Goal: Information Seeking & Learning: Learn about a topic

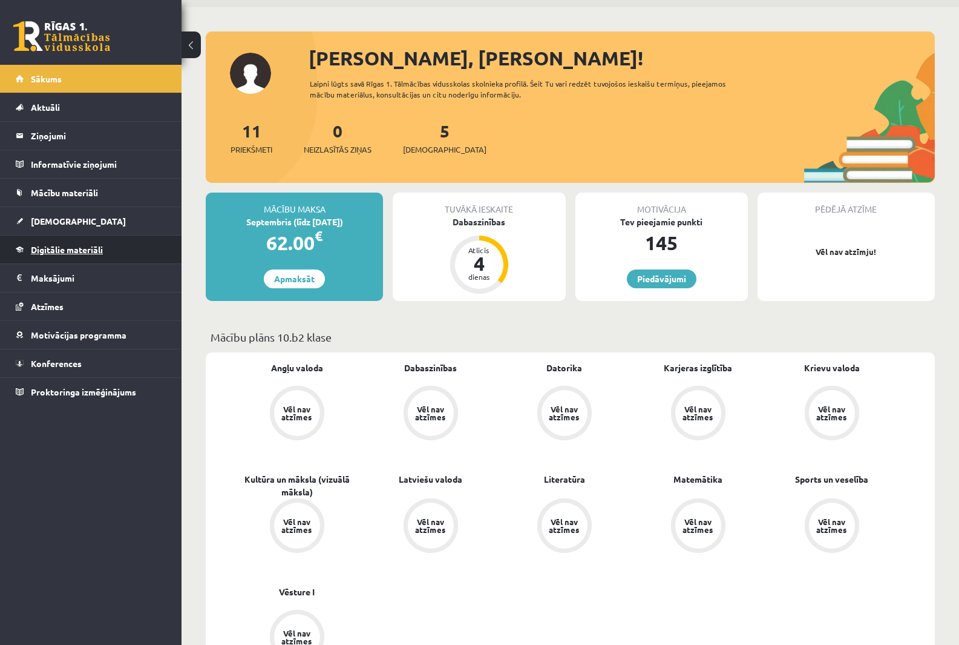
scroll to position [61, 0]
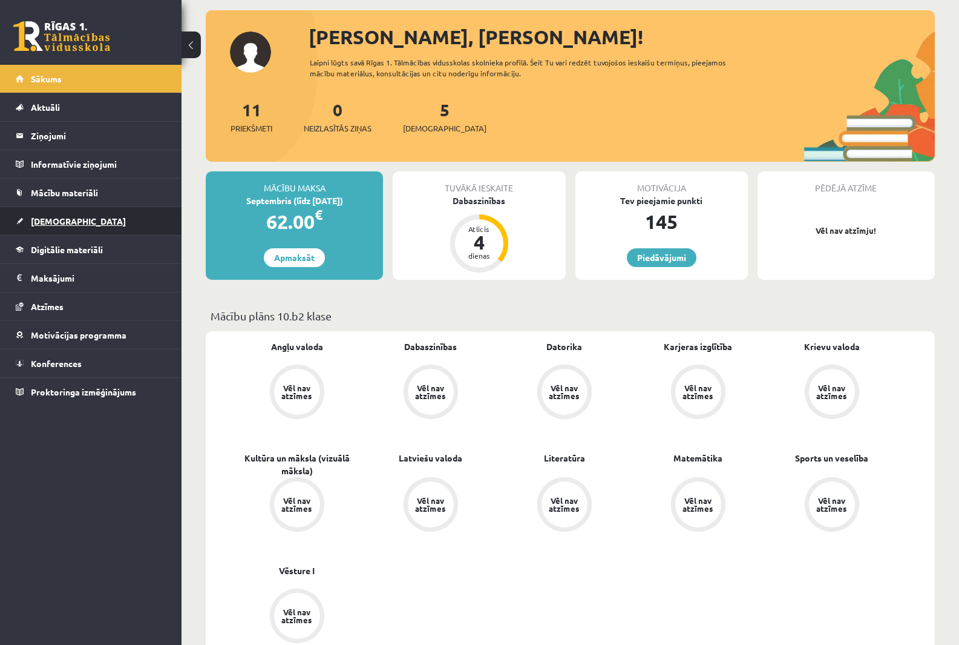
click at [79, 218] on link "[DEMOGRAPHIC_DATA]" at bounding box center [91, 221] width 151 height 28
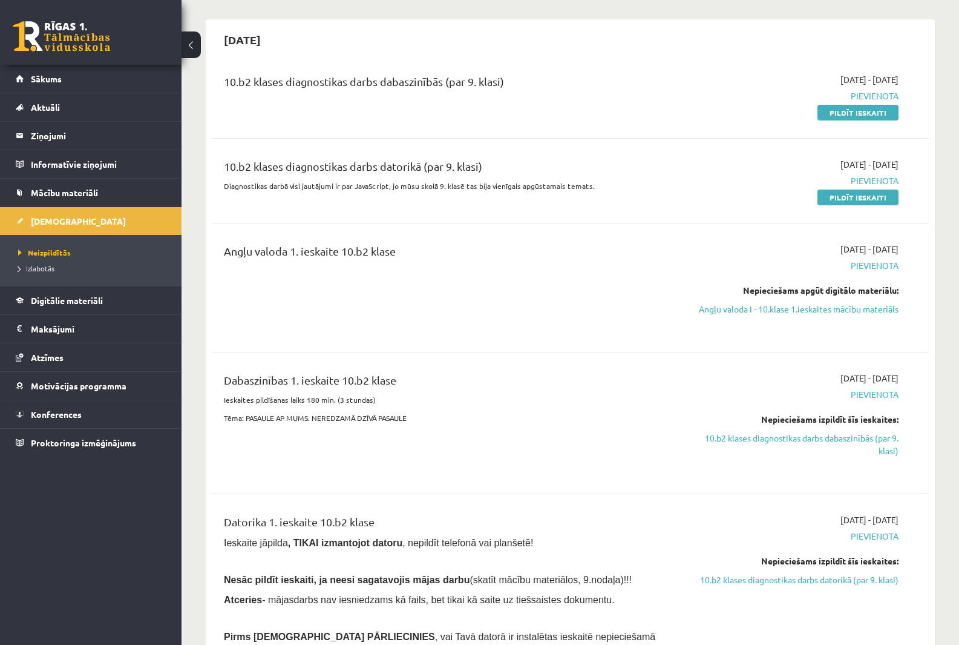
scroll to position [121, 0]
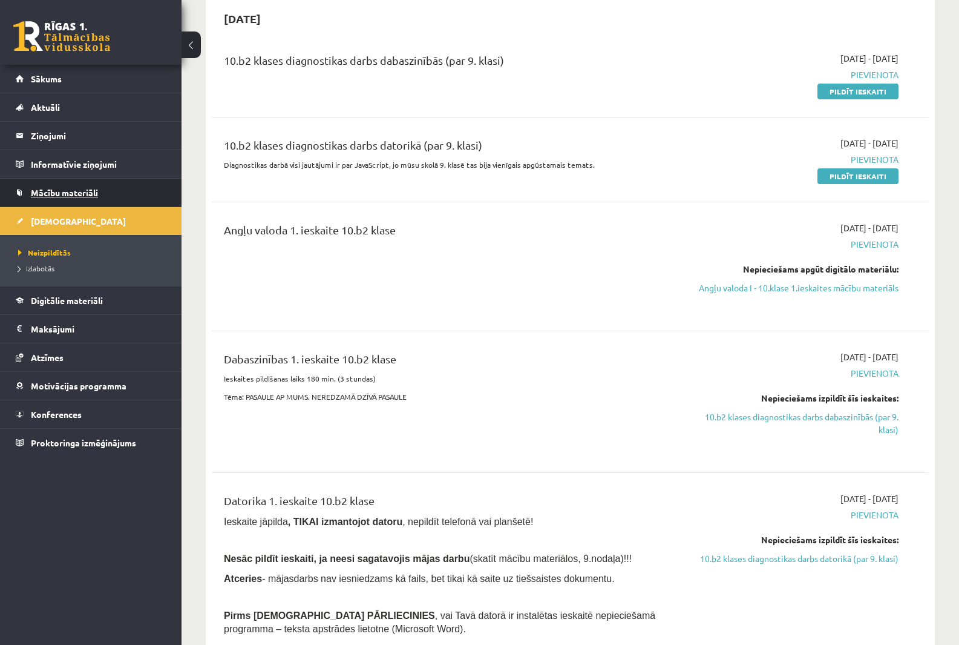
click at [90, 199] on link "Mācību materiāli" at bounding box center [91, 193] width 151 height 28
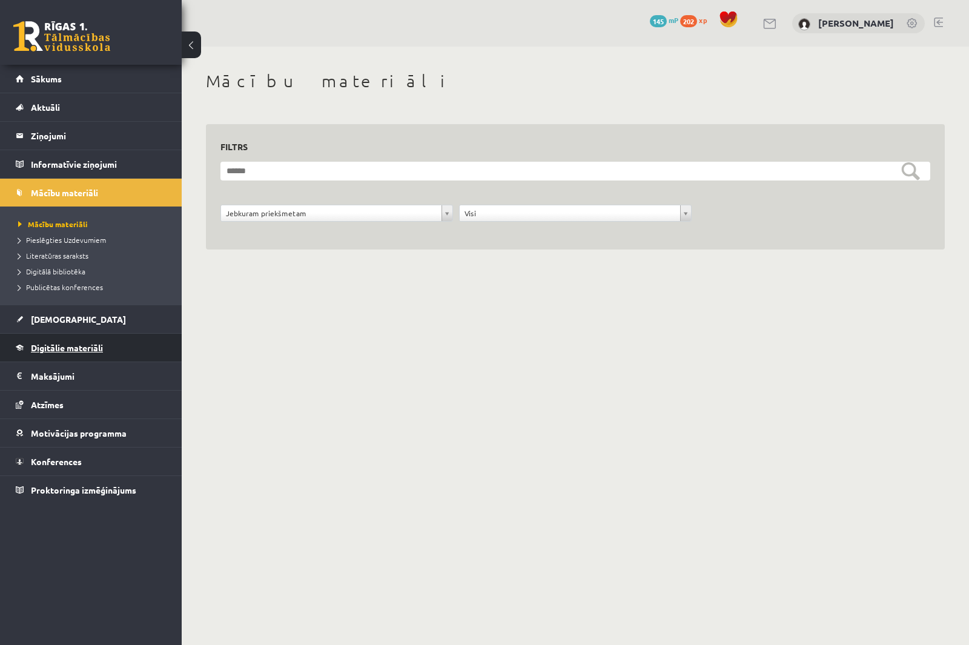
click at [76, 341] on link "Digitālie materiāli" at bounding box center [91, 348] width 151 height 28
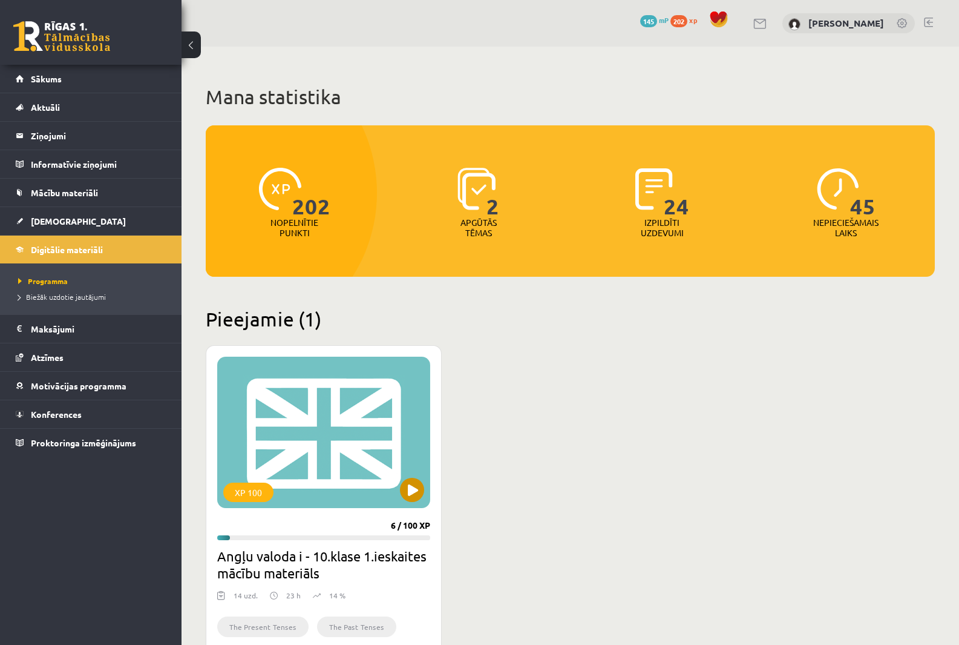
scroll to position [61, 0]
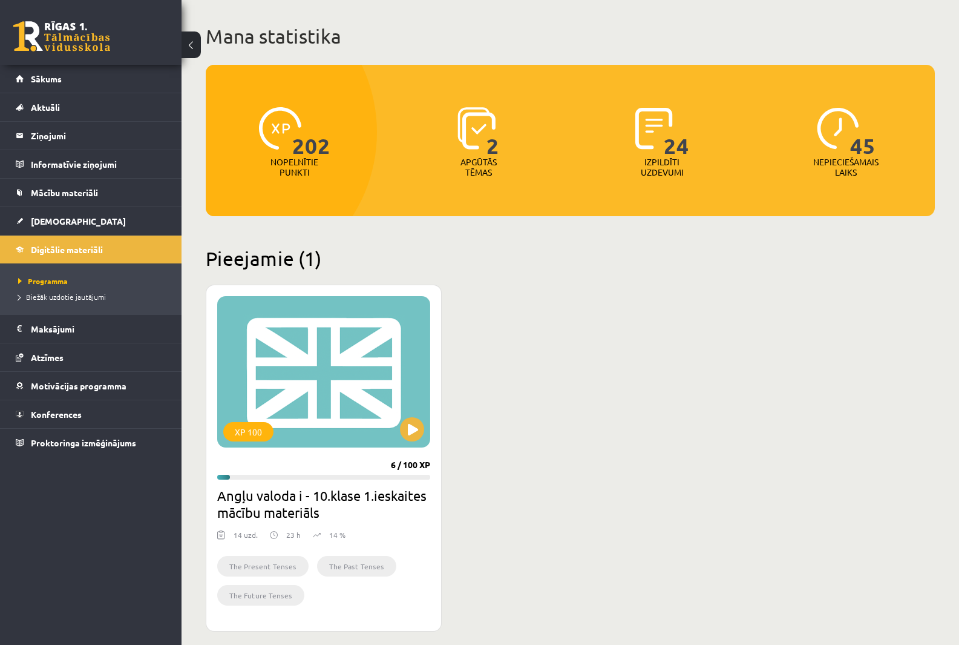
click at [366, 286] on div "XP 100 6 / 100 XP Angļu valoda i - 10.klase 1.ieskaites mācību materiāls 14 uzd…" at bounding box center [324, 458] width 236 height 347
click at [334, 346] on div "XP 100" at bounding box center [323, 371] width 213 height 151
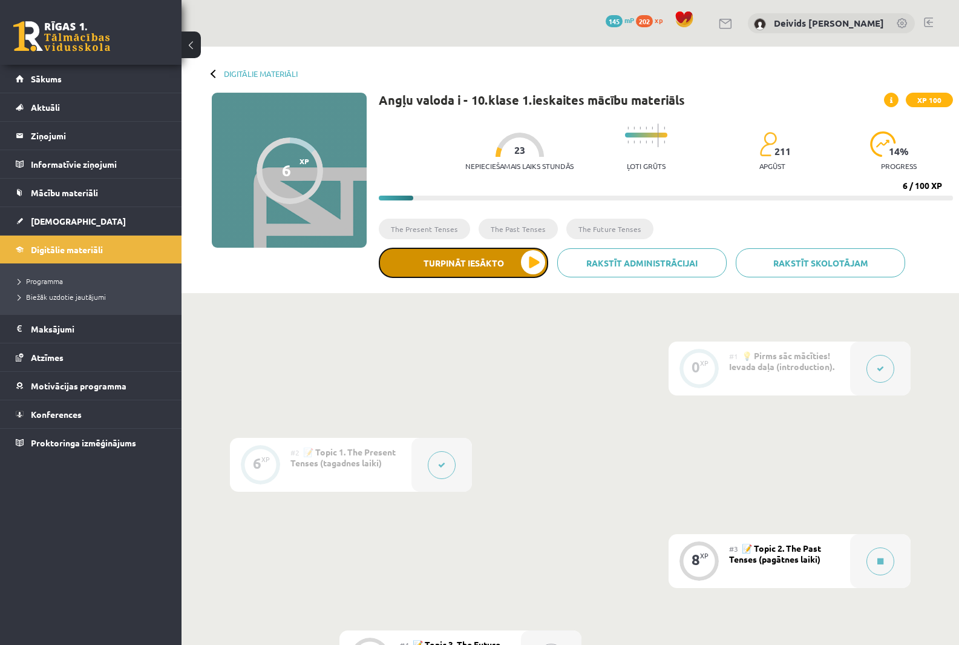
click at [530, 263] on button "Turpināt iesākto" at bounding box center [463, 263] width 169 height 30
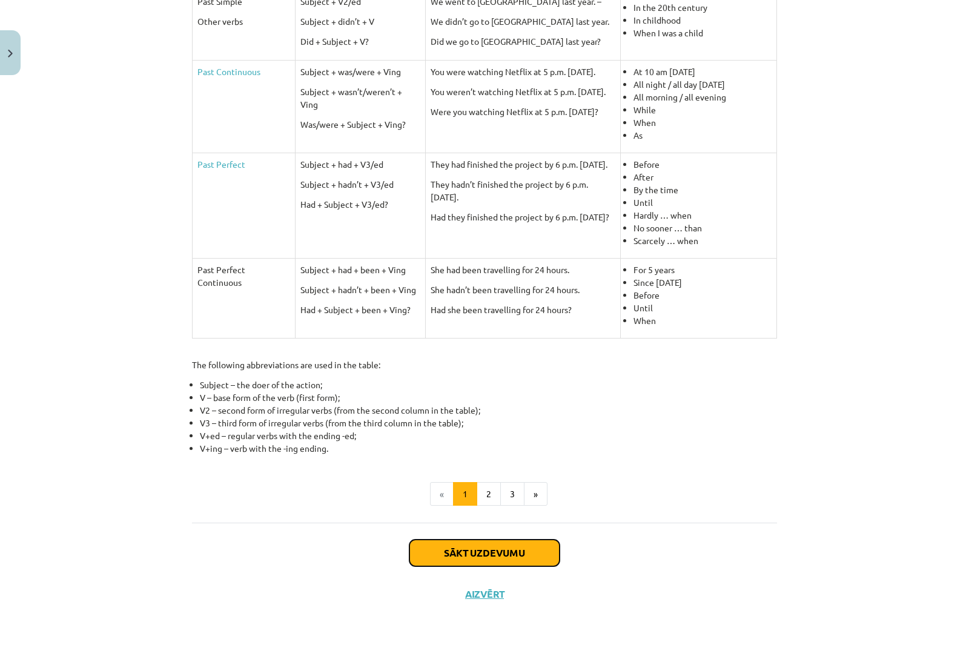
click at [473, 552] on button "Sākt uzdevumu" at bounding box center [484, 552] width 150 height 27
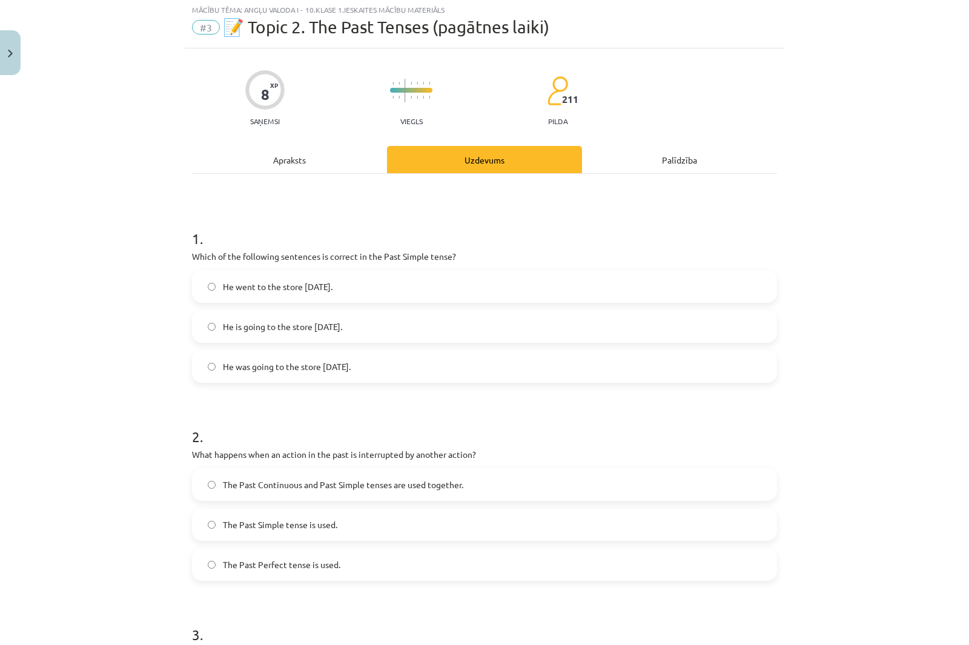
scroll to position [30, 0]
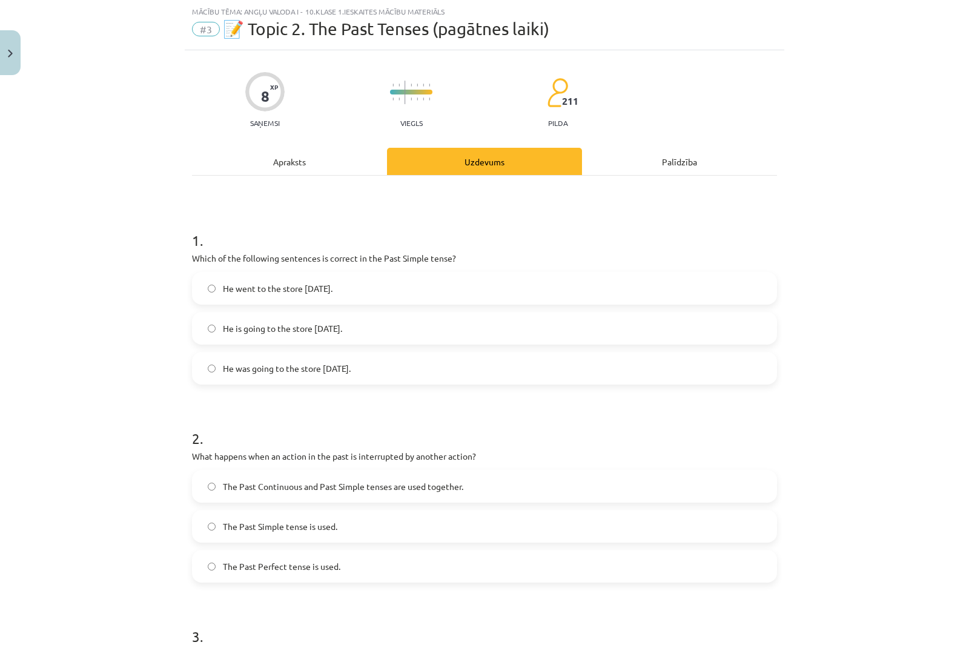
drag, startPoint x: 227, startPoint y: 264, endPoint x: 436, endPoint y: 354, distance: 227.8
click at [436, 354] on div "8 XP Saņemsi Viegls 211 pilda Apraksts Uzdevums Palīdzība 1 . Which of the foll…" at bounding box center [484, 569] width 599 height 1038
copy div "Which of the following sentences is correct in the Past Simple tense? He went t…"
click at [252, 177] on div "1 . Which of the following sentences is correct in the Past Simple tense? He we…" at bounding box center [484, 586] width 585 height 821
click at [246, 289] on span "He went to the store [DATE]." at bounding box center [278, 288] width 110 height 13
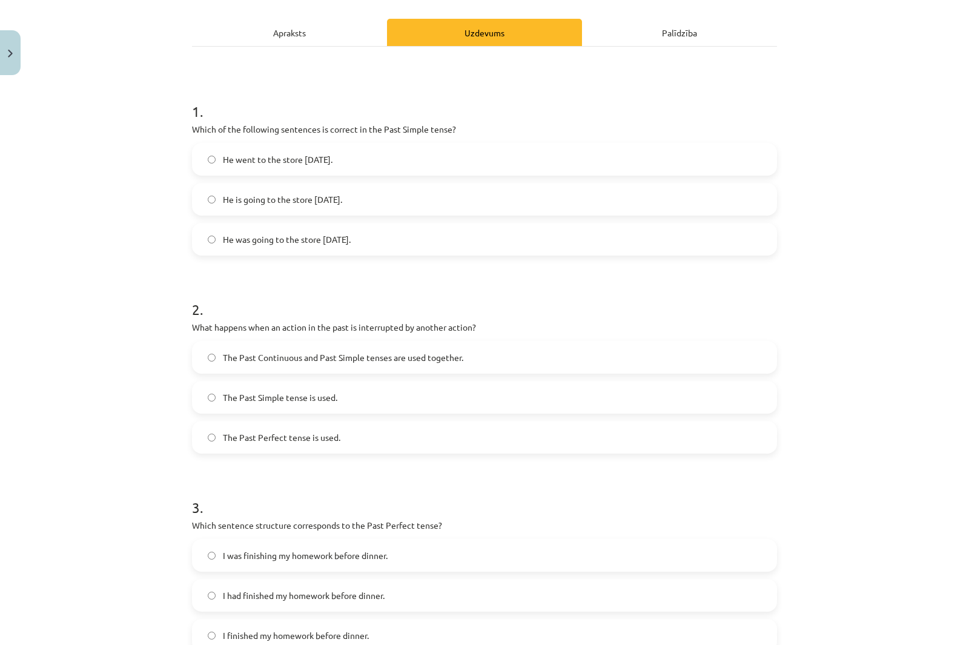
scroll to position [272, 0]
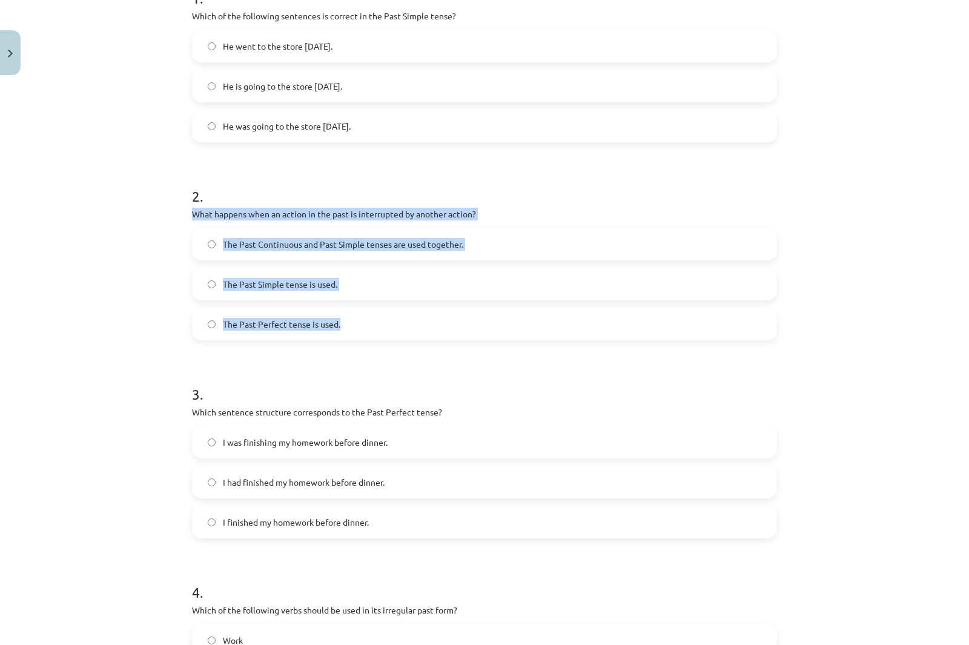
drag, startPoint x: 189, startPoint y: 211, endPoint x: 428, endPoint y: 323, distance: 264.0
click at [428, 323] on div "2 . What happens when an action in the past is interrupted by another action? T…" at bounding box center [484, 253] width 585 height 174
copy div "What happens when an action in the past is interrupted by another action? The P…"
click at [97, 219] on div "Mācību tēma: Angļu valoda i - 10.[PERSON_NAME] 1.ieskaites mācību materiāls #3 …" at bounding box center [484, 322] width 969 height 645
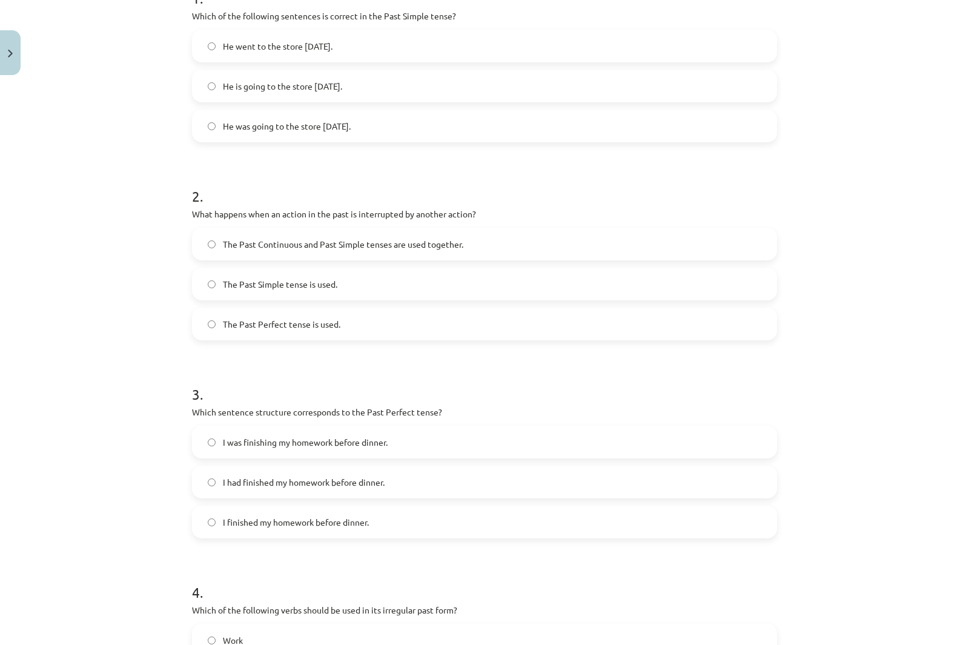
click at [254, 248] on span "The Past Continuous and Past Simple tenses are used together." at bounding box center [343, 244] width 240 height 13
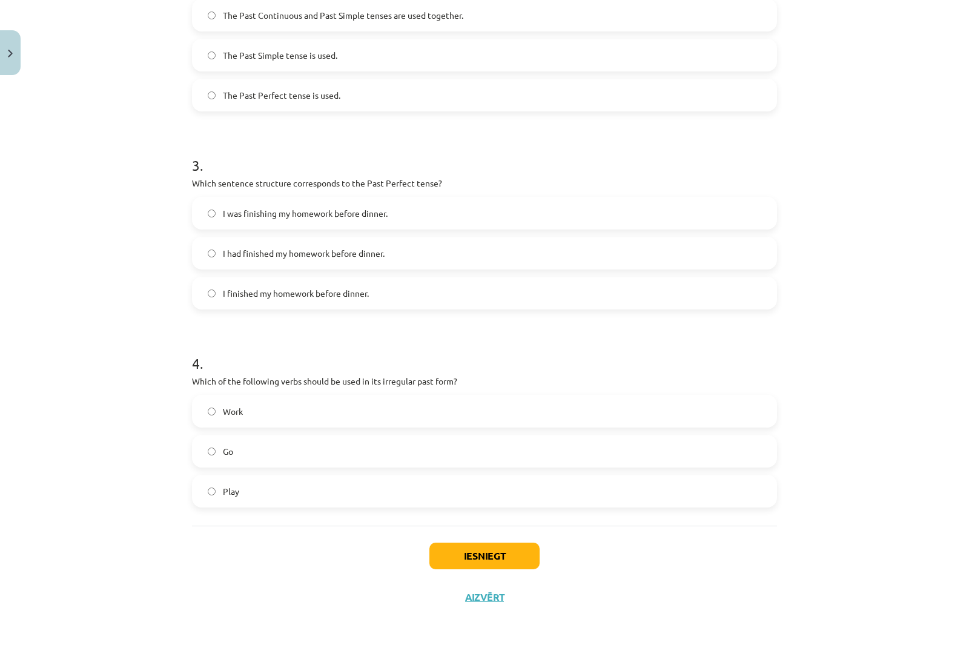
scroll to position [504, 0]
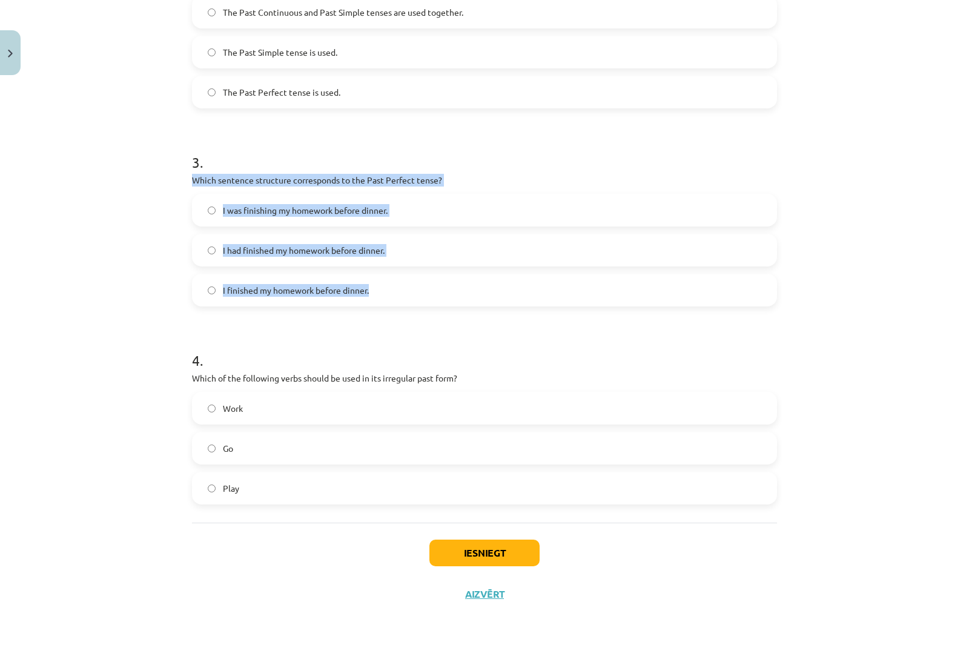
drag, startPoint x: 324, startPoint y: 206, endPoint x: 505, endPoint y: 297, distance: 202.2
click at [505, 297] on div "3 . Which sentence structure corresponds to the Past Perfect tense? I was finis…" at bounding box center [484, 220] width 585 height 174
copy div "Which sentence structure corresponds to the Past Perfect tense? I was finishing…"
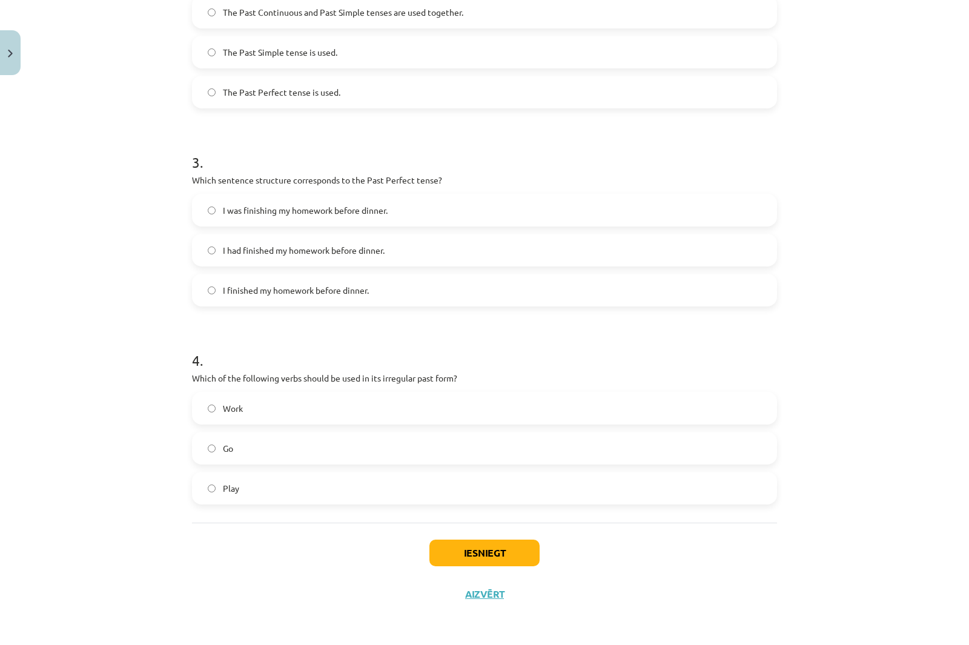
click at [110, 141] on div "Mācību tēma: Angļu valoda i - 10.[PERSON_NAME] 1.ieskaites mācību materiāls #3 …" at bounding box center [484, 322] width 969 height 645
click at [270, 256] on span "I had finished my homework before dinner." at bounding box center [304, 250] width 162 height 13
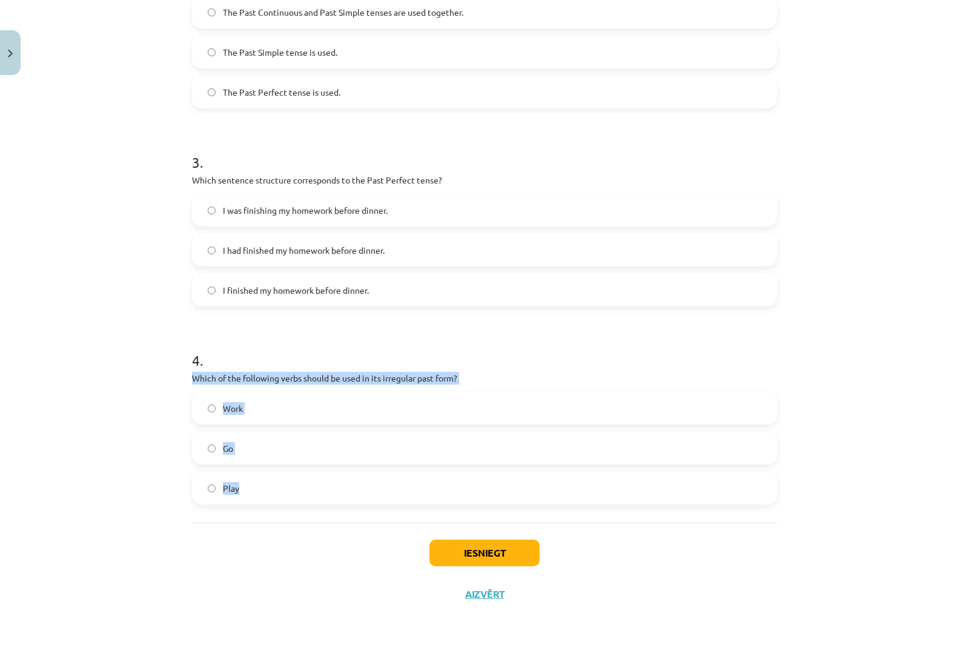
drag, startPoint x: 186, startPoint y: 375, endPoint x: 338, endPoint y: 493, distance: 192.5
click at [338, 493] on div "8 XP Saņemsi Viegls 211 pilda Apraksts Uzdevums Palīdzība 1 . Which of the foll…" at bounding box center [484, 95] width 599 height 1038
copy div "Which of the following verbs should be used in its irregular past form? Work Go…"
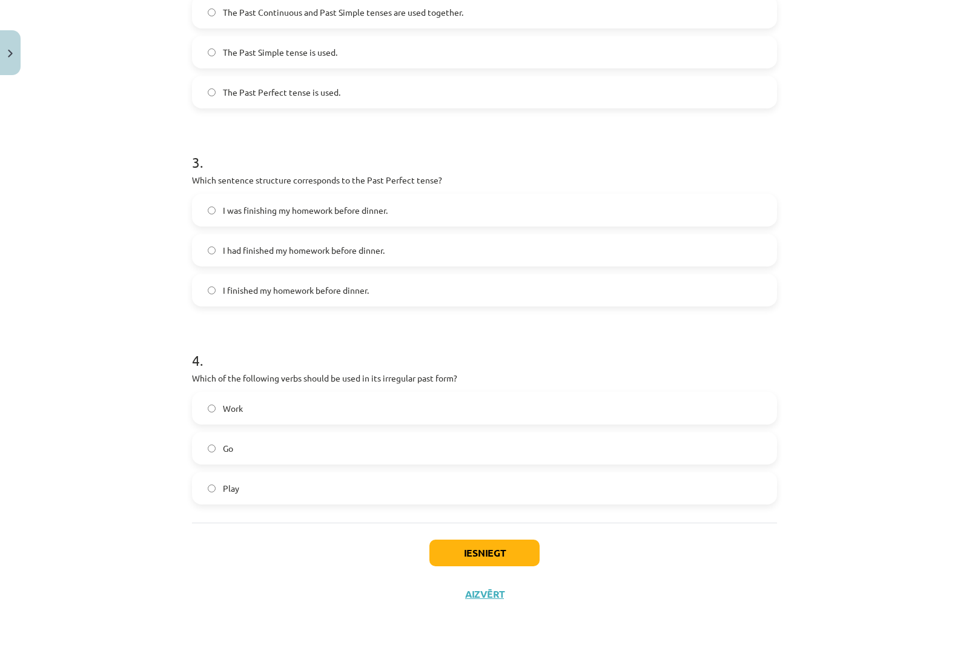
click at [114, 306] on div "Mācību tēma: Angļu valoda i - 10.[PERSON_NAME] 1.ieskaites mācību materiāls #3 …" at bounding box center [484, 322] width 969 height 645
click at [223, 457] on label "Go" at bounding box center [484, 448] width 582 height 30
click at [504, 550] on button "Iesniegt" at bounding box center [484, 552] width 110 height 27
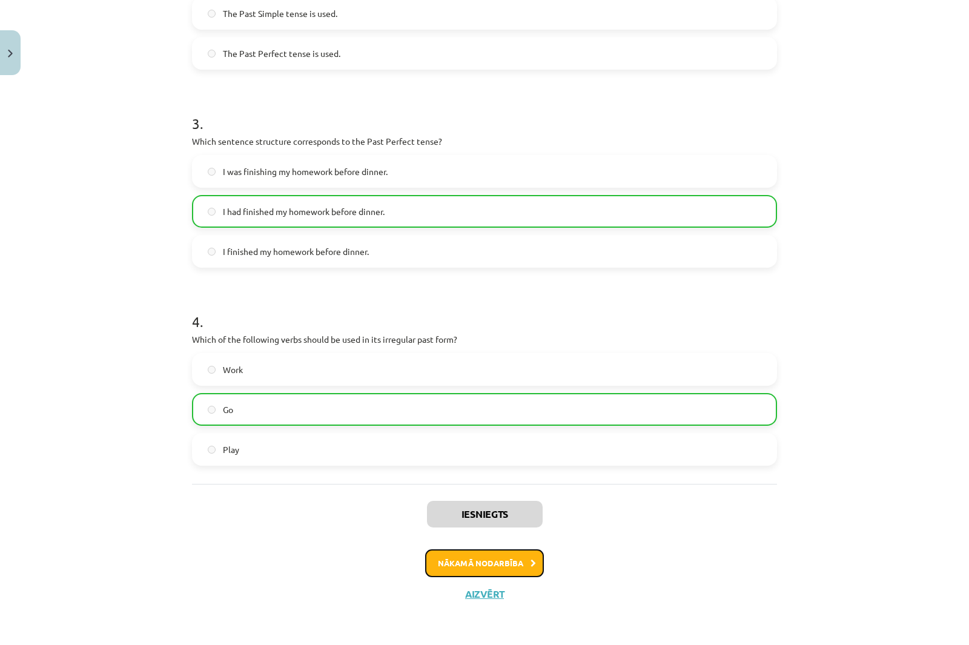
click at [503, 573] on button "Nākamā nodarbība" at bounding box center [484, 563] width 119 height 28
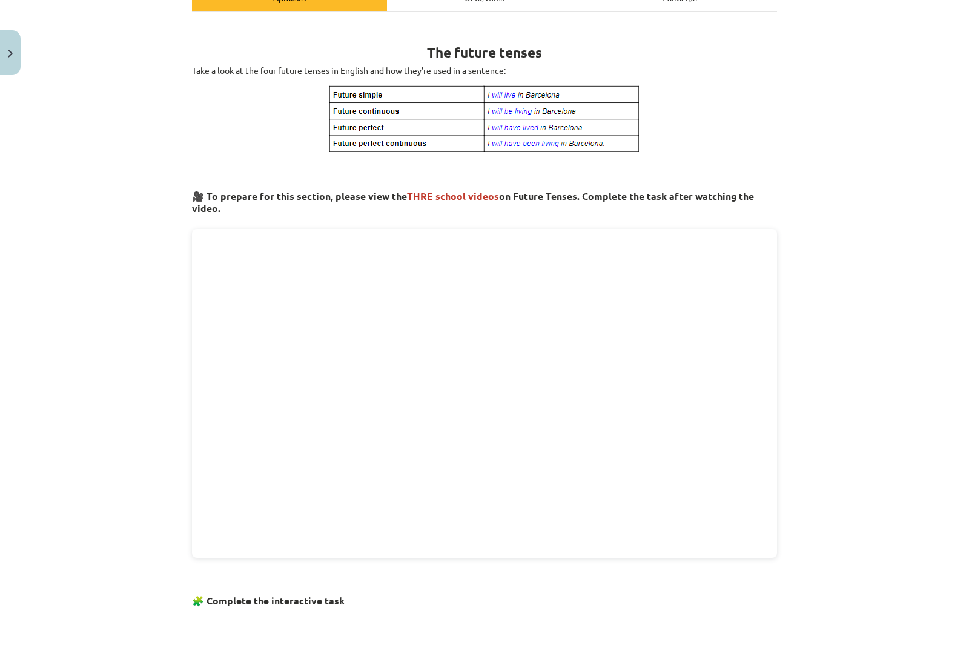
scroll to position [212, 0]
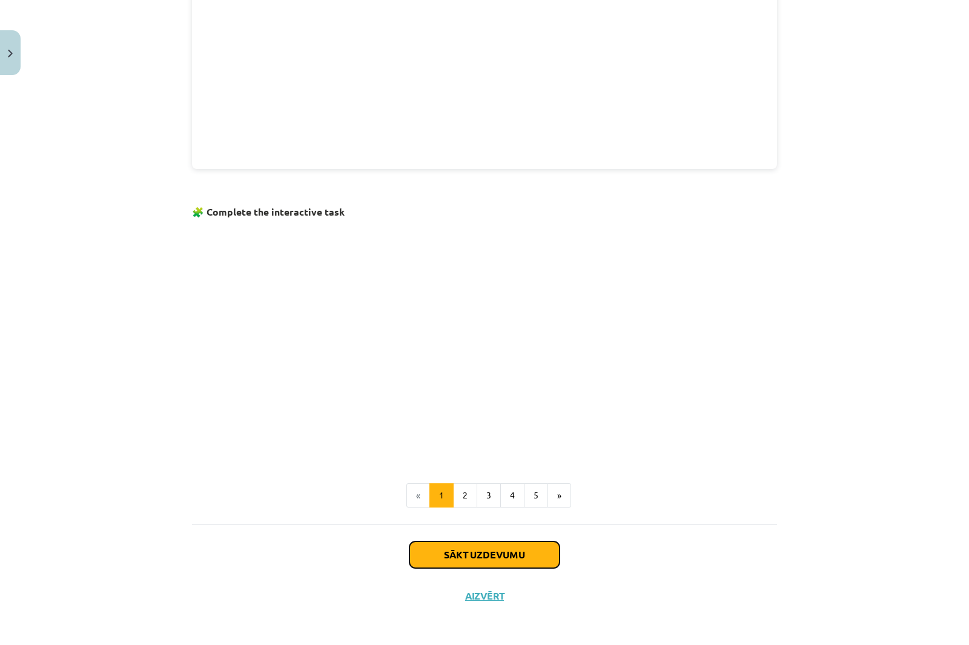
click at [518, 561] on button "Sākt uzdevumu" at bounding box center [484, 554] width 150 height 27
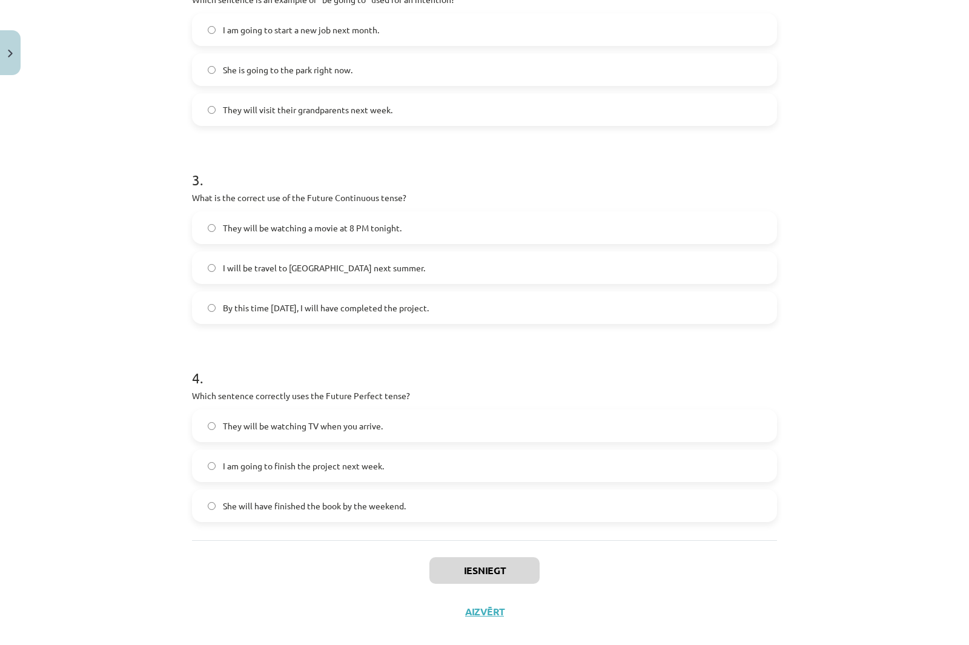
scroll to position [504, 0]
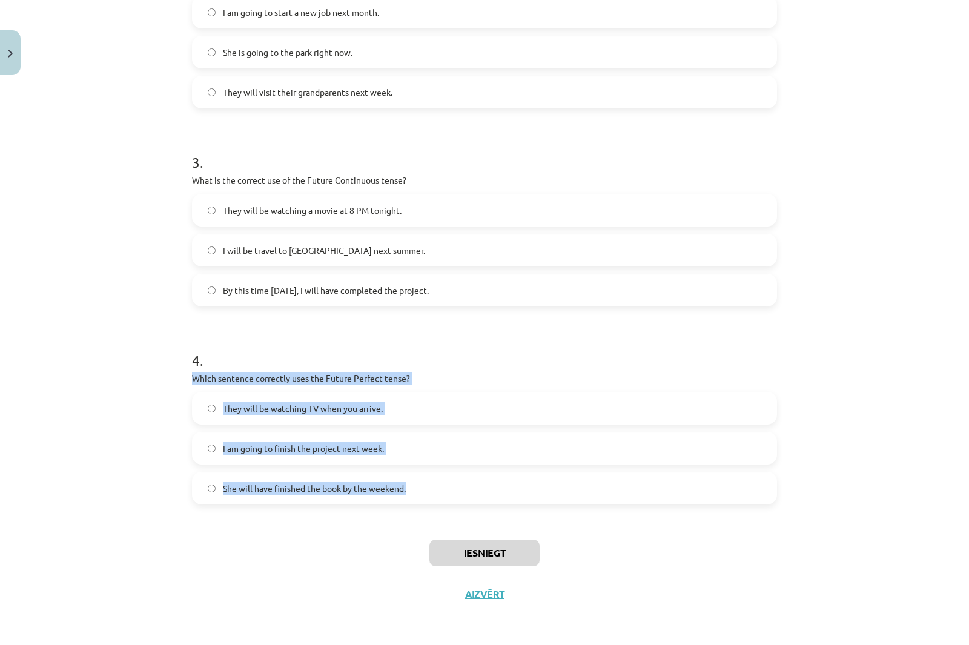
drag, startPoint x: 315, startPoint y: 397, endPoint x: 489, endPoint y: 475, distance: 191.0
click at [489, 475] on div "8 XP Saņemsi Viegls 211 pilda Apraksts Uzdevums Palīdzība 1 . Which sentence co…" at bounding box center [484, 95] width 599 height 1038
copy div "Which sentence correctly uses the Future Perfect tense? They will be watching T…"
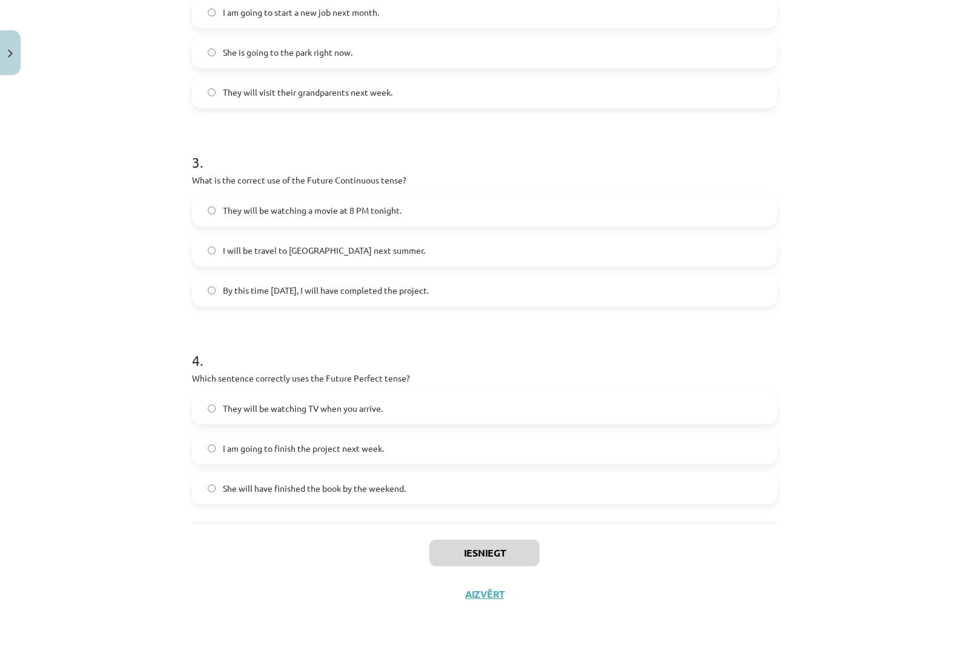
click at [132, 268] on div "Mācību tēma: Angļu valoda i - 10.[PERSON_NAME] 1.ieskaites mācību materiāls #4 …" at bounding box center [484, 322] width 969 height 645
click at [280, 491] on span "She will have finished the book by the weekend." at bounding box center [314, 488] width 183 height 13
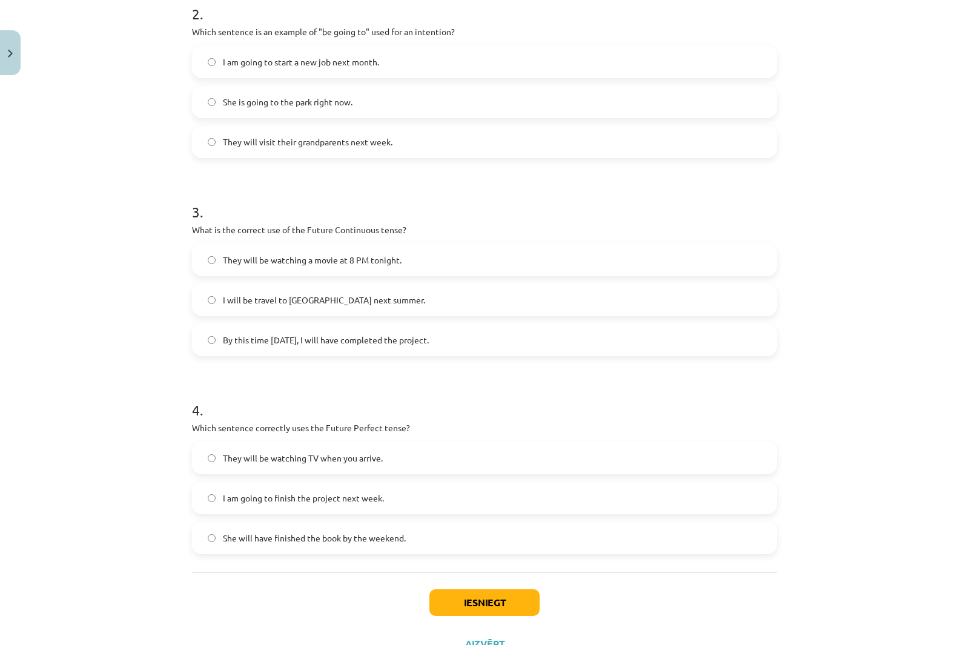
scroll to position [383, 0]
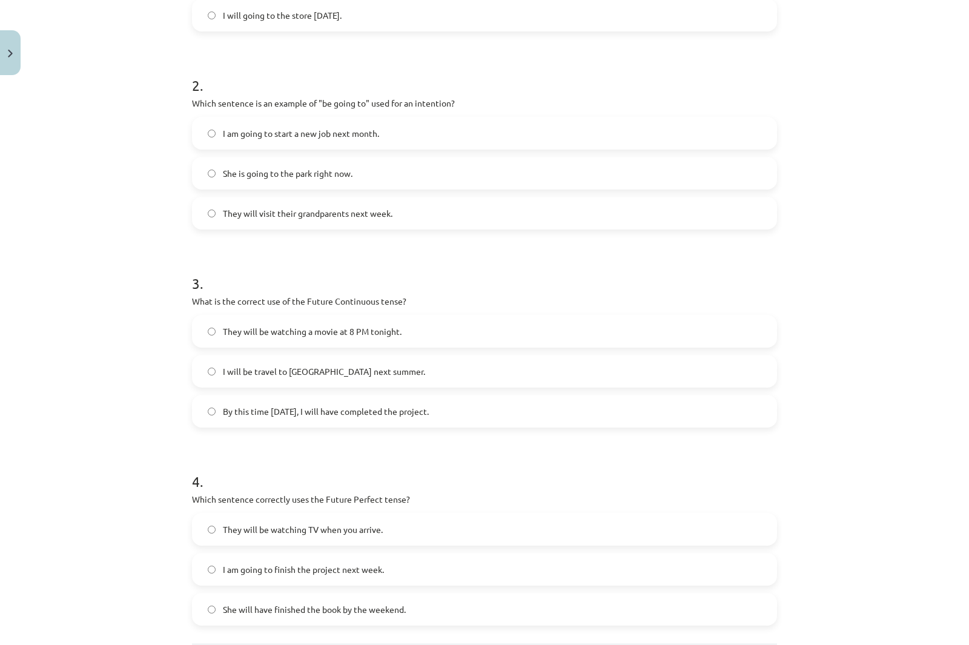
drag, startPoint x: 189, startPoint y: 301, endPoint x: 533, endPoint y: 413, distance: 361.4
click at [533, 413] on div "3 . What is the correct use of the Future Continuous tense? They will be watchi…" at bounding box center [484, 341] width 585 height 174
click at [137, 229] on div "Mācību tēma: Angļu valoda i - 10.[PERSON_NAME] 1.ieskaites mācību materiāls #4 …" at bounding box center [484, 322] width 969 height 645
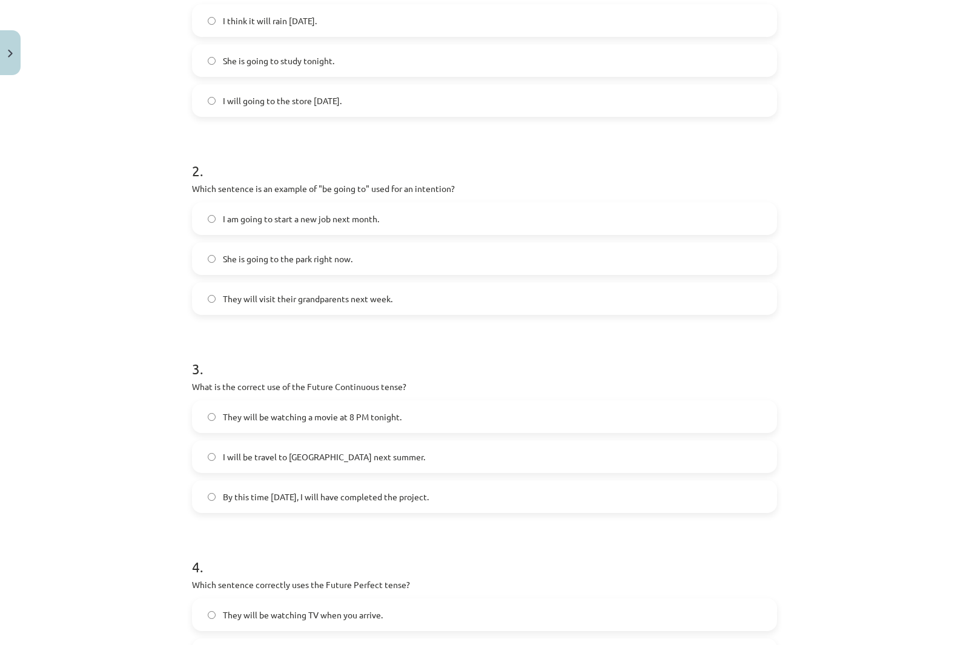
scroll to position [202, 0]
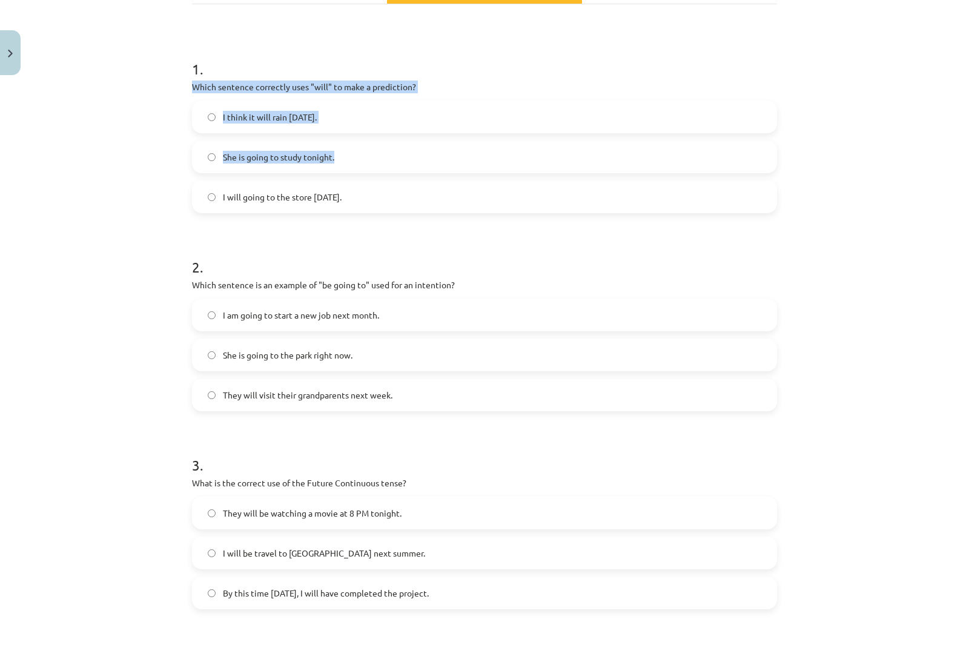
drag, startPoint x: 189, startPoint y: 85, endPoint x: 454, endPoint y: 156, distance: 274.6
click at [454, 156] on div "1 . Which sentence correctly uses "will" to make a prediction? I think it will …" at bounding box center [484, 126] width 585 height 174
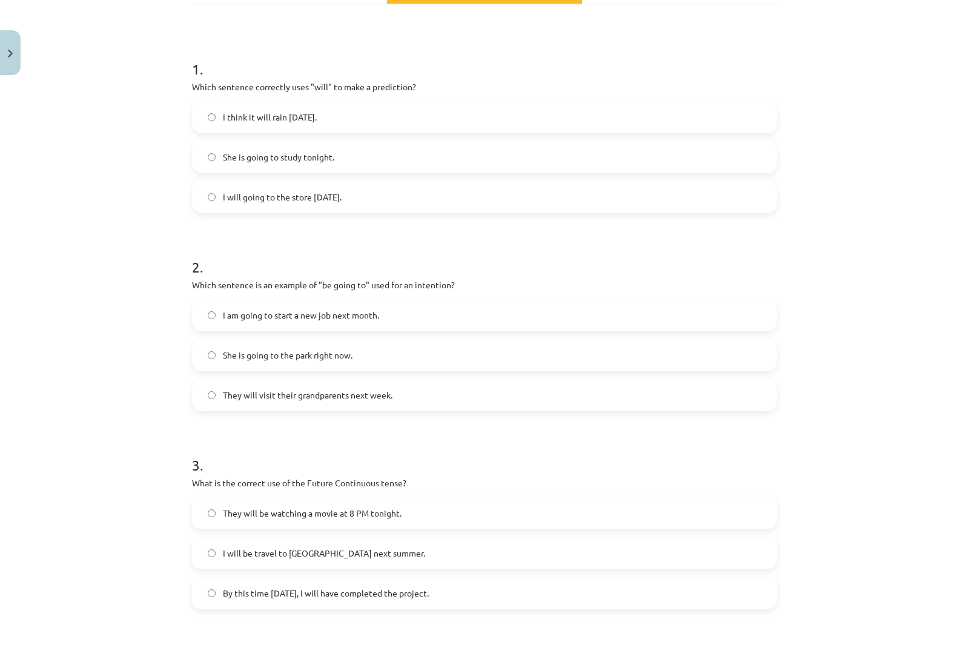
click at [381, 200] on label "I will going to the store [DATE]." at bounding box center [484, 197] width 582 height 30
drag, startPoint x: 355, startPoint y: 202, endPoint x: 163, endPoint y: 84, distance: 225.8
click at [163, 84] on div "Mācību tēma: Angļu valoda i - 10.[PERSON_NAME] 1.ieskaites mācību materiāls #4 …" at bounding box center [484, 322] width 969 height 645
click at [119, 164] on div "Mācību tēma: Angļu valoda i - 10.[PERSON_NAME] 1.ieskaites mācību materiāls #4 …" at bounding box center [484, 322] width 969 height 645
drag, startPoint x: 185, startPoint y: 82, endPoint x: 418, endPoint y: 194, distance: 259.1
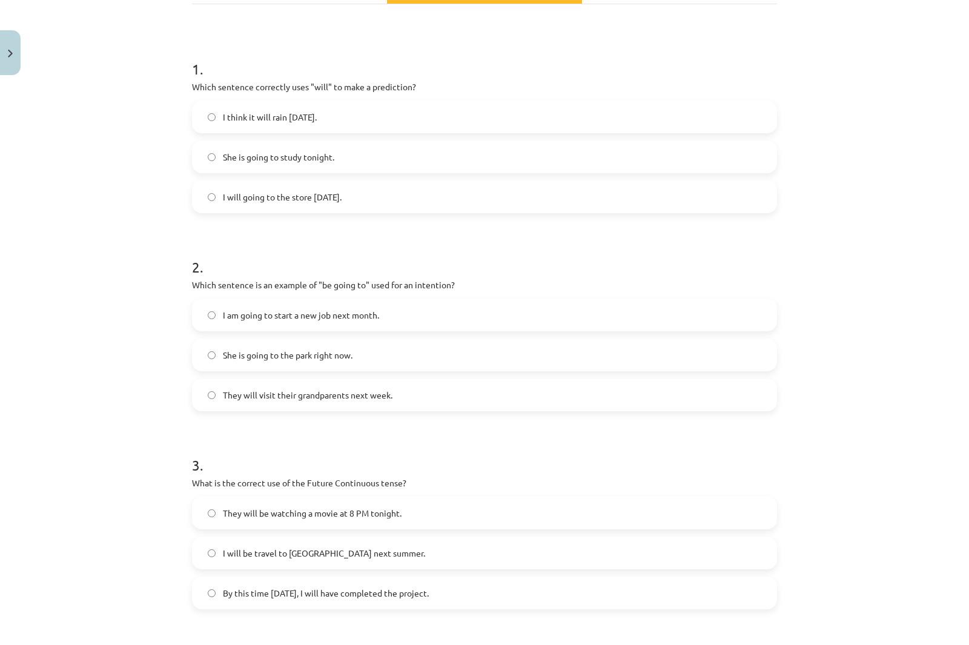
click at [418, 194] on div "8 XP Saņemsi Viegls 211 pilda Apraksts Uzdevums Palīdzība 1 . Which sentence co…" at bounding box center [484, 398] width 599 height 1038
copy div "Which sentence correctly uses "will" to make a prediction? I think it will rain…"
click at [288, 111] on span "I think it will rain [DATE]." at bounding box center [270, 117] width 94 height 13
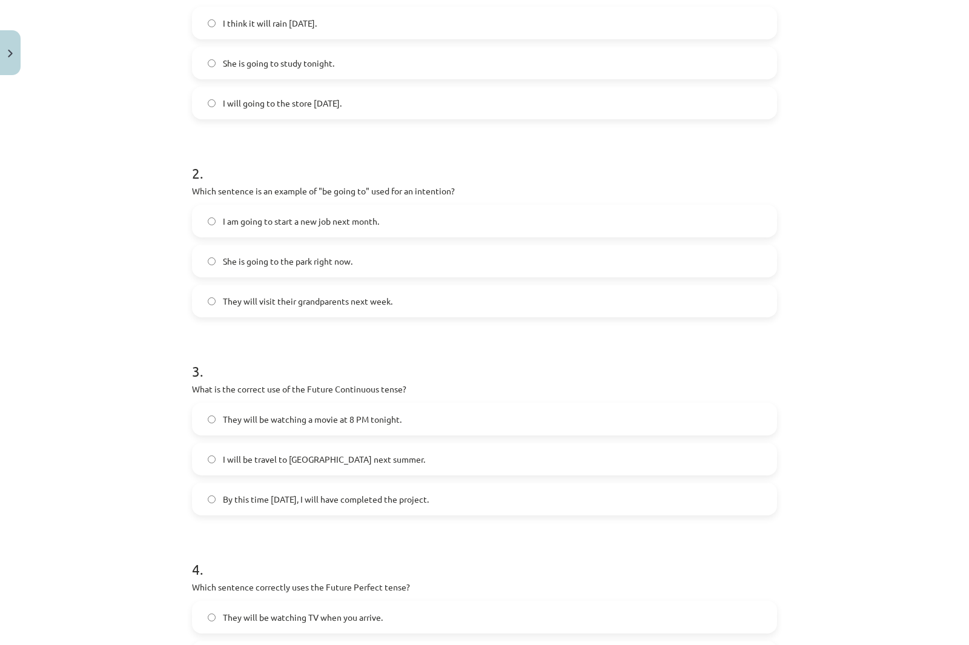
scroll to position [383, 0]
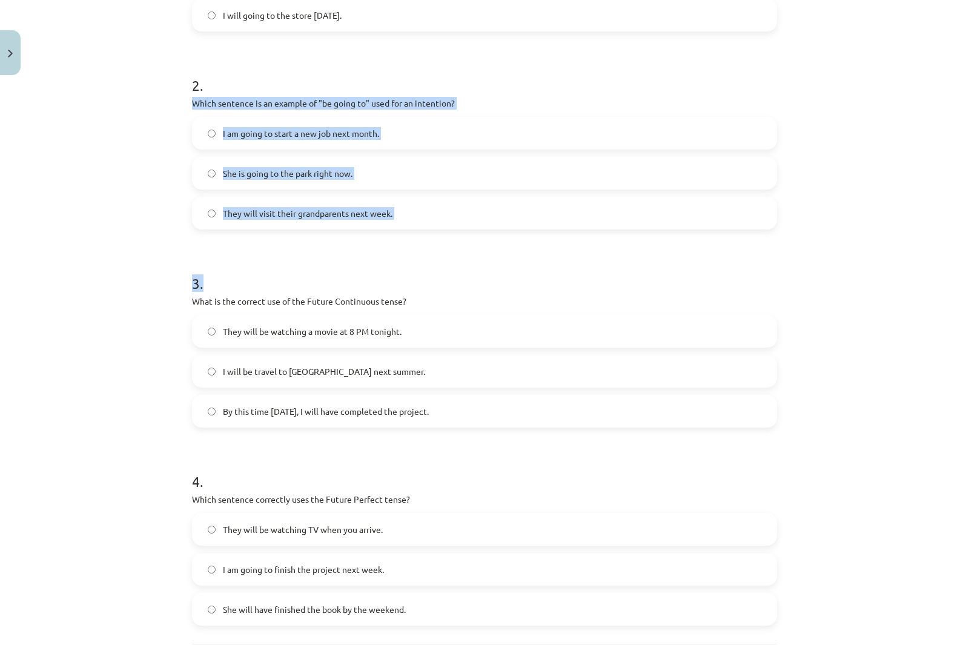
drag, startPoint x: 190, startPoint y: 101, endPoint x: 524, endPoint y: 232, distance: 358.3
click at [524, 232] on form "1 . Which sentence correctly uses "will" to make a prediction? I think it will …" at bounding box center [484, 242] width 585 height 768
copy form "Which sentence is an example of "be going to" used for an intention? I am going…"
click at [95, 169] on div "Mācību tēma: Angļu valoda i - 10.[PERSON_NAME] 1.ieskaites mācību materiāls #4 …" at bounding box center [484, 322] width 969 height 645
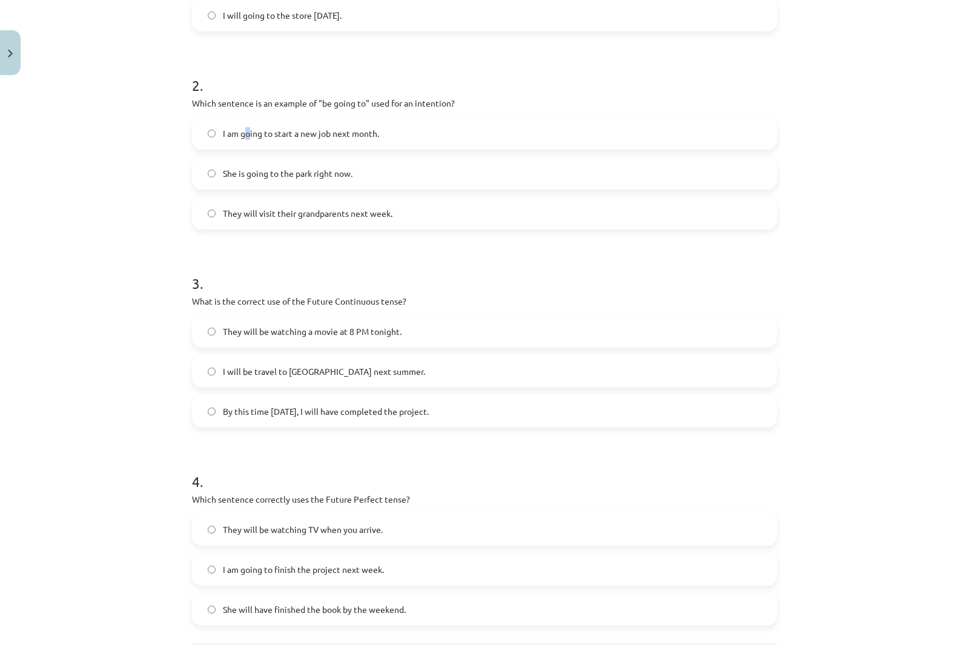
click at [243, 133] on span "I am going to start a new job next month." at bounding box center [301, 133] width 156 height 13
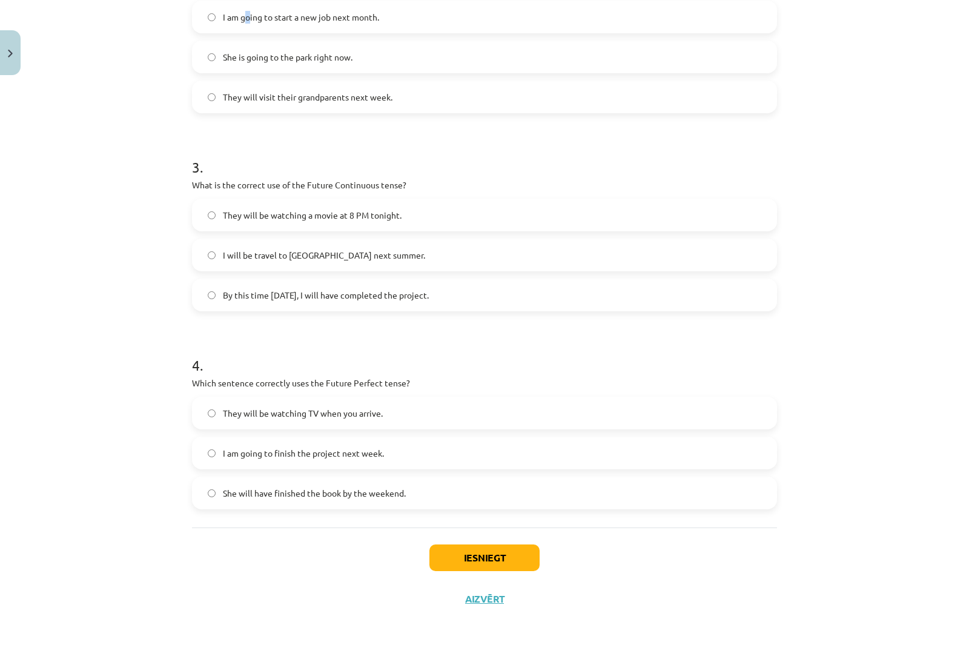
scroll to position [504, 0]
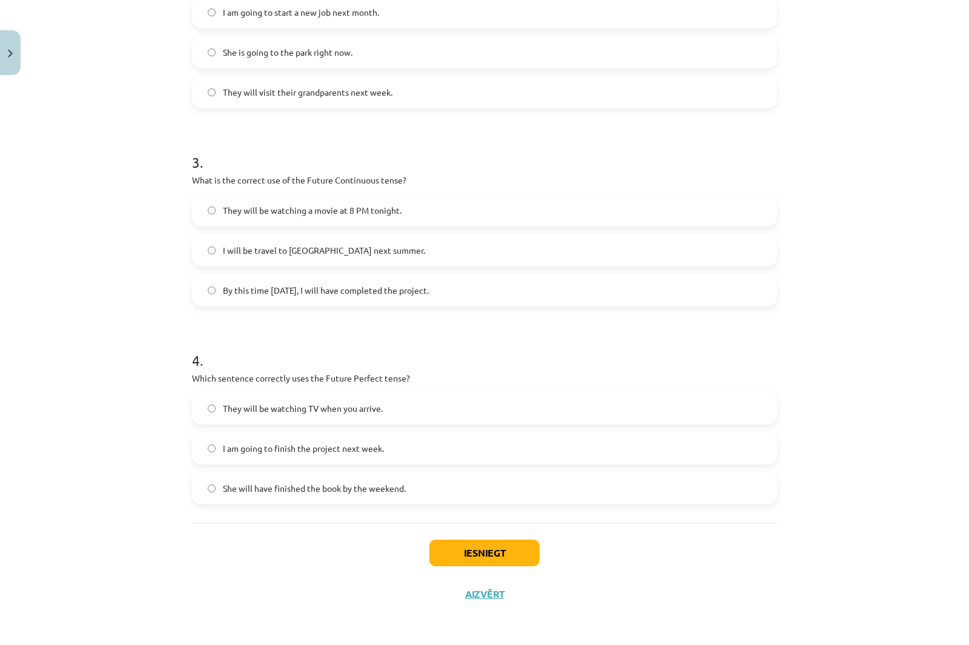
click at [202, 15] on label "I am going to start a new job next month." at bounding box center [484, 12] width 582 height 30
drag, startPoint x: 188, startPoint y: 178, endPoint x: 499, endPoint y: 271, distance: 324.8
click at [499, 271] on div "3 . What is the correct use of the Future Continuous tense? They will be watchi…" at bounding box center [484, 220] width 585 height 174
copy div "What is the correct use of the Future Continuous tense? They will be watching a…"
click at [72, 190] on div "Mācību tēma: Angļu valoda i - 10.[PERSON_NAME] 1.ieskaites mācību materiāls #4 …" at bounding box center [484, 322] width 969 height 645
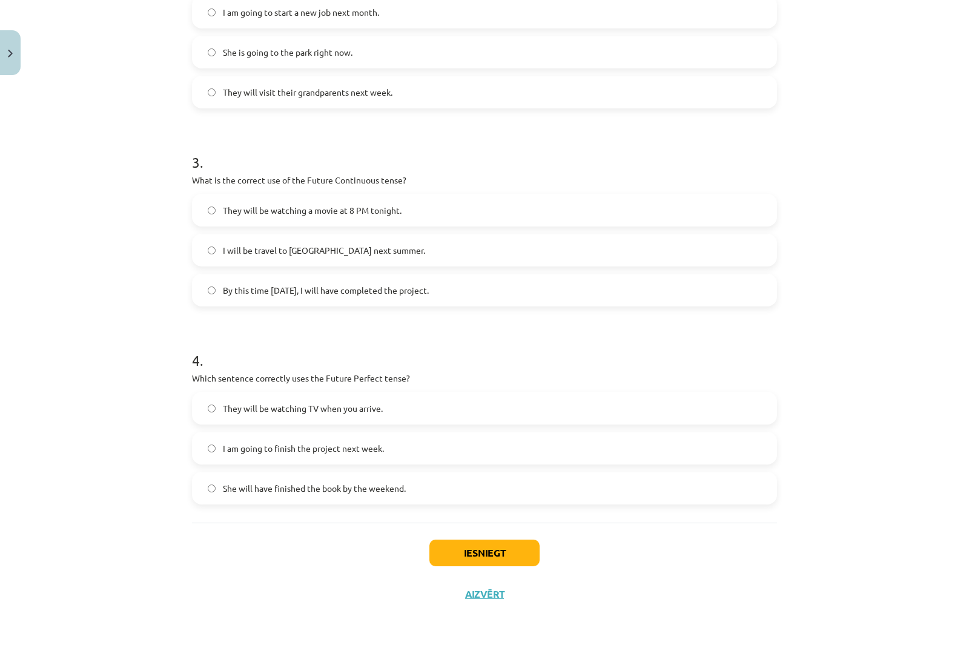
click at [234, 202] on label "They will be watching a movie at 8 PM tonight." at bounding box center [484, 210] width 582 height 30
click at [501, 547] on button "Iesniegt" at bounding box center [484, 552] width 110 height 27
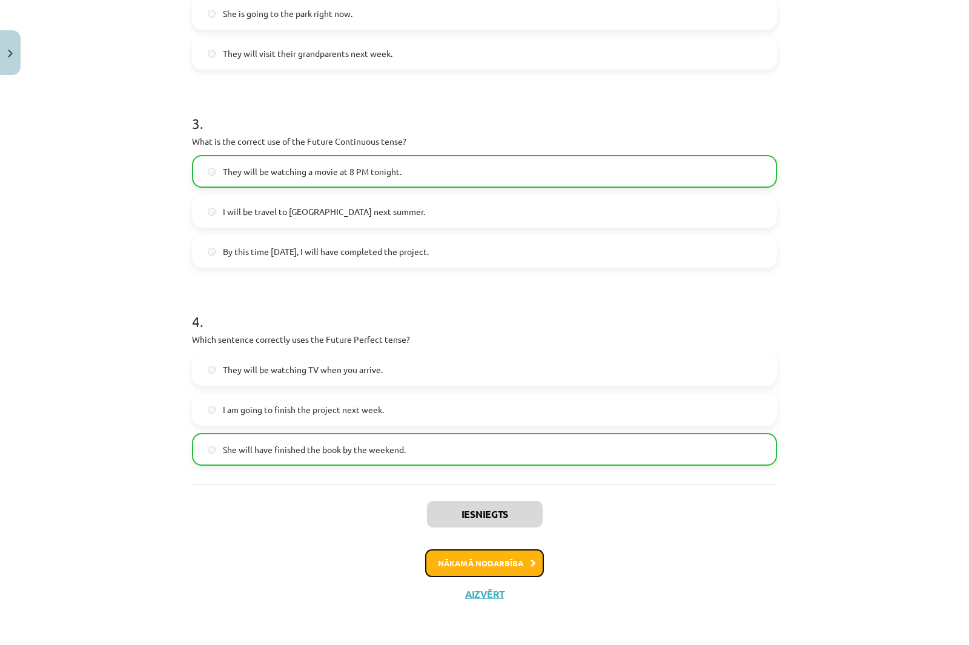
click at [527, 555] on button "Nākamā nodarbība" at bounding box center [484, 563] width 119 height 28
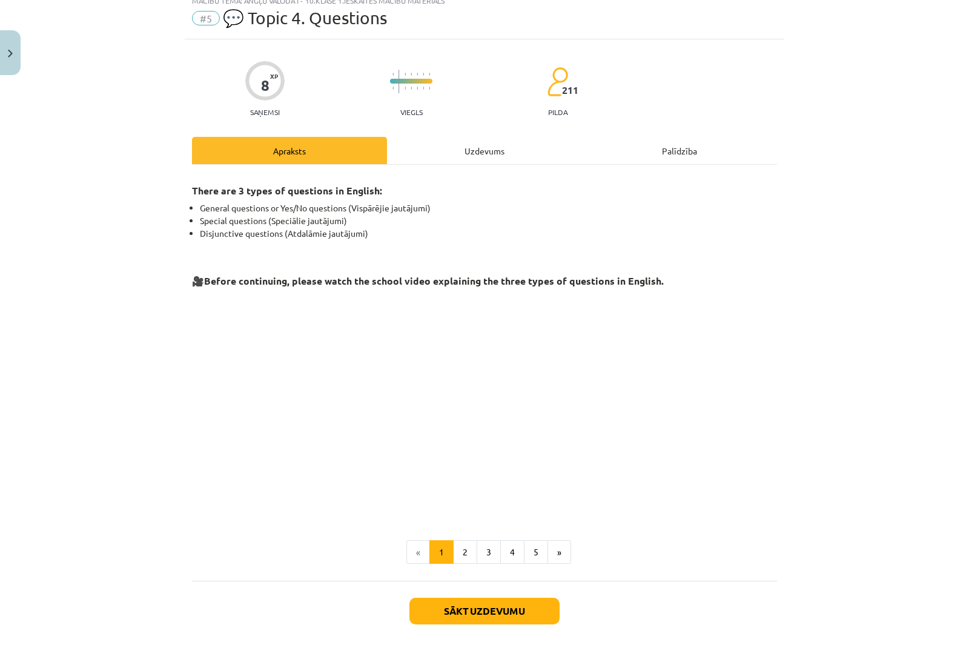
scroll to position [30, 0]
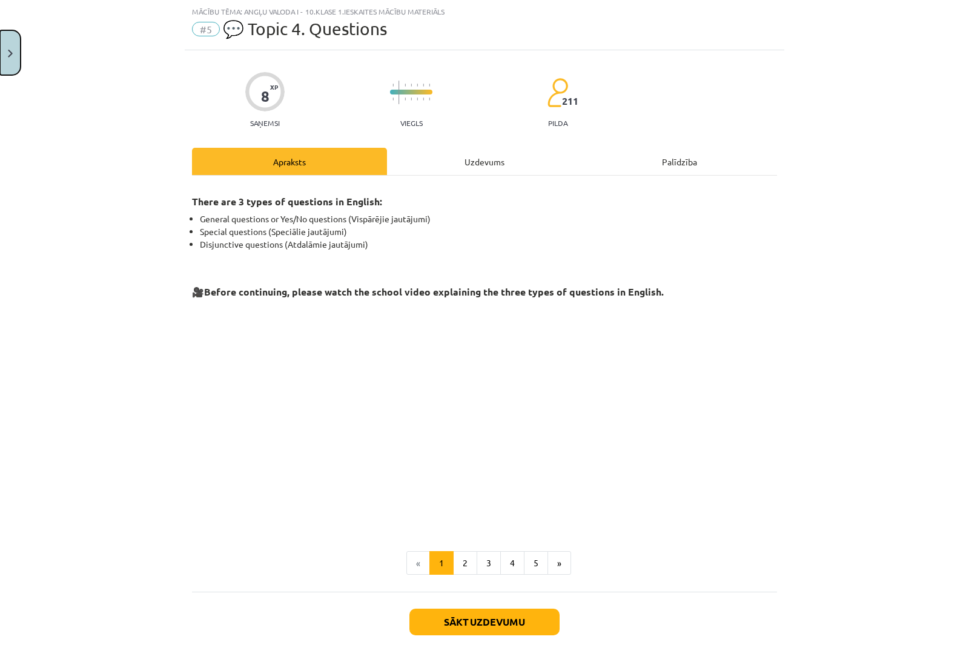
click at [8, 56] on button "Close" at bounding box center [10, 52] width 21 height 45
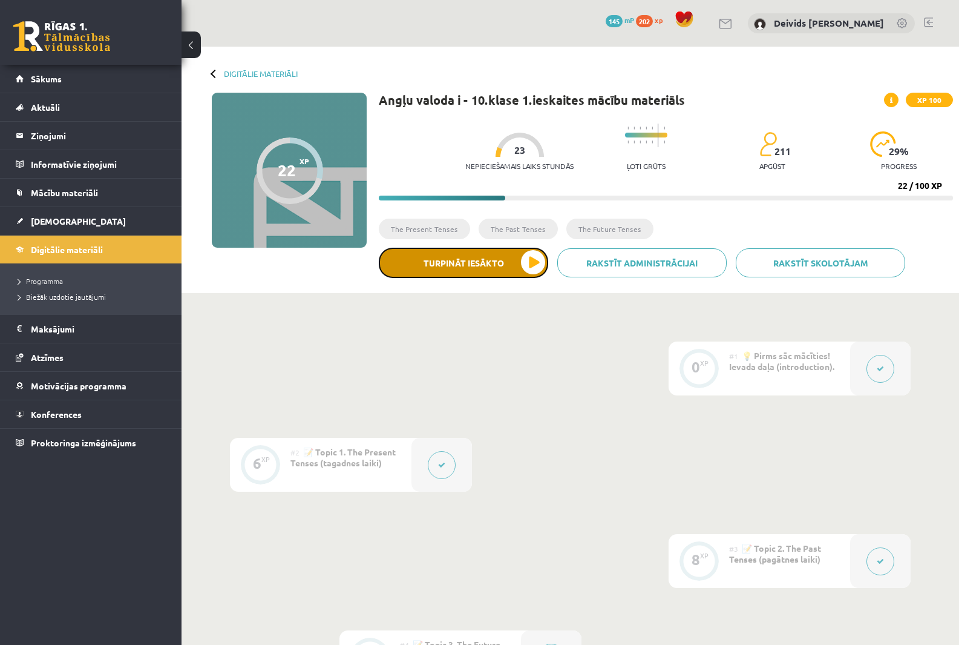
click at [485, 266] on button "Turpināt iesākto" at bounding box center [463, 263] width 169 height 30
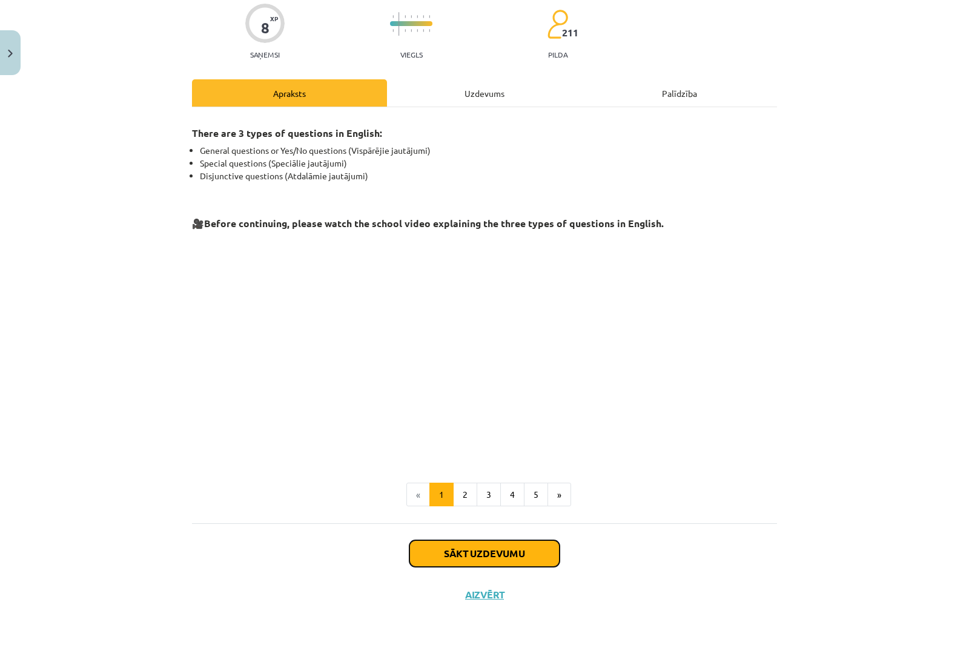
click at [516, 548] on button "Sākt uzdevumu" at bounding box center [484, 553] width 150 height 27
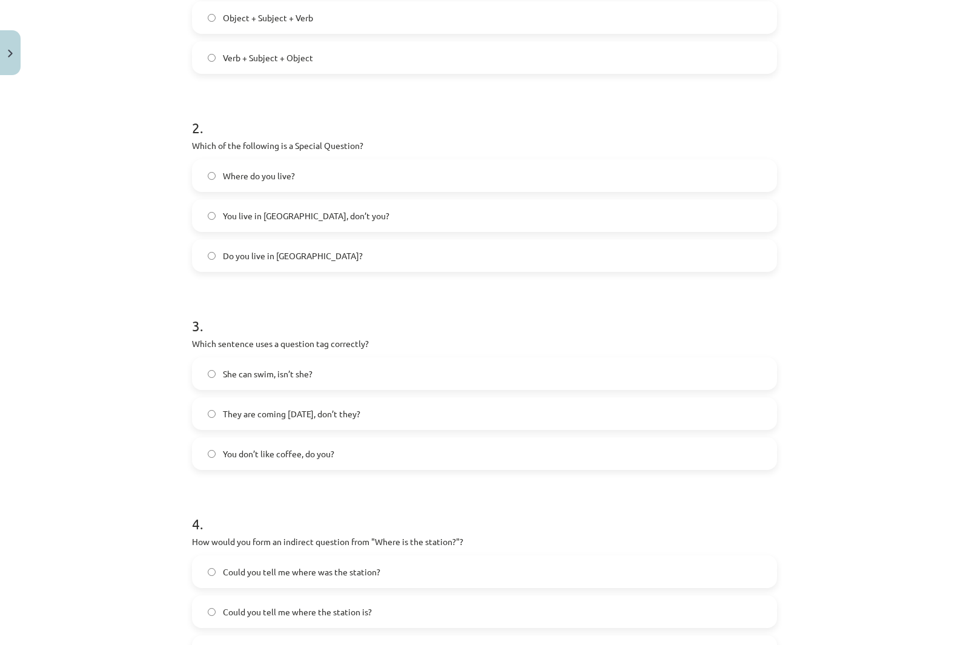
scroll to position [0, 0]
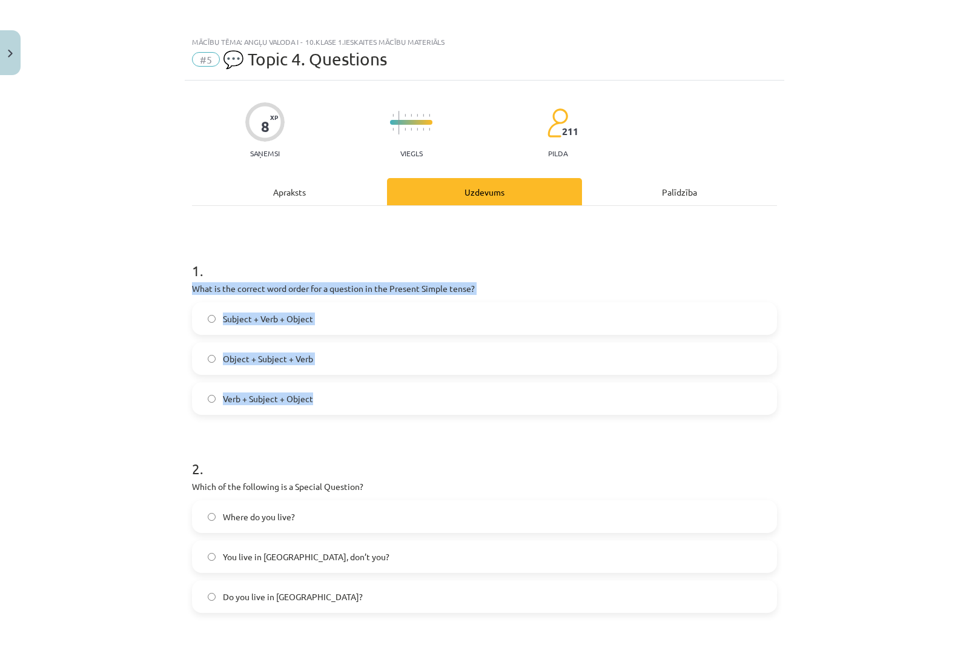
drag, startPoint x: 188, startPoint y: 286, endPoint x: 412, endPoint y: 397, distance: 250.1
click at [412, 397] on div "8 XP Saņemsi Viegls 211 pilda Apraksts Uzdevums Palīdzība 1 . What is the corre…" at bounding box center [484, 600] width 599 height 1038
copy div "What is the correct word order for a question in the Present Simple tense? Subj…"
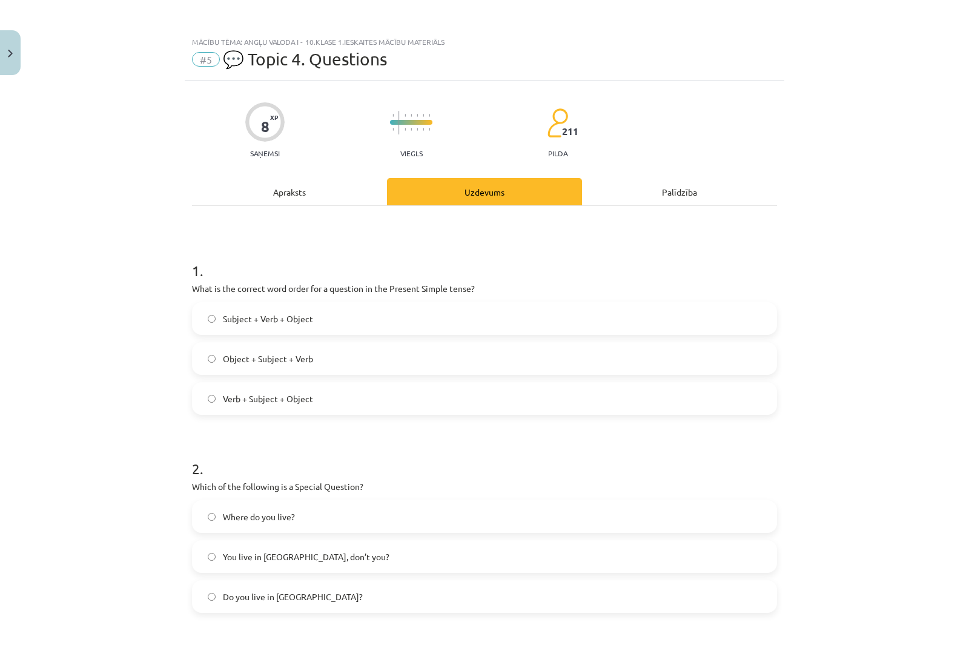
click at [102, 185] on div "Mācību tēma: Angļu valoda i - 10.[PERSON_NAME] 1.ieskaites mācību materiāls #5 …" at bounding box center [484, 322] width 969 height 645
click at [248, 406] on label "Verb + Subject + Object" at bounding box center [484, 398] width 582 height 30
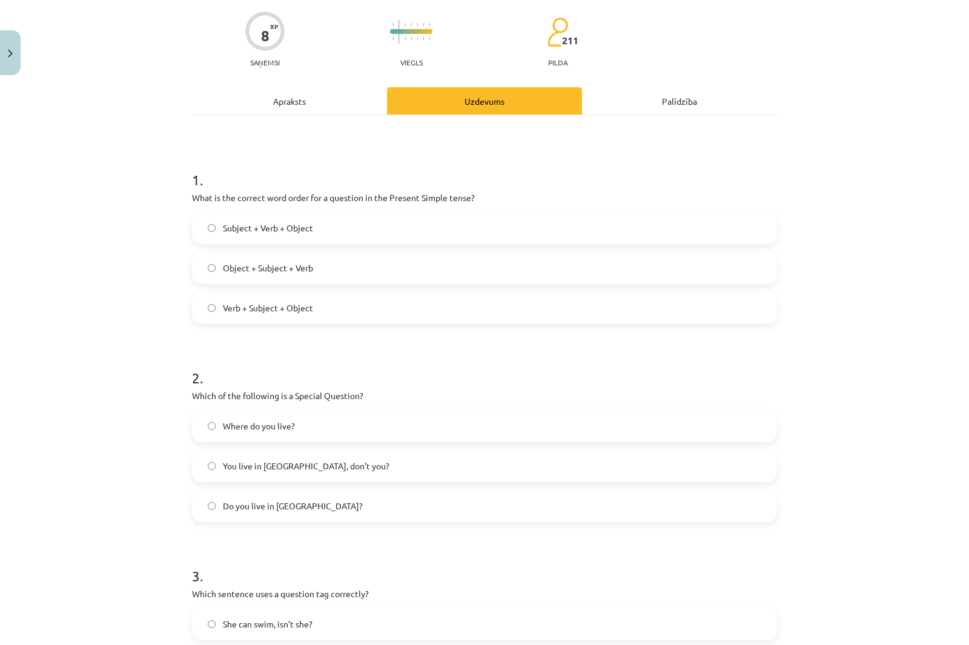
scroll to position [182, 0]
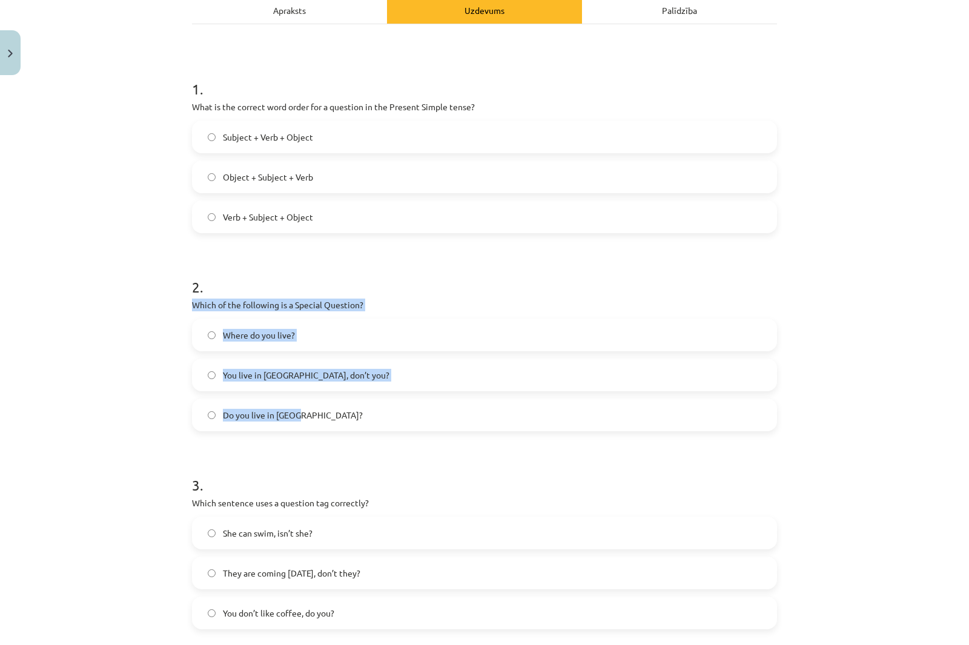
drag, startPoint x: 186, startPoint y: 301, endPoint x: 411, endPoint y: 416, distance: 252.0
click at [411, 416] on div "8 XP Saņemsi Viegls 211 pilda Apraksts Uzdevums Palīdzība 1 . What is the corre…" at bounding box center [484, 418] width 599 height 1038
copy div "Which of the following is a Special Question? Where do you live? You live in [G…"
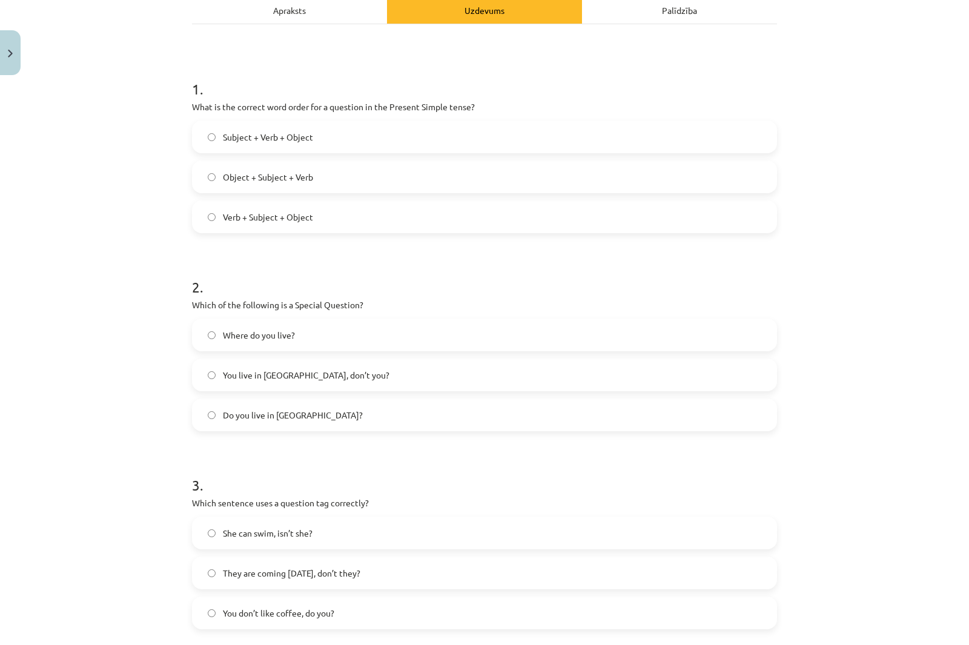
click at [117, 236] on div "Mācību tēma: Angļu valoda i - 10.[PERSON_NAME] 1.ieskaites mācību materiāls #5 …" at bounding box center [484, 322] width 969 height 645
click at [232, 339] on span "Where do you live?" at bounding box center [259, 335] width 72 height 13
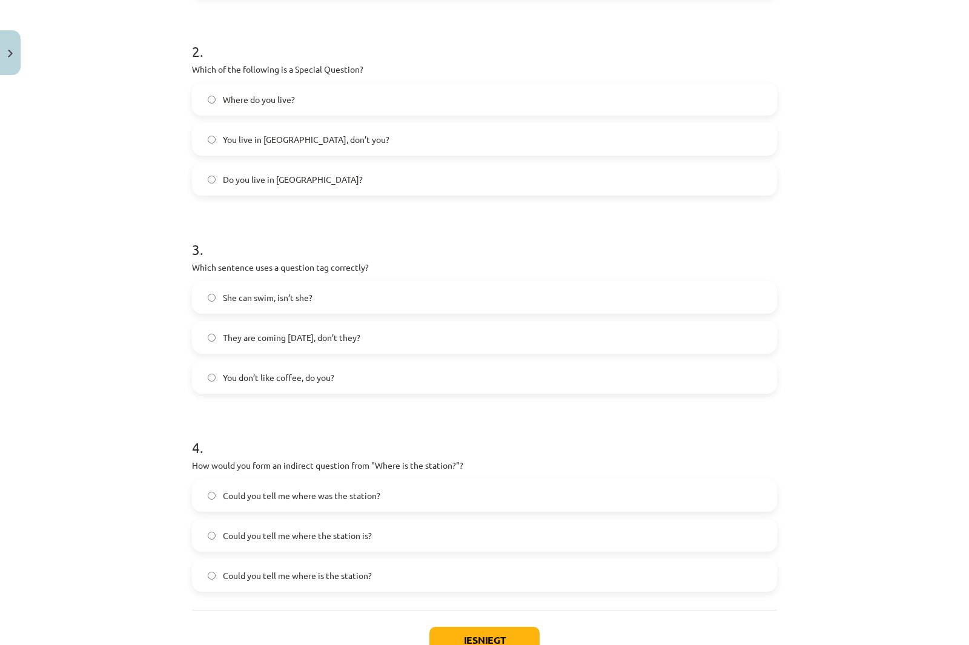
scroll to position [424, 0]
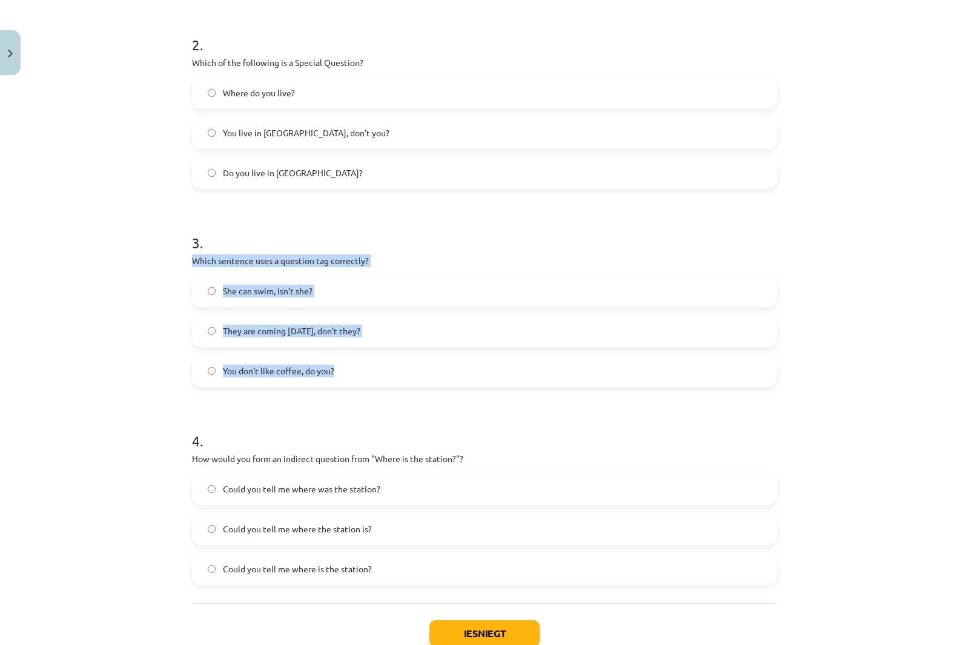
drag, startPoint x: 240, startPoint y: 280, endPoint x: 439, endPoint y: 379, distance: 221.7
click at [439, 379] on div "3 . Which sentence uses a question tag correctly? She can swim, isn’t she? They…" at bounding box center [484, 300] width 585 height 174
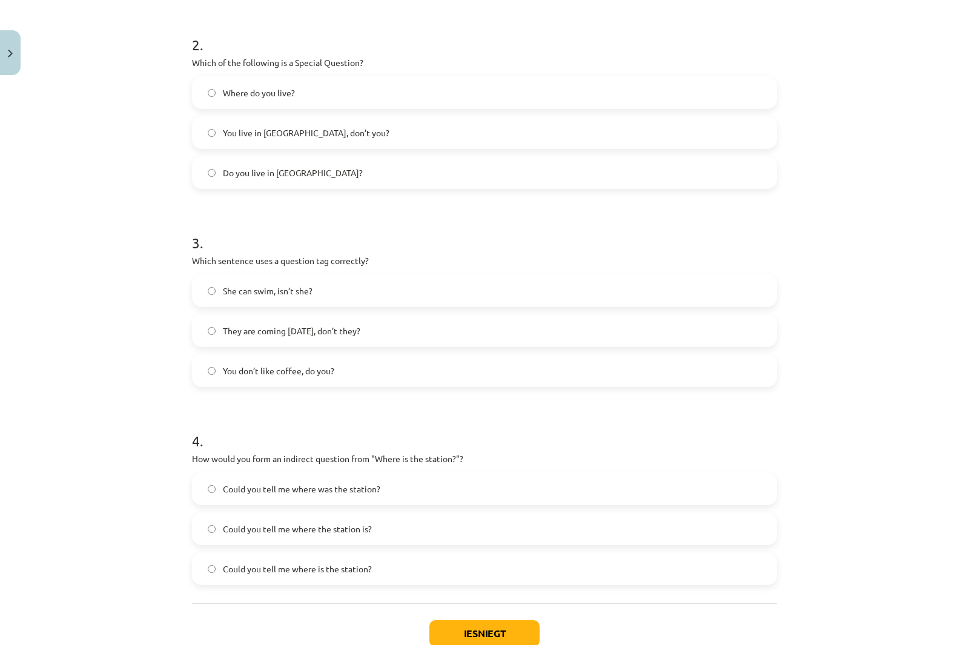
click at [84, 191] on div "Mācību tēma: Angļu valoda i - 10.[PERSON_NAME] 1.ieskaites mācību materiāls #5 …" at bounding box center [484, 322] width 969 height 645
click at [246, 367] on span "You don’t like coffee, do you?" at bounding box center [278, 370] width 111 height 13
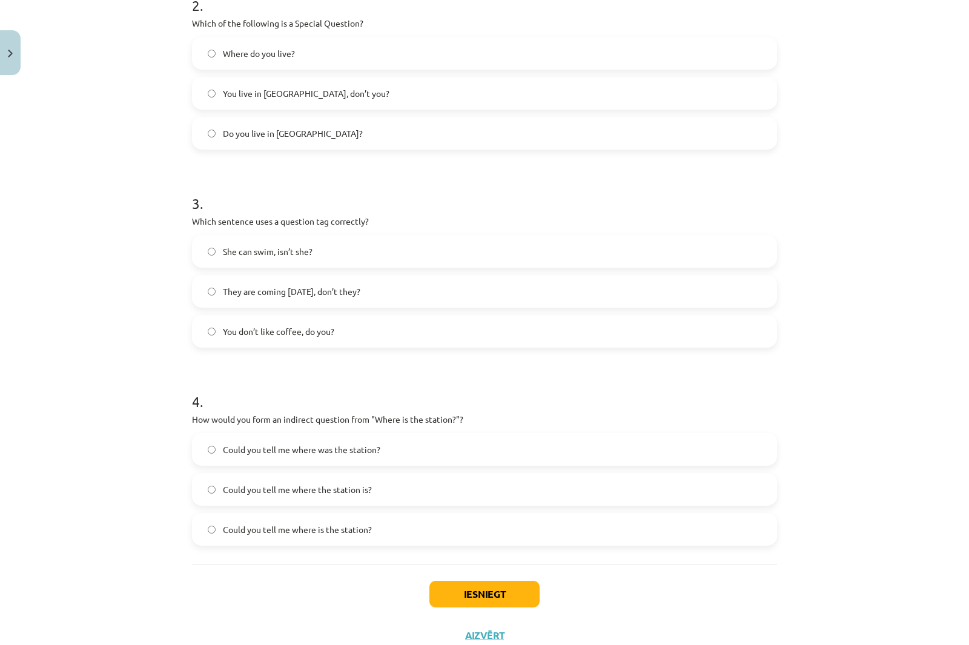
scroll to position [504, 0]
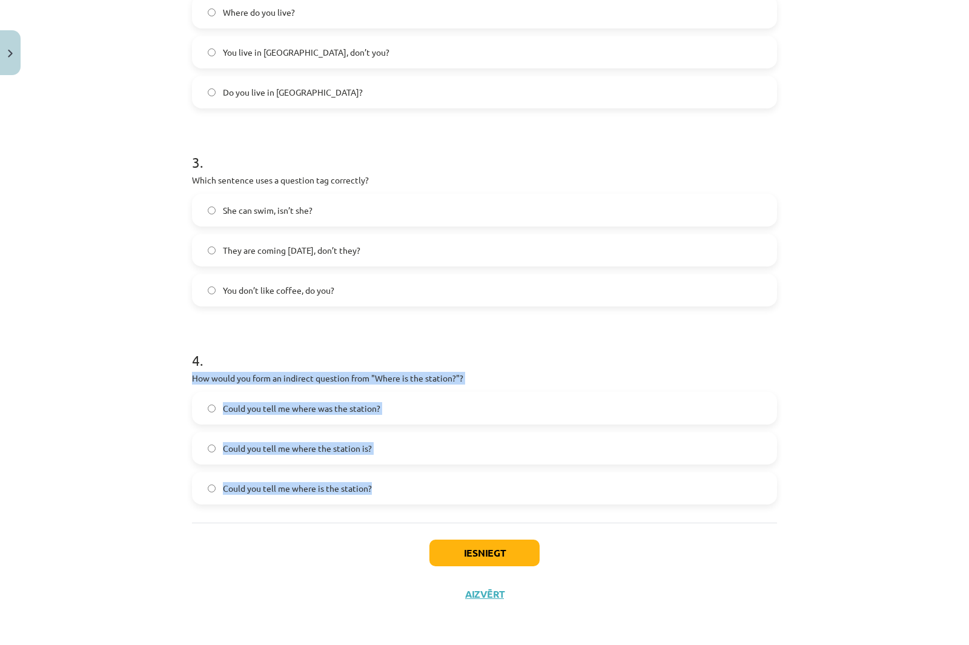
drag, startPoint x: 191, startPoint y: 380, endPoint x: 475, endPoint y: 517, distance: 315.4
click at [475, 517] on div "1 . What is the correct word order for a question in the Present Simple tense? …" at bounding box center [484, 112] width 585 height 821
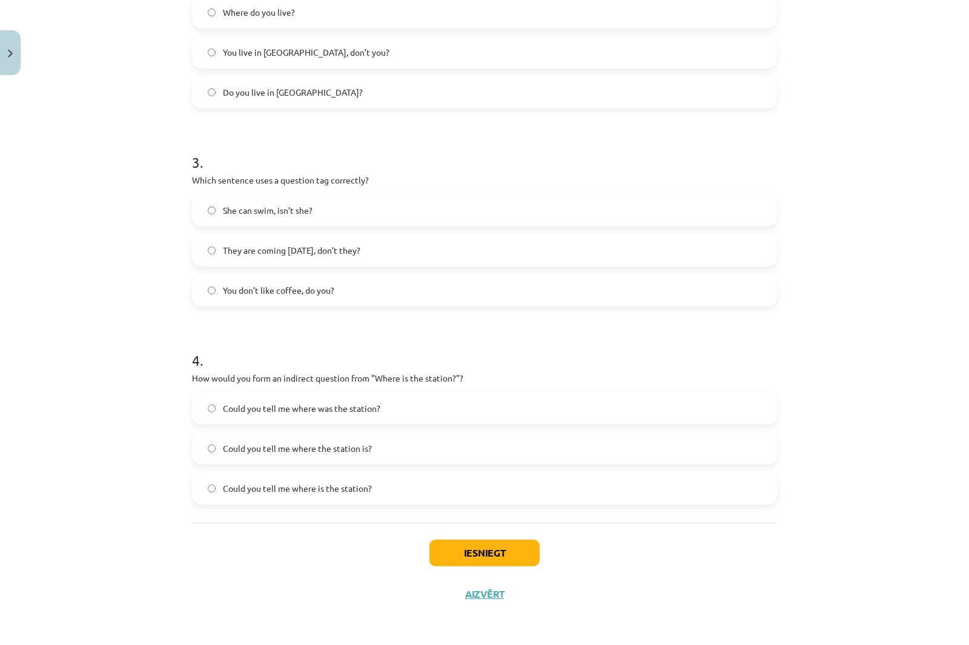
click at [98, 308] on div "Mācību tēma: Angļu valoda i - 10.[PERSON_NAME] 1.ieskaites mācību materiāls #5 …" at bounding box center [484, 322] width 969 height 645
click at [305, 450] on span "Could you tell me where the station is?" at bounding box center [297, 448] width 149 height 13
click at [481, 556] on button "Iesniegt" at bounding box center [484, 552] width 110 height 27
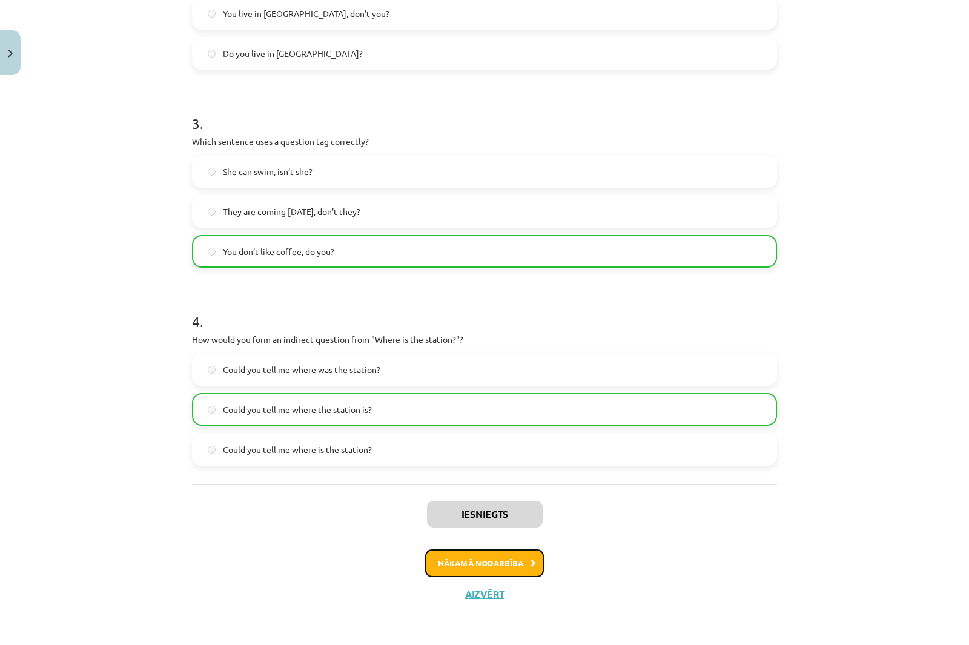
click at [500, 567] on button "Nākamā nodarbība" at bounding box center [484, 563] width 119 height 28
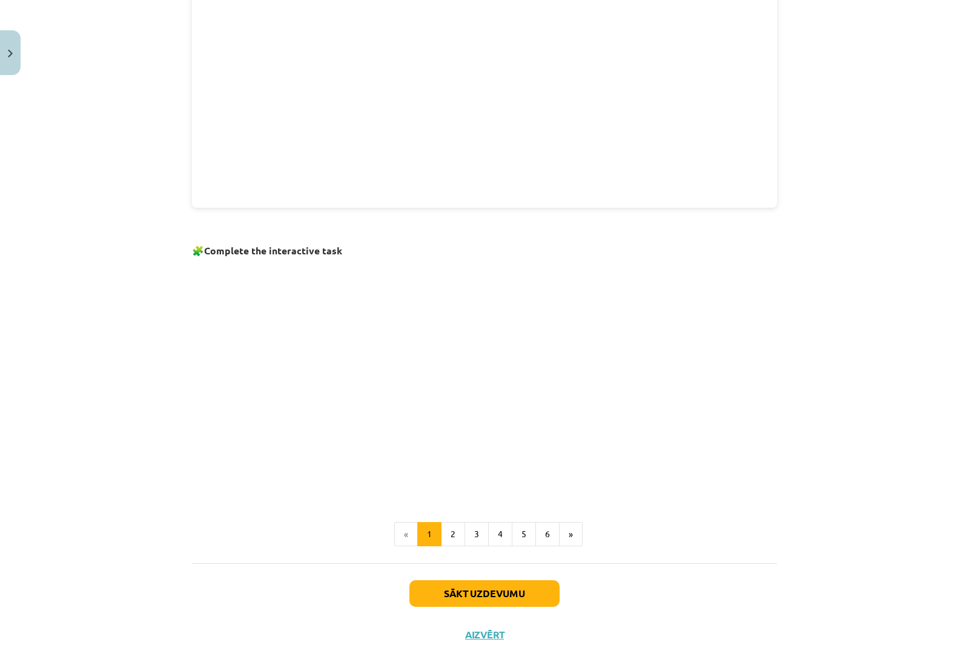
scroll to position [623, 0]
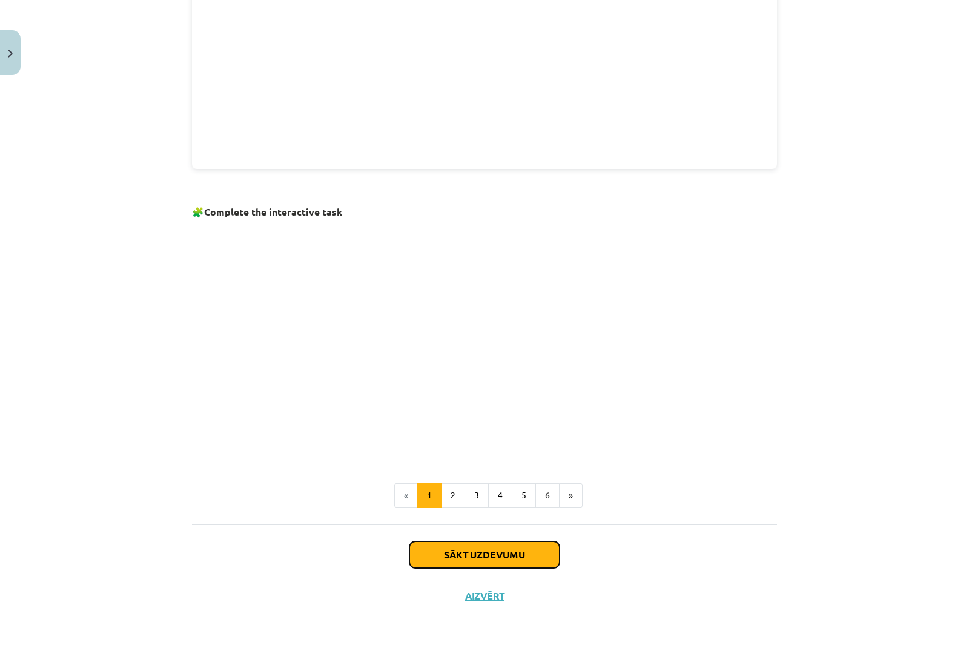
click at [512, 551] on button "Sākt uzdevumu" at bounding box center [484, 554] width 150 height 27
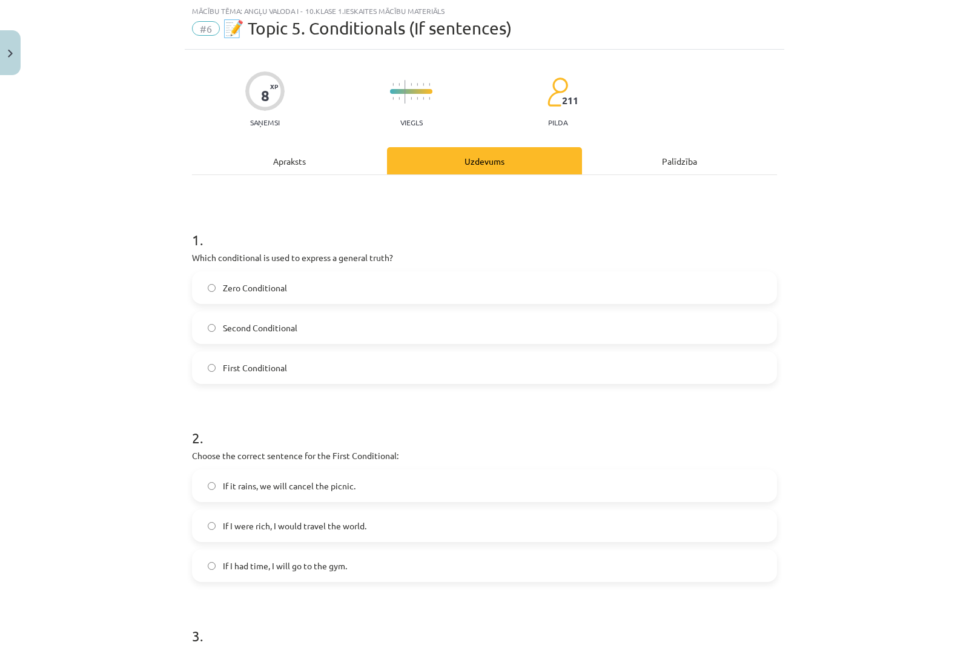
scroll to position [30, 0]
click at [14, 49] on button "Close" at bounding box center [10, 52] width 21 height 45
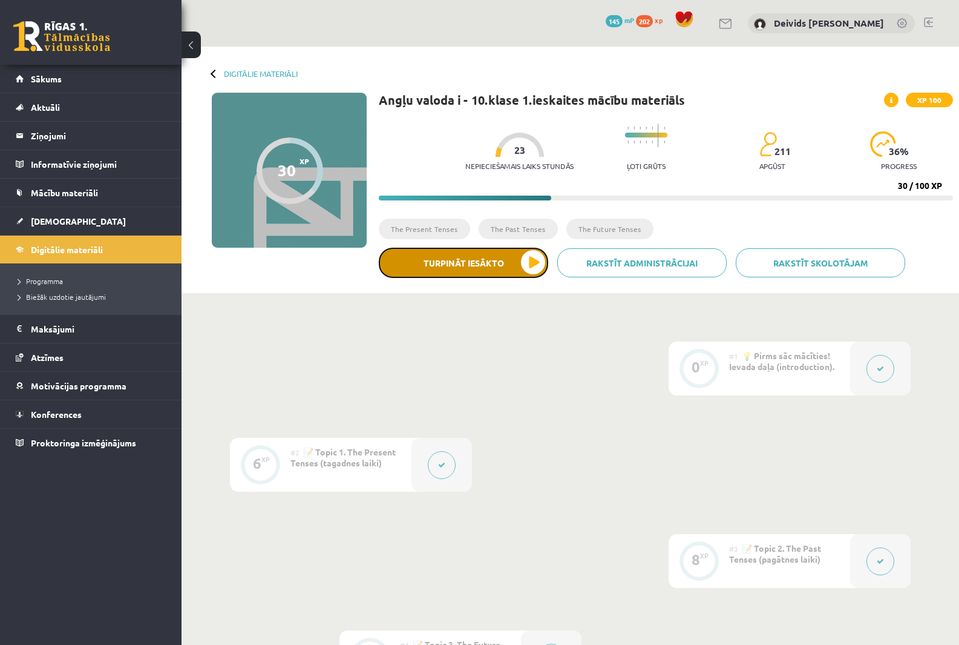
click at [525, 265] on button "Turpināt iesākto" at bounding box center [463, 263] width 169 height 30
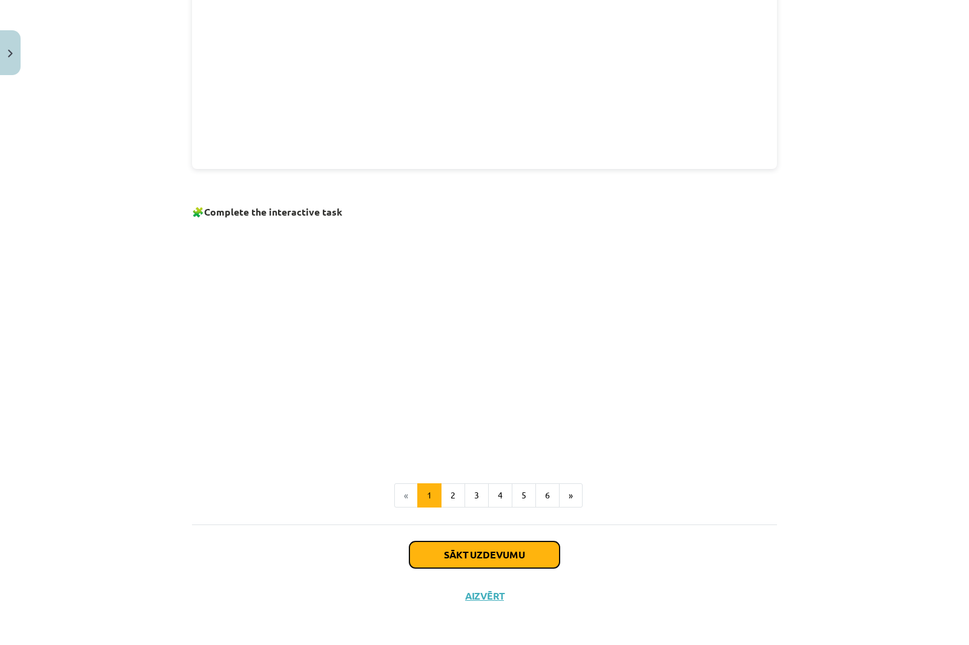
click at [527, 552] on button "Sākt uzdevumu" at bounding box center [484, 554] width 150 height 27
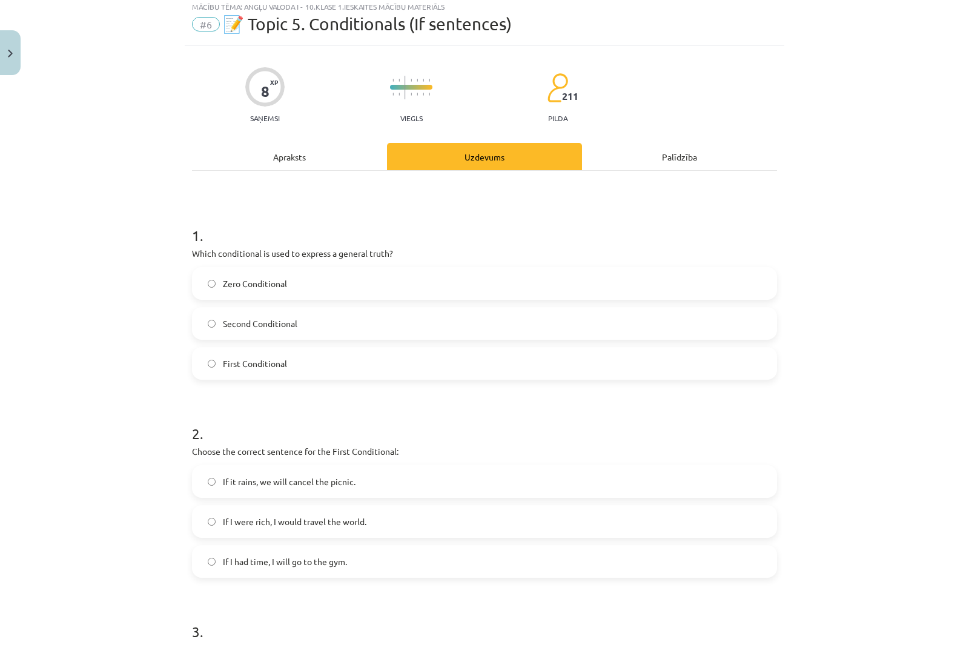
scroll to position [0, 0]
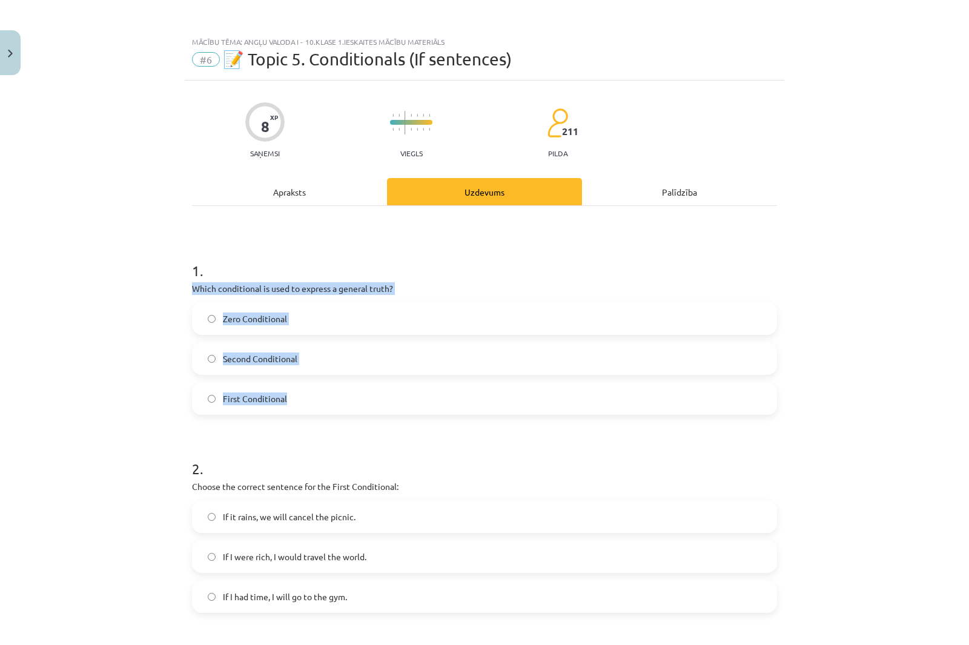
drag, startPoint x: 213, startPoint y: 295, endPoint x: 355, endPoint y: 394, distance: 173.5
click at [355, 394] on div "8 XP Saņemsi Viegls 211 pilda Apraksts Uzdevums Palīdzība 1 . Which conditional…" at bounding box center [484, 600] width 599 height 1038
click at [140, 212] on div "Mācību tēma: Angļu valoda i - 10.[PERSON_NAME] 1.ieskaites mācību materiāls #6 …" at bounding box center [484, 322] width 969 height 645
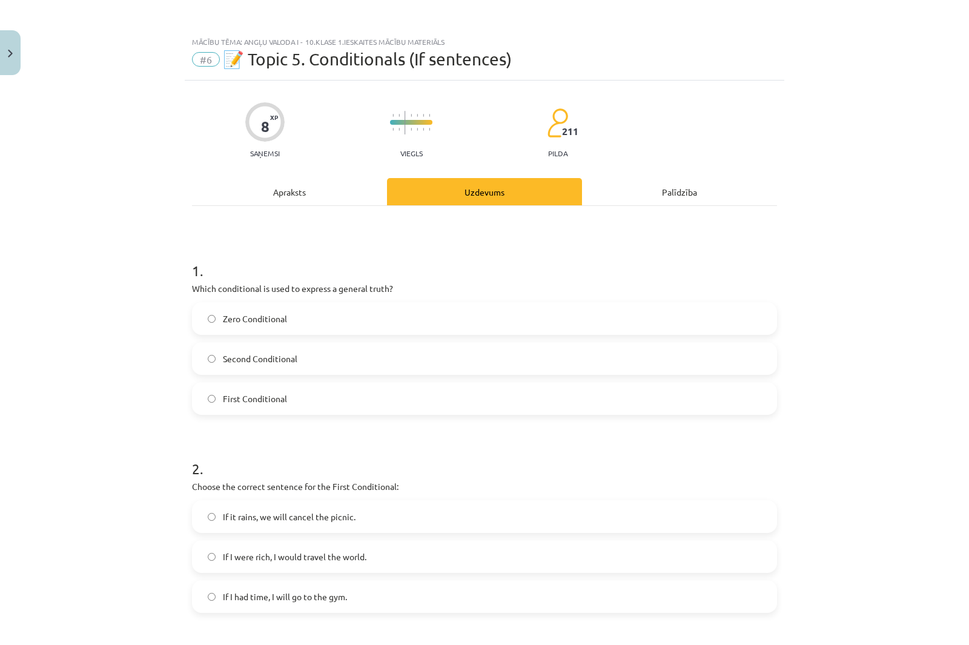
click at [226, 321] on span "Zero Conditional" at bounding box center [255, 318] width 64 height 13
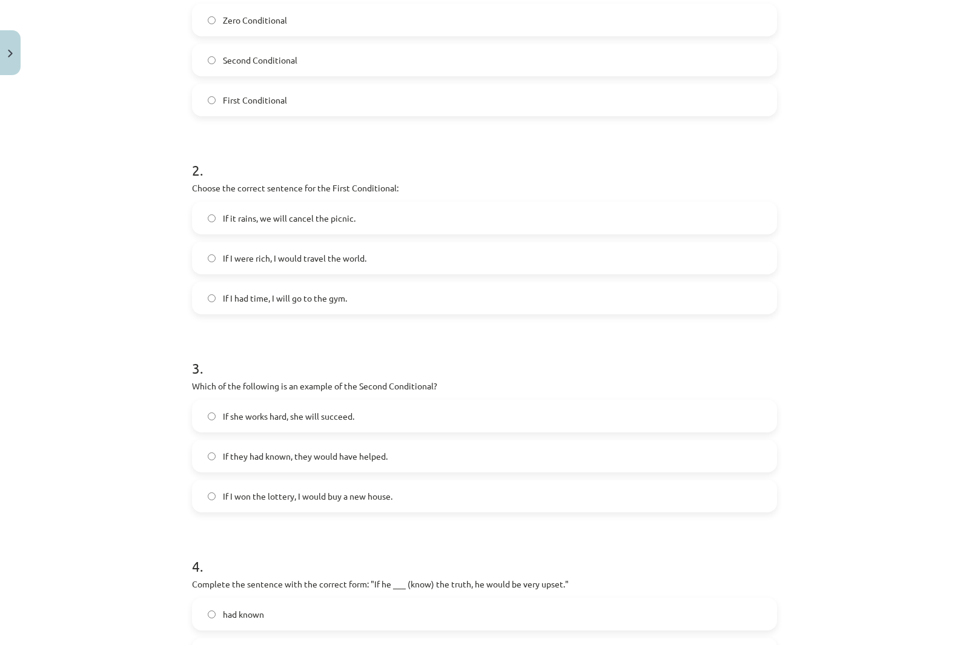
scroll to position [303, 0]
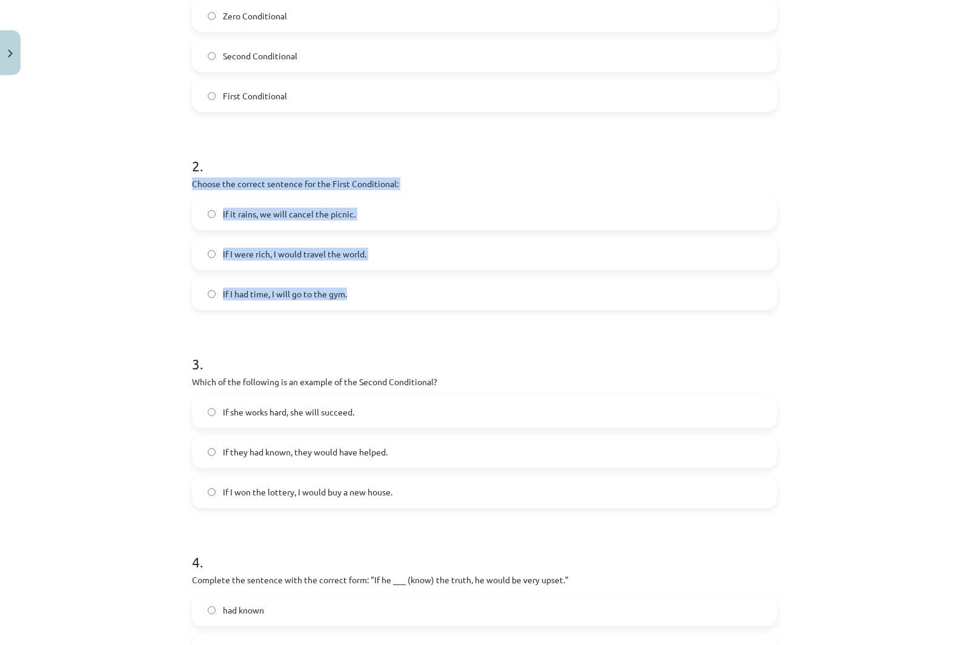
drag, startPoint x: 189, startPoint y: 183, endPoint x: 478, endPoint y: 289, distance: 307.6
click at [478, 289] on div "2 . Choose the correct sentence for the First Conditional: If it rains, we will…" at bounding box center [484, 223] width 585 height 174
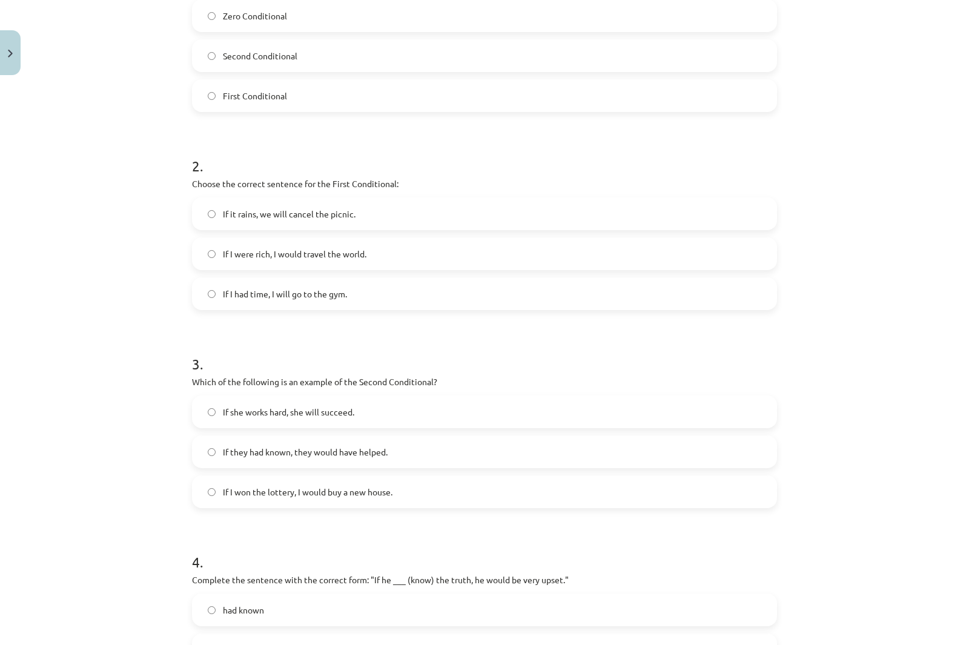
click at [82, 171] on div "Mācību tēma: Angļu valoda i - 10.[PERSON_NAME] 1.ieskaites mācību materiāls #6 …" at bounding box center [484, 322] width 969 height 645
click at [270, 212] on span "If it rains, we will cancel the picnic." at bounding box center [289, 214] width 133 height 13
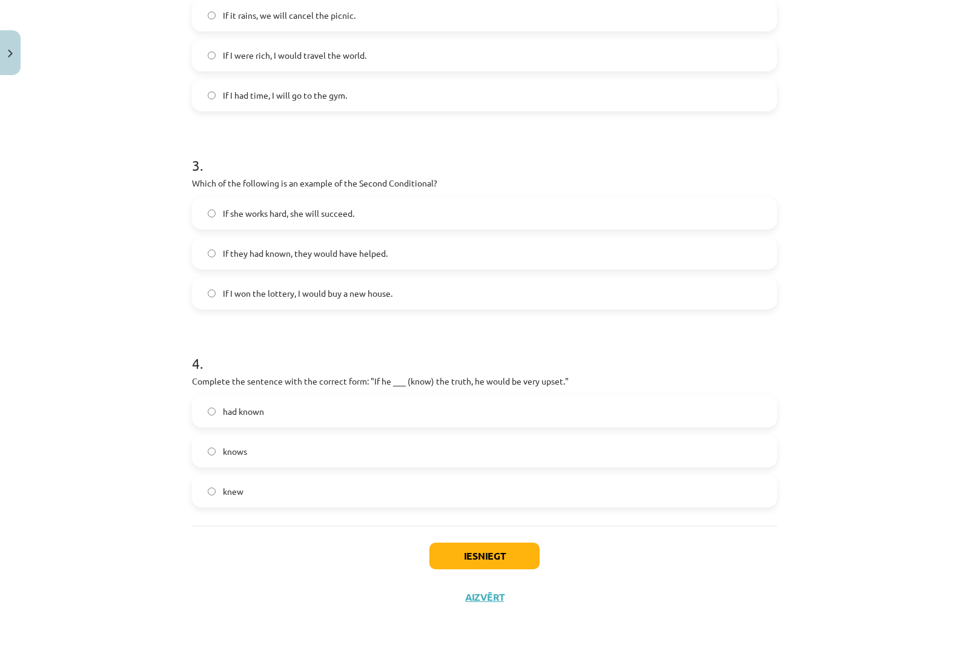
scroll to position [504, 0]
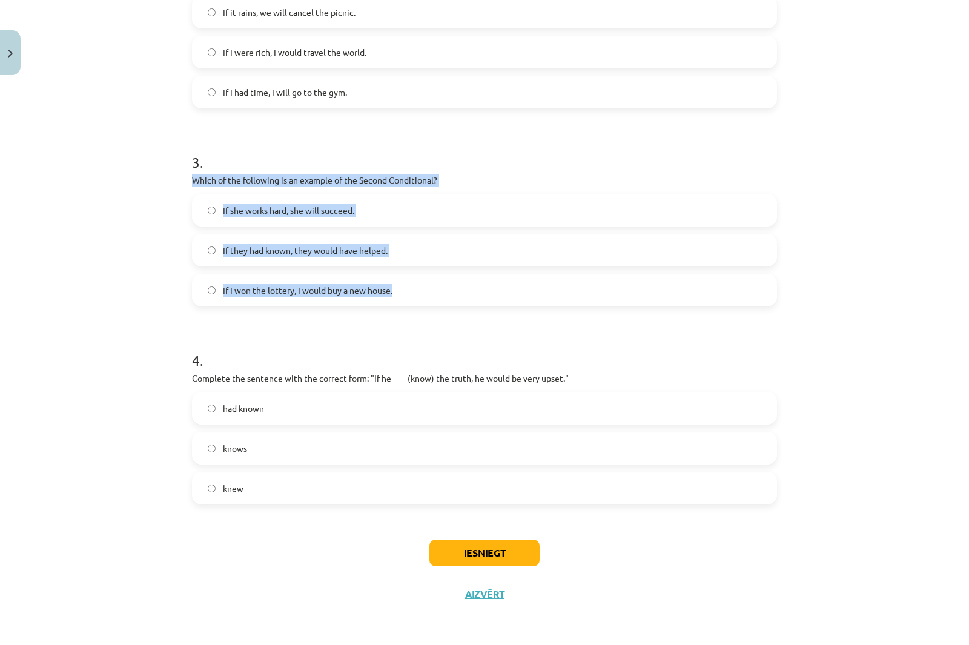
drag, startPoint x: 189, startPoint y: 179, endPoint x: 493, endPoint y: 295, distance: 325.9
click at [493, 295] on div "3 . Which of the following is an example of the Second Conditional? If she work…" at bounding box center [484, 220] width 585 height 174
click at [163, 228] on div "Mācību tēma: Angļu valoda i - 10.[PERSON_NAME] 1.ieskaites mācību materiāls #6 …" at bounding box center [484, 322] width 969 height 645
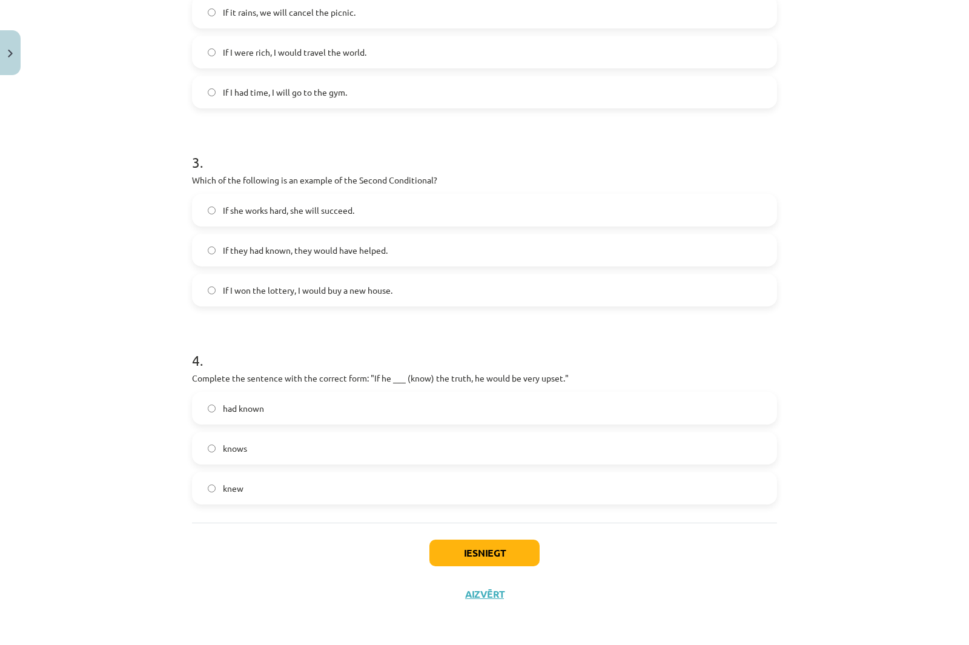
click at [223, 284] on span "If I won the lottery, I would buy a new house." at bounding box center [307, 290] width 169 height 13
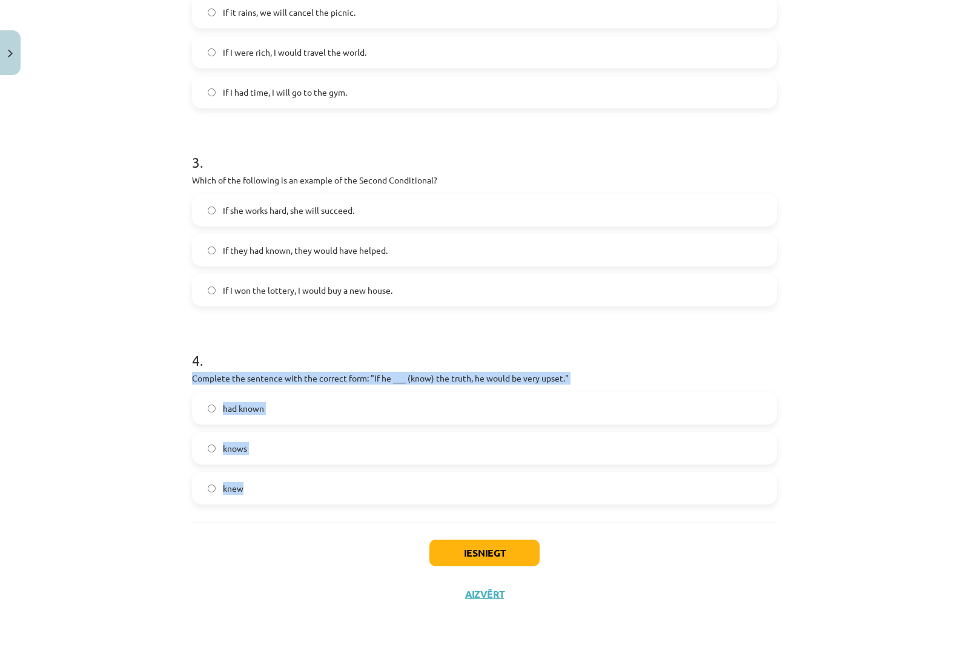
drag, startPoint x: 187, startPoint y: 374, endPoint x: 357, endPoint y: 495, distance: 208.8
click at [358, 496] on div "4 . Complete the sentence with the correct form: "If he ___ (know) the truth, h…" at bounding box center [484, 418] width 585 height 174
click at [212, 486] on label "knew" at bounding box center [484, 488] width 582 height 30
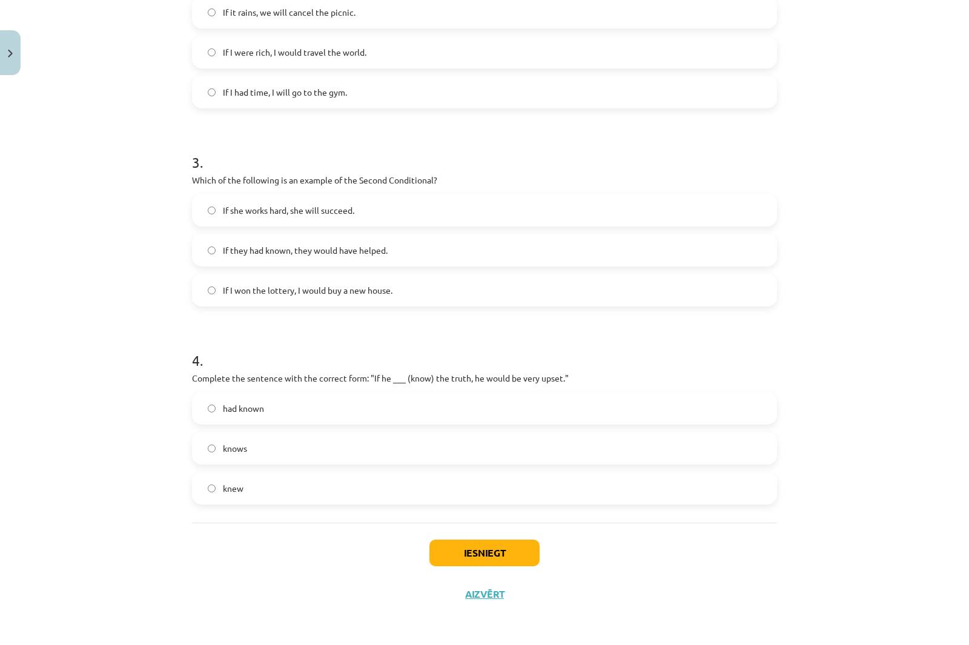
click at [81, 257] on div "Mācību tēma: Angļu valoda i - 10.[PERSON_NAME] 1.ieskaites mācību materiāls #6 …" at bounding box center [484, 322] width 969 height 645
drag, startPoint x: 507, startPoint y: 554, endPoint x: 515, endPoint y: 389, distance: 165.4
click at [507, 554] on button "Iesniegt" at bounding box center [484, 552] width 110 height 27
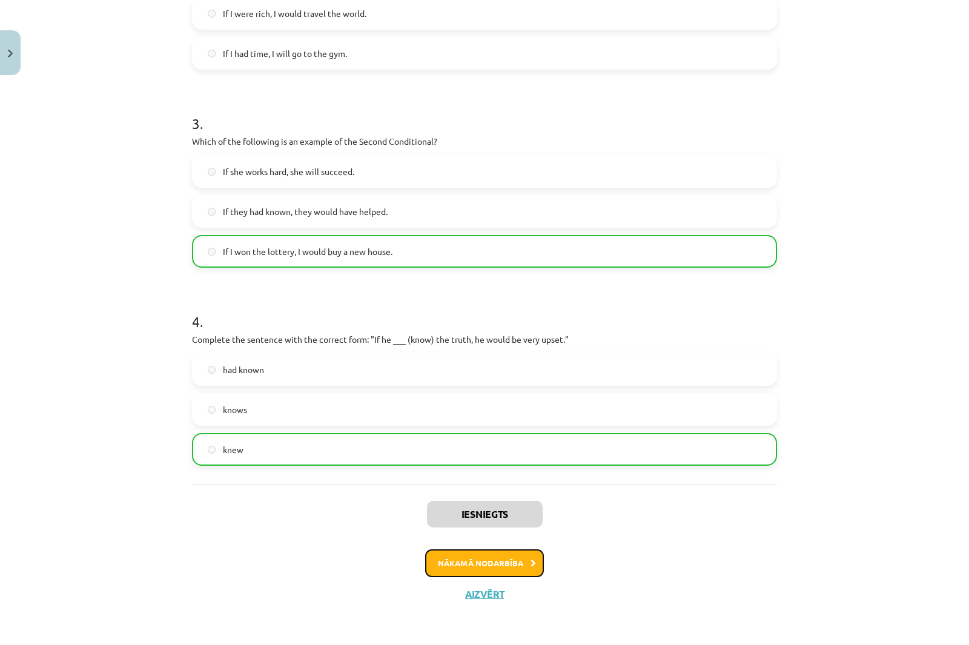
click at [522, 559] on button "Nākamā nodarbība" at bounding box center [484, 563] width 119 height 28
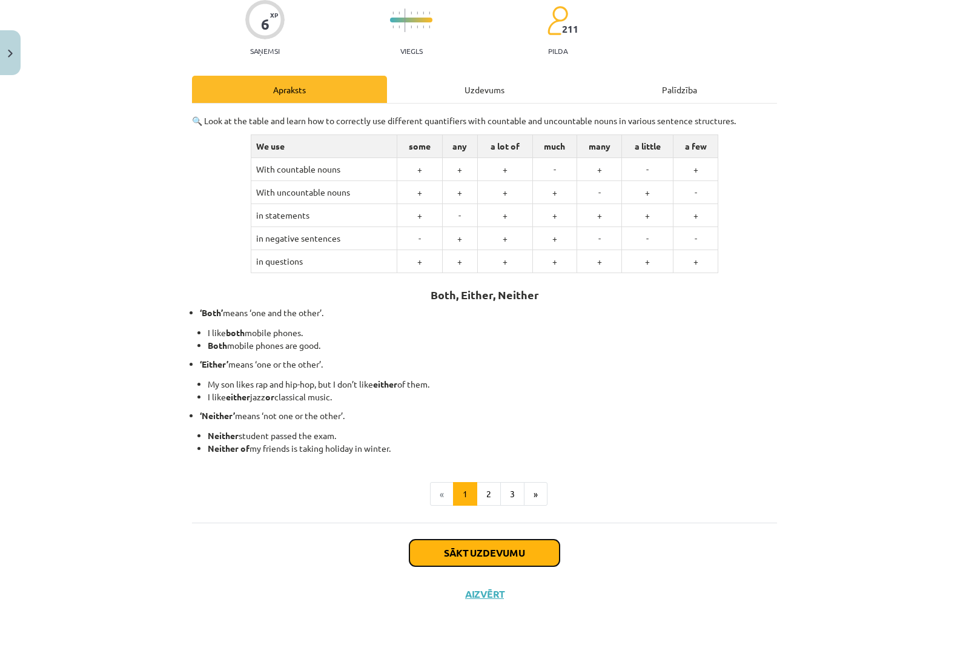
click at [493, 546] on button "Sākt uzdevumu" at bounding box center [484, 552] width 150 height 27
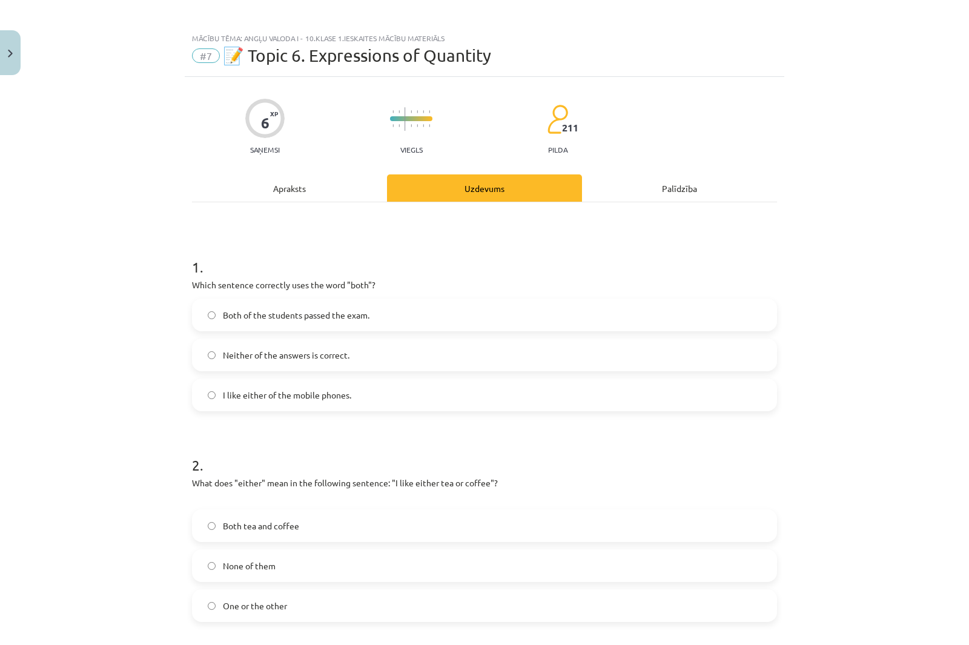
scroll to position [0, 0]
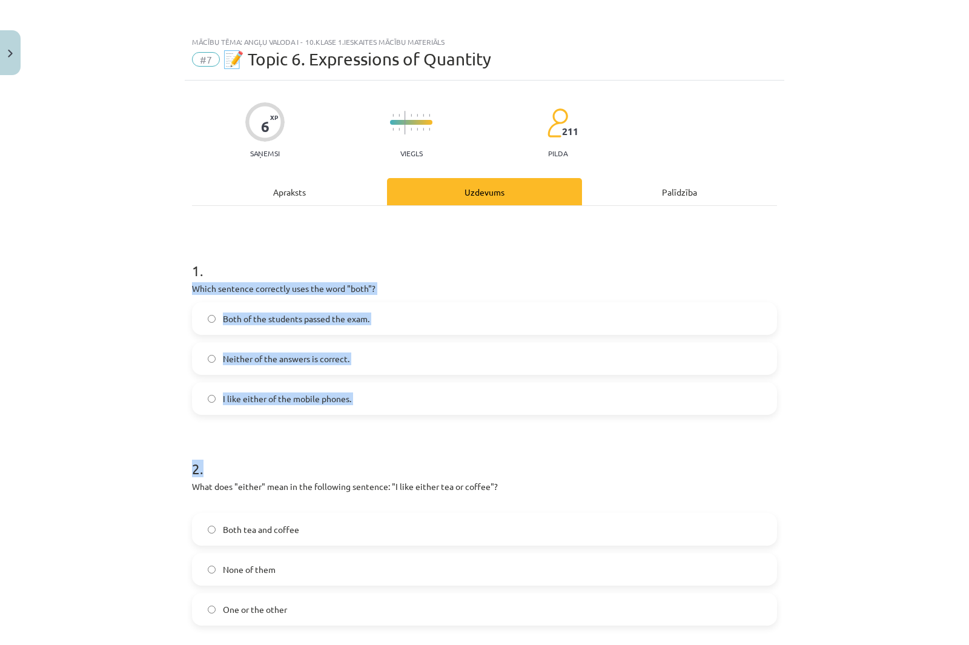
drag, startPoint x: 263, startPoint y: 308, endPoint x: 484, endPoint y: 416, distance: 245.8
click at [484, 416] on form "1 . Which sentence correctly uses the word "both"? Both of the students passed …" at bounding box center [484, 532] width 585 height 582
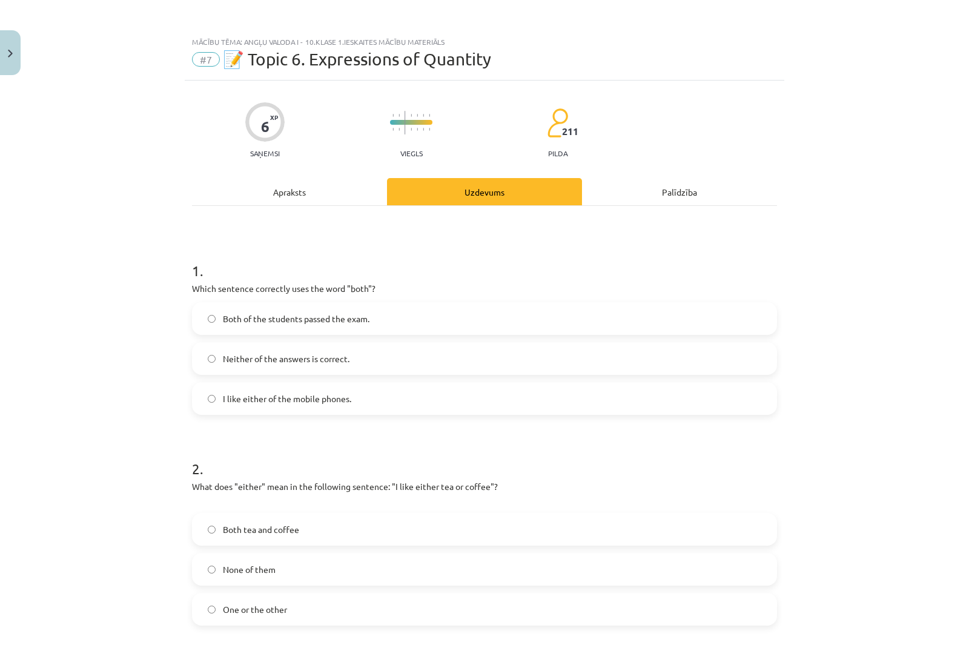
click at [134, 167] on div "Mācību tēma: Angļu valoda i - 10.[PERSON_NAME] 1.ieskaites mācību materiāls #7 …" at bounding box center [484, 322] width 969 height 645
click at [246, 317] on span "Both of the students passed the exam." at bounding box center [296, 318] width 146 height 13
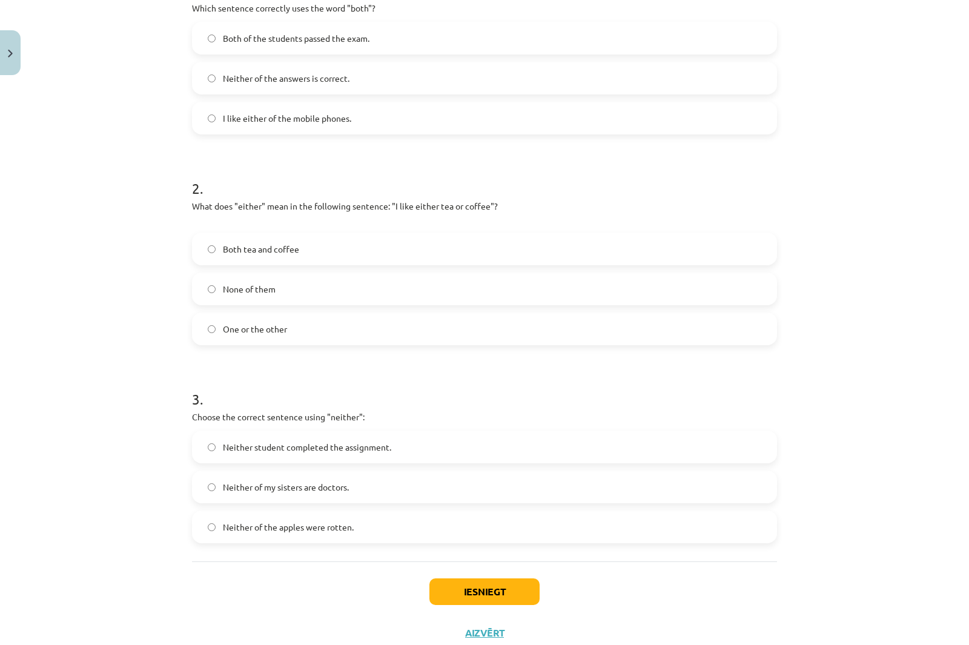
scroll to position [319, 0]
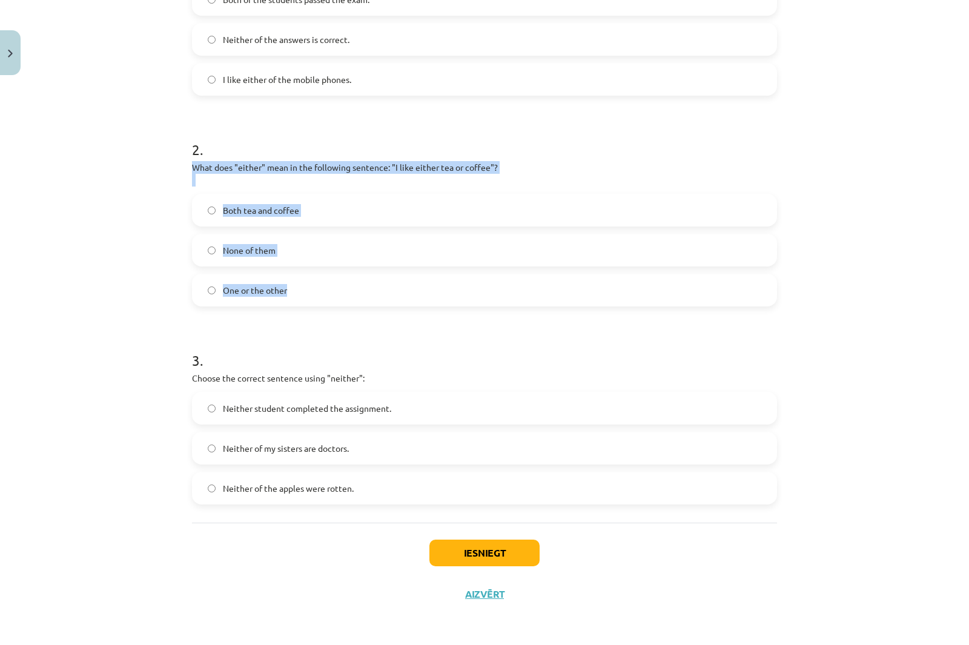
drag, startPoint x: 188, startPoint y: 166, endPoint x: 562, endPoint y: 275, distance: 388.9
click at [562, 275] on div "2 . What does "either" mean in the following sentence: "I like either tea or co…" at bounding box center [484, 213] width 585 height 186
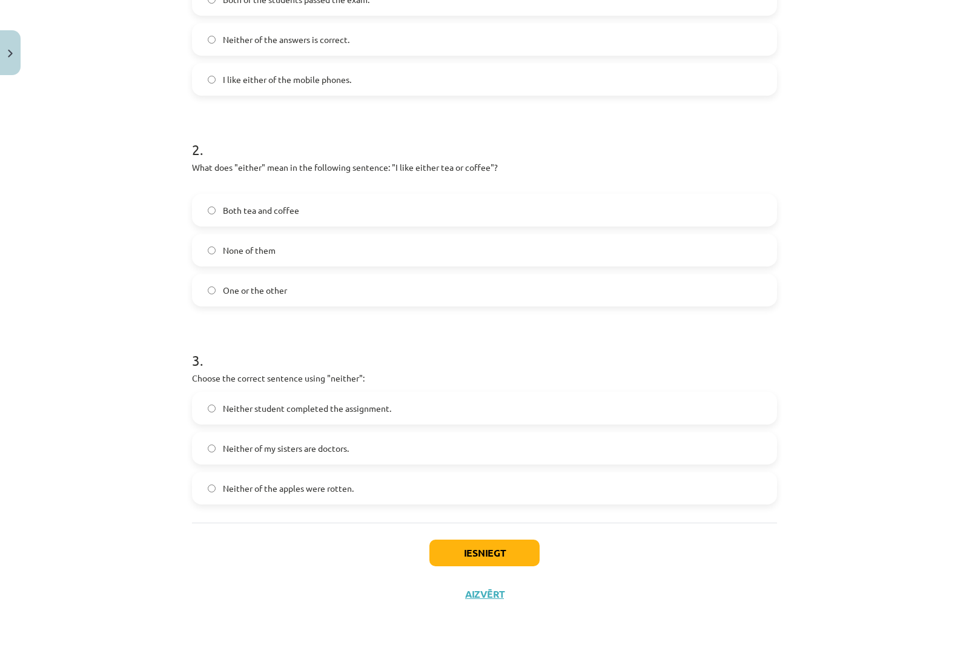
click at [104, 145] on div "Mācību tēma: Angļu valoda i - 10.[PERSON_NAME] 1.ieskaites mācību materiāls #7 …" at bounding box center [484, 322] width 969 height 645
click at [225, 295] on span "One or the other" at bounding box center [255, 290] width 64 height 13
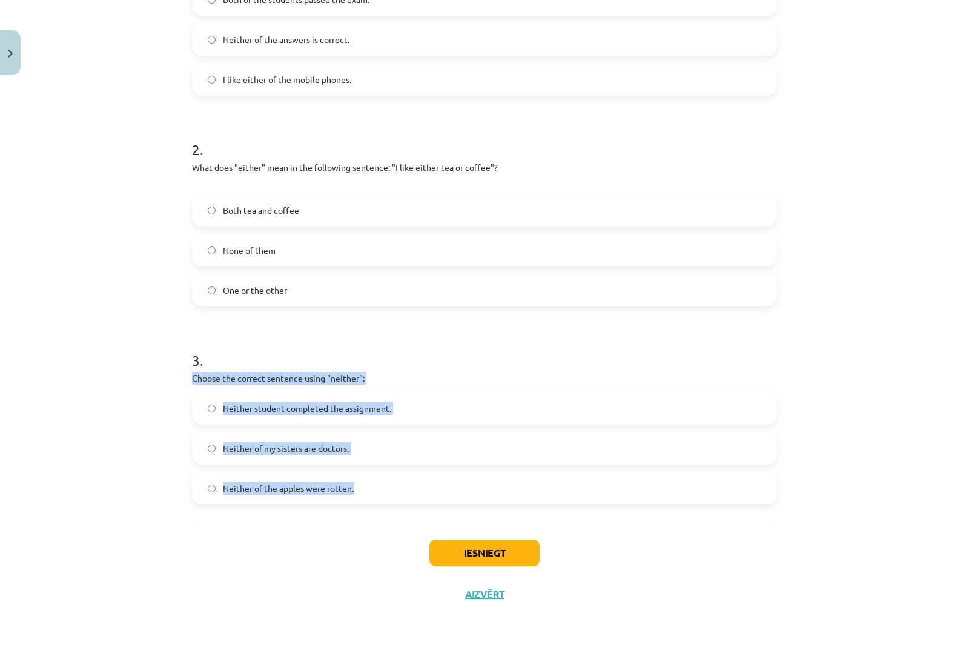
drag, startPoint x: 188, startPoint y: 375, endPoint x: 435, endPoint y: 491, distance: 272.4
click at [435, 491] on div "3 . Choose the correct sentence using "neither": Neither student completed the …" at bounding box center [484, 418] width 585 height 174
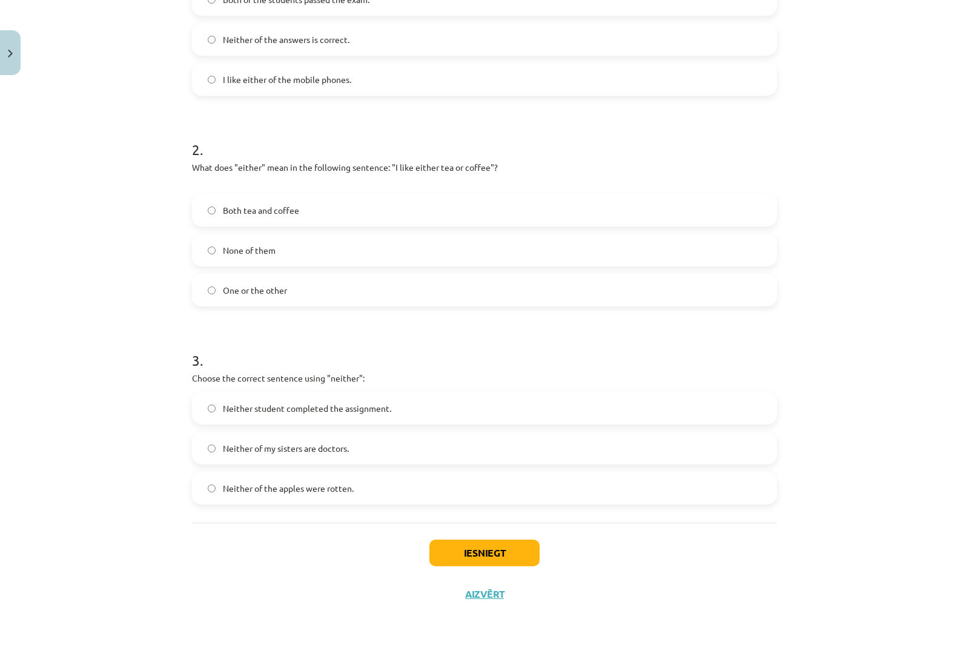
click at [518, 125] on h1 "2 ." at bounding box center [484, 139] width 585 height 38
click at [223, 410] on span "Neither student completed the assignment." at bounding box center [307, 408] width 168 height 13
click at [453, 556] on button "Iesniegt" at bounding box center [484, 552] width 110 height 27
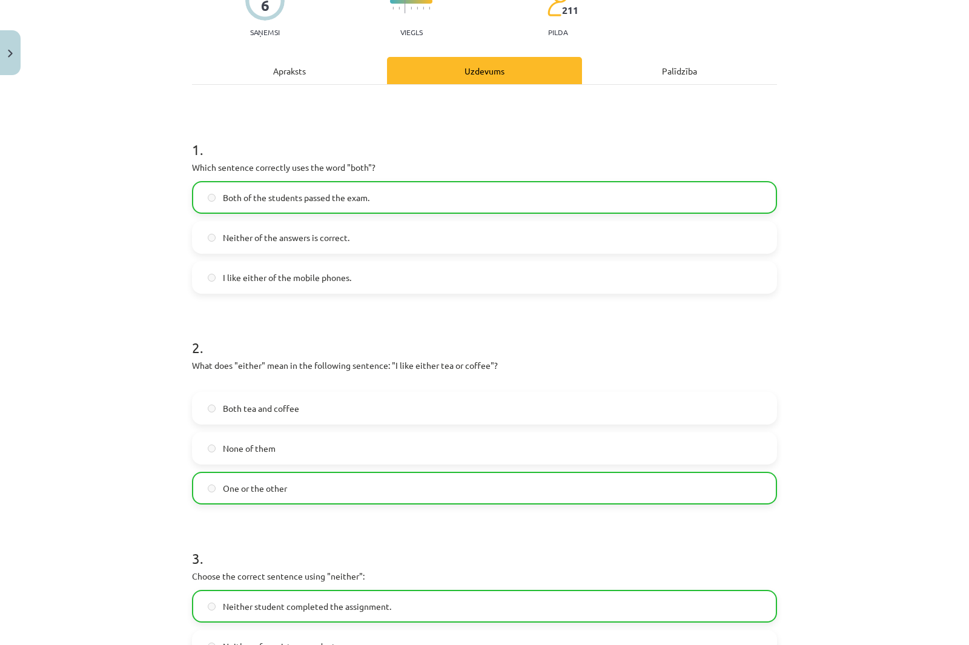
scroll to position [0, 0]
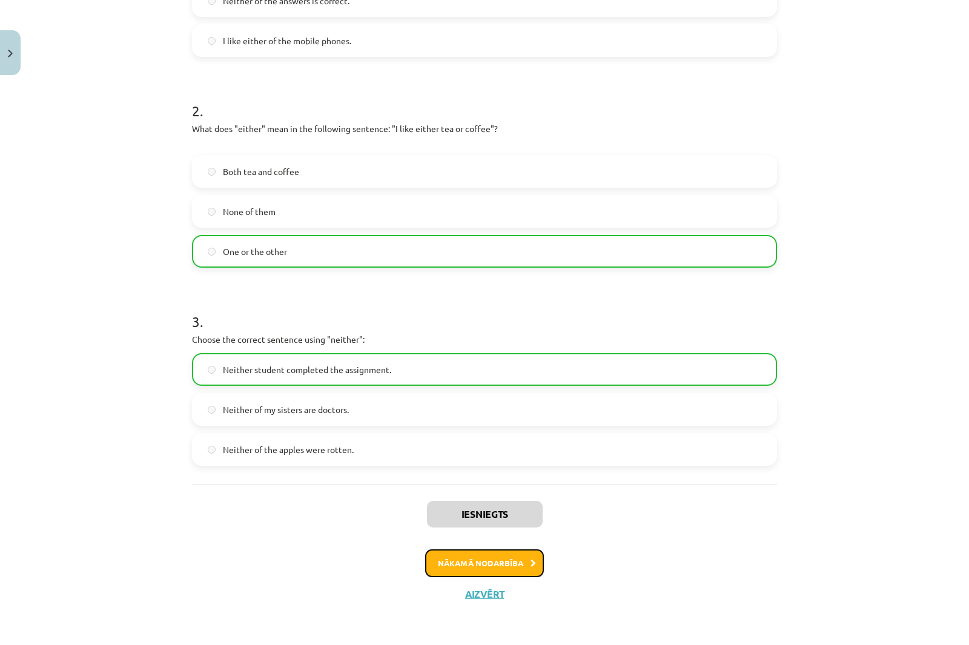
click at [535, 558] on button "Nākamā nodarbība" at bounding box center [484, 563] width 119 height 28
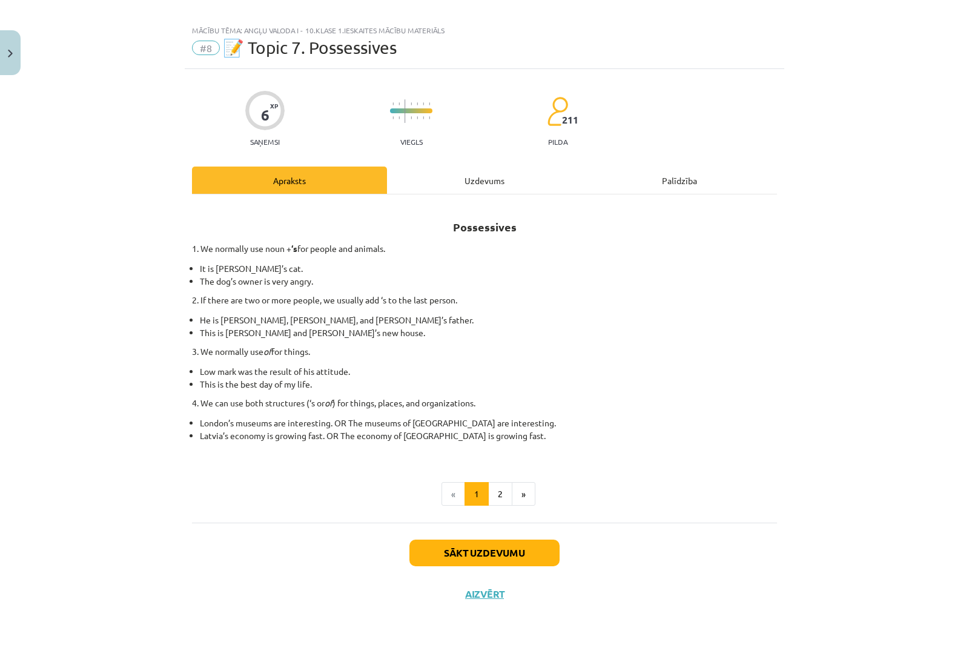
scroll to position [12, 0]
click at [528, 537] on div "Sākt uzdevumu Aizvērt" at bounding box center [484, 564] width 585 height 85
click at [530, 538] on div "Sākt uzdevumu Aizvērt" at bounding box center [484, 564] width 585 height 85
click at [530, 555] on button "Sākt uzdevumu" at bounding box center [484, 552] width 150 height 27
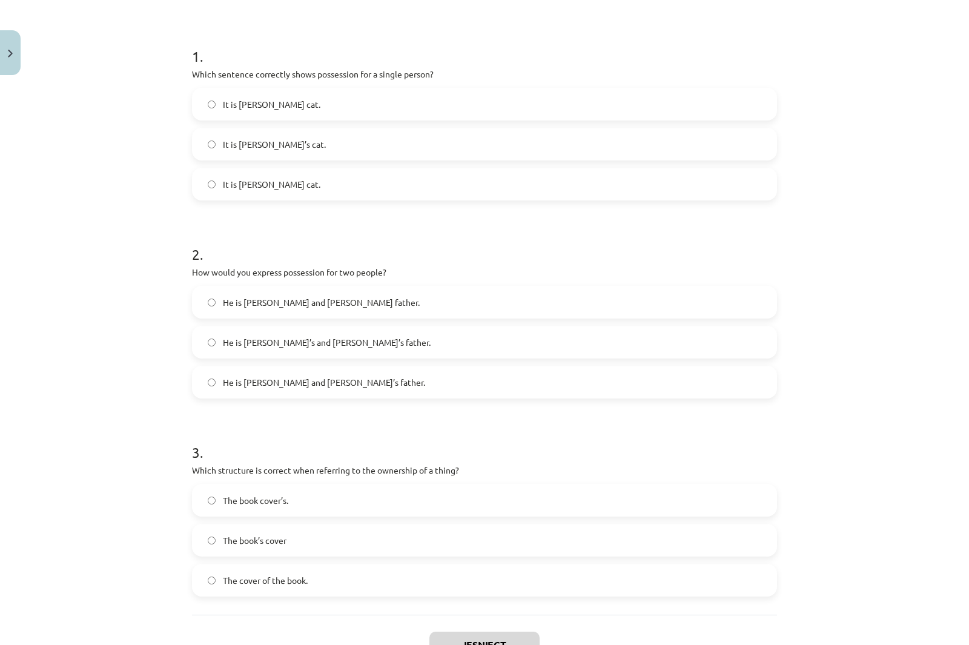
scroll to position [193, 0]
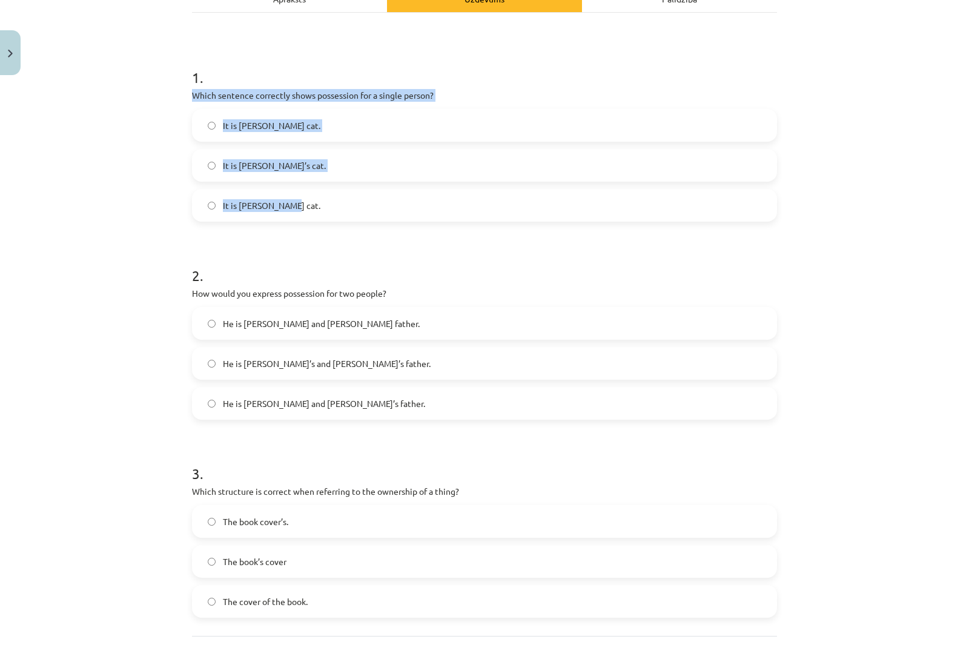
drag, startPoint x: 189, startPoint y: 92, endPoint x: 448, endPoint y: 194, distance: 278.0
click at [448, 194] on div "1 . Which sentence correctly shows possession for a single person? It is [PERSO…" at bounding box center [484, 135] width 585 height 174
click at [143, 119] on div "Mācību tēma: Angļu valoda i - 10.[PERSON_NAME] 1.ieskaites mācību materiāls #8 …" at bounding box center [484, 322] width 969 height 645
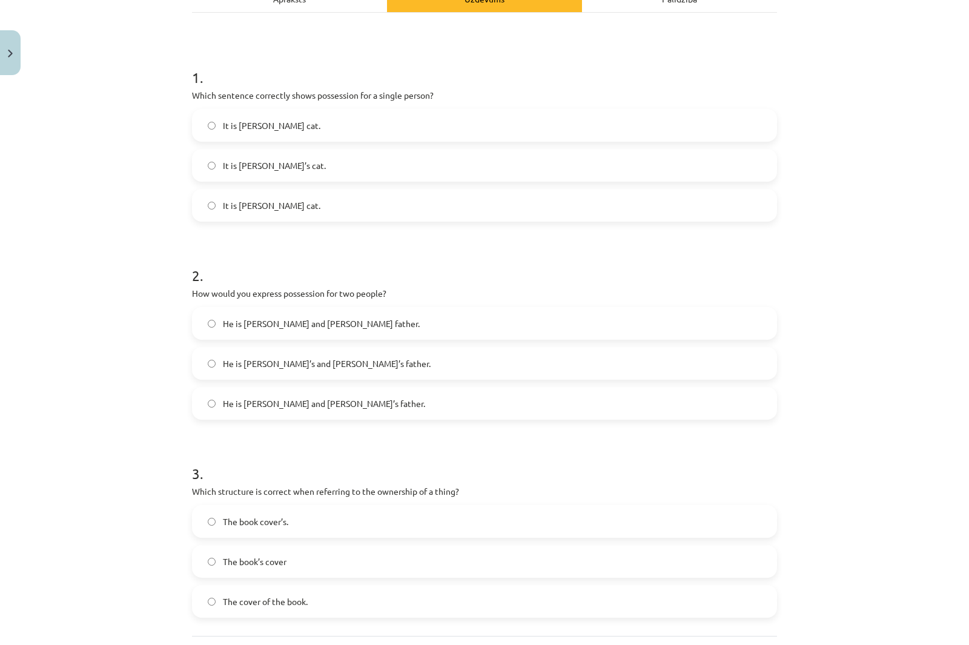
click at [274, 169] on span "It is [PERSON_NAME]’s cat." at bounding box center [274, 165] width 103 height 13
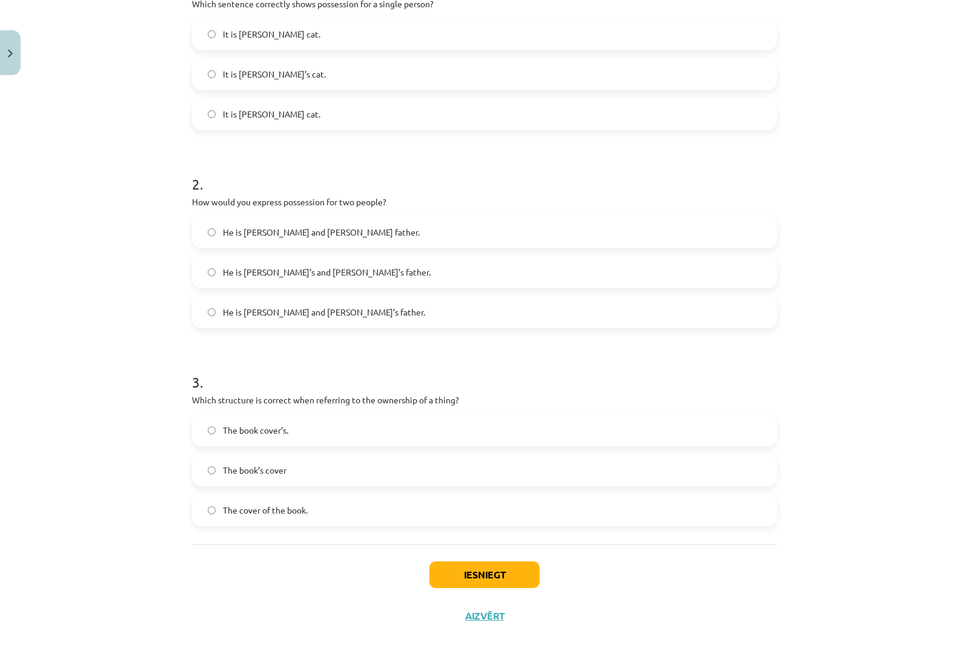
scroll to position [306, 0]
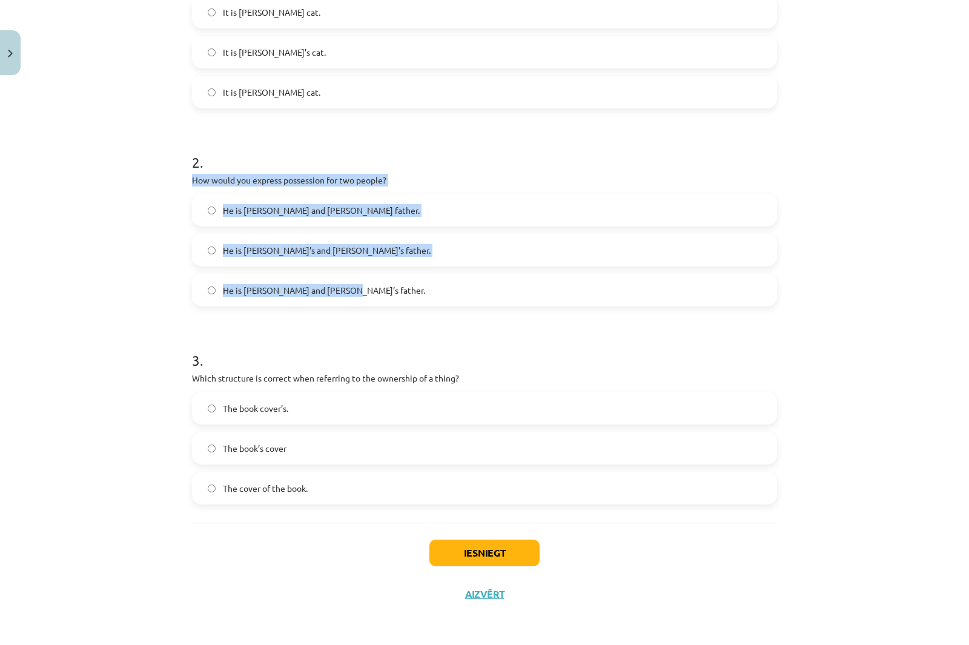
drag, startPoint x: 186, startPoint y: 178, endPoint x: 438, endPoint y: 300, distance: 279.9
click at [438, 300] on div "6 XP Saņemsi Viegls 211 pilda Apraksts Uzdevums Palīdzība 1 . Which sentence co…" at bounding box center [484, 194] width 599 height 840
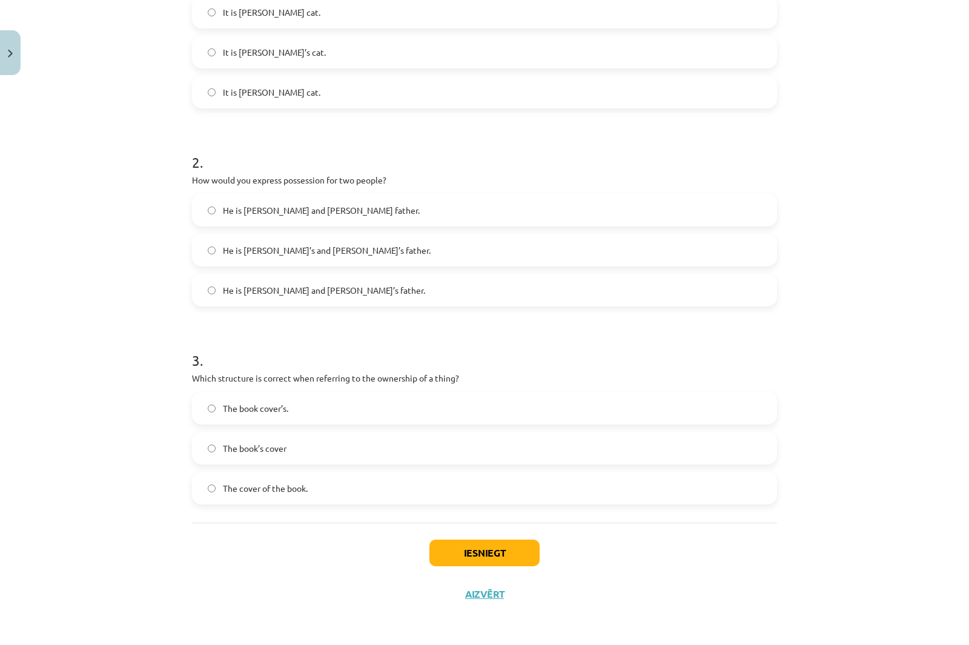
click at [130, 122] on div "Mācību tēma: Angļu valoda i - 10.[PERSON_NAME] 1.ieskaites mācību materiāls #8 …" at bounding box center [484, 322] width 969 height 645
click at [323, 257] on label "He is [PERSON_NAME]’s and [PERSON_NAME]’s father." at bounding box center [484, 250] width 582 height 30
click at [265, 277] on label "He is [PERSON_NAME] and [PERSON_NAME]’s father." at bounding box center [484, 290] width 582 height 30
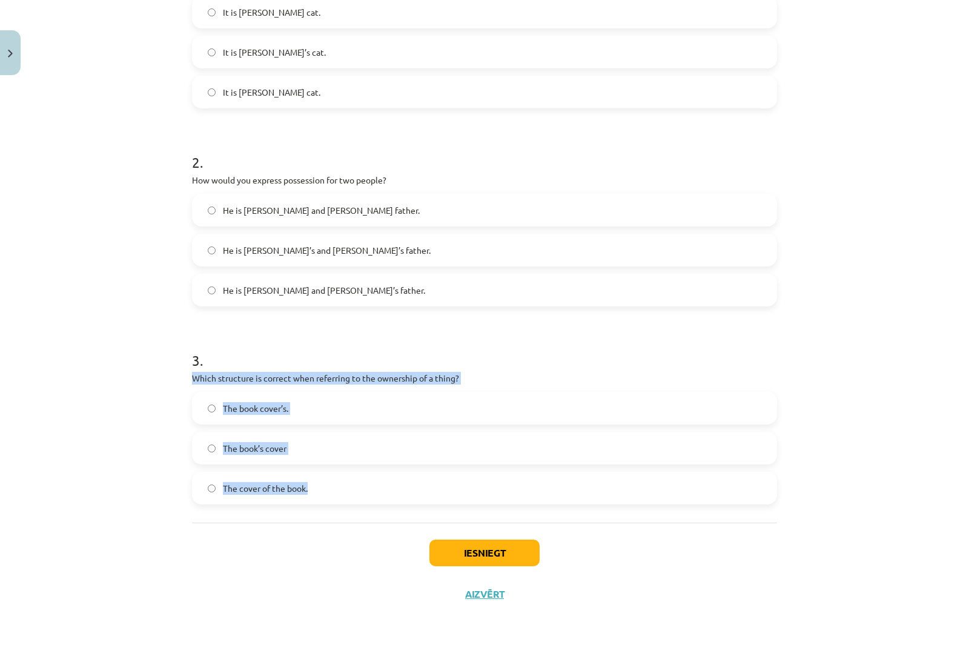
drag, startPoint x: 189, startPoint y: 375, endPoint x: 393, endPoint y: 500, distance: 238.6
click at [393, 500] on div "3 . Which structure is correct when referring to the ownership of a thing? The …" at bounding box center [484, 418] width 585 height 174
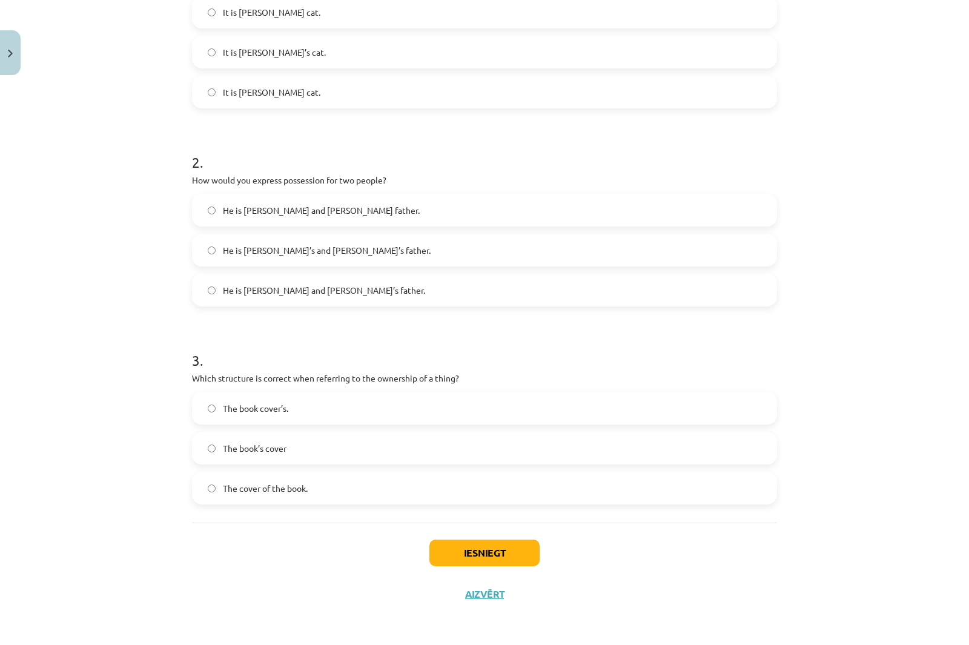
click at [107, 264] on div "Mācību tēma: Angļu valoda i - 10.[PERSON_NAME] 1.ieskaites mācību materiāls #8 …" at bounding box center [484, 322] width 969 height 645
click at [288, 415] on label "The book cover’s." at bounding box center [484, 408] width 582 height 30
click at [269, 441] on label "The book’s cover" at bounding box center [484, 448] width 582 height 30
click at [505, 541] on button "Iesniegt" at bounding box center [484, 552] width 110 height 27
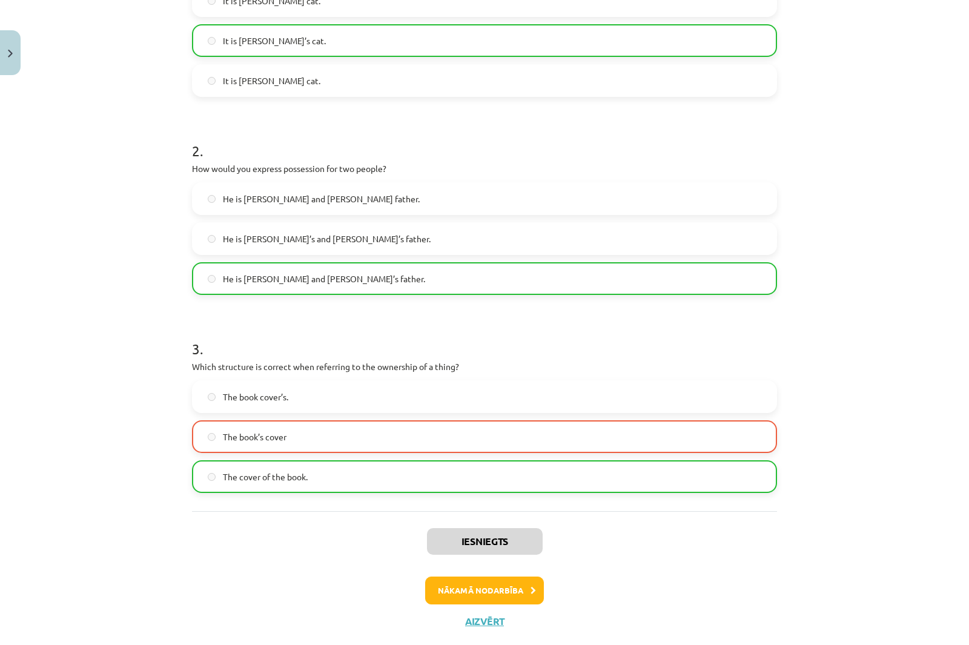
scroll to position [345, 0]
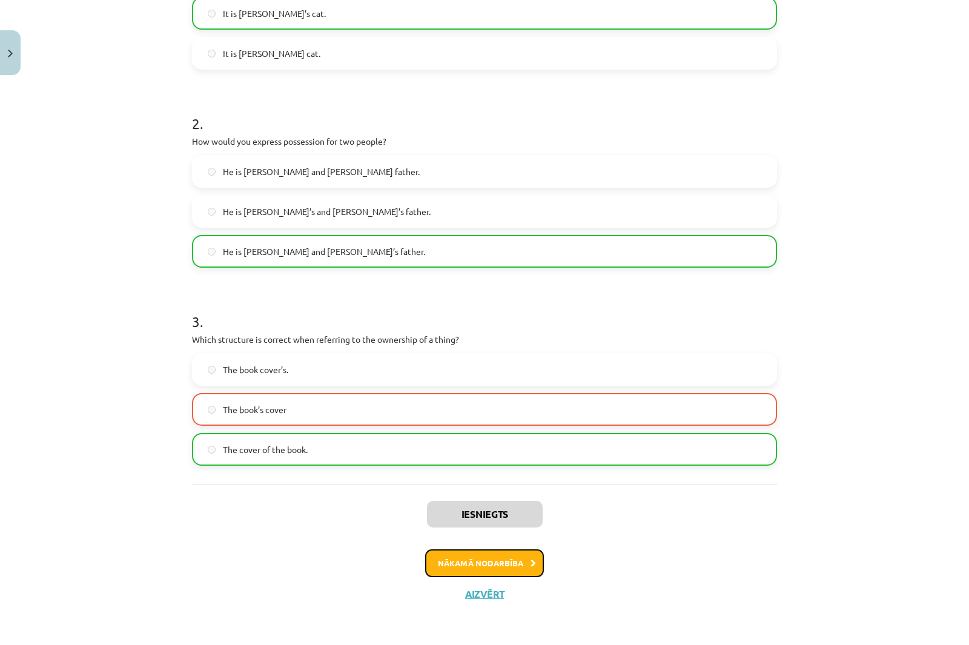
click at [510, 560] on button "Nākamā nodarbība" at bounding box center [484, 563] width 119 height 28
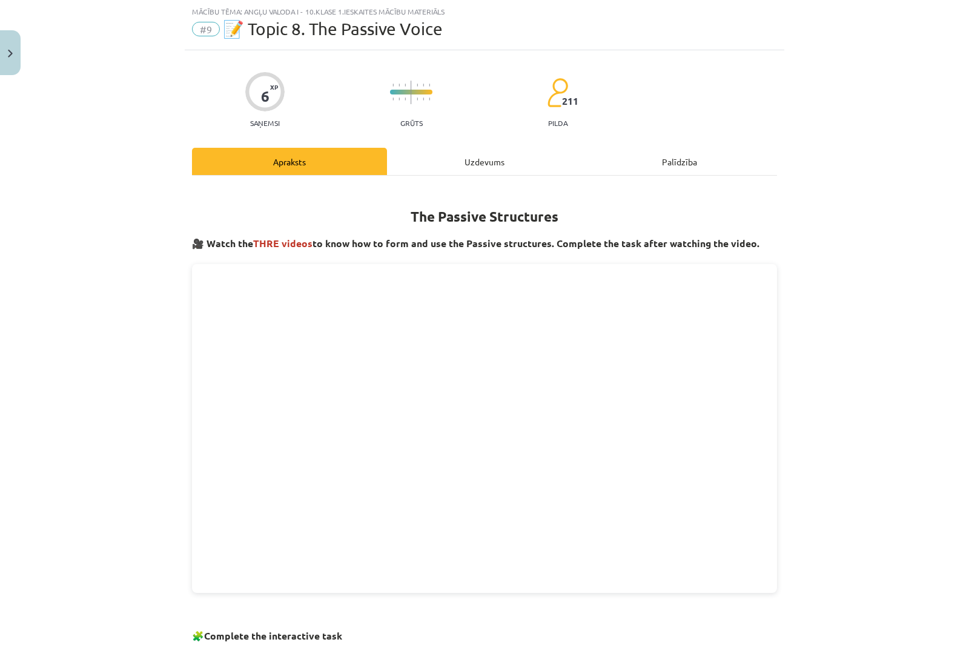
scroll to position [379, 0]
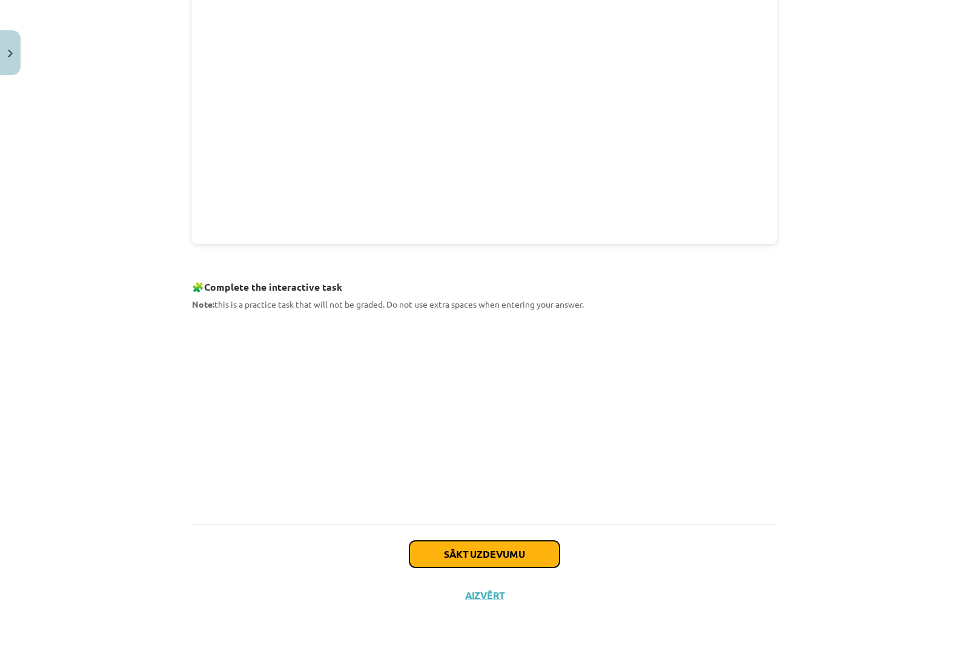
click at [523, 550] on button "Sākt uzdevumu" at bounding box center [484, 554] width 150 height 27
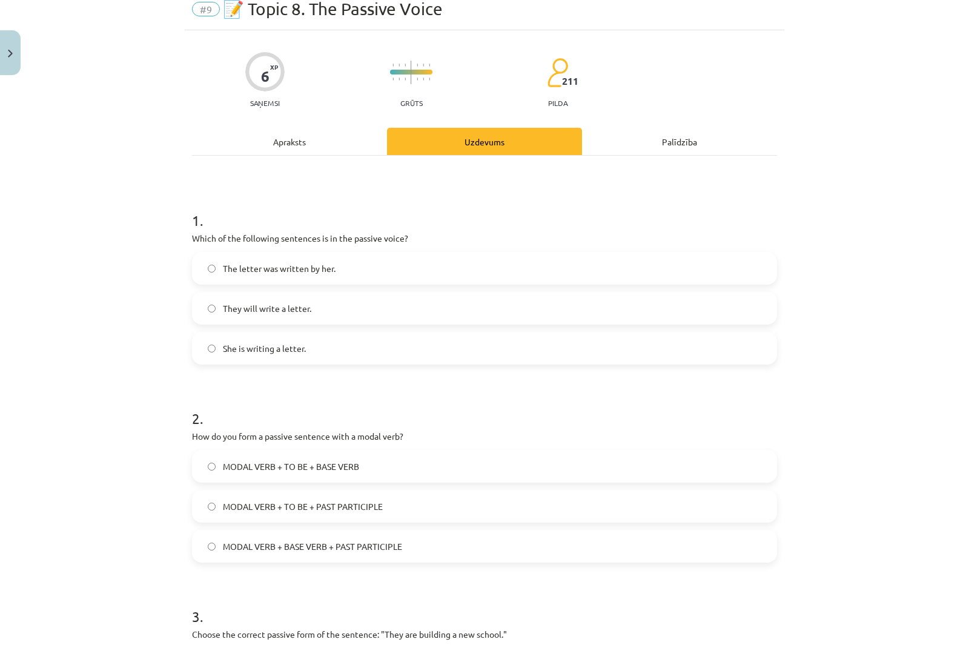
scroll to position [30, 0]
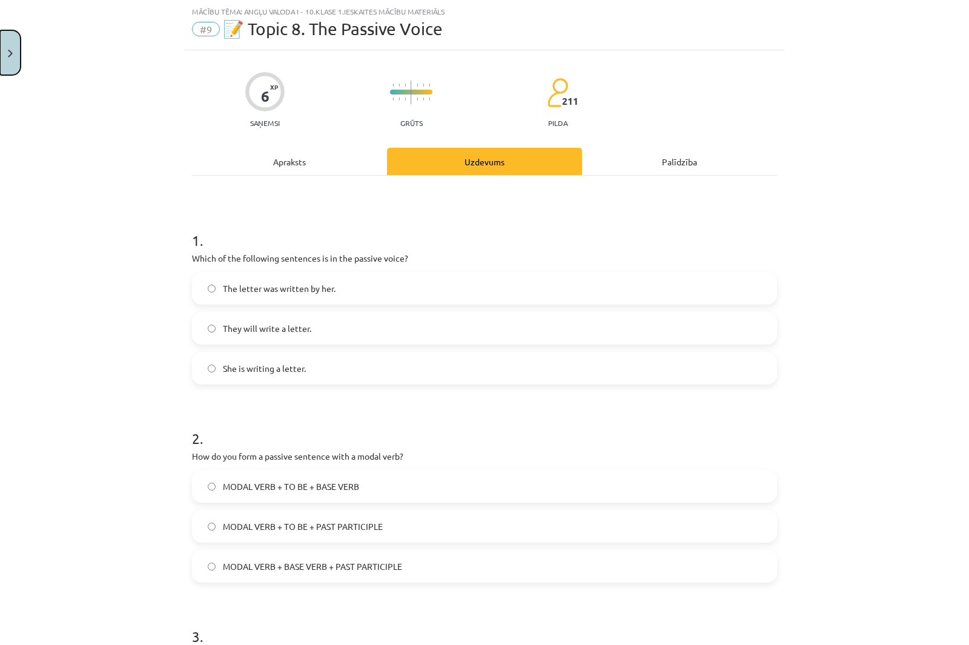
click at [5, 43] on button "Close" at bounding box center [10, 52] width 21 height 45
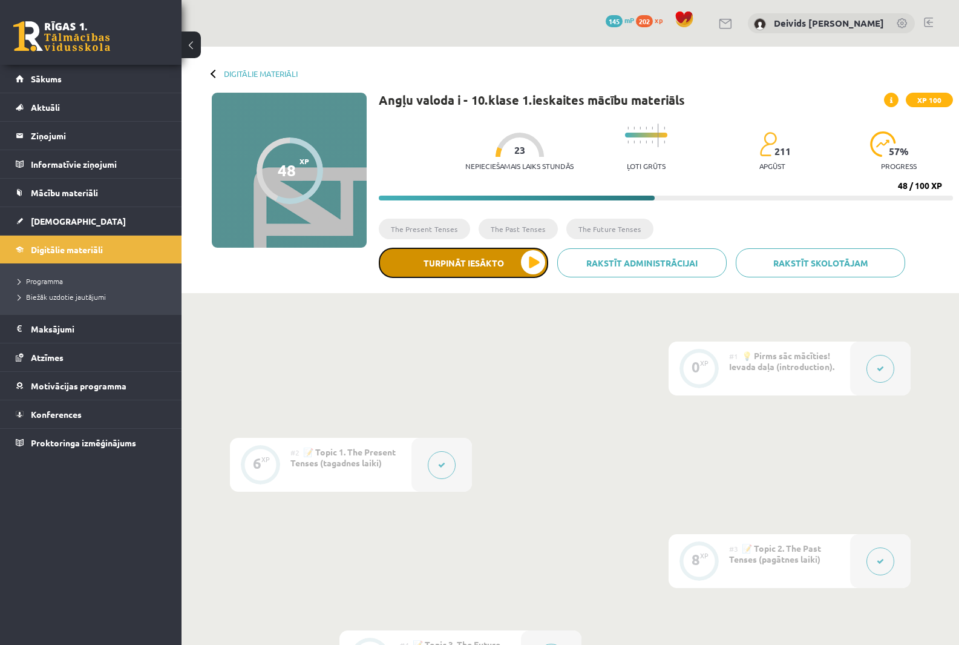
click at [525, 272] on button "Turpināt iesākto" at bounding box center [463, 263] width 169 height 30
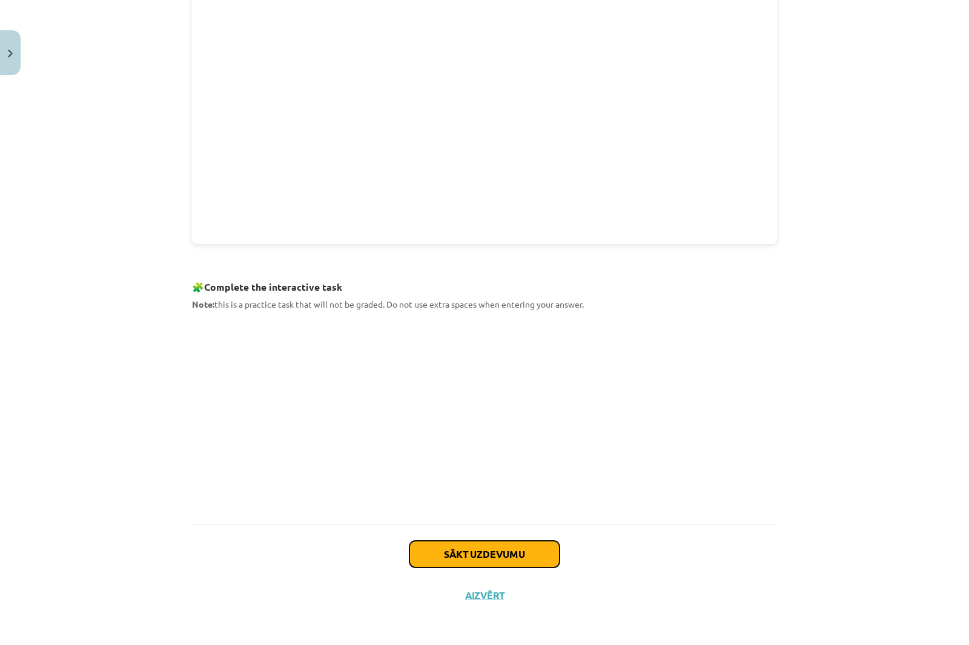
click at [485, 551] on button "Sākt uzdevumu" at bounding box center [484, 554] width 150 height 27
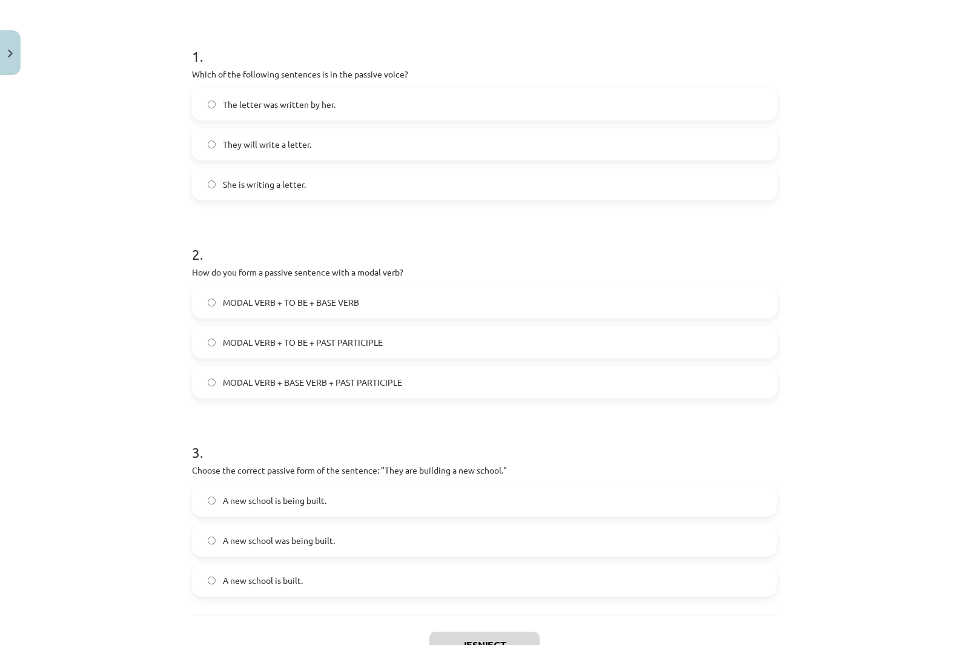
scroll to position [64, 0]
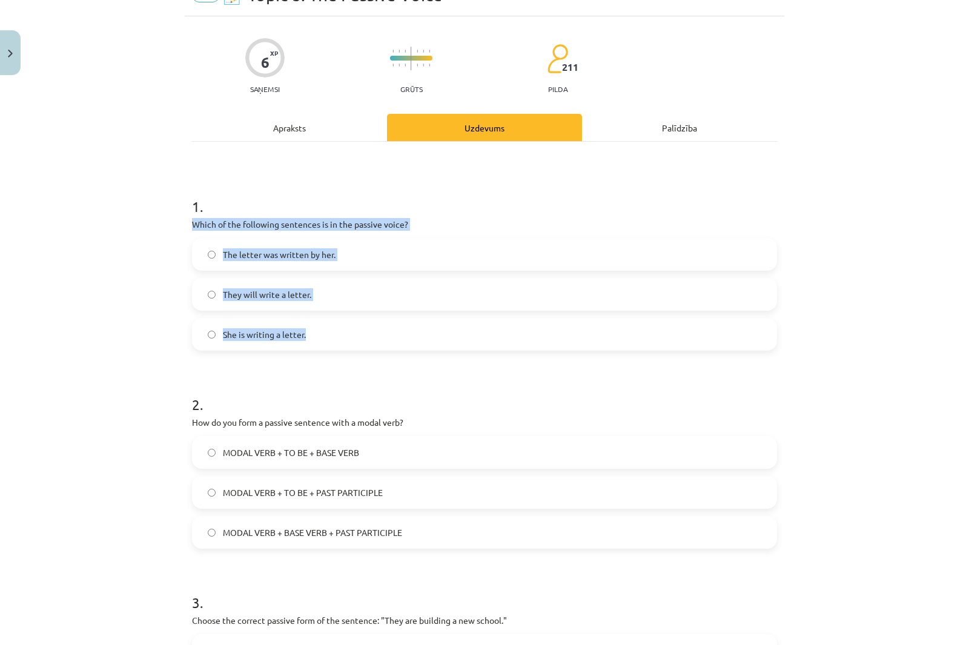
drag, startPoint x: 219, startPoint y: 226, endPoint x: 493, endPoint y: 324, distance: 291.8
click at [493, 324] on div "6 XP Saņemsi Grūts 211 pilda Apraksts Uzdevums Palīdzība 1 . Which of the follo…" at bounding box center [484, 436] width 599 height 840
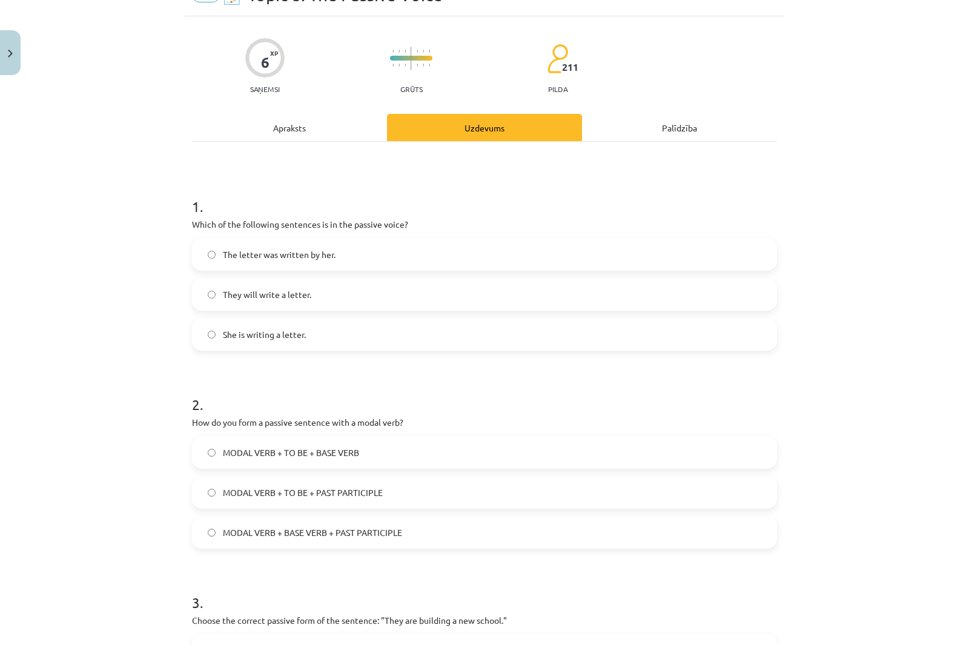
click at [151, 151] on div "Mācību tēma: Angļu valoda i - 10.[PERSON_NAME] 1.ieskaites mācību materiāls #9 …" at bounding box center [484, 322] width 969 height 645
click at [283, 259] on span "The letter was written by her." at bounding box center [279, 254] width 113 height 13
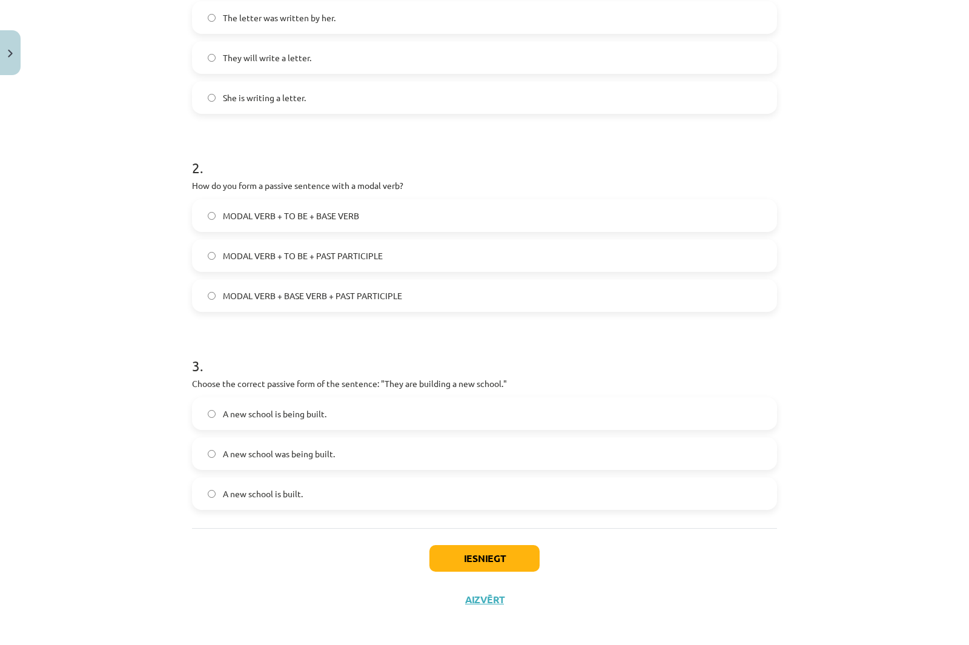
scroll to position [306, 0]
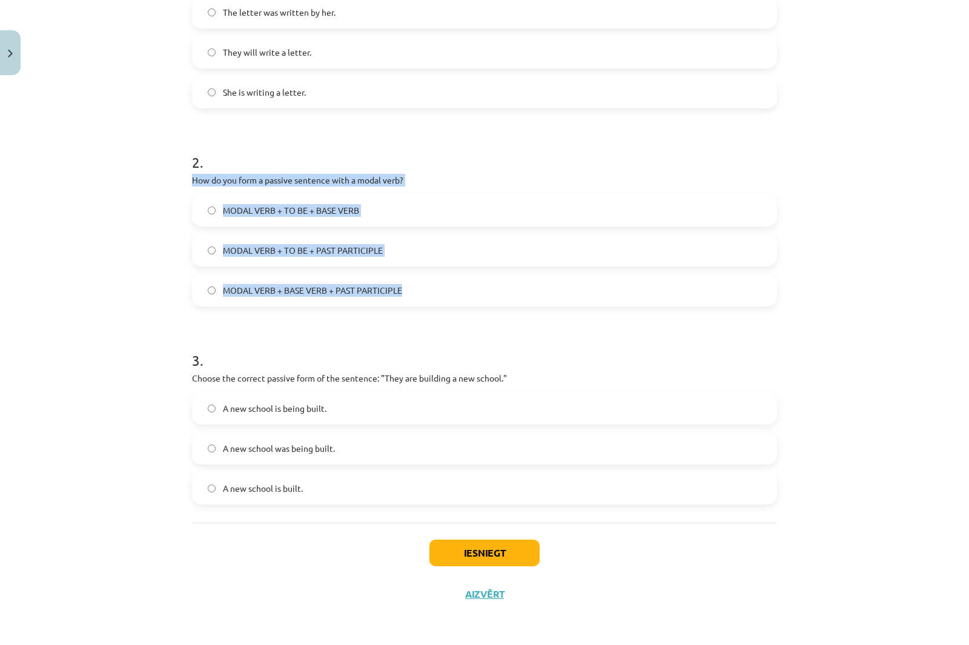
drag, startPoint x: 186, startPoint y: 179, endPoint x: 489, endPoint y: 294, distance: 324.3
click at [489, 294] on div "6 XP Saņemsi Grūts 211 pilda Apraksts Uzdevums Palīdzība 1 . Which of the follo…" at bounding box center [484, 194] width 599 height 840
click at [122, 191] on div "Mācību tēma: Angļu valoda i - 10.[PERSON_NAME] 1.ieskaites mācību materiāls #9 …" at bounding box center [484, 322] width 969 height 645
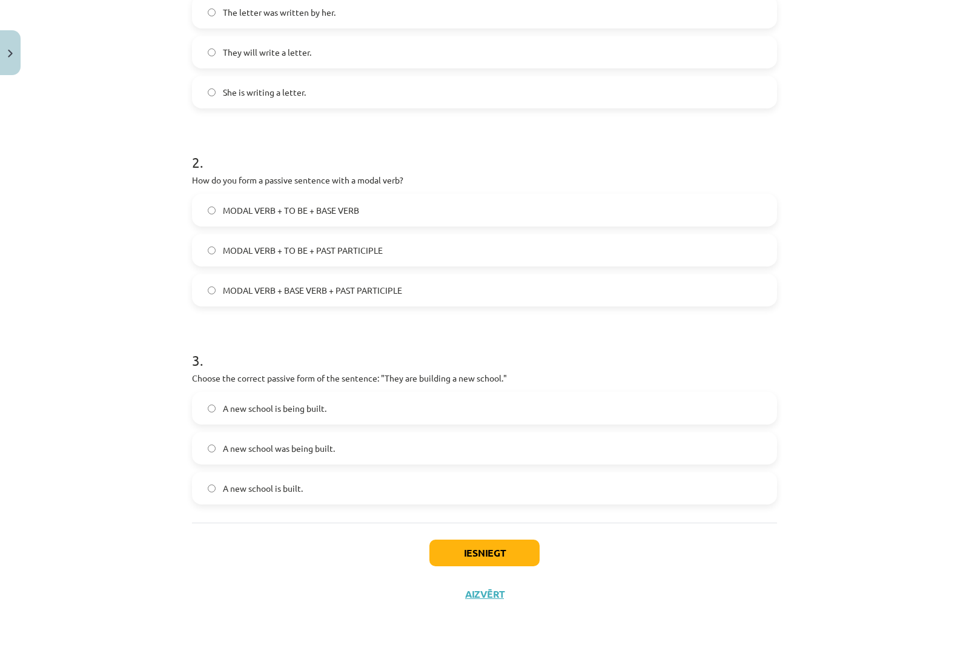
click at [334, 243] on label "MODAL VERB + TO BE + PAST PARTICIPLE" at bounding box center [484, 250] width 582 height 30
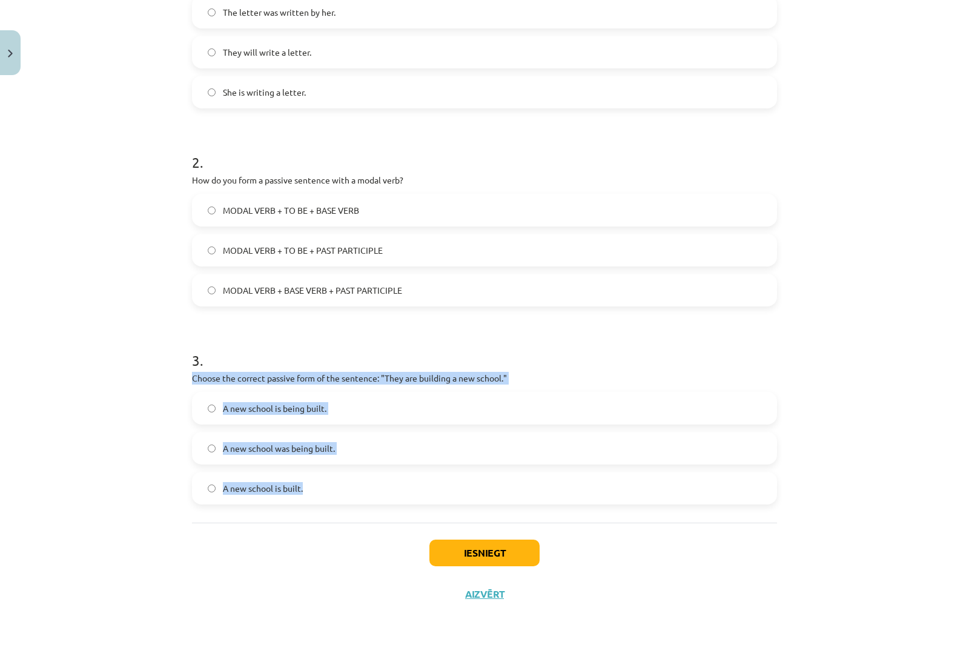
drag, startPoint x: 188, startPoint y: 377, endPoint x: 368, endPoint y: 495, distance: 215.6
click at [368, 495] on div "3 . Choose the correct passive form of the sentence: "They are building a new s…" at bounding box center [484, 418] width 585 height 174
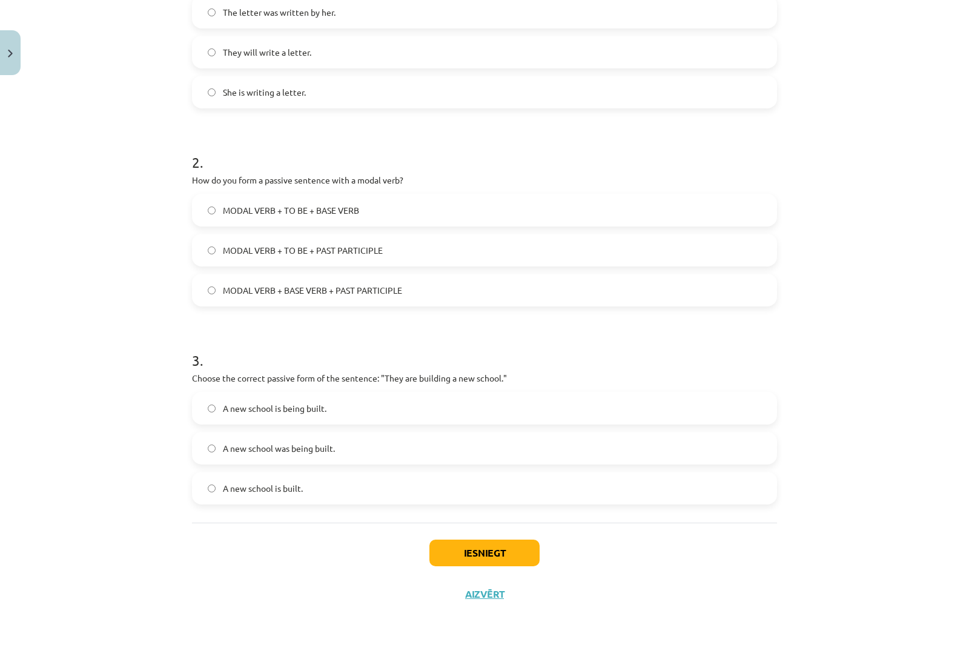
click at [106, 281] on div "Mācību tēma: Angļu valoda i - 10.[PERSON_NAME] 1.ieskaites mācību materiāls #9 …" at bounding box center [484, 322] width 969 height 645
click at [274, 415] on label "A new school is being built." at bounding box center [484, 408] width 582 height 30
click at [464, 544] on button "Iesniegt" at bounding box center [484, 552] width 110 height 27
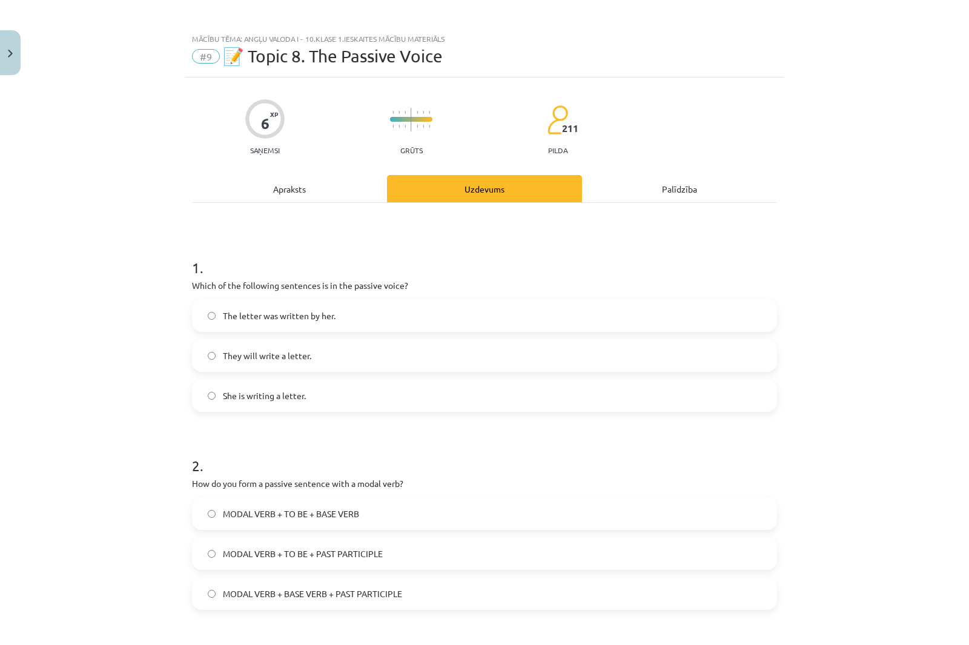
scroll to position [0, 0]
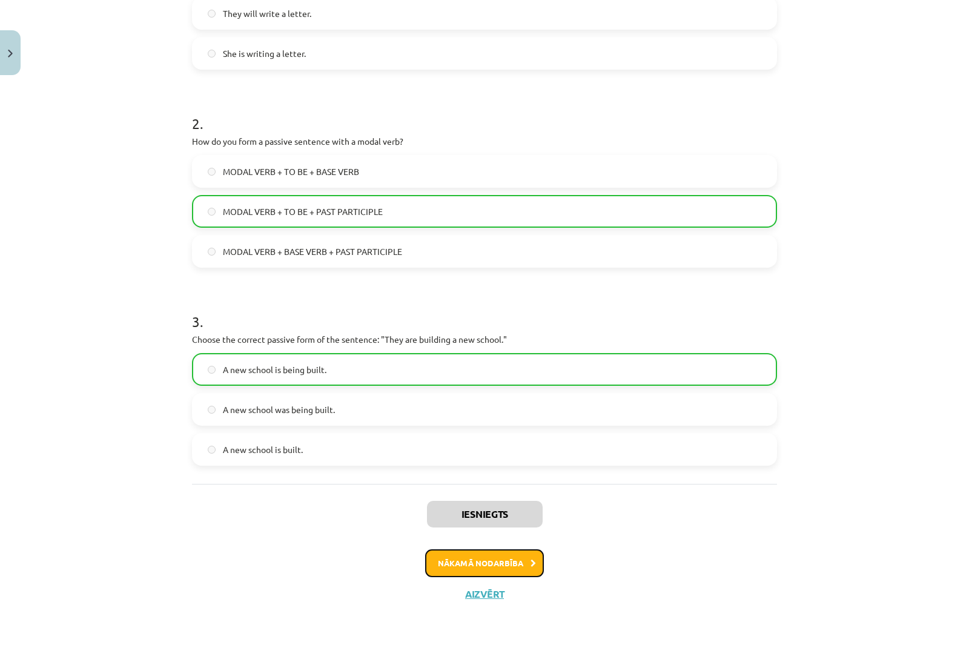
click at [501, 558] on button "Nākamā nodarbība" at bounding box center [484, 563] width 119 height 28
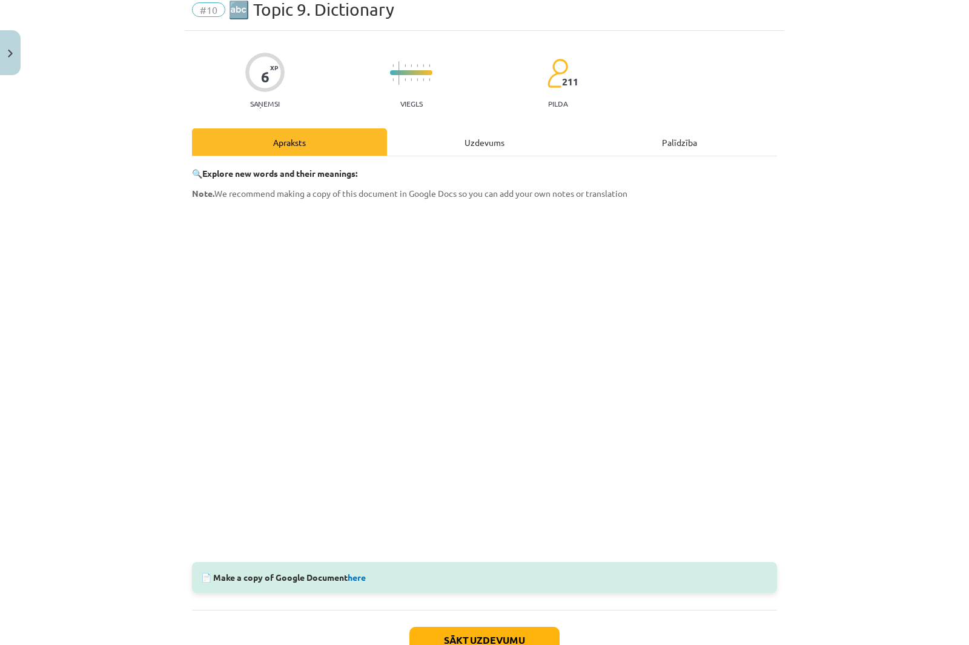
scroll to position [30, 0]
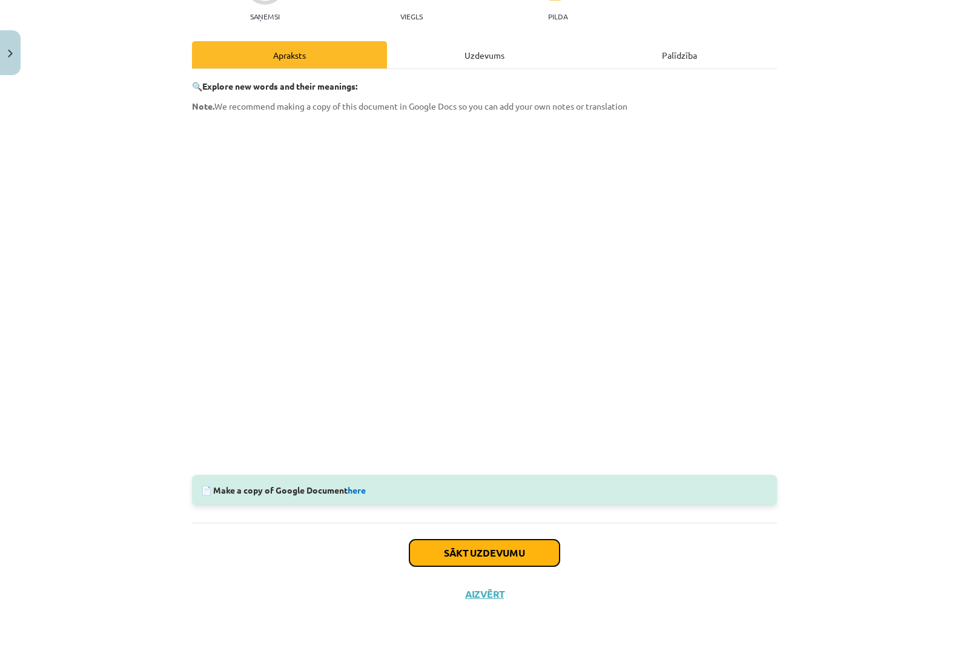
click at [453, 545] on button "Sākt uzdevumu" at bounding box center [484, 552] width 150 height 27
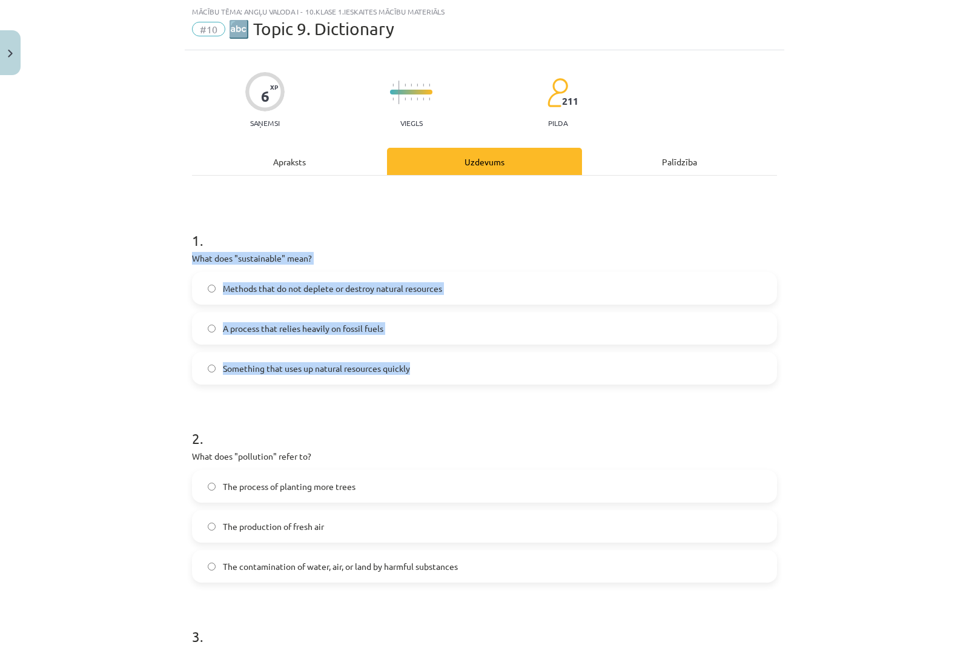
drag, startPoint x: 188, startPoint y: 258, endPoint x: 491, endPoint y: 370, distance: 322.5
click at [491, 370] on div "1 . What does "sustainable" mean? Methods that do not deplete or destroy natura…" at bounding box center [484, 298] width 585 height 174
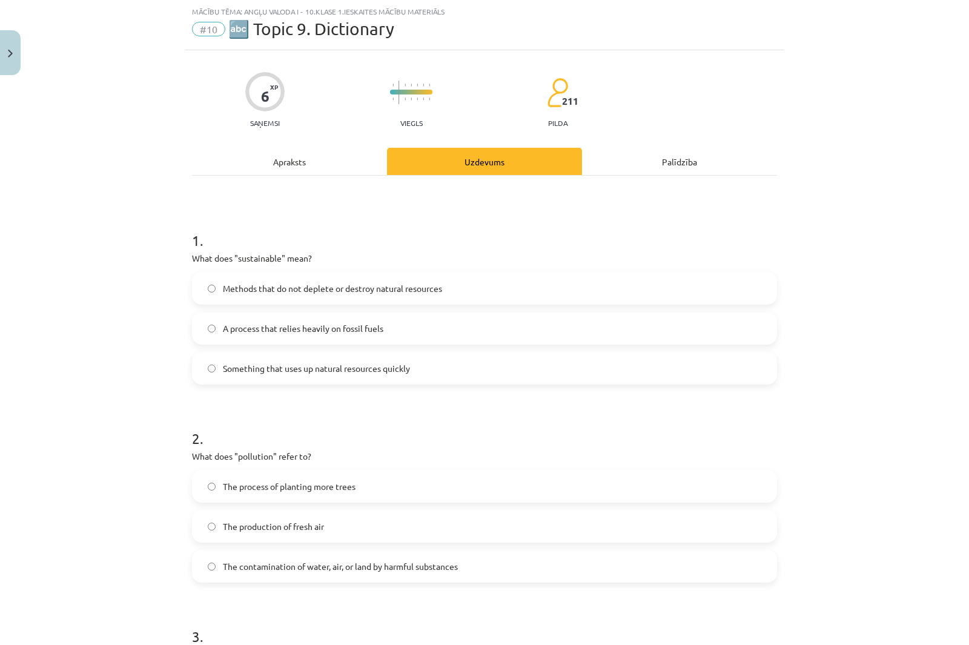
drag, startPoint x: 114, startPoint y: 165, endPoint x: 147, endPoint y: 213, distance: 57.9
click at [114, 166] on div "Mācību tēma: Angļu valoda i - 10.[PERSON_NAME] 1.ieskaites mācību materiāls #10…" at bounding box center [484, 322] width 969 height 645
click at [232, 282] on span "Methods that do not deplete or destroy natural resources" at bounding box center [332, 288] width 219 height 13
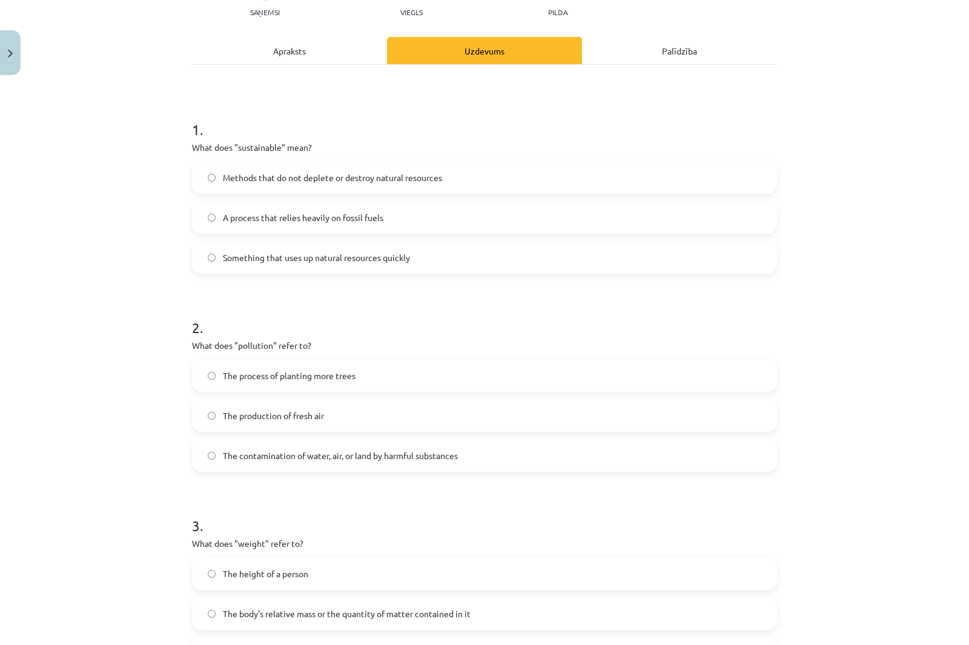
scroll to position [306, 0]
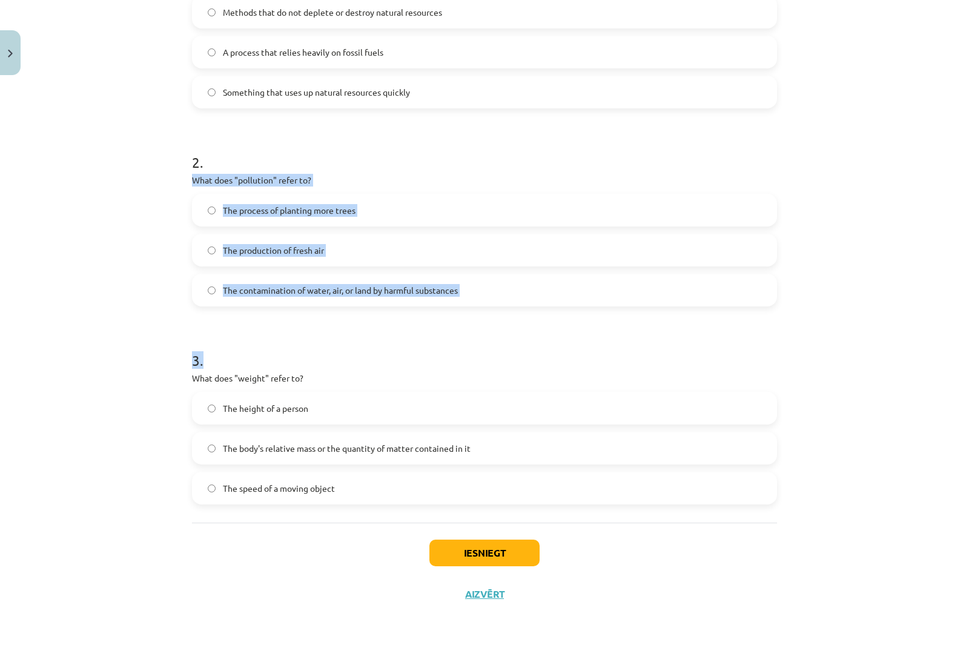
drag, startPoint x: 186, startPoint y: 179, endPoint x: 504, endPoint y: 317, distance: 345.9
click at [504, 317] on div "6 XP Saņemsi Viegls 211 pilda Apraksts Uzdevums Palīdzība 1 . What does "sustai…" at bounding box center [484, 194] width 599 height 840
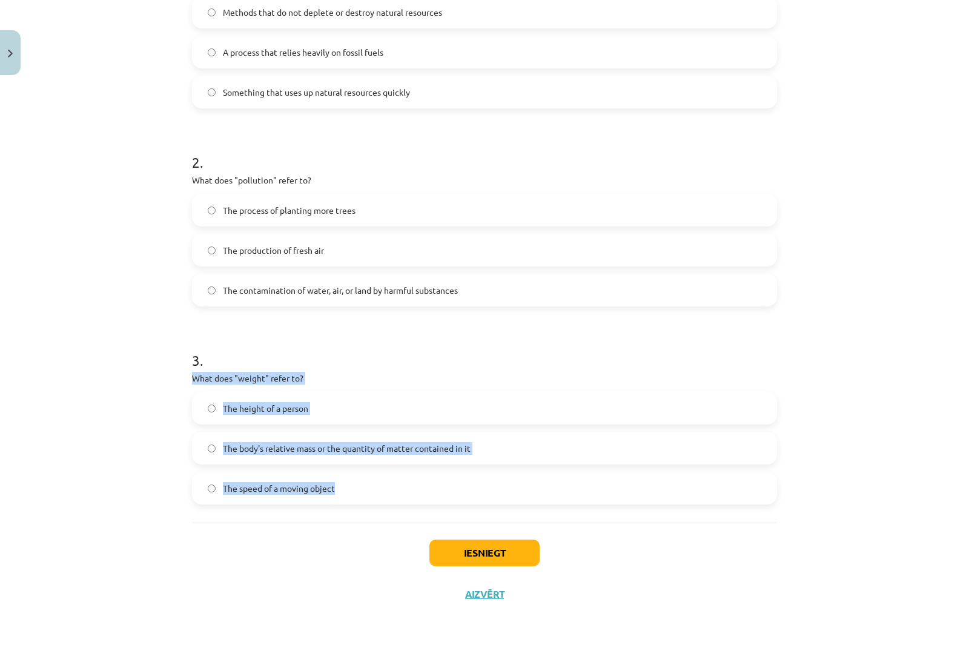
drag, startPoint x: 215, startPoint y: 385, endPoint x: 452, endPoint y: 478, distance: 253.6
click at [452, 478] on div "6 XP Saņemsi Viegls 211 pilda Apraksts Uzdevums Palīdzība 1 . What does "sustai…" at bounding box center [484, 194] width 599 height 840
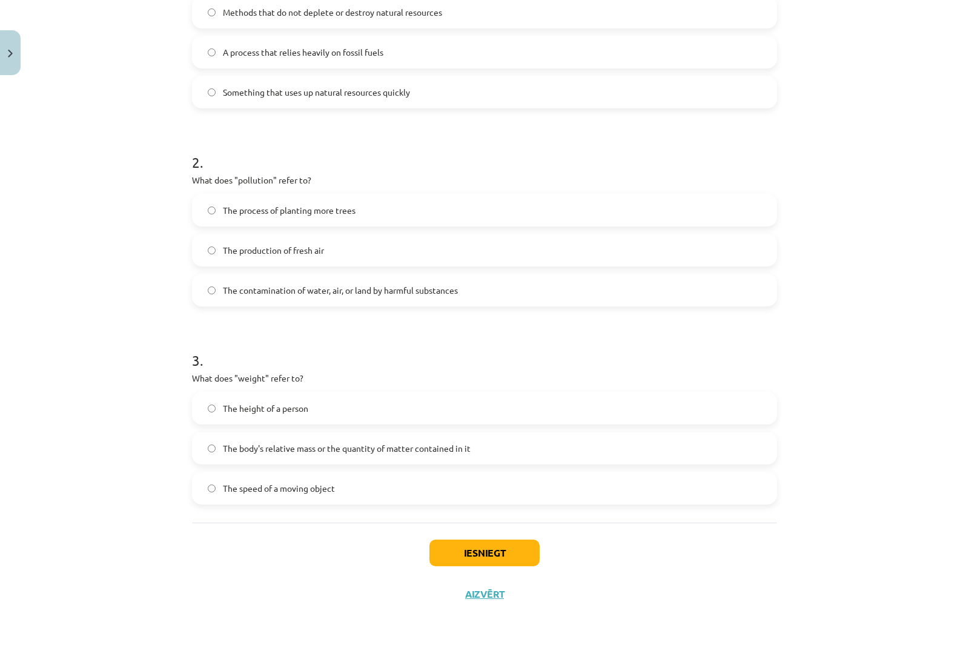
click at [73, 131] on div "Mācību tēma: Angļu valoda i - 10.[PERSON_NAME] 1.ieskaites mācību materiāls #10…" at bounding box center [484, 322] width 969 height 645
click at [269, 297] on label "The contamination of water, air, or land by harmful substances" at bounding box center [484, 290] width 582 height 30
click at [260, 455] on label "The body's relative mass or the quantity of matter contained in it" at bounding box center [484, 448] width 582 height 30
click at [468, 542] on button "Iesniegt" at bounding box center [484, 552] width 110 height 27
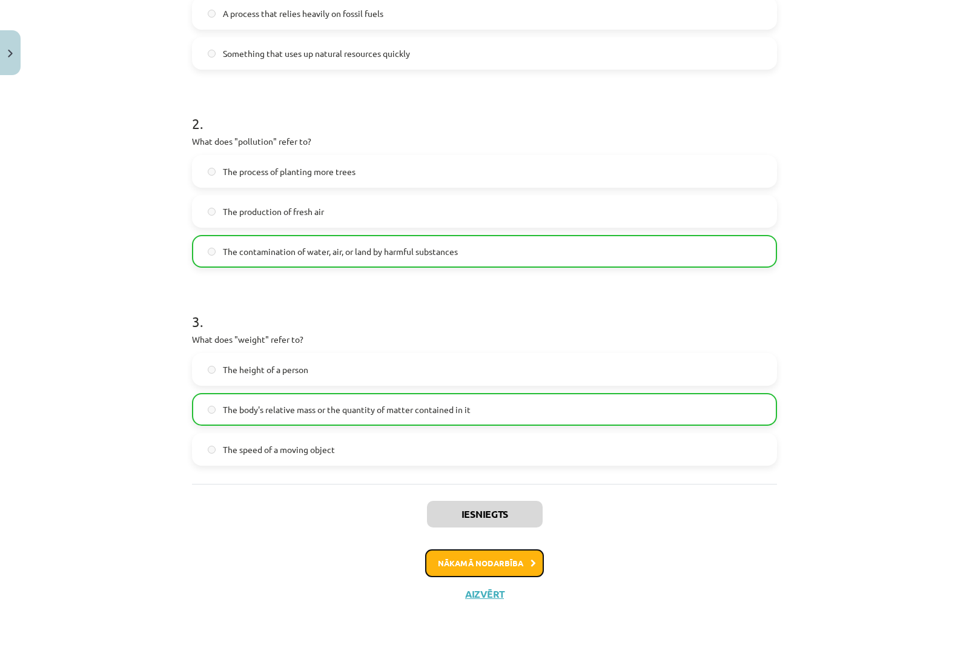
click at [503, 554] on button "Nākamā nodarbība" at bounding box center [484, 563] width 119 height 28
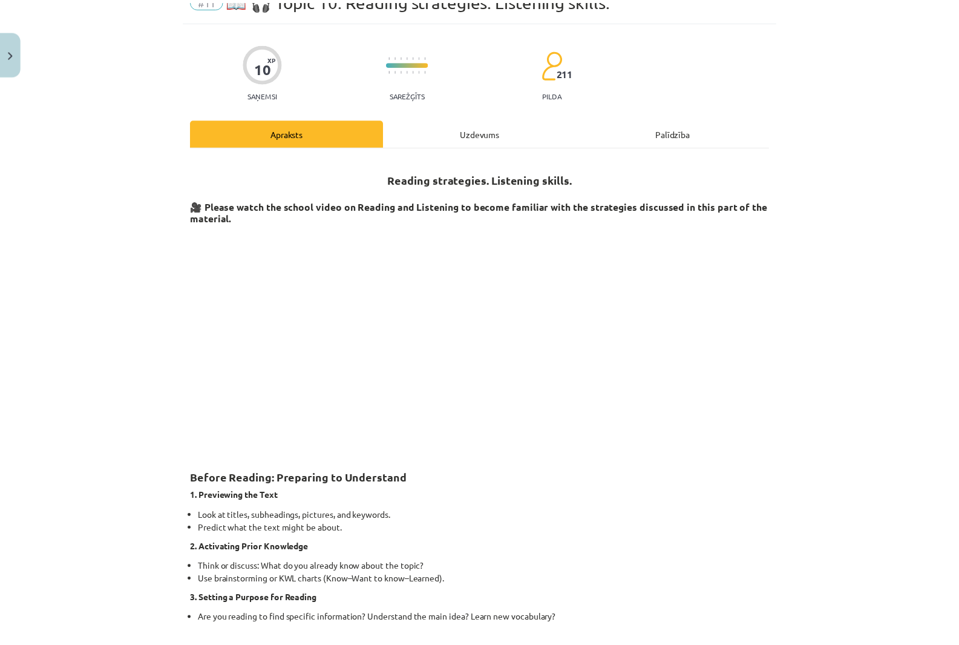
scroll to position [30, 0]
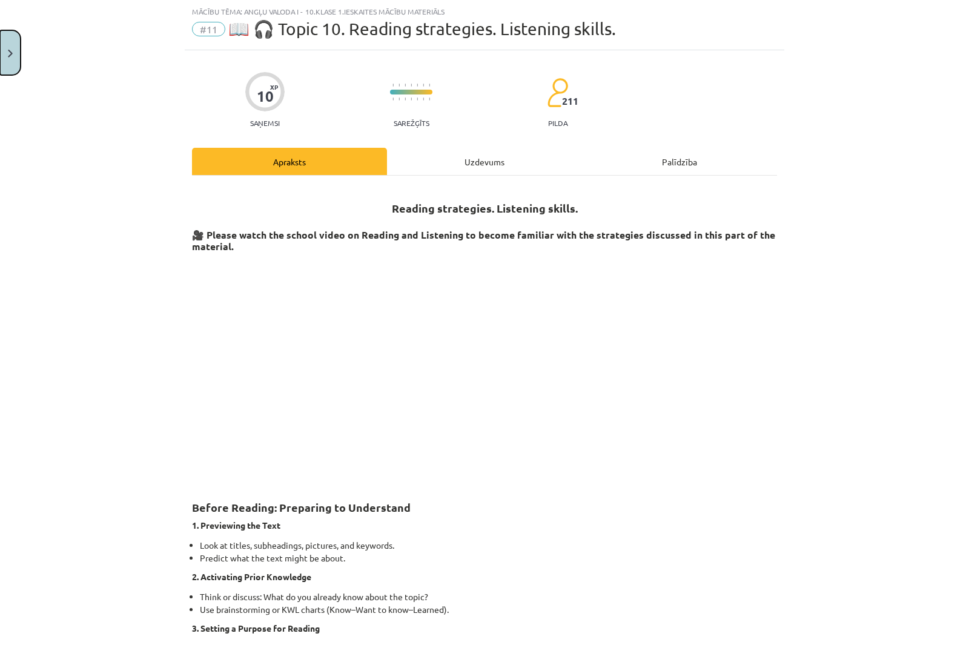
click at [7, 58] on button "Close" at bounding box center [10, 52] width 21 height 45
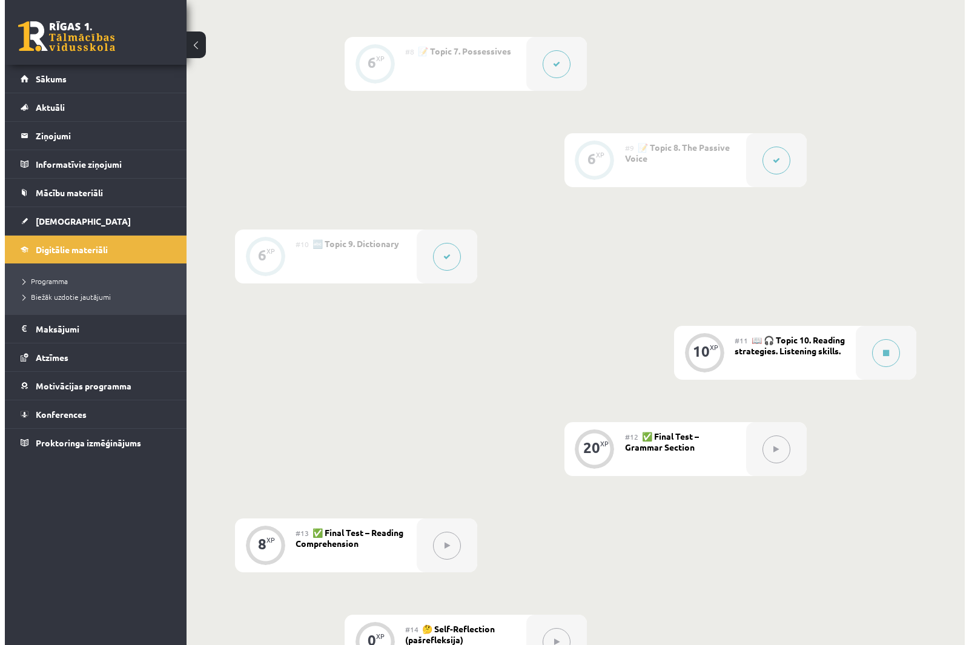
scroll to position [1150, 0]
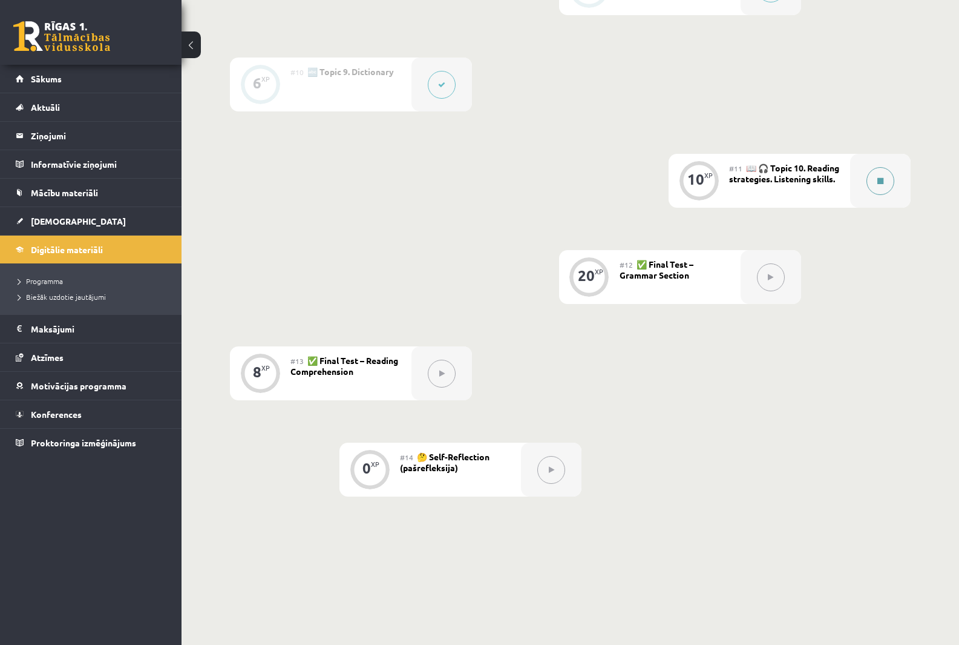
click at [856, 183] on div at bounding box center [880, 181] width 61 height 54
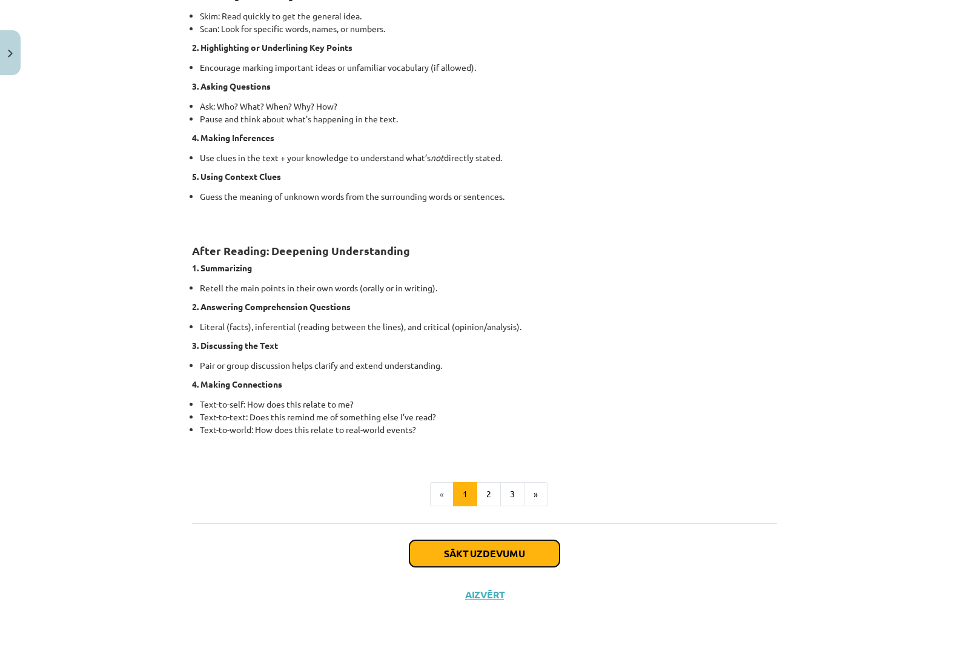
click at [510, 549] on button "Sākt uzdevumu" at bounding box center [484, 553] width 150 height 27
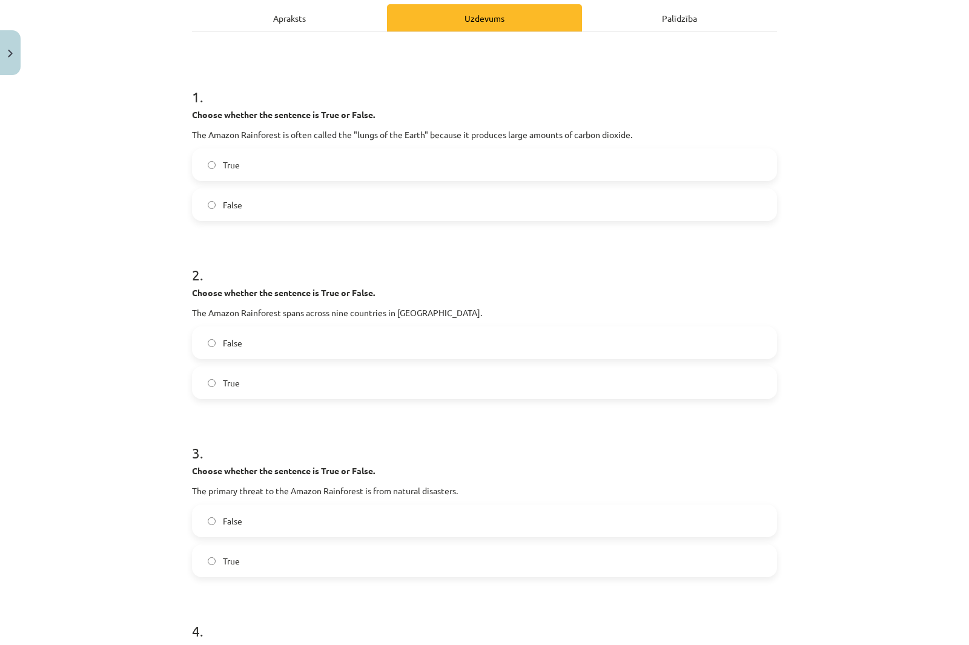
scroll to position [0, 0]
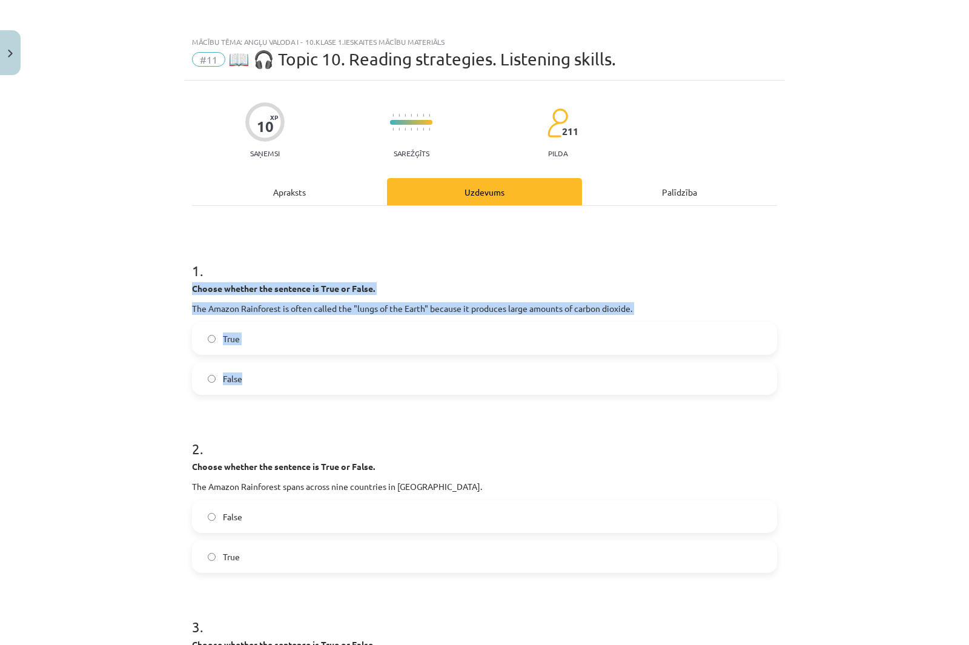
drag, startPoint x: 184, startPoint y: 286, endPoint x: 739, endPoint y: 381, distance: 562.5
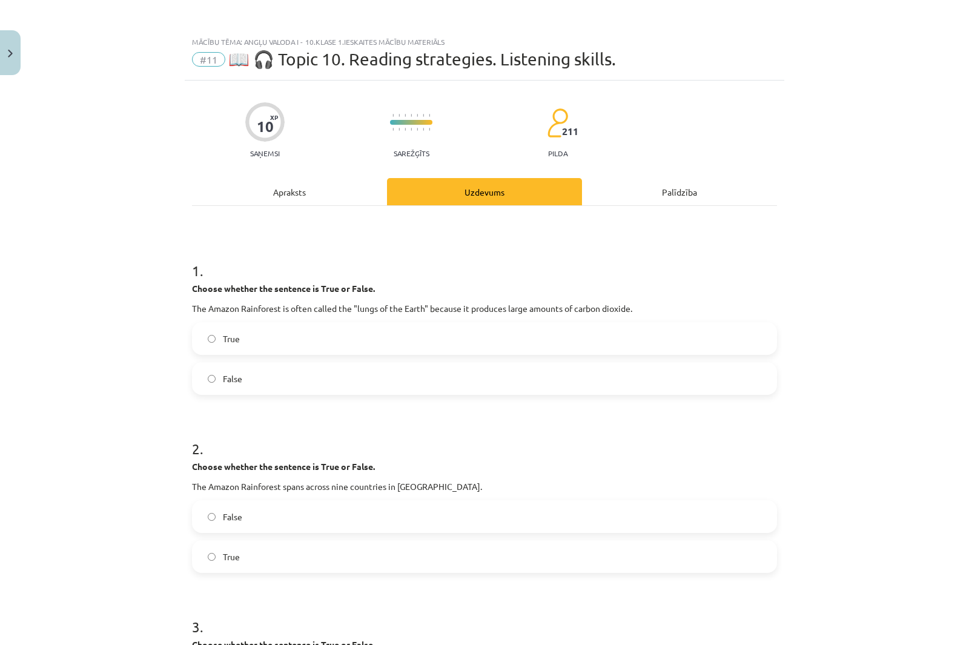
click at [115, 209] on div "Mācību tēma: Angļu valoda i - 10.[PERSON_NAME] 1.ieskaites mācību materiāls #11…" at bounding box center [484, 322] width 969 height 645
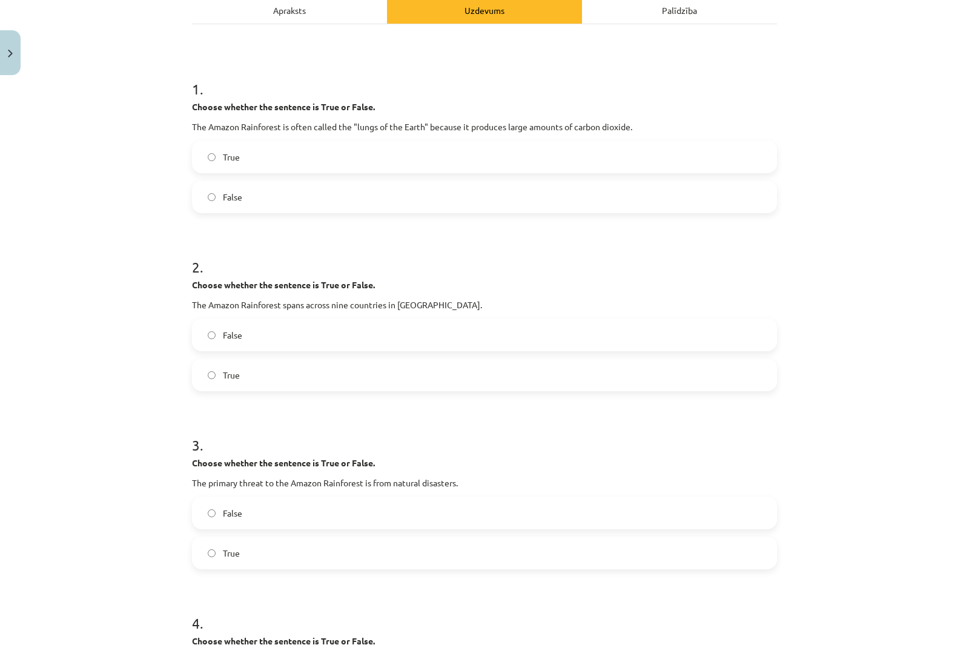
click at [231, 177] on div "True False" at bounding box center [484, 176] width 585 height 73
click at [225, 197] on span "False" at bounding box center [232, 197] width 19 height 13
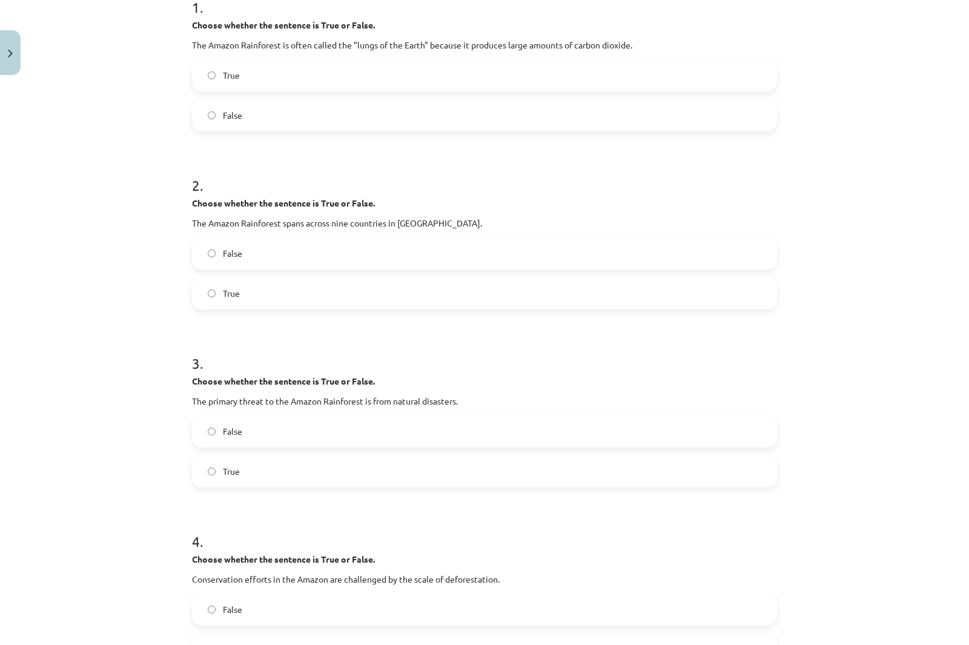
scroll to position [363, 0]
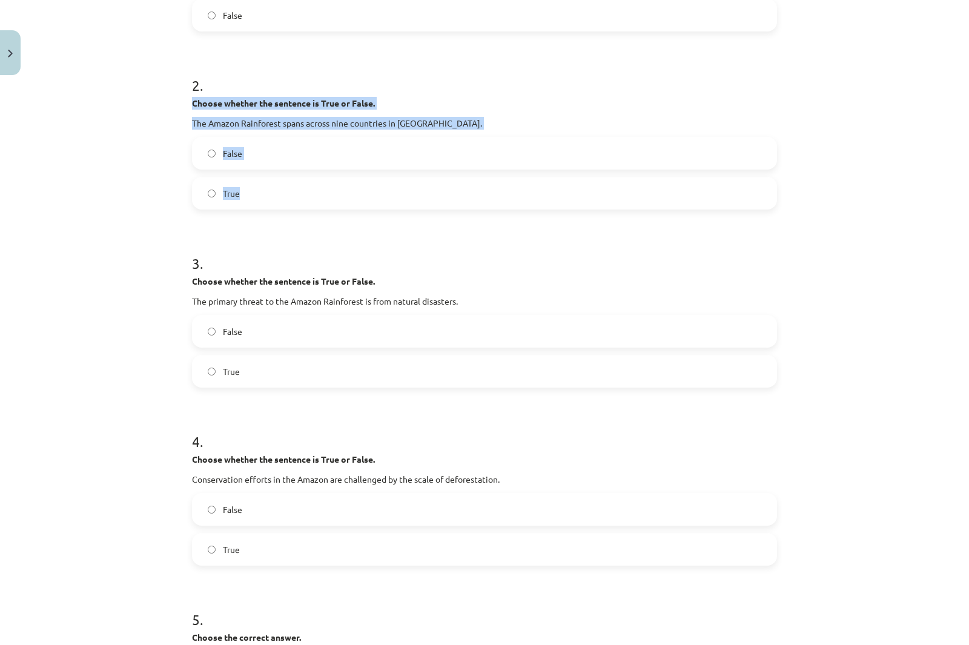
drag, startPoint x: 188, startPoint y: 102, endPoint x: 429, endPoint y: 208, distance: 264.0
click at [429, 208] on div "2 . Choose whether the sentence is True or False. The Amazon Rainforest spans a…" at bounding box center [484, 133] width 585 height 154
click at [122, 120] on div "Mācību tēma: Angļu valoda i - 10.[PERSON_NAME] 1.ieskaites mācību materiāls #11…" at bounding box center [484, 322] width 969 height 645
click at [123, 192] on div "Mācību tēma: Angļu valoda i - 10.[PERSON_NAME] 1.ieskaites mācību materiāls #11…" at bounding box center [484, 322] width 969 height 645
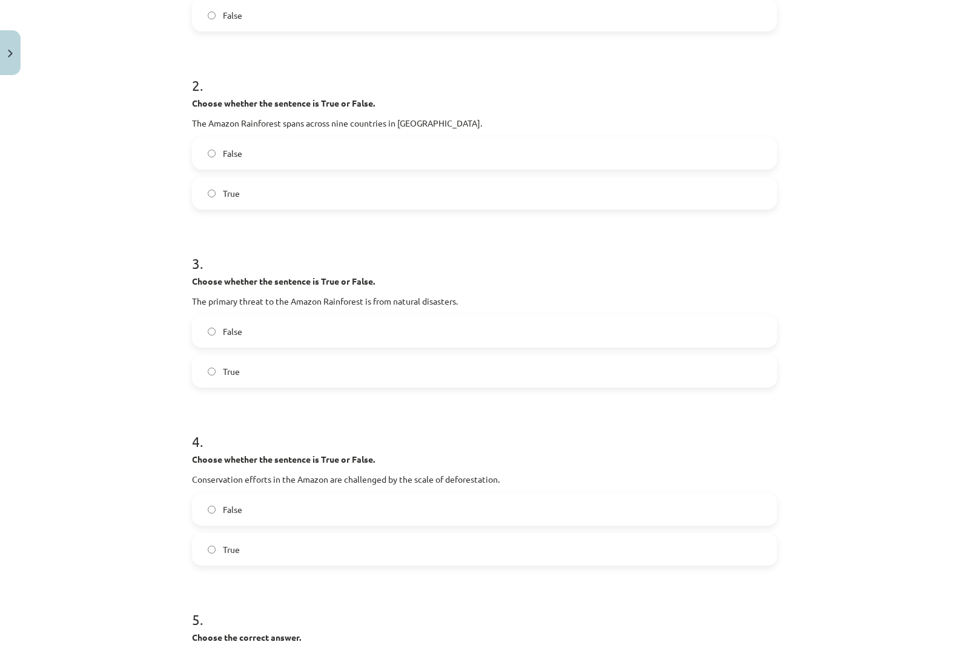
click at [219, 215] on form "1 . Choose whether the sentence is True or False. The Amazon Rainforest is ofte…" at bounding box center [484, 608] width 585 height 1461
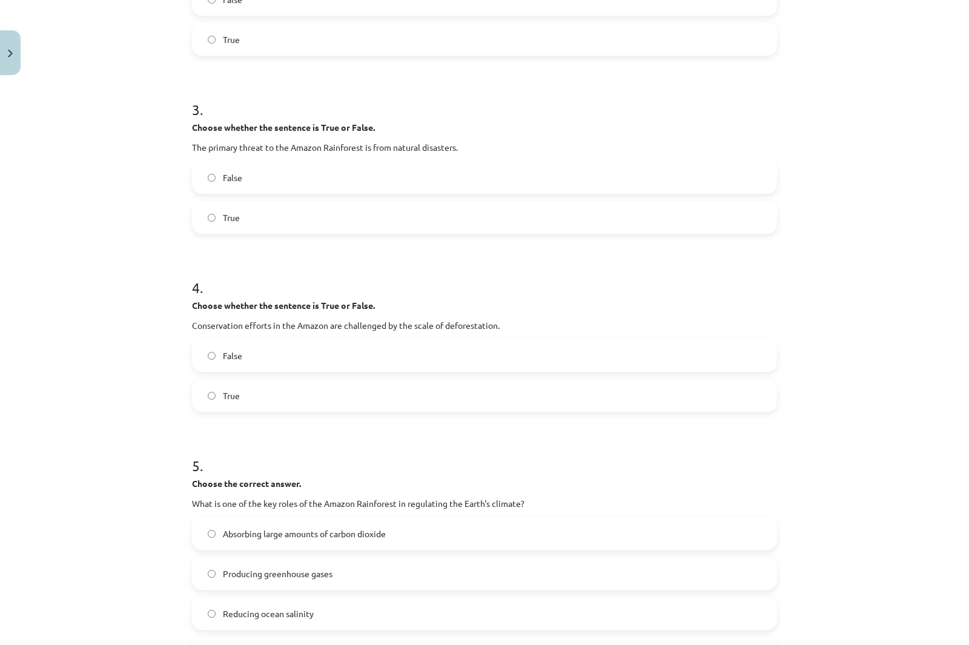
scroll to position [545, 0]
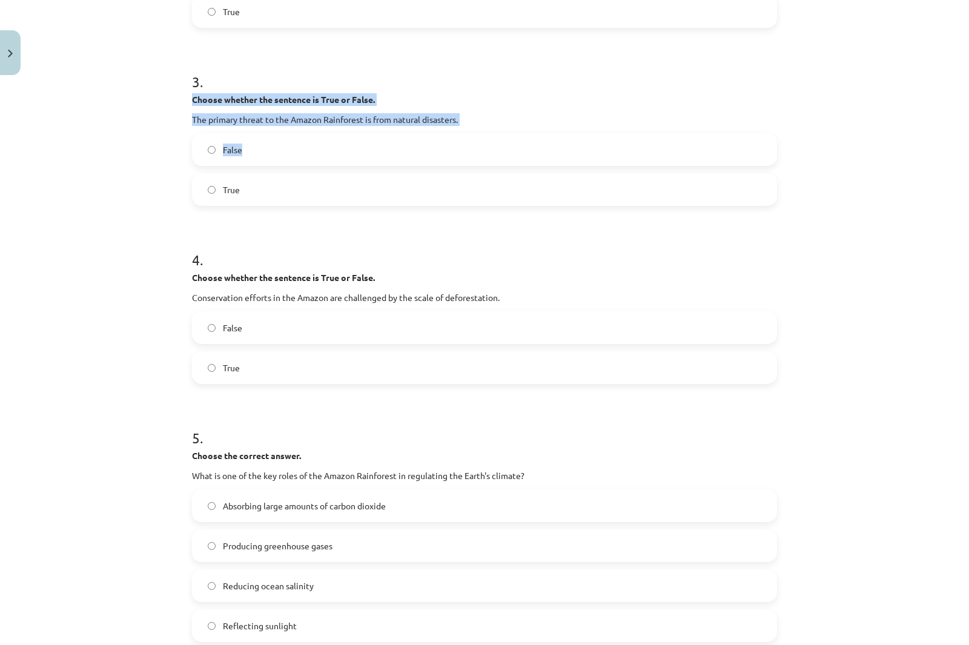
drag, startPoint x: 189, startPoint y: 96, endPoint x: 519, endPoint y: 162, distance: 337.0
click at [519, 162] on div "3 . Choose whether the sentence is True or False. The primary threat to the Ama…" at bounding box center [484, 129] width 585 height 154
click at [139, 119] on div "Mācību tēma: Angļu valoda i - 10.[PERSON_NAME] 1.ieskaites mācību materiāls #11…" at bounding box center [484, 322] width 969 height 645
drag, startPoint x: 185, startPoint y: 95, endPoint x: 324, endPoint y: 192, distance: 169.5
click at [324, 192] on div "10 XP Saņemsi Sarežģīts 211 pilda Apraksts Uzdevums Palīdzība 1 . Choose whethe…" at bounding box center [484, 402] width 599 height 1732
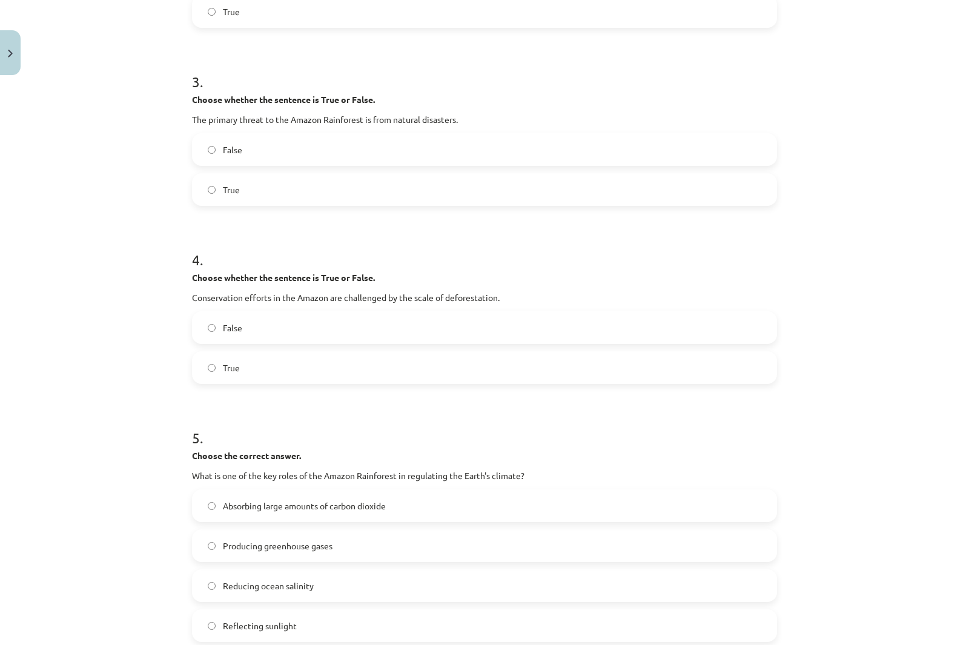
click at [104, 85] on div "Mācību tēma: Angļu valoda i - 10.[PERSON_NAME] 1.ieskaites mācību materiāls #11…" at bounding box center [484, 322] width 969 height 645
click at [238, 151] on label "False" at bounding box center [484, 149] width 582 height 30
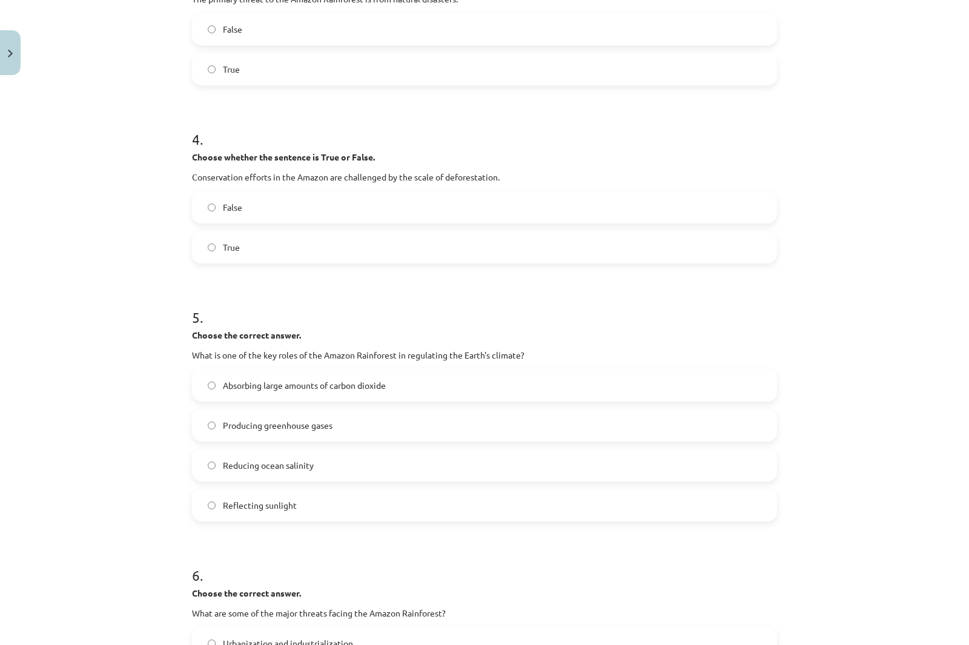
scroll to position [666, 0]
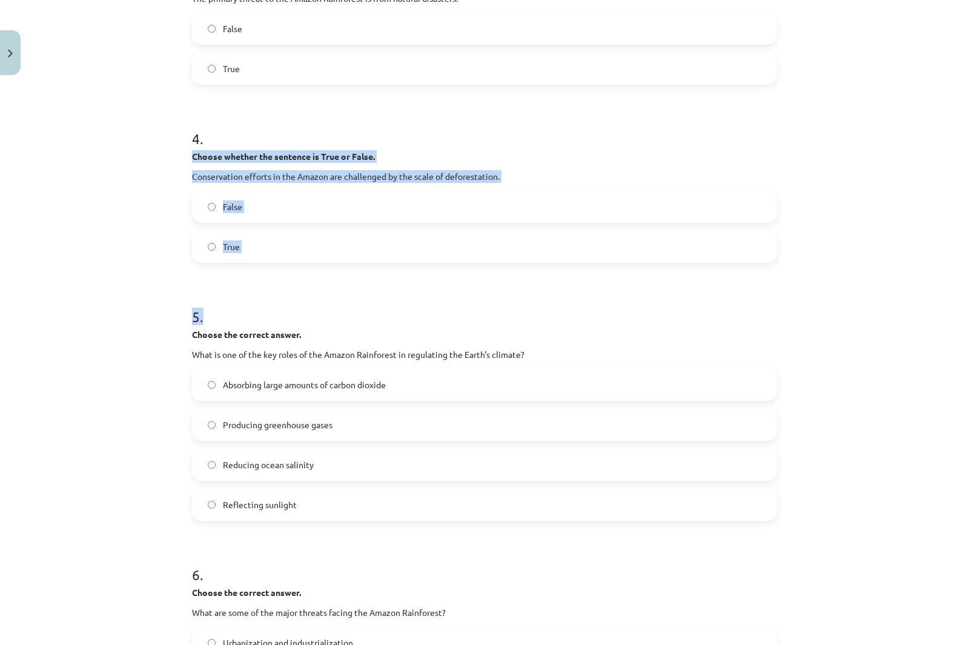
drag, startPoint x: 189, startPoint y: 154, endPoint x: 447, endPoint y: 272, distance: 282.8
click at [447, 272] on form "1 . Choose whether the sentence is True or False. The Amazon Rainforest is ofte…" at bounding box center [484, 305] width 585 height 1461
click at [212, 204] on label "False" at bounding box center [484, 206] width 582 height 30
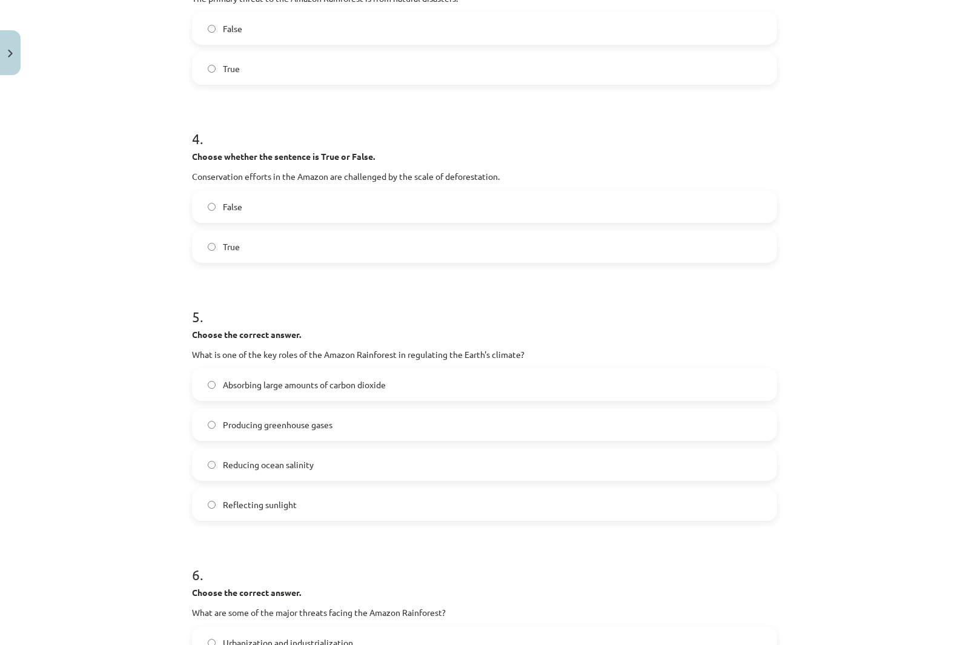
click at [217, 246] on label "True" at bounding box center [484, 246] width 582 height 30
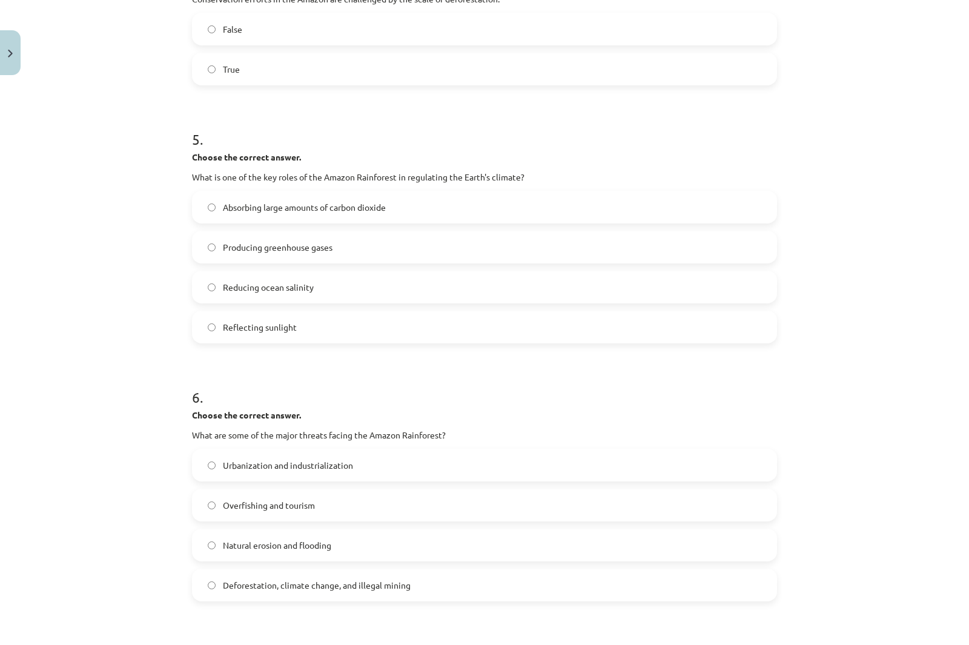
scroll to position [847, 0]
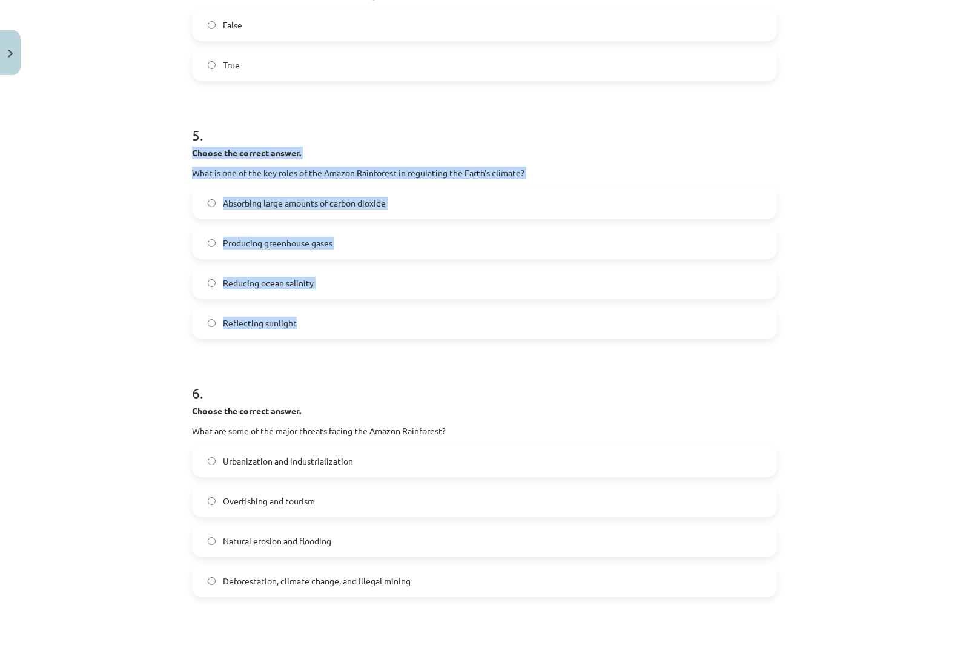
drag, startPoint x: 189, startPoint y: 147, endPoint x: 401, endPoint y: 323, distance: 274.7
click at [401, 323] on div "5 . Choose the correct answer. What is one of the key roles of the Amazon Rainf…" at bounding box center [484, 222] width 585 height 234
click at [99, 148] on div "Mācību tēma: Angļu valoda i - 10.[PERSON_NAME] 1.ieskaites mācību materiāls #11…" at bounding box center [484, 322] width 969 height 645
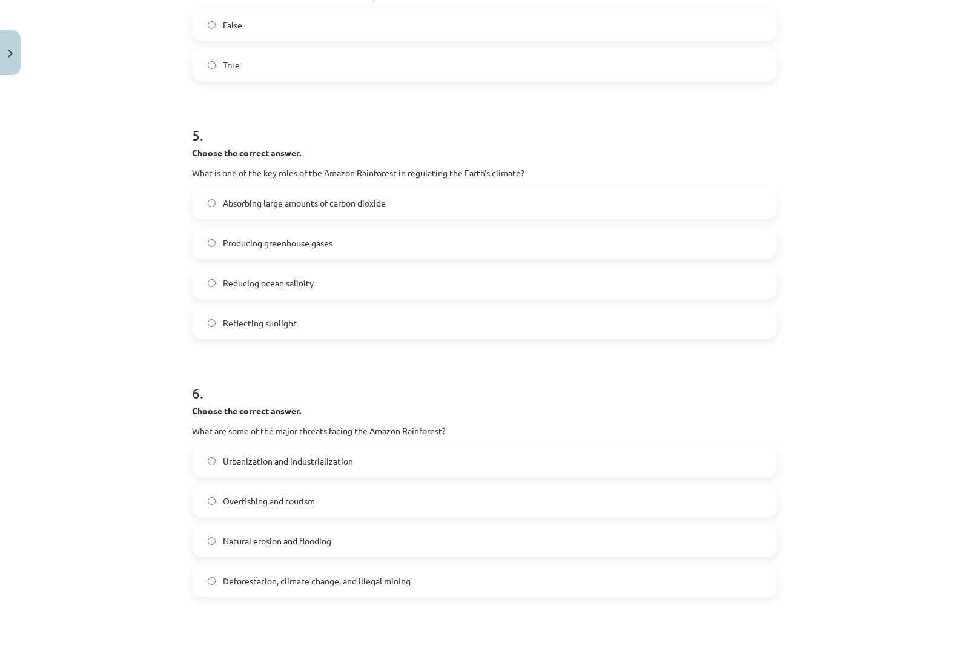
click at [240, 199] on span "Absorbing large amounts of carbon dioxide" at bounding box center [304, 203] width 163 height 13
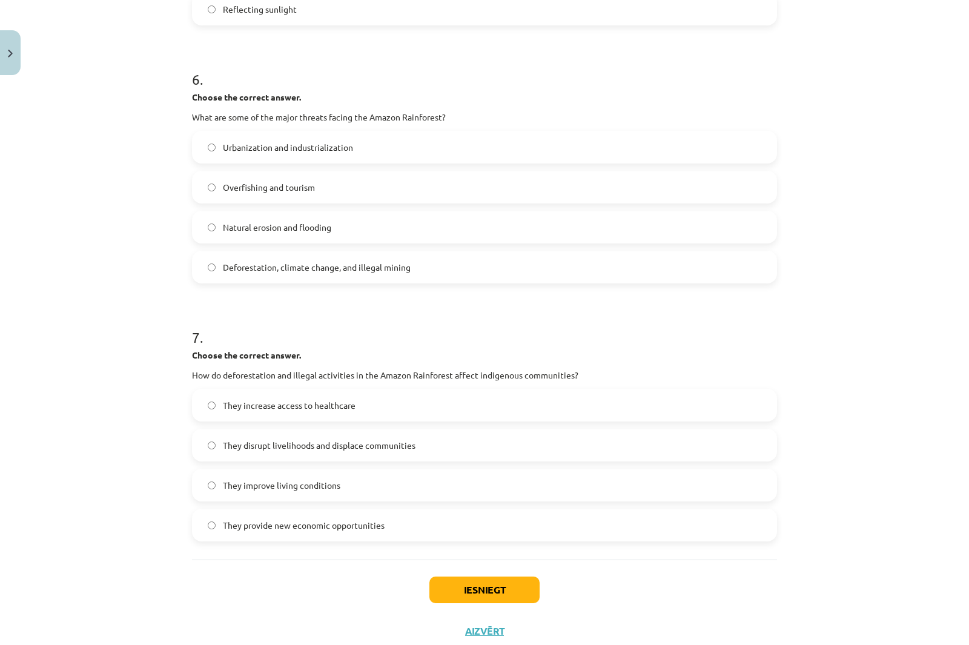
scroll to position [1198, 0]
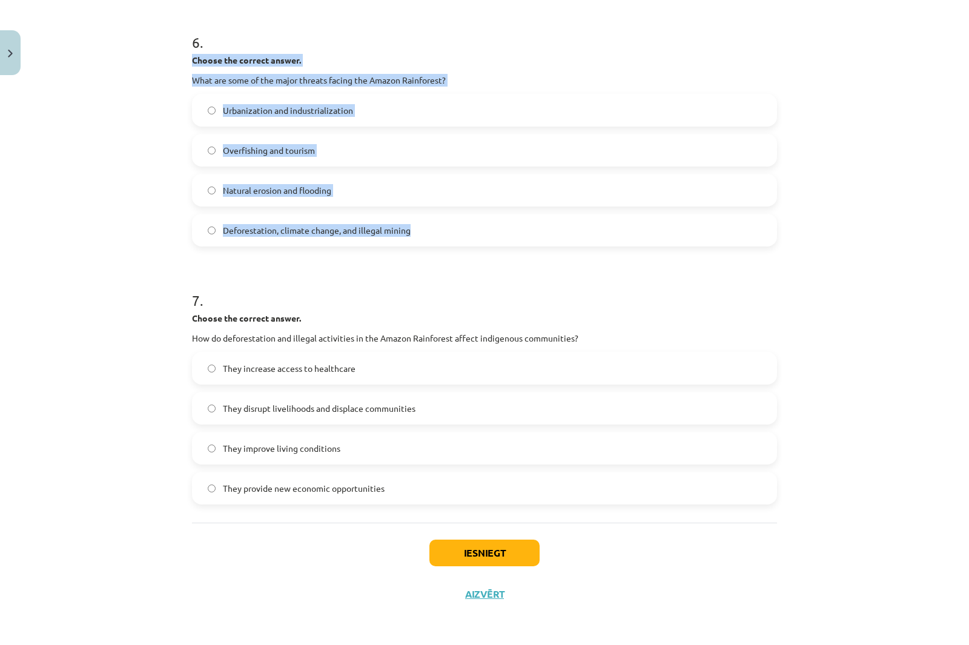
drag, startPoint x: 188, startPoint y: 59, endPoint x: 493, endPoint y: 237, distance: 353.7
click at [493, 237] on div "6 . Choose the correct answer. What are some of the major threats facing the Am…" at bounding box center [484, 130] width 585 height 234
click at [84, 195] on div "Mācību tēma: Angļu valoda i - 10.[PERSON_NAME] 1.ieskaites mācību materiāls #11…" at bounding box center [484, 322] width 969 height 645
click at [262, 225] on span "Deforestation, climate change, and illegal mining" at bounding box center [317, 230] width 188 height 13
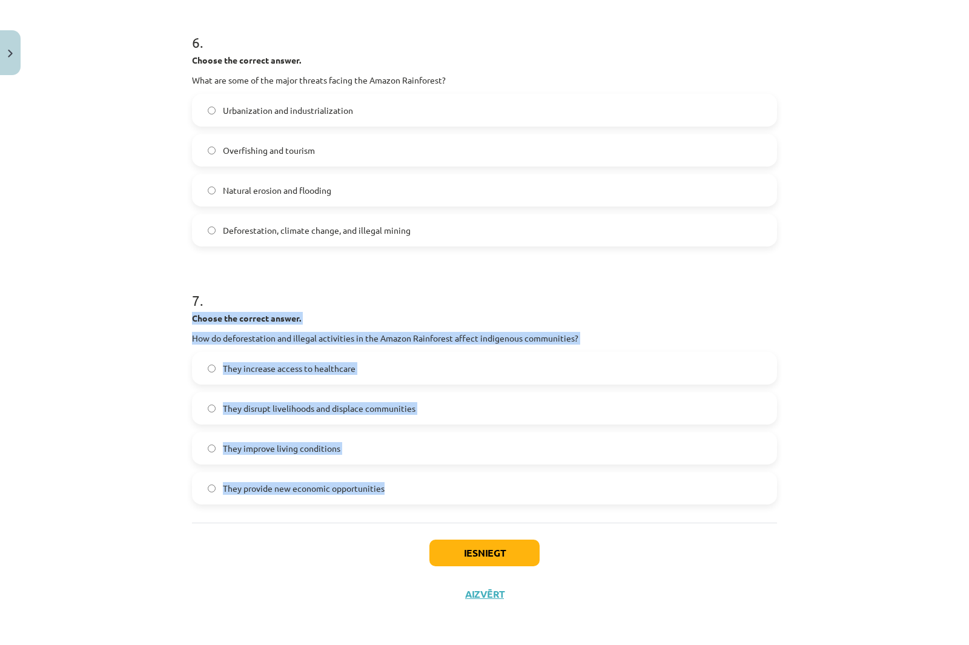
drag, startPoint x: 189, startPoint y: 315, endPoint x: 479, endPoint y: 485, distance: 335.9
click at [479, 485] on div "7 . Choose the correct answer. How do deforestation and illegal activities in t…" at bounding box center [484, 388] width 585 height 234
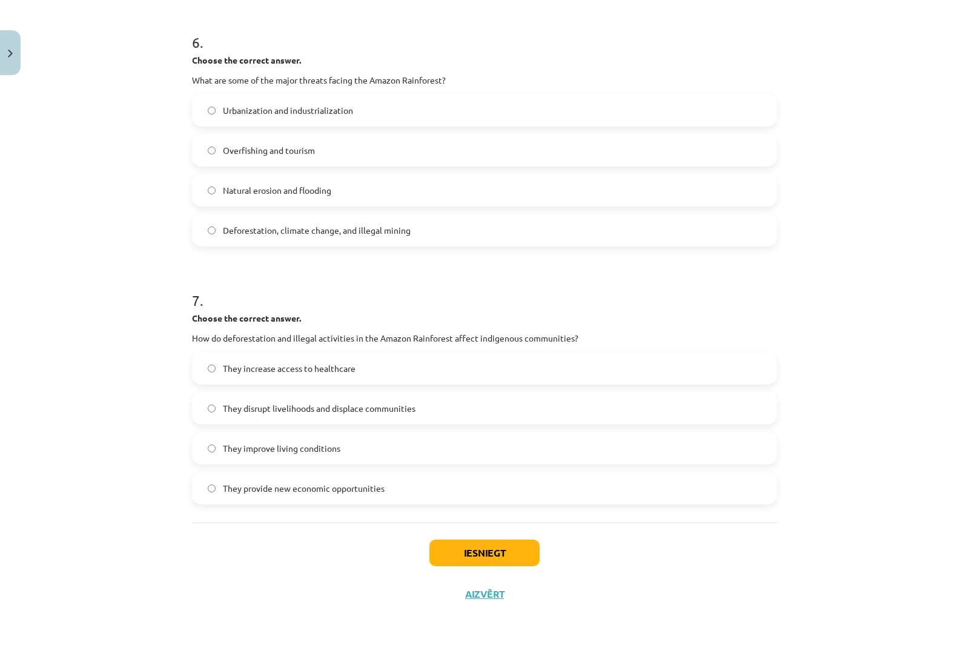
click at [71, 257] on div "Mācību tēma: Angļu valoda i - 10.[PERSON_NAME] 1.ieskaites mācību materiāls #11…" at bounding box center [484, 322] width 969 height 645
click at [285, 409] on span "They disrupt livelihoods and displace communities" at bounding box center [319, 408] width 192 height 13
click at [504, 568] on div "Iesniegt Aizvērt" at bounding box center [484, 564] width 585 height 85
click at [502, 559] on button "Iesniegt" at bounding box center [484, 552] width 110 height 27
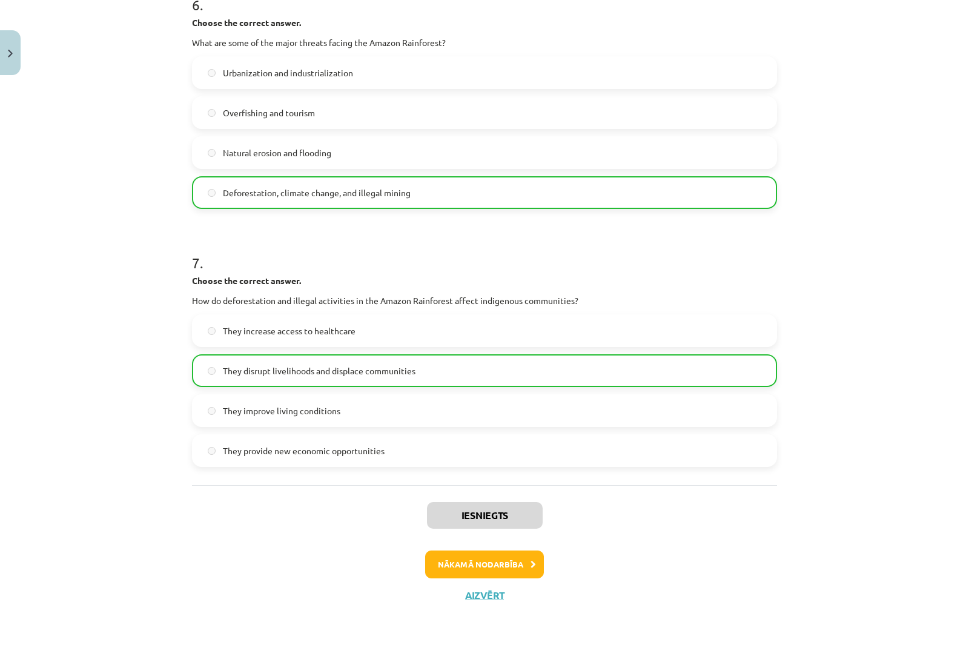
scroll to position [1237, 0]
click at [520, 575] on button "Nākamā nodarbība" at bounding box center [484, 563] width 119 height 28
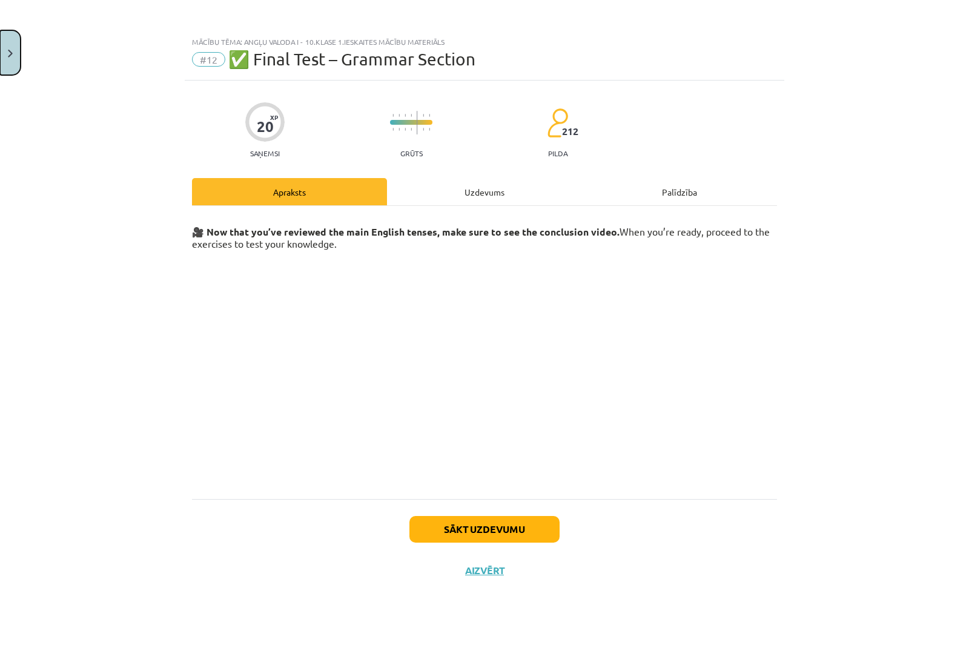
click at [16, 44] on button "Close" at bounding box center [10, 52] width 21 height 45
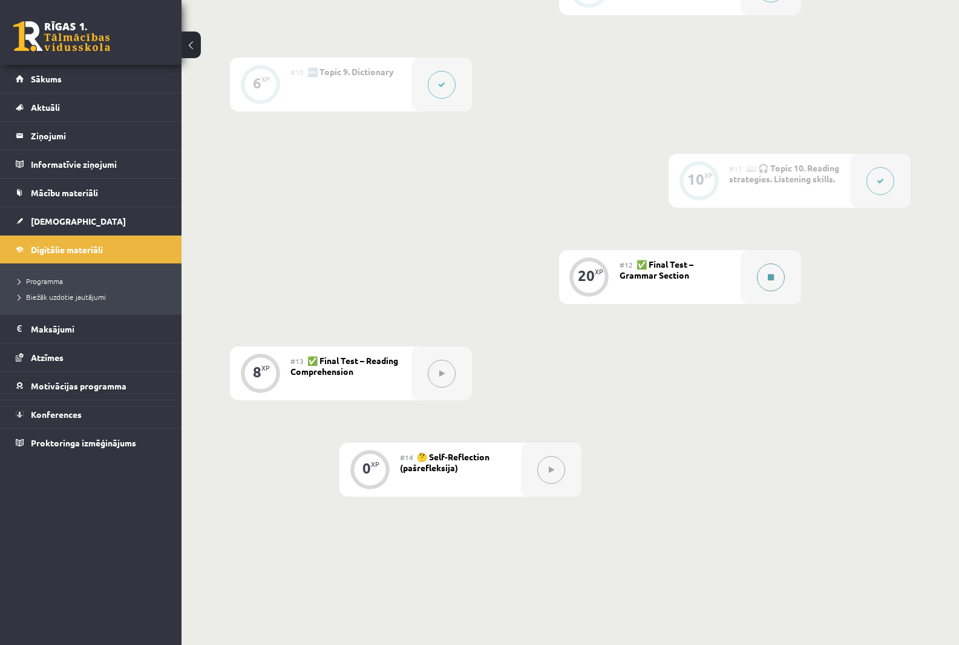
click at [774, 272] on button at bounding box center [771, 277] width 28 height 28
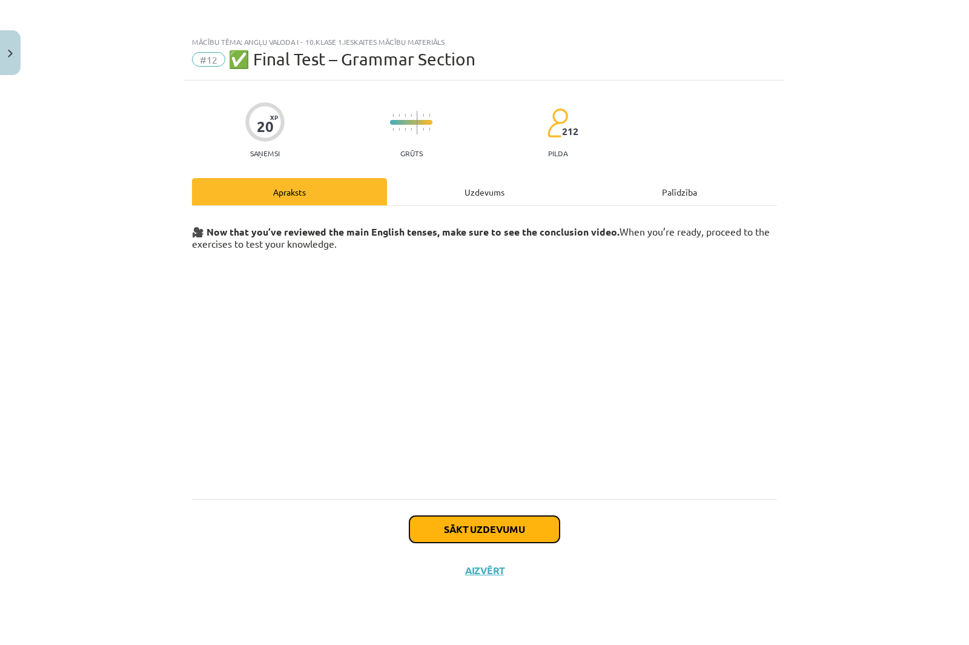
click at [512, 527] on button "Sākt uzdevumu" at bounding box center [484, 529] width 150 height 27
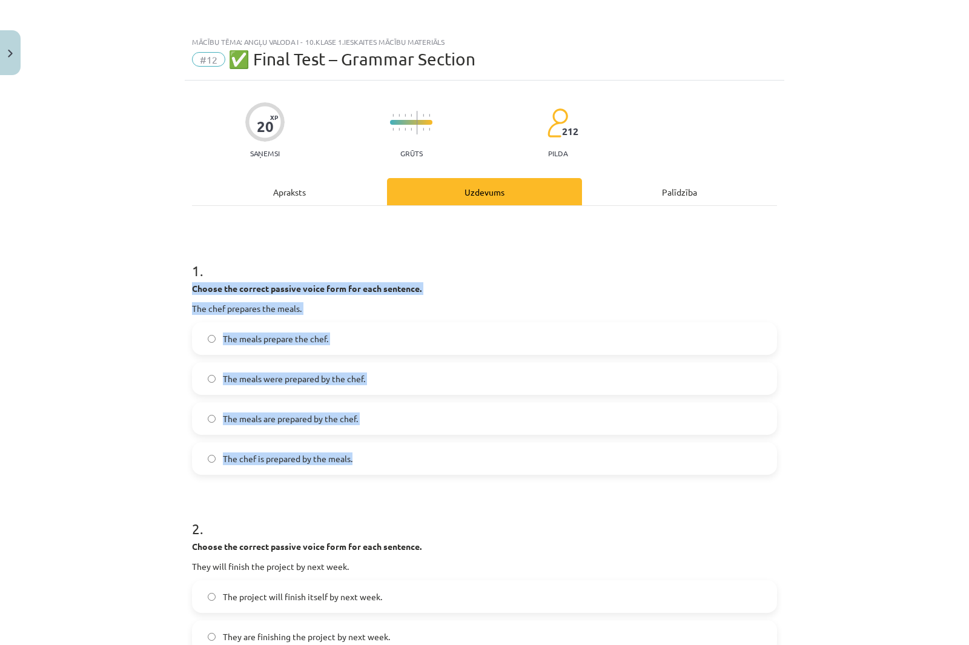
drag, startPoint x: 188, startPoint y: 283, endPoint x: 528, endPoint y: 456, distance: 381.4
click at [528, 456] on div "1 . Choose the correct passive voice form for each sentence. The chef prepares …" at bounding box center [484, 358] width 585 height 234
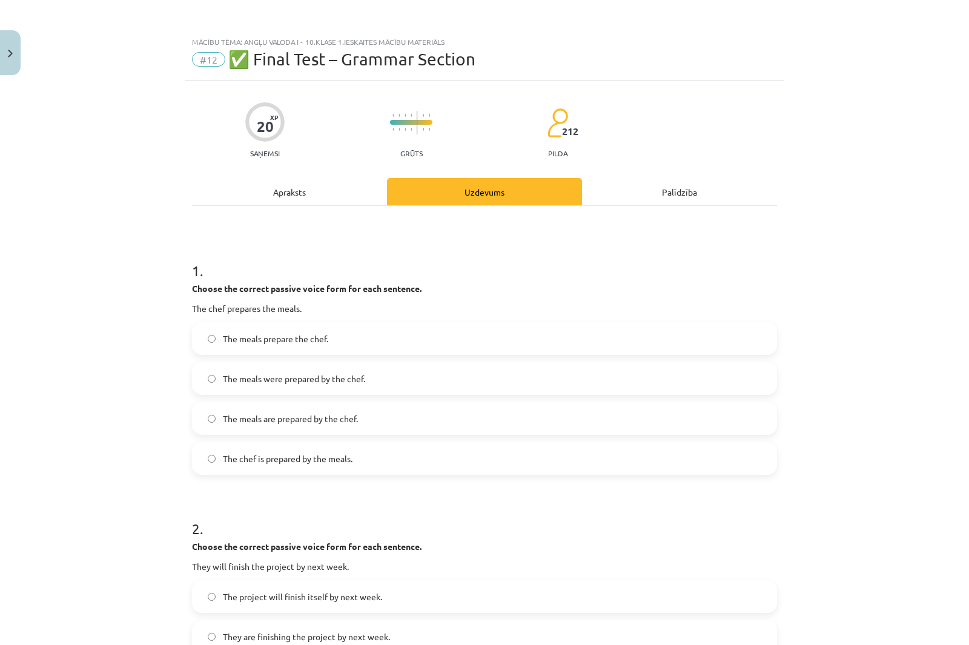
click at [134, 116] on div "Mācību tēma: Angļu valoda i - 10.[PERSON_NAME] 1.ieskaites mācību materiāls #12…" at bounding box center [484, 322] width 969 height 645
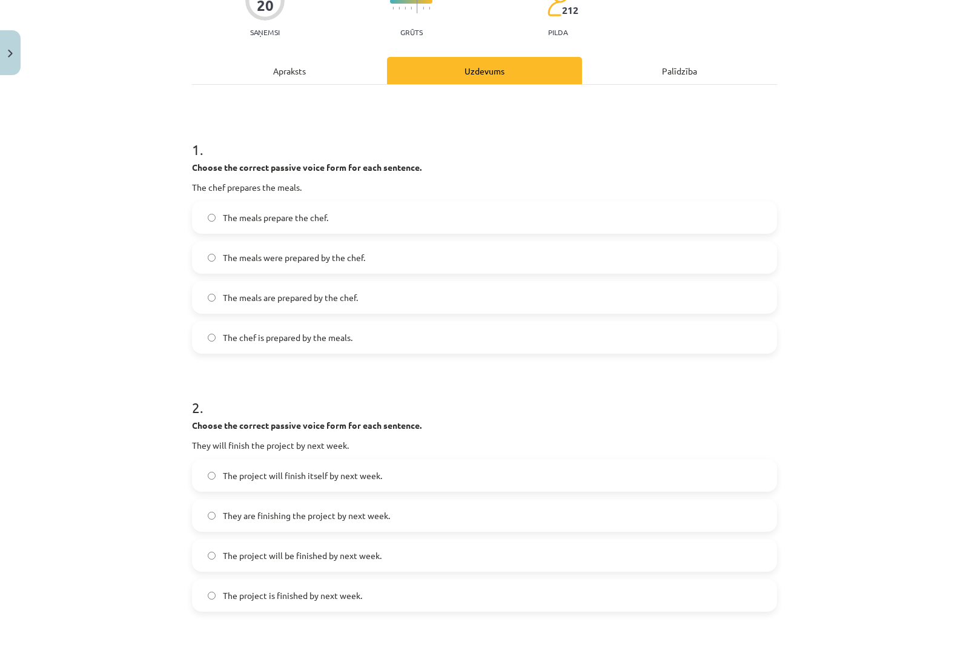
click at [246, 251] on span "The meals were prepared by the chef." at bounding box center [294, 257] width 142 height 13
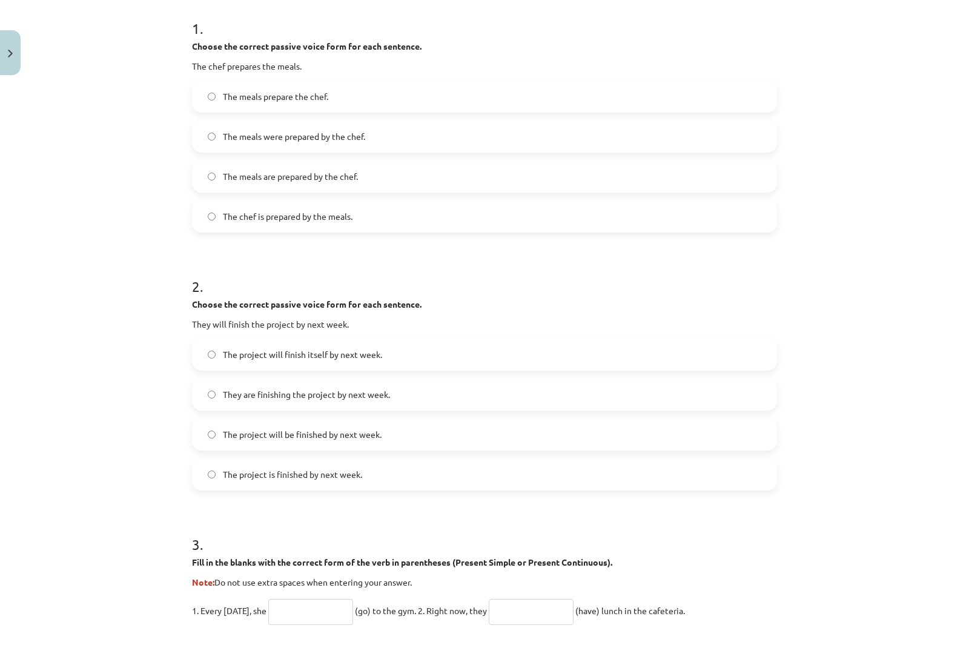
scroll to position [363, 0]
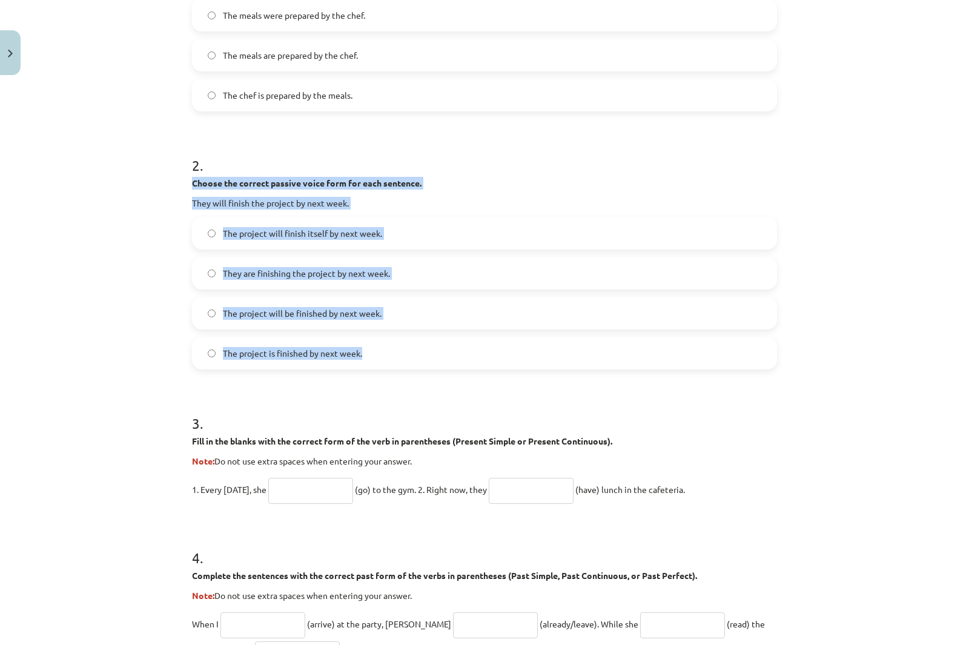
drag, startPoint x: 188, startPoint y: 183, endPoint x: 470, endPoint y: 364, distance: 335.2
click at [470, 364] on div "2 . Choose the correct passive voice form for each sentence. They will finish t…" at bounding box center [484, 253] width 585 height 234
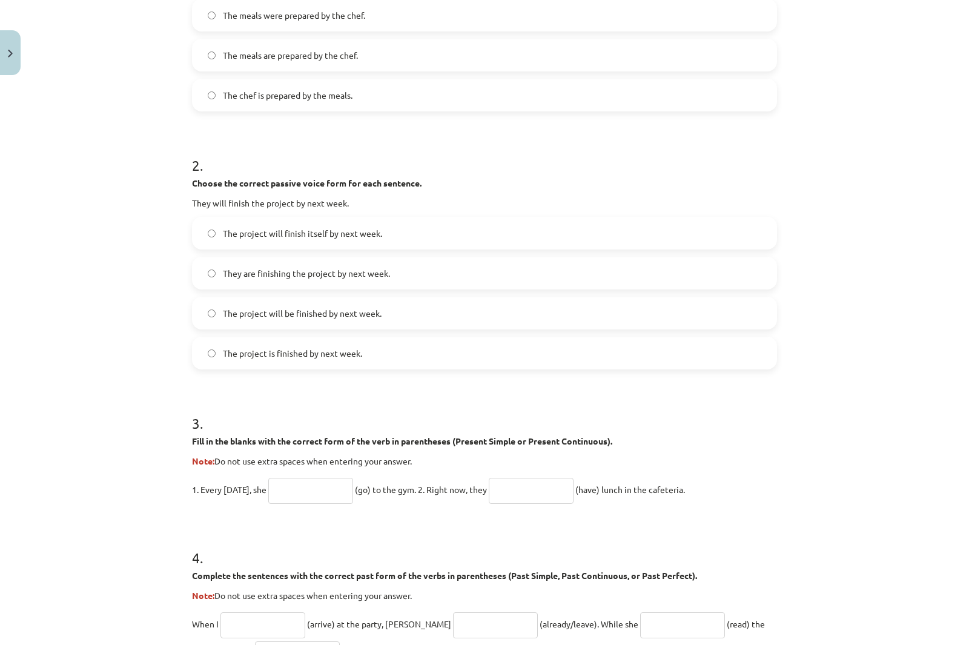
click at [110, 107] on div "Mācību tēma: Angļu valoda i - 10.[PERSON_NAME] 1.ieskaites mācību materiāls #12…" at bounding box center [484, 322] width 969 height 645
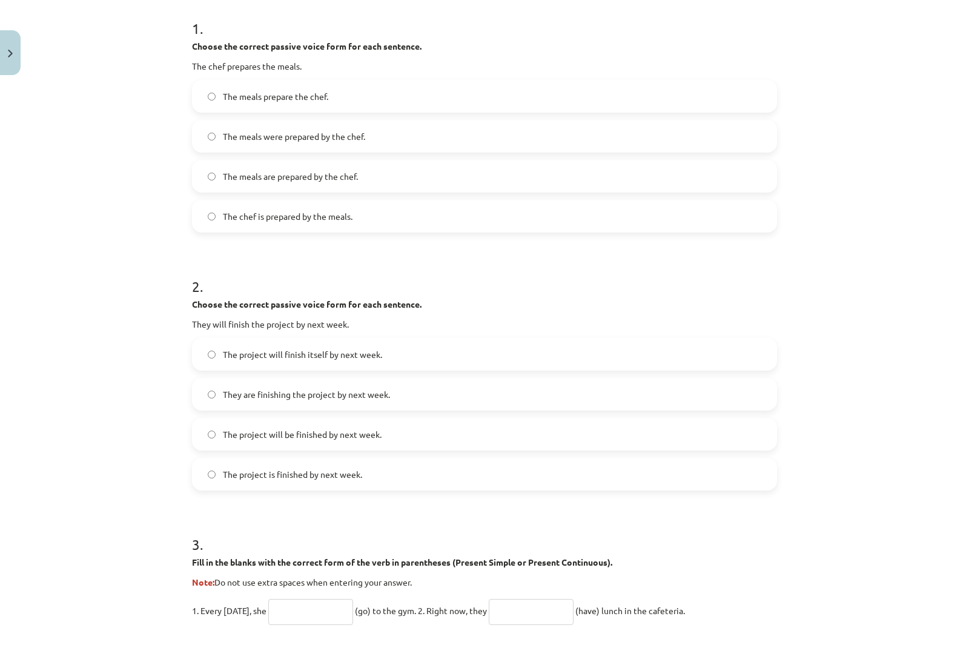
scroll to position [303, 0]
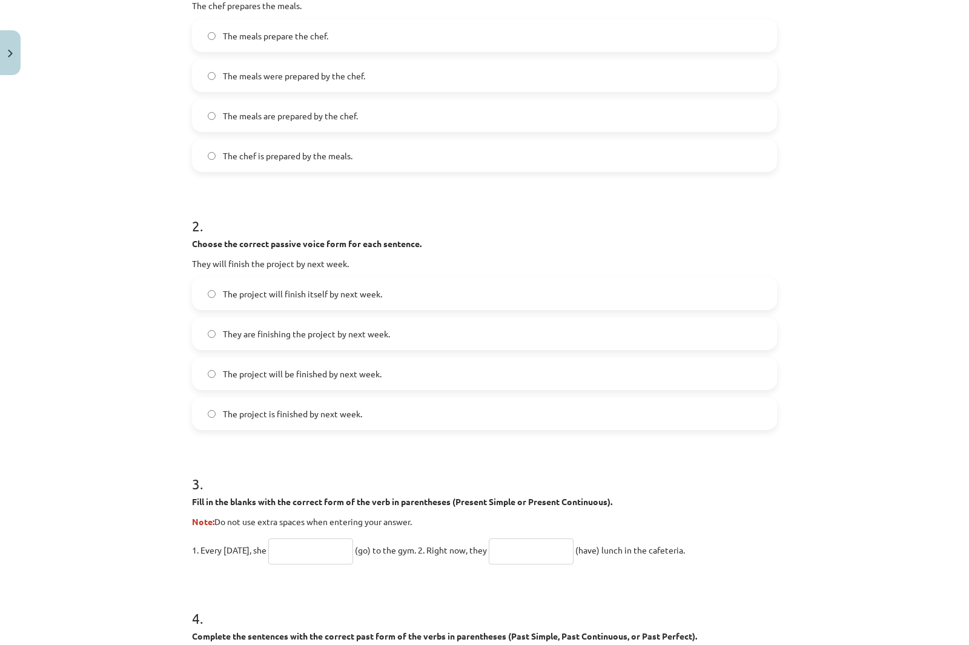
click at [297, 376] on span "The project will be finished by next week." at bounding box center [302, 373] width 159 height 13
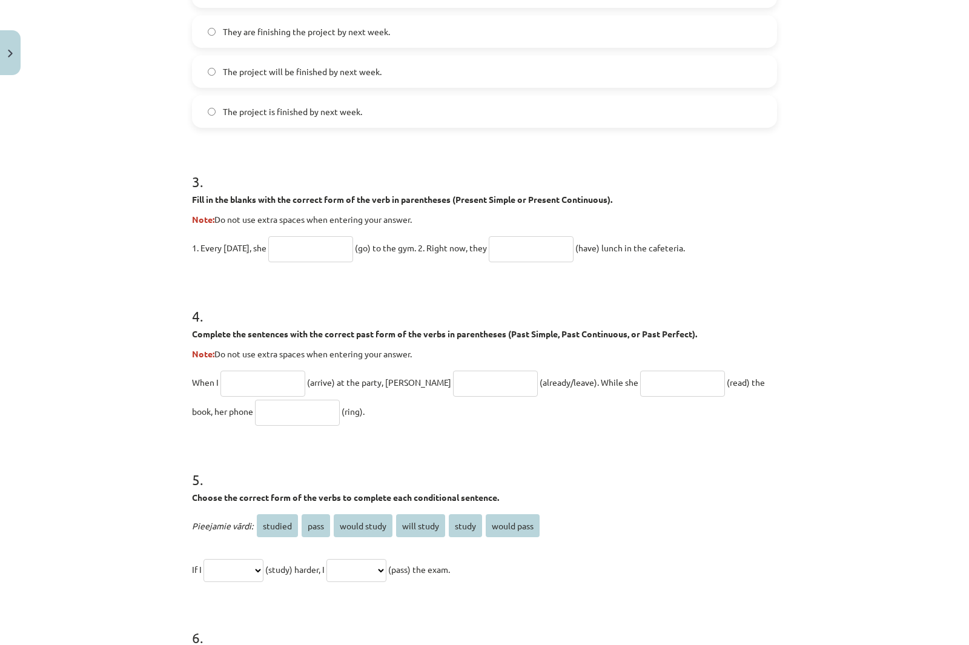
scroll to position [605, 0]
click at [326, 253] on input "text" at bounding box center [310, 248] width 85 height 26
drag, startPoint x: 183, startPoint y: 194, endPoint x: 765, endPoint y: 257, distance: 584.6
click at [765, 257] on div "20 XP Saņemsi Grūts 212 pilda Apraksts Uzdevums Palīdzība 1 . Choose the correc…" at bounding box center [484, 163] width 599 height 1376
click at [286, 242] on input "text" at bounding box center [310, 248] width 85 height 26
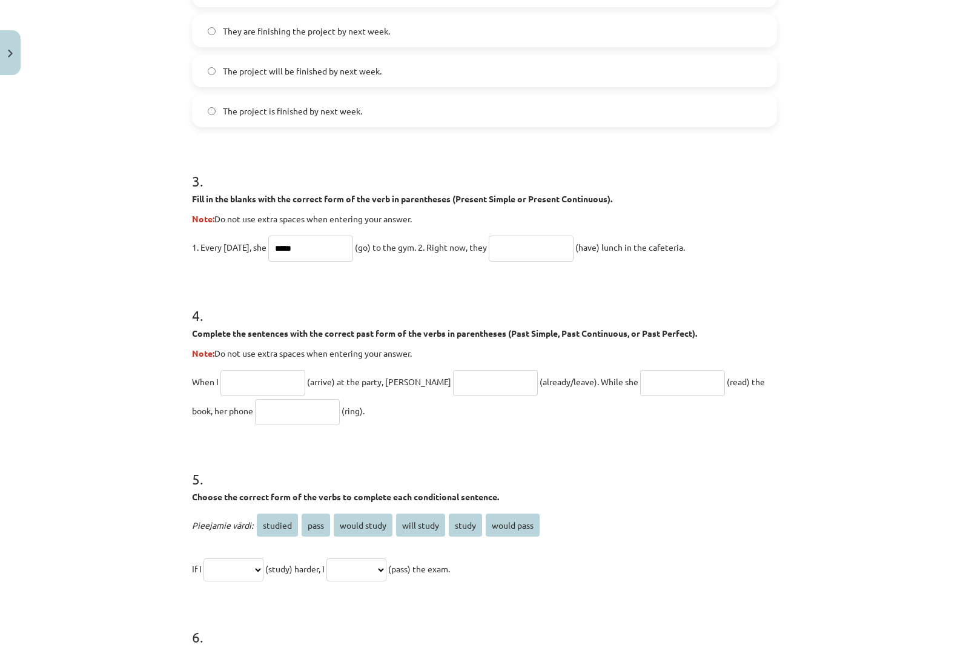
type input "****"
click at [541, 261] on p "1. Every [DATE], she **** (go) to the gym. 2. Right now, they (have) lunch in t…" at bounding box center [484, 246] width 585 height 29
click at [535, 253] on input "text" at bounding box center [531, 248] width 85 height 26
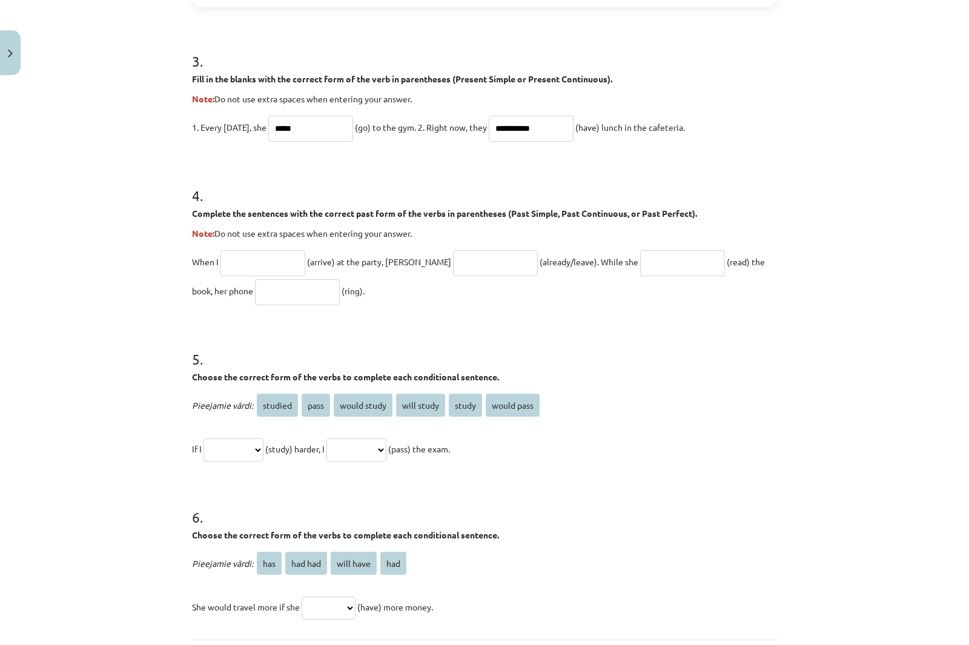
scroll to position [726, 0]
type input "**********"
drag, startPoint x: 250, startPoint y: 232, endPoint x: 750, endPoint y: 288, distance: 503.1
click at [750, 288] on div "**********" at bounding box center [484, 42] width 599 height 1376
click at [258, 249] on input "text" at bounding box center [262, 262] width 85 height 26
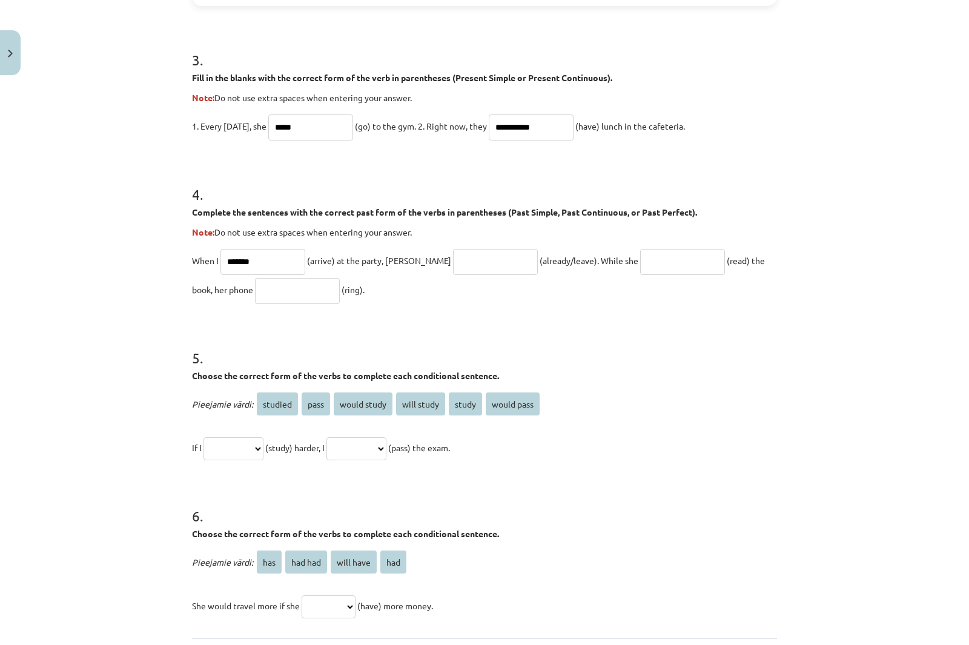
type input "*******"
click at [470, 259] on input "text" at bounding box center [495, 262] width 85 height 26
type input "**********"
click at [640, 257] on input "text" at bounding box center [682, 262] width 85 height 26
type input "**********"
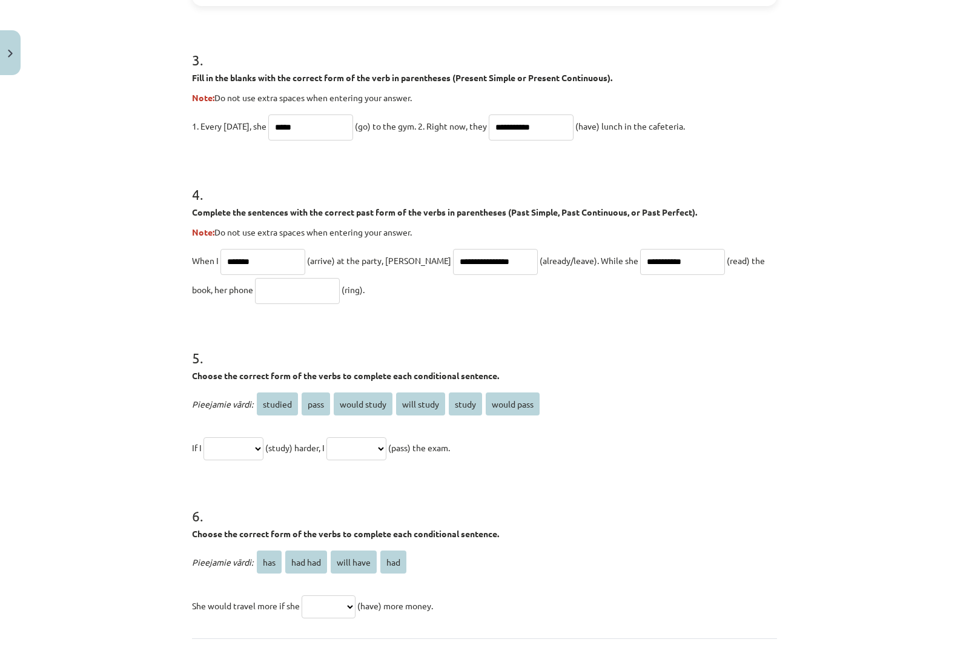
click at [267, 278] on input "text" at bounding box center [297, 291] width 85 height 26
type input "****"
click at [430, 308] on form "**********" at bounding box center [484, 67] width 585 height 1105
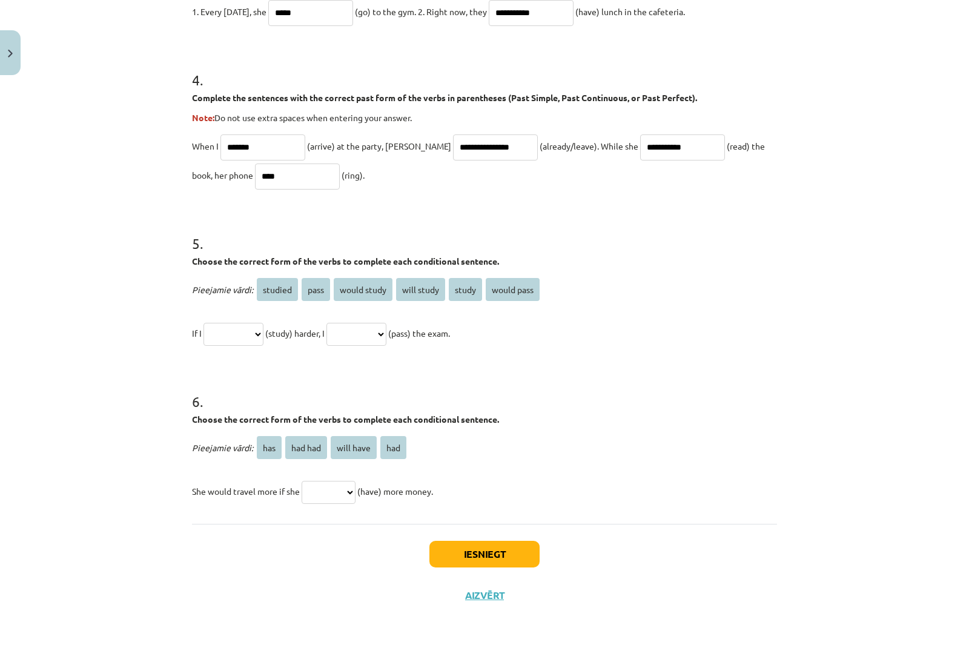
scroll to position [842, 0]
click at [256, 331] on select "**********" at bounding box center [233, 332] width 60 height 23
click at [100, 295] on div "**********" at bounding box center [484, 322] width 969 height 645
click at [223, 319] on p "**********" at bounding box center [484, 331] width 585 height 29
click at [227, 334] on select "**********" at bounding box center [233, 332] width 60 height 23
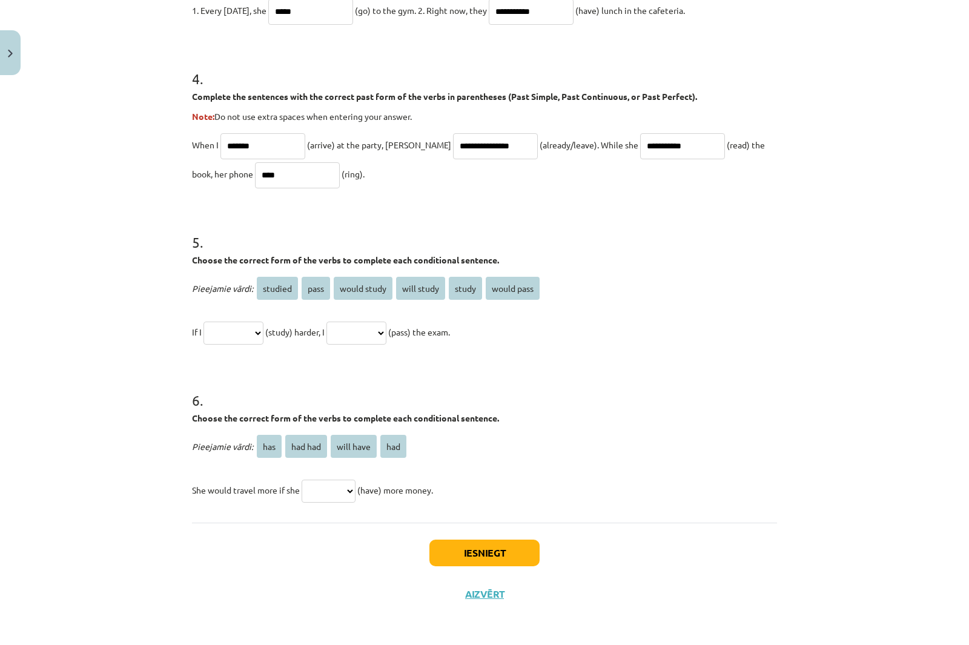
click at [94, 284] on div "**********" at bounding box center [484, 322] width 969 height 645
drag, startPoint x: 237, startPoint y: 296, endPoint x: 561, endPoint y: 329, distance: 325.6
click at [561, 329] on div "**********" at bounding box center [484, 310] width 585 height 73
click at [243, 337] on select "**********" at bounding box center [233, 332] width 60 height 23
select select "*******"
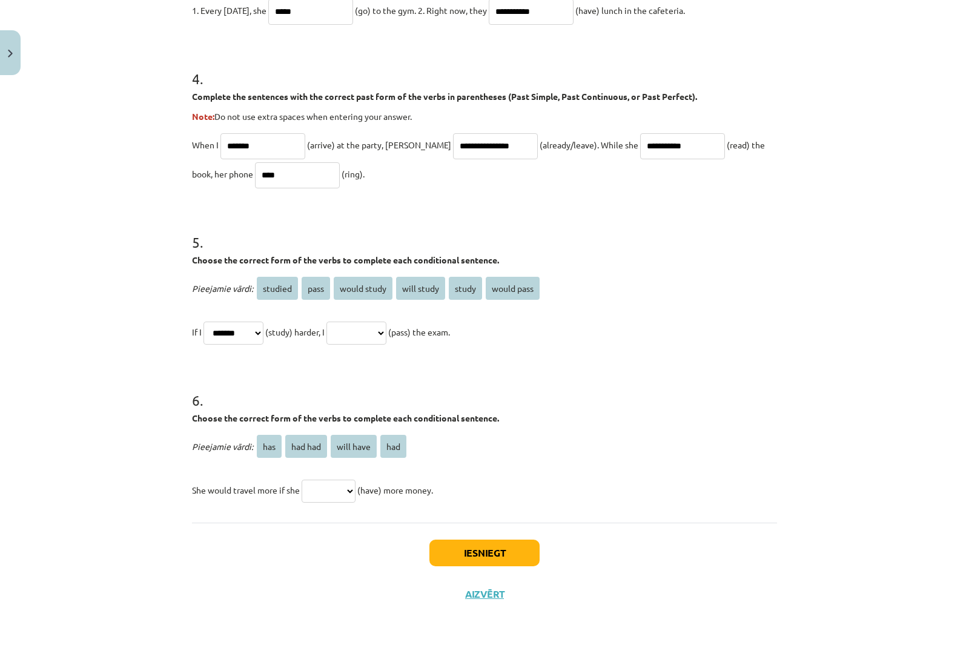
click at [203, 321] on select "**********" at bounding box center [233, 332] width 60 height 23
click at [172, 358] on div "**********" at bounding box center [484, 322] width 969 height 645
click at [398, 319] on p "**********" at bounding box center [484, 331] width 585 height 29
select select "****"
click at [341, 321] on select "**********" at bounding box center [356, 332] width 60 height 23
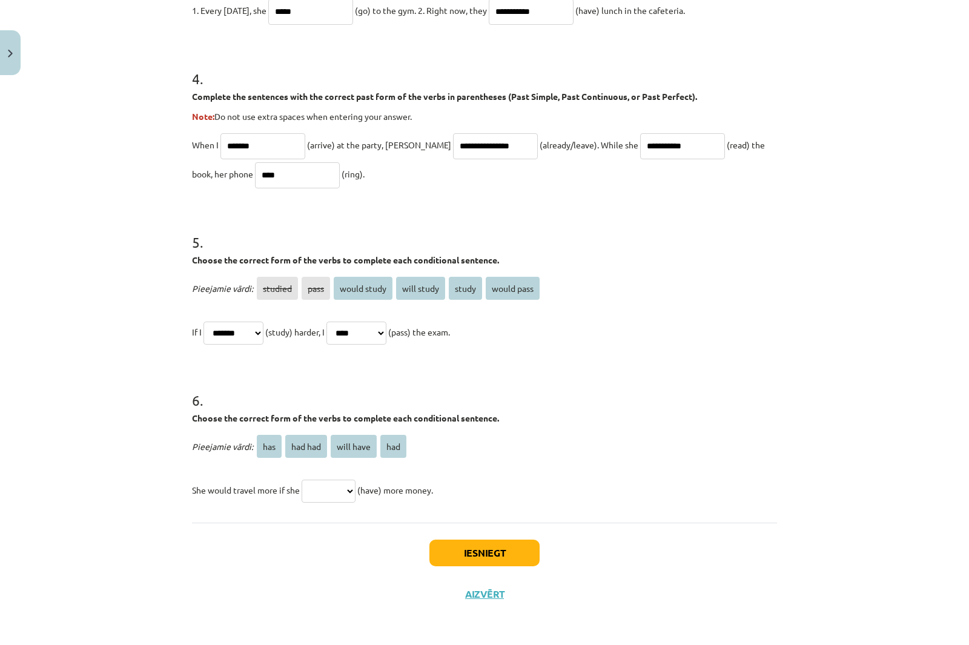
click at [249, 337] on select "**********" at bounding box center [233, 332] width 60 height 23
click at [371, 401] on h1 "6 ." at bounding box center [484, 389] width 585 height 38
drag, startPoint x: 188, startPoint y: 445, endPoint x: 554, endPoint y: 495, distance: 369.7
click at [554, 495] on div "Pieejamie vārdi: has had had will have had She would travel more if she *** ***…" at bounding box center [484, 468] width 585 height 73
click at [134, 410] on div "**********" at bounding box center [484, 322] width 969 height 645
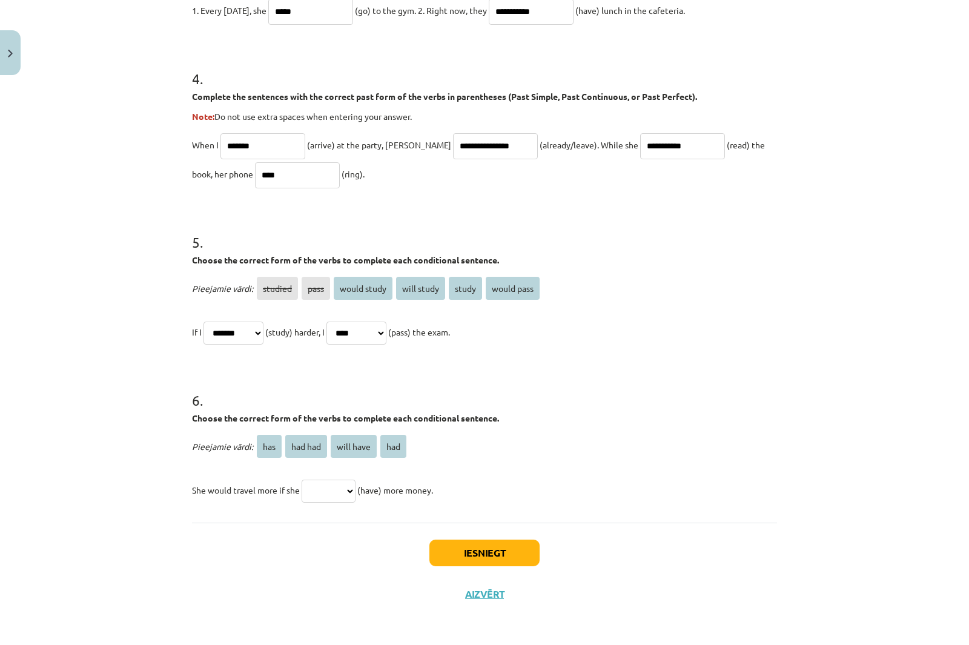
click at [320, 490] on select "*** ******* ********* ***" at bounding box center [328, 490] width 54 height 23
click at [349, 489] on select "*** ******* ********* ***" at bounding box center [328, 490] width 54 height 23
click at [324, 489] on select "*** ******* ********* ***" at bounding box center [328, 490] width 54 height 23
select select "***"
click at [301, 479] on select "*** ******* ********* ***" at bounding box center [328, 490] width 54 height 23
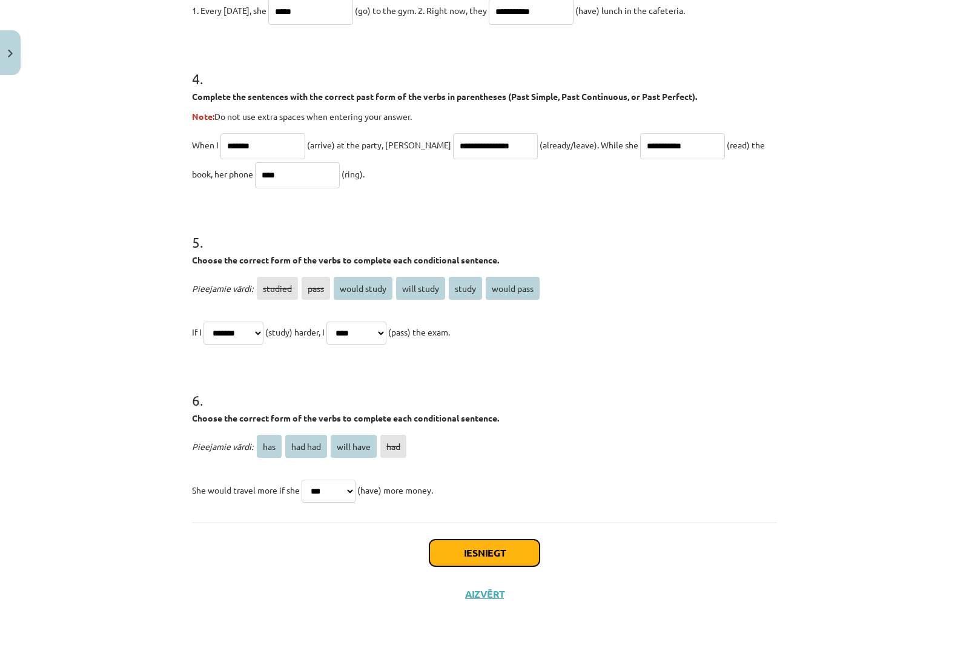
click at [508, 546] on button "Iesniegt" at bounding box center [484, 552] width 110 height 27
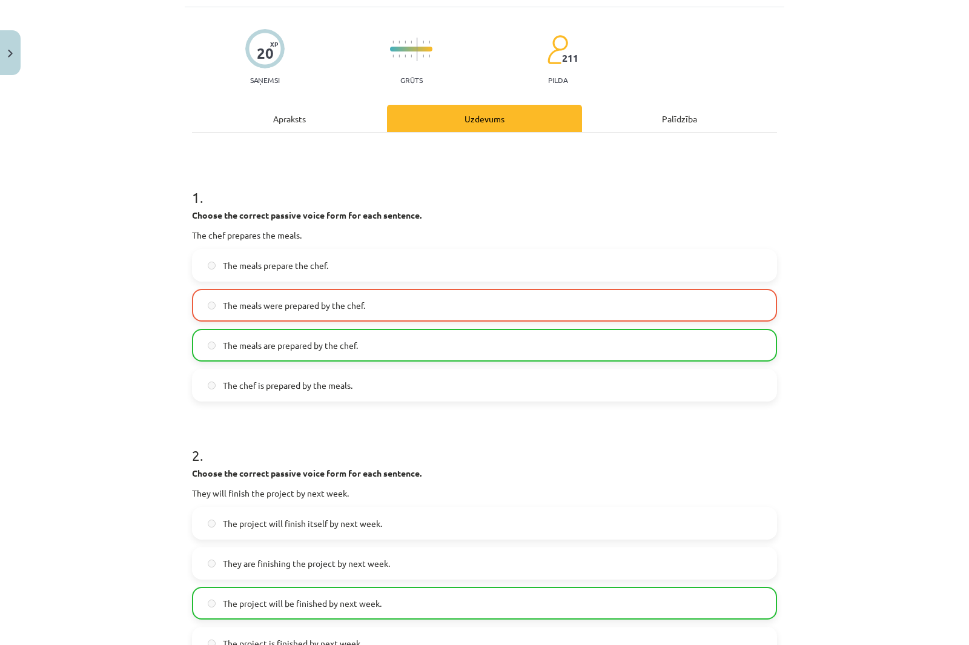
scroll to position [0, 0]
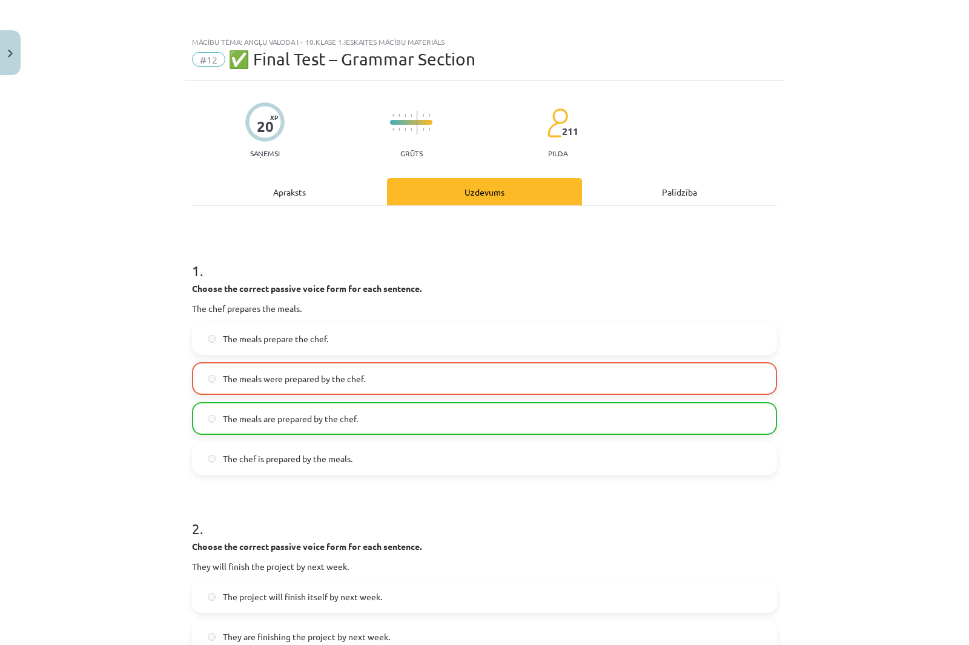
click at [671, 189] on div "Palīdzība" at bounding box center [679, 191] width 195 height 27
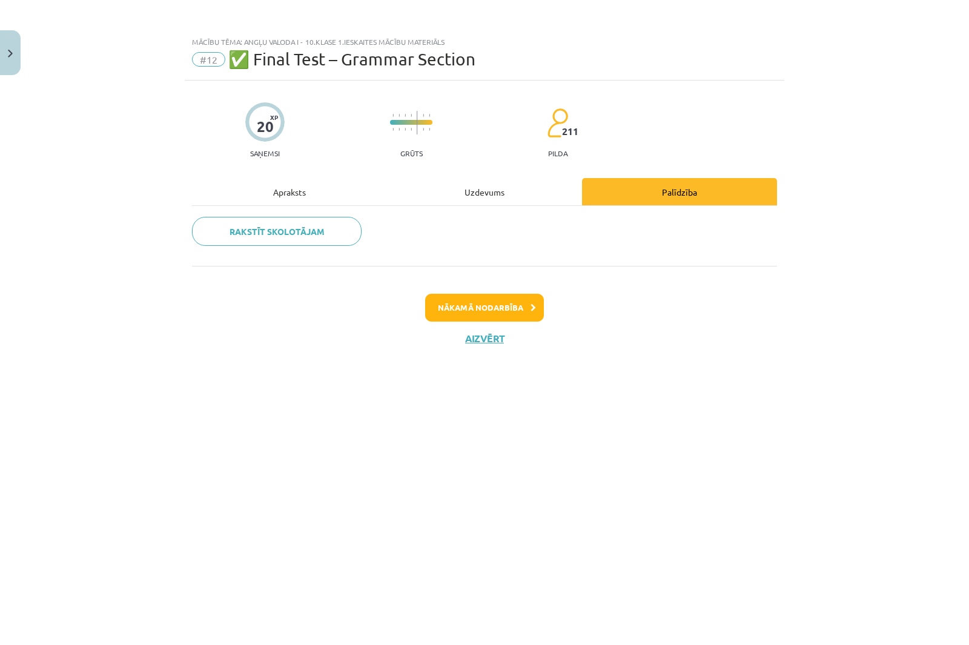
click at [313, 189] on div "Apraksts" at bounding box center [289, 191] width 195 height 27
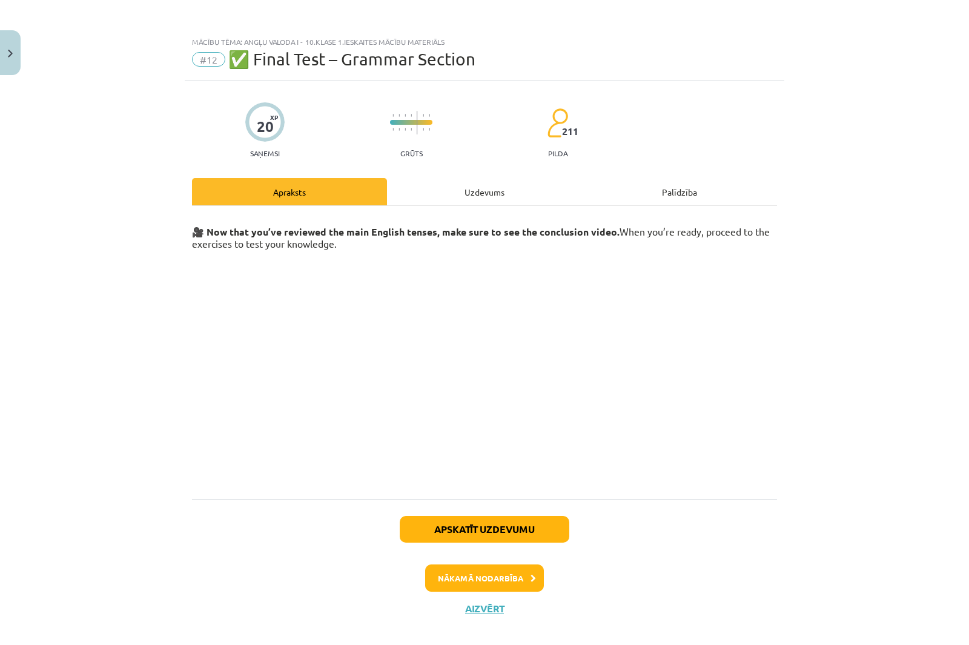
scroll to position [15, 0]
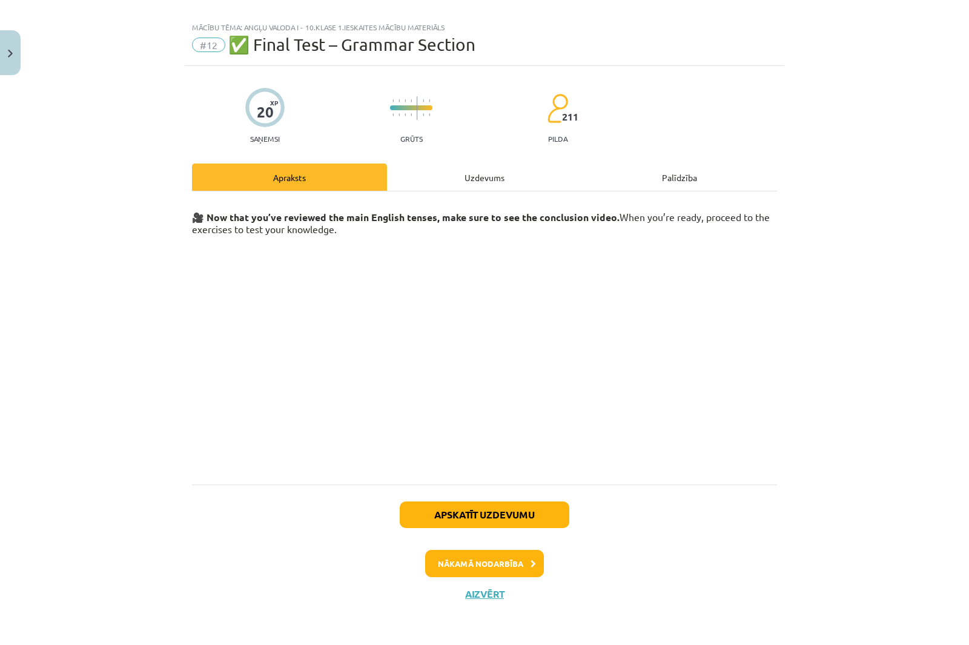
click at [481, 179] on div "Uzdevums" at bounding box center [484, 176] width 195 height 27
select select "*******"
select select "****"
select select "***"
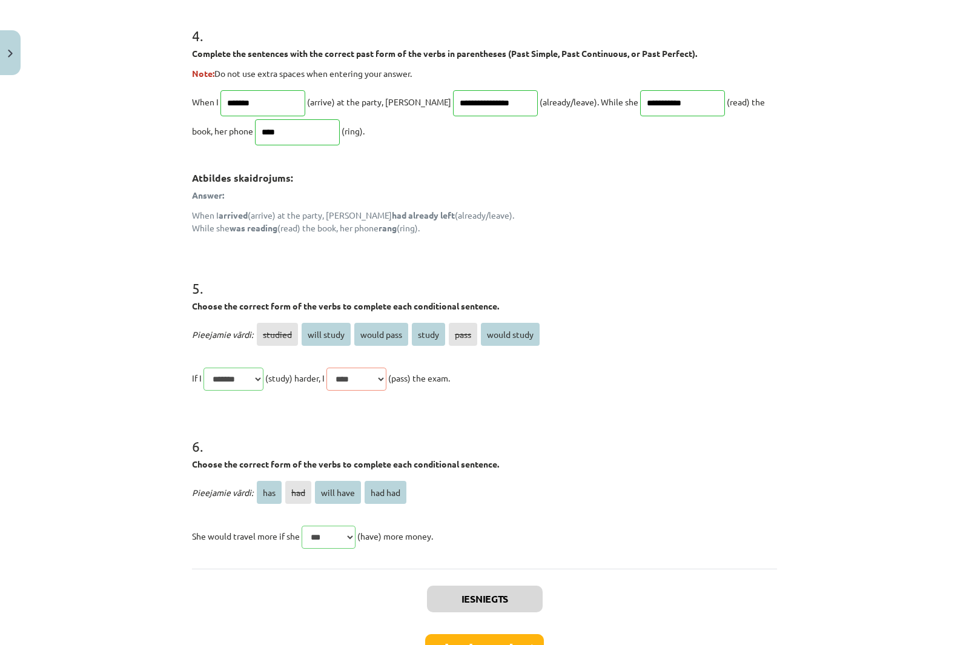
scroll to position [1058, 0]
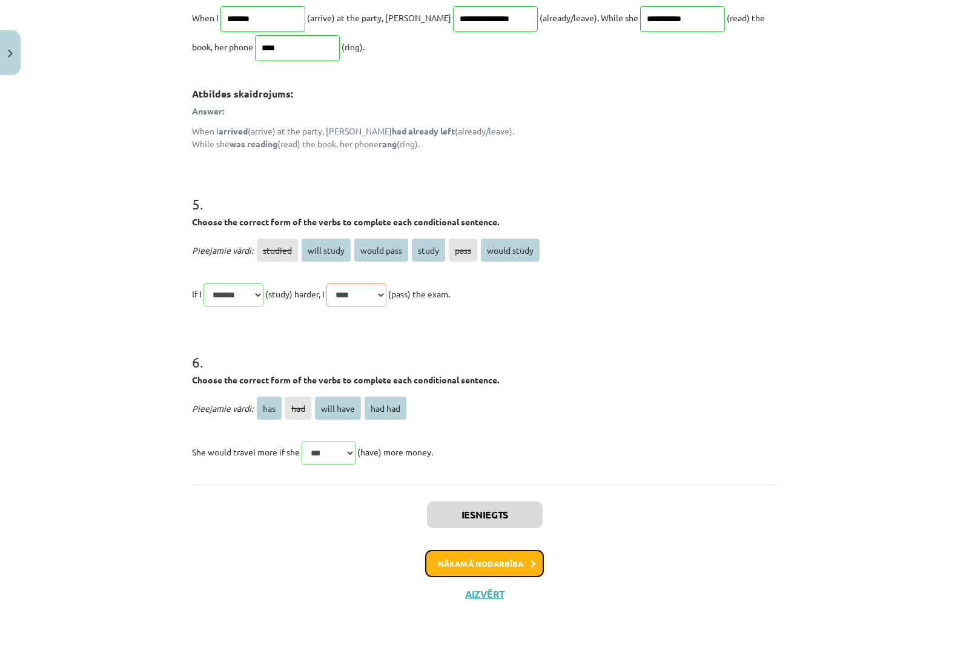
click at [522, 558] on button "Nākamā nodarbība" at bounding box center [484, 564] width 119 height 28
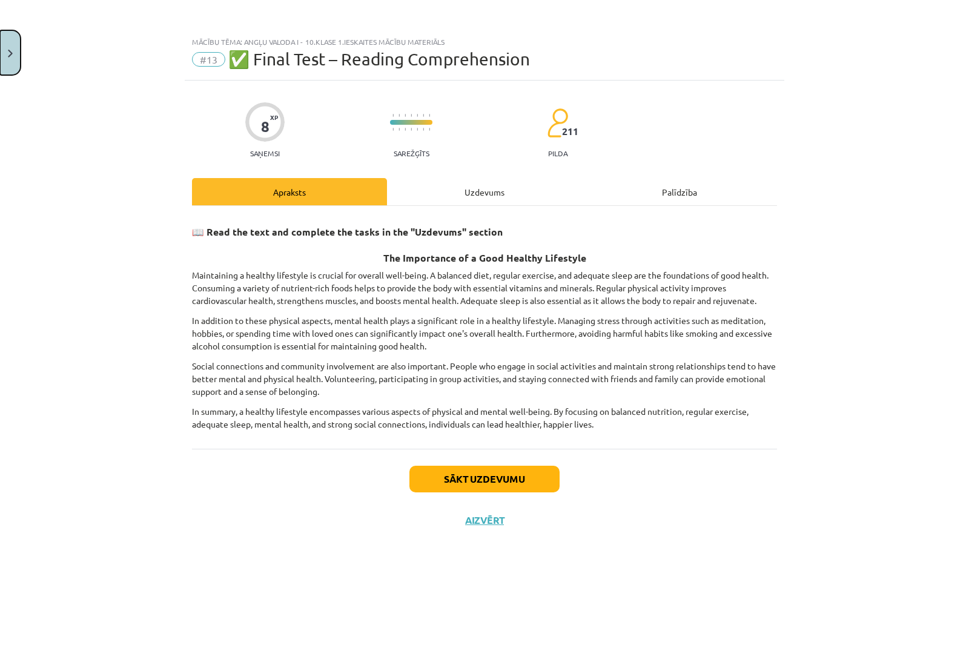
click at [10, 48] on button "Close" at bounding box center [10, 52] width 21 height 45
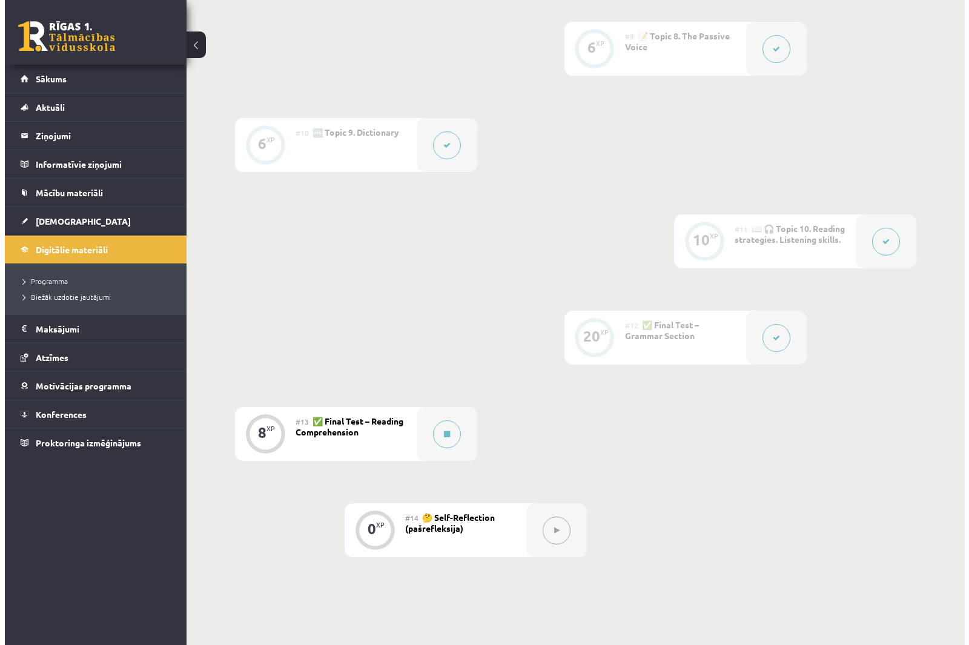
scroll to position [1214, 0]
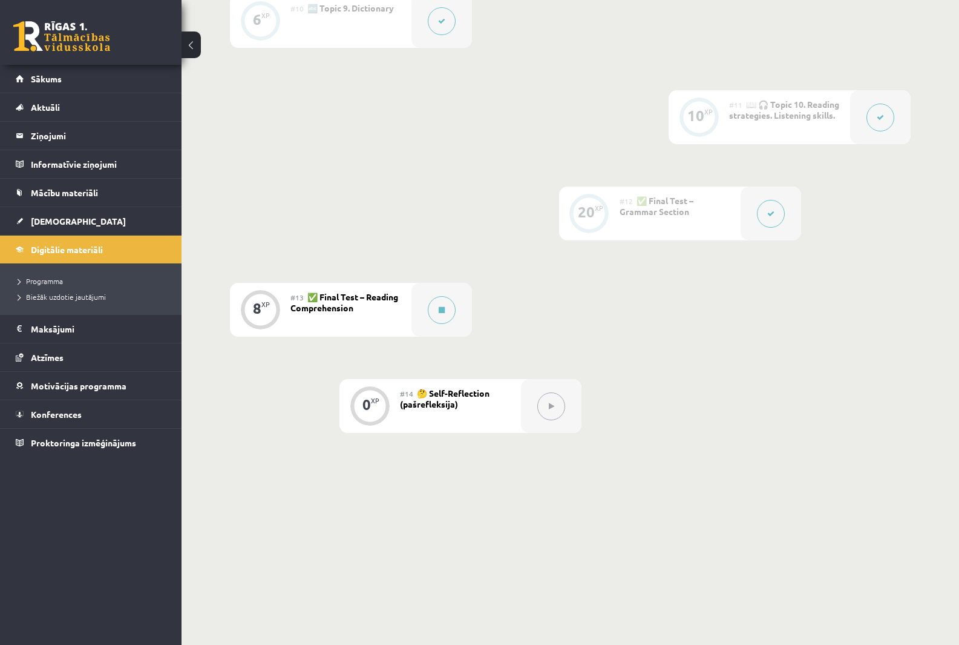
click at [778, 210] on button at bounding box center [771, 214] width 28 height 28
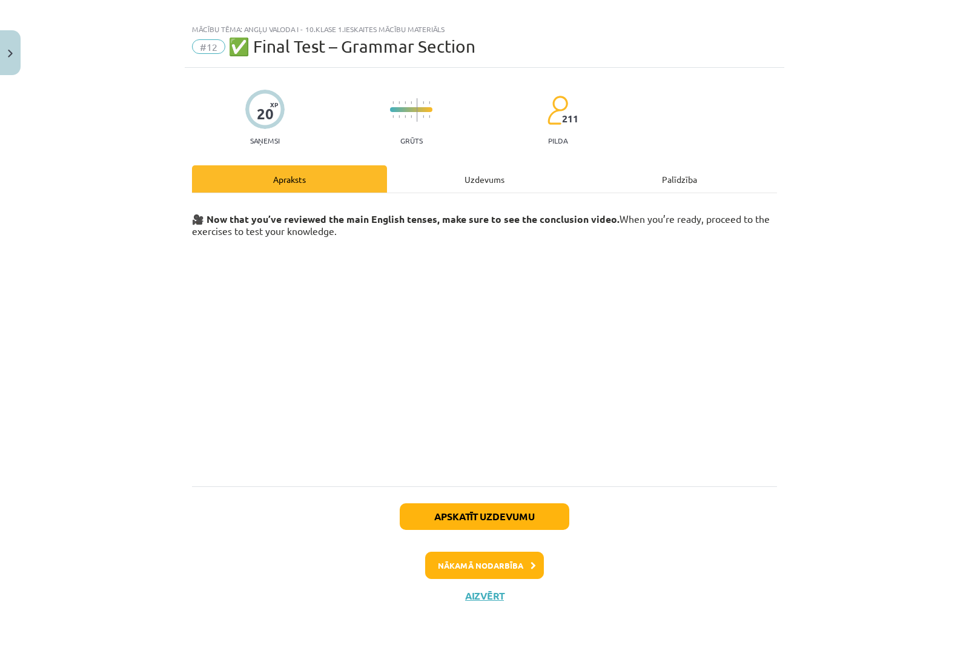
scroll to position [15, 0]
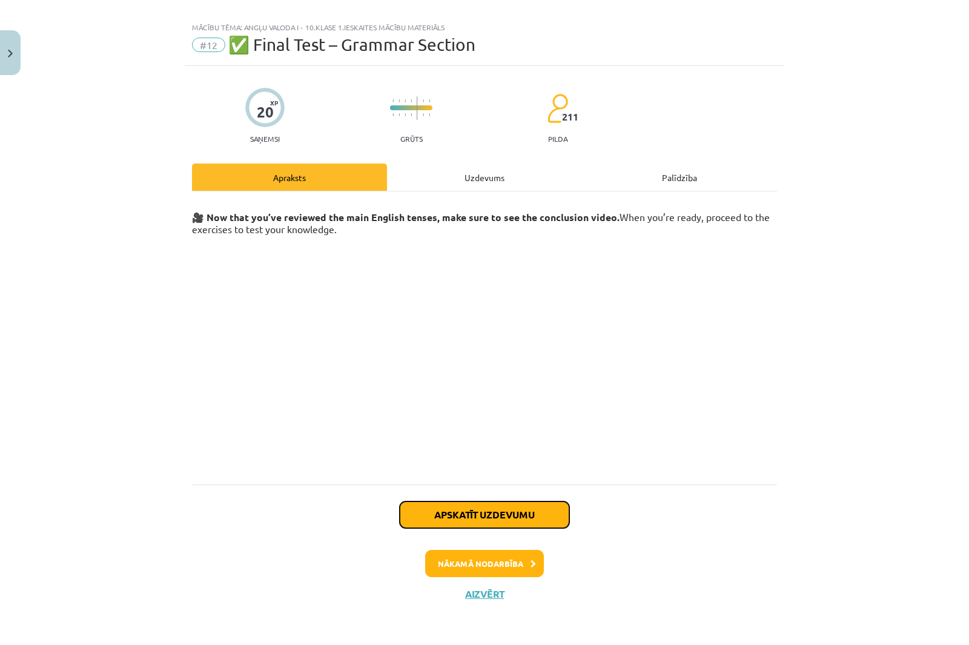
click at [485, 510] on button "Apskatīt uzdevumu" at bounding box center [484, 514] width 169 height 27
select select "*******"
select select "****"
select select "***"
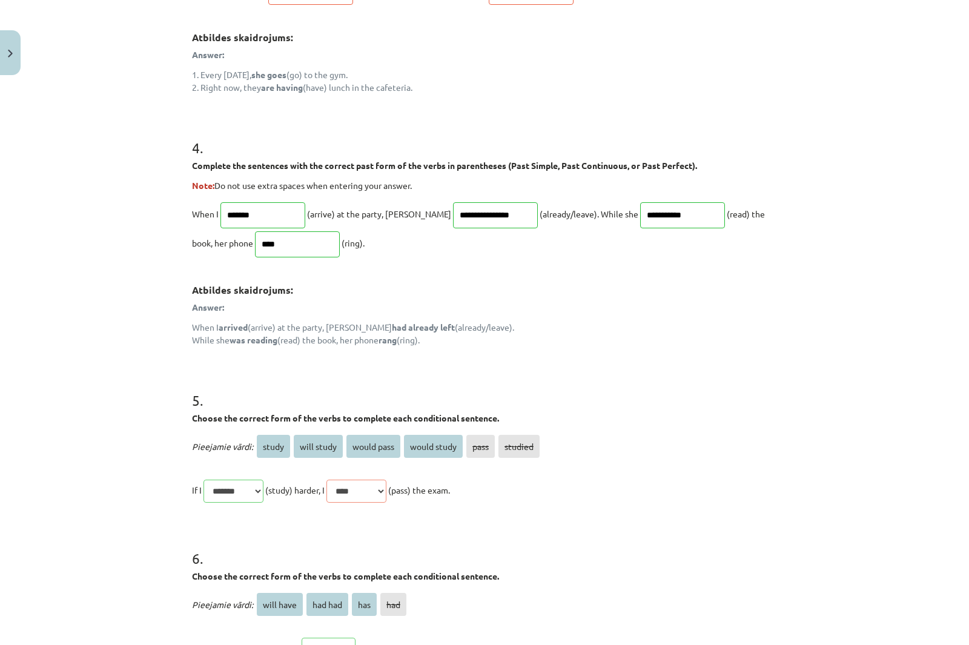
scroll to position [1058, 0]
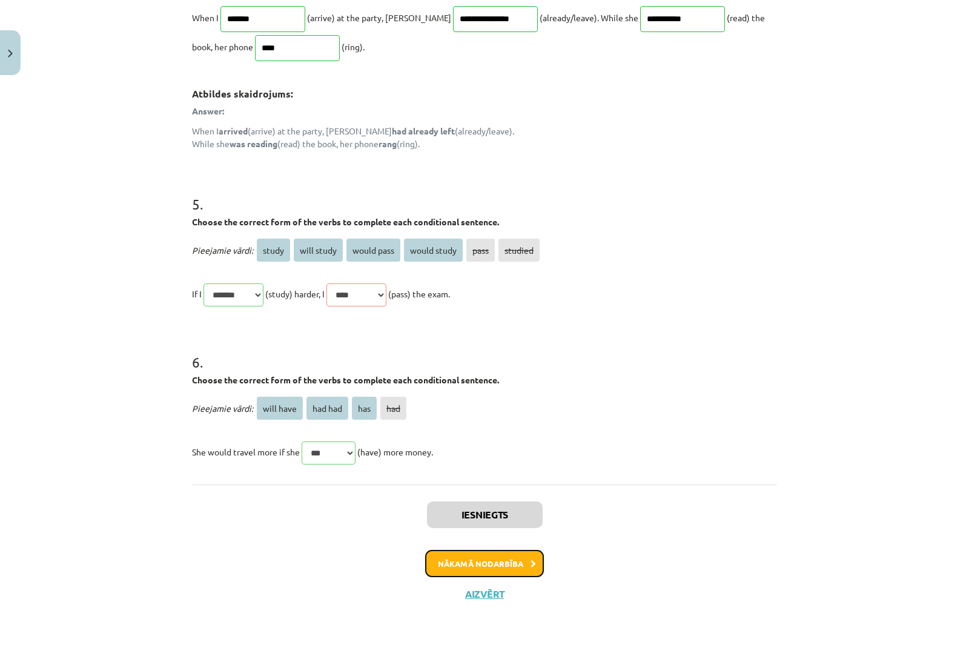
click at [489, 561] on button "Nākamā nodarbība" at bounding box center [484, 564] width 119 height 28
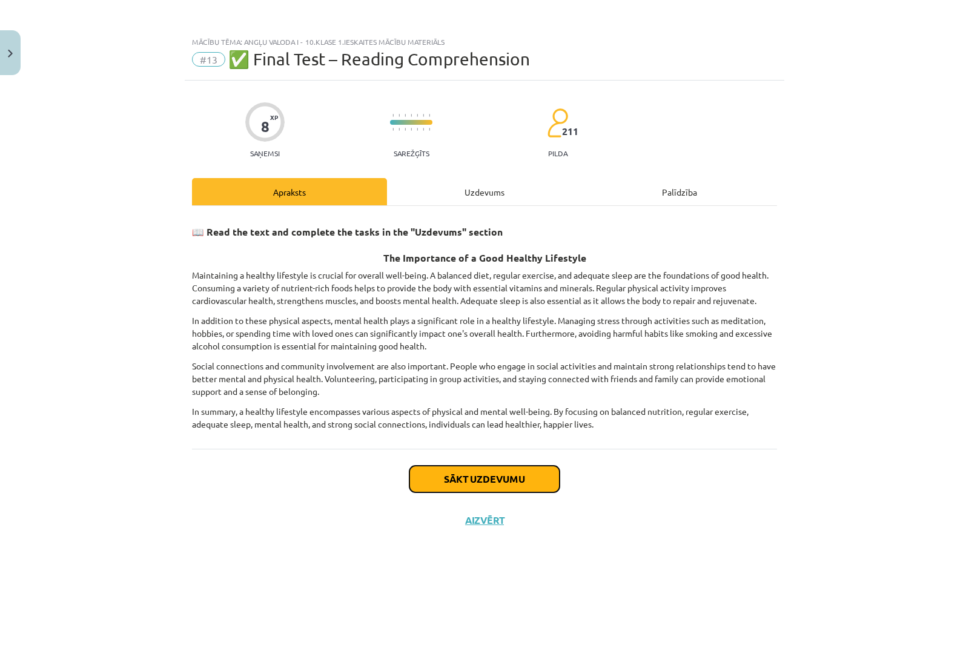
click at [541, 469] on button "Sākt uzdevumu" at bounding box center [484, 478] width 150 height 27
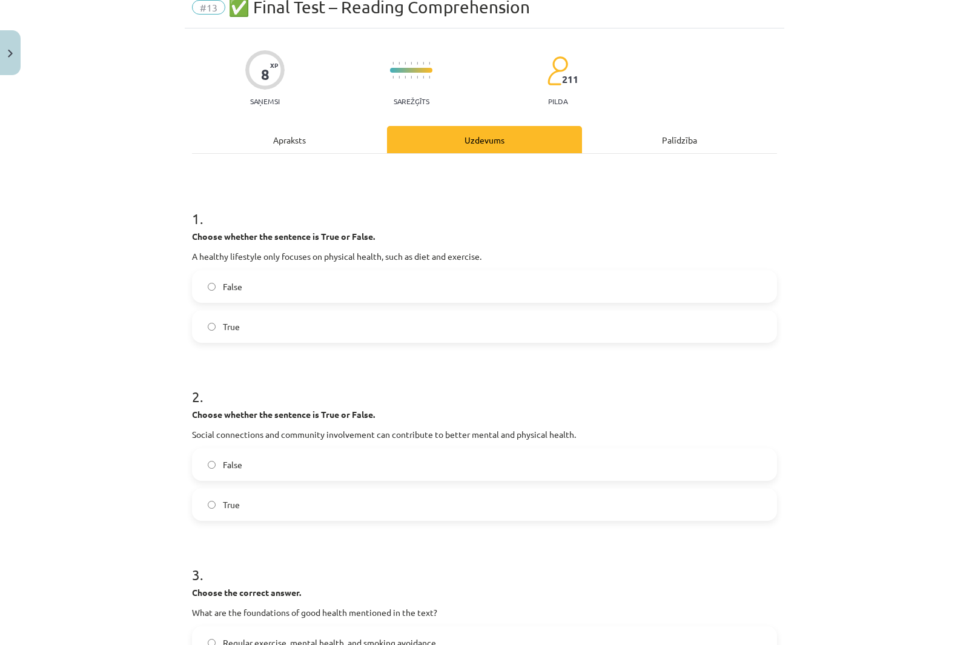
scroll to position [121, 0]
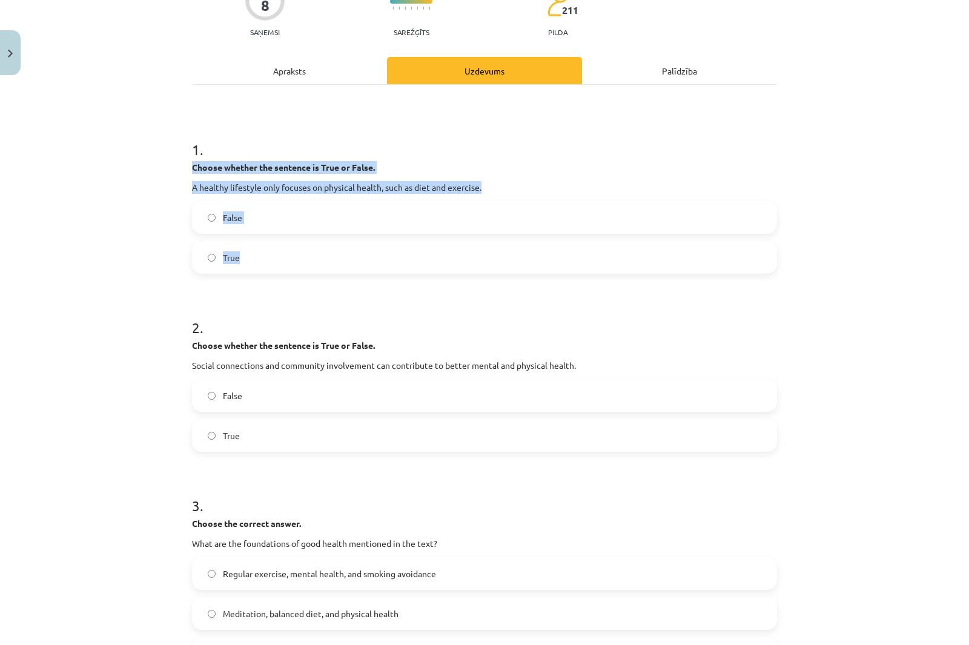
drag, startPoint x: 186, startPoint y: 166, endPoint x: 461, endPoint y: 263, distance: 291.0
click at [461, 263] on div "8 XP Saņemsi Sarežģīts 211 pilda Apraksts Uzdevums Palīdzība 1 . Choose whether…" at bounding box center [484, 518] width 599 height 1118
click at [230, 229] on label "False" at bounding box center [484, 217] width 582 height 30
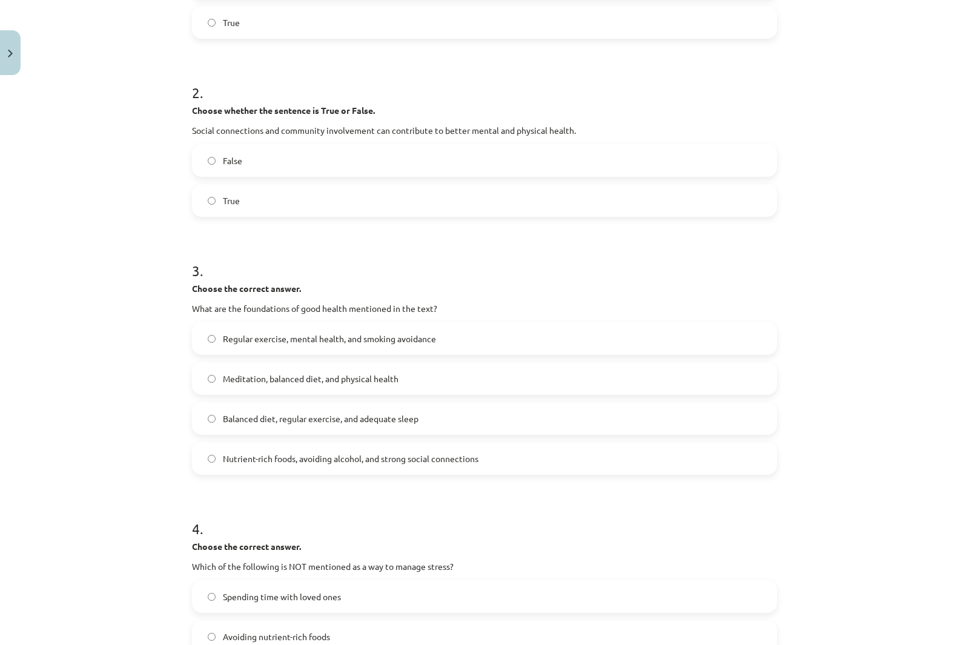
scroll to position [363, 0]
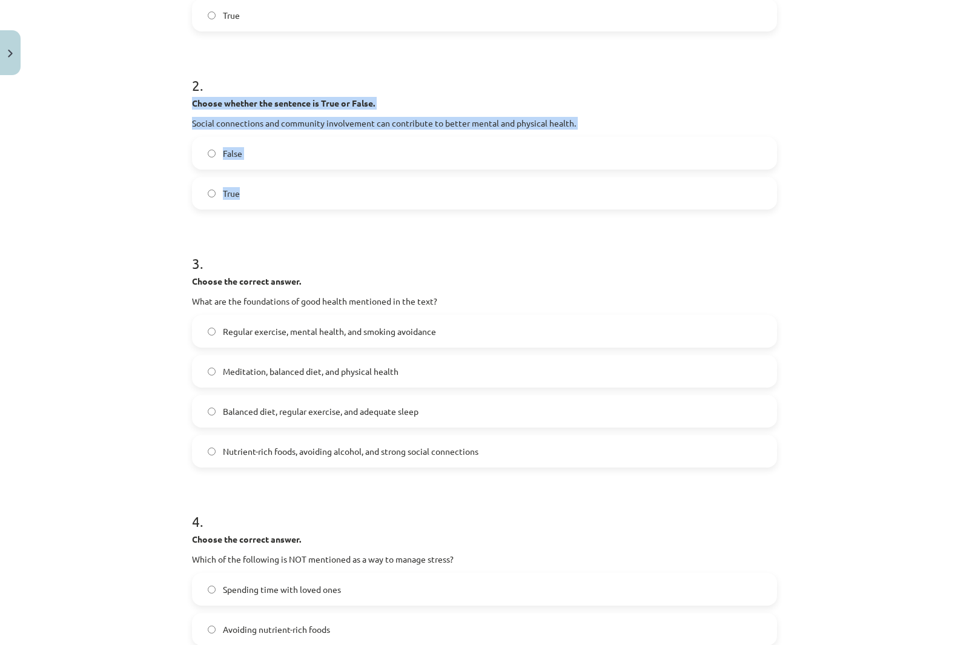
drag, startPoint x: 190, startPoint y: 102, endPoint x: 375, endPoint y: 192, distance: 205.8
click at [375, 192] on div "2 . Choose whether the sentence is True or False. Social connections and commun…" at bounding box center [484, 133] width 585 height 154
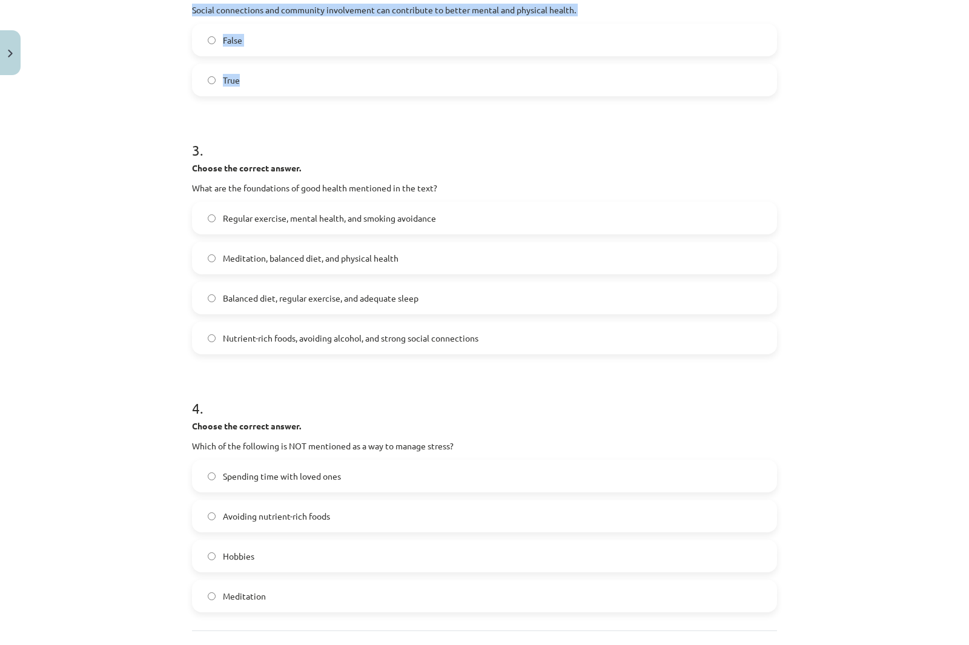
scroll to position [545, 0]
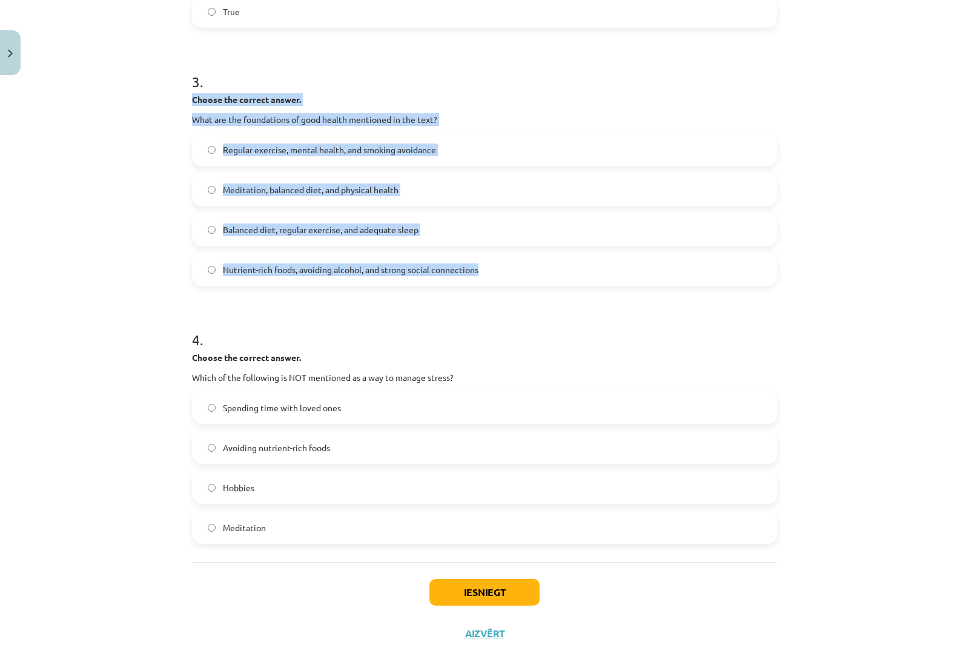
drag, startPoint x: 233, startPoint y: 113, endPoint x: 525, endPoint y: 273, distance: 333.0
click at [525, 273] on div "3 . Choose the correct answer. What are the foundations of good health mentione…" at bounding box center [484, 169] width 585 height 234
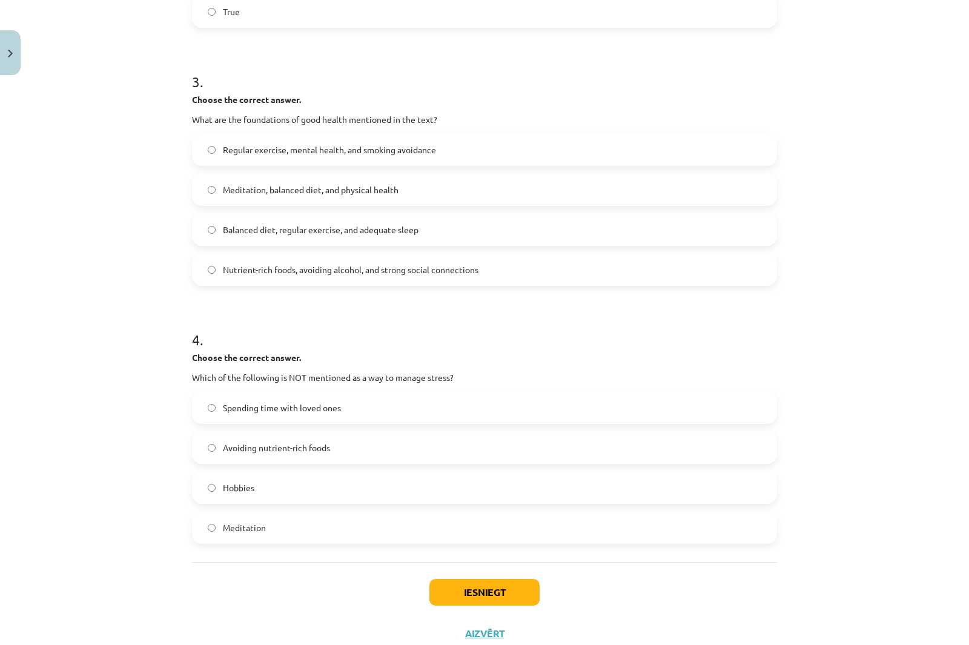
click at [225, 14] on span "True" at bounding box center [231, 11] width 17 height 13
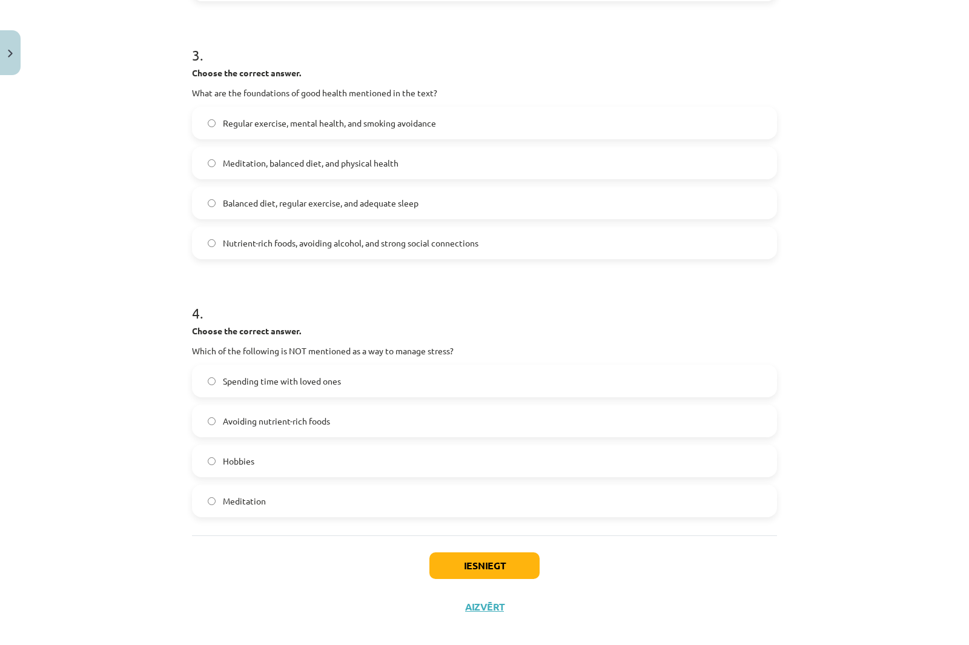
scroll to position [584, 0]
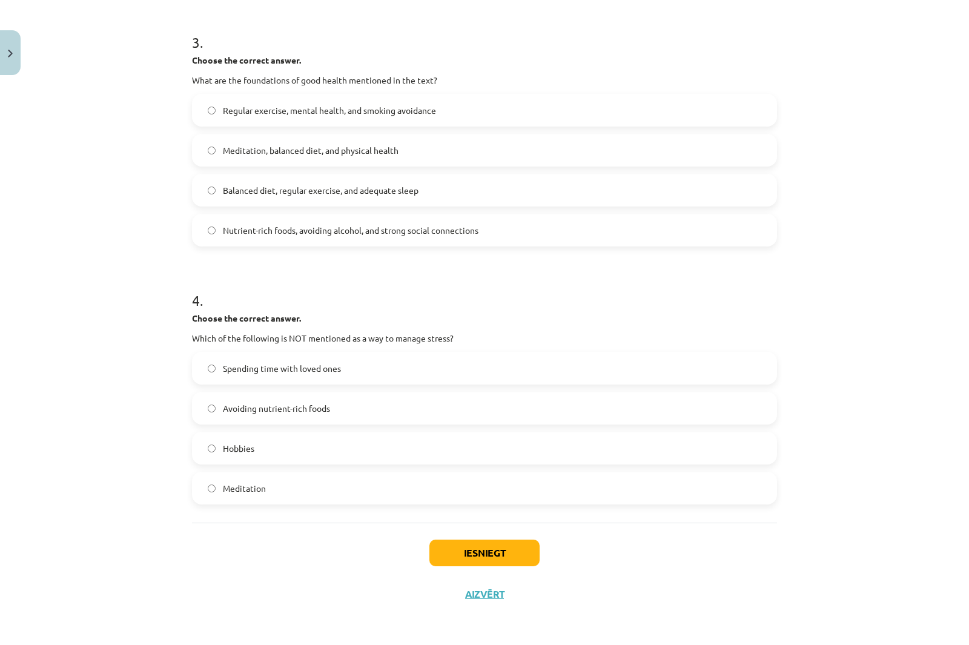
click at [260, 189] on span "Balanced diet, regular exercise, and adequate sleep" at bounding box center [321, 190] width 196 height 13
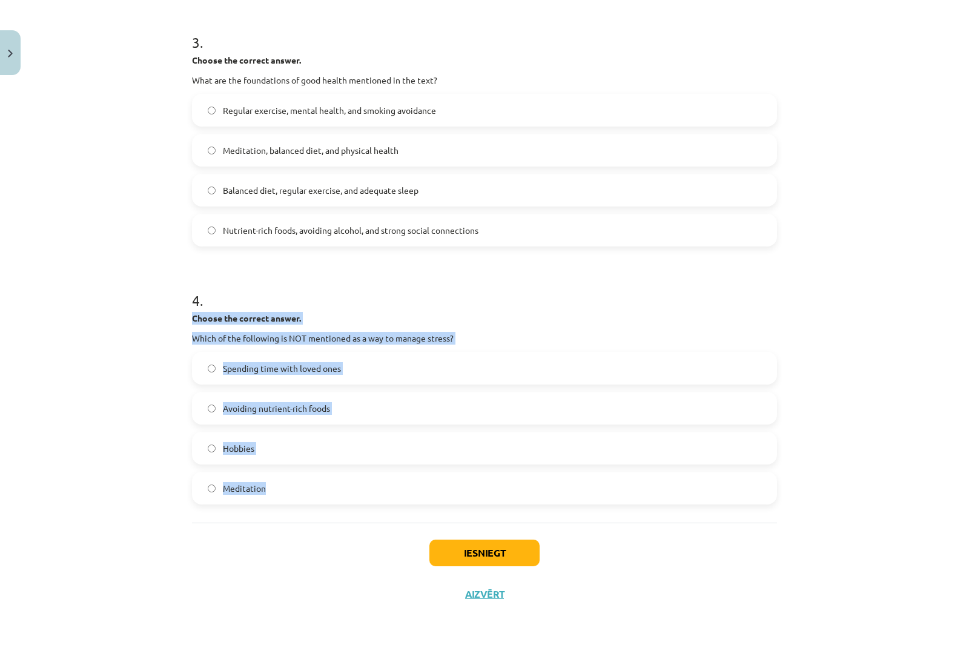
drag, startPoint x: 187, startPoint y: 315, endPoint x: 399, endPoint y: 494, distance: 277.5
click at [399, 494] on div "4 . Choose the correct answer. Which of the following is NOT mentioned as a way…" at bounding box center [484, 388] width 585 height 234
drag, startPoint x: 90, startPoint y: 318, endPoint x: 168, endPoint y: 344, distance: 82.1
click at [90, 320] on div "Mācību tēma: Angļu valoda i - 10.[PERSON_NAME] 1.ieskaites mācību materiāls #13…" at bounding box center [484, 322] width 969 height 645
click at [268, 398] on label "Avoiding nutrient-rich foods" at bounding box center [484, 408] width 582 height 30
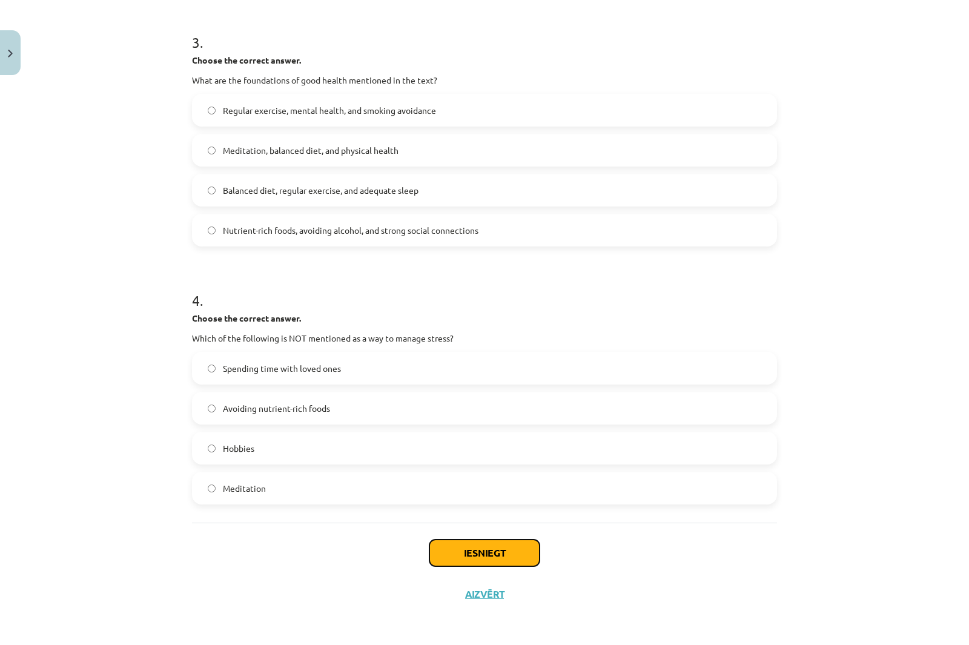
click at [508, 551] on button "Iesniegt" at bounding box center [484, 552] width 110 height 27
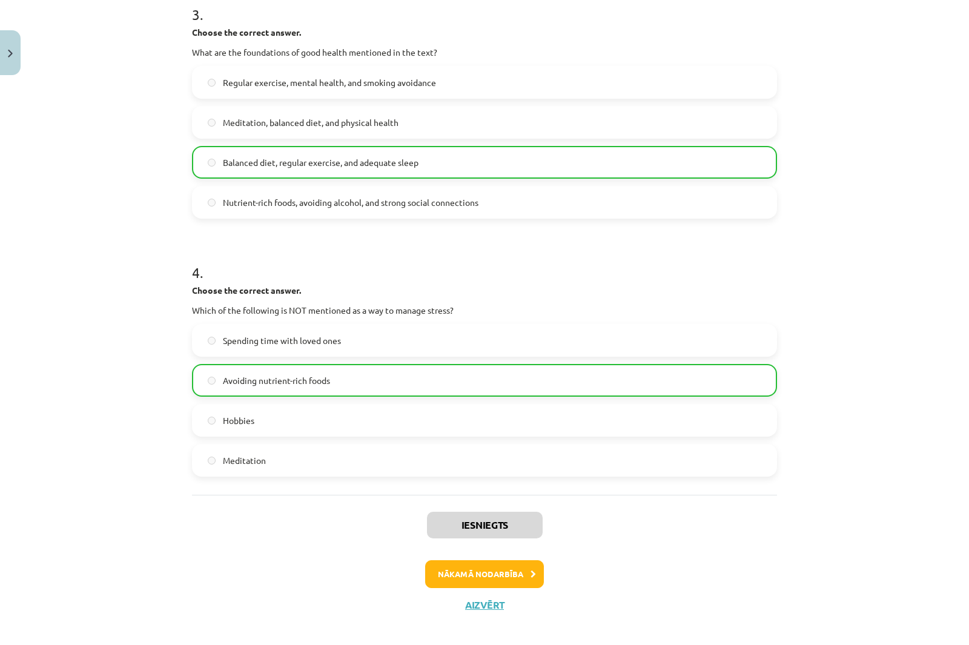
scroll to position [623, 0]
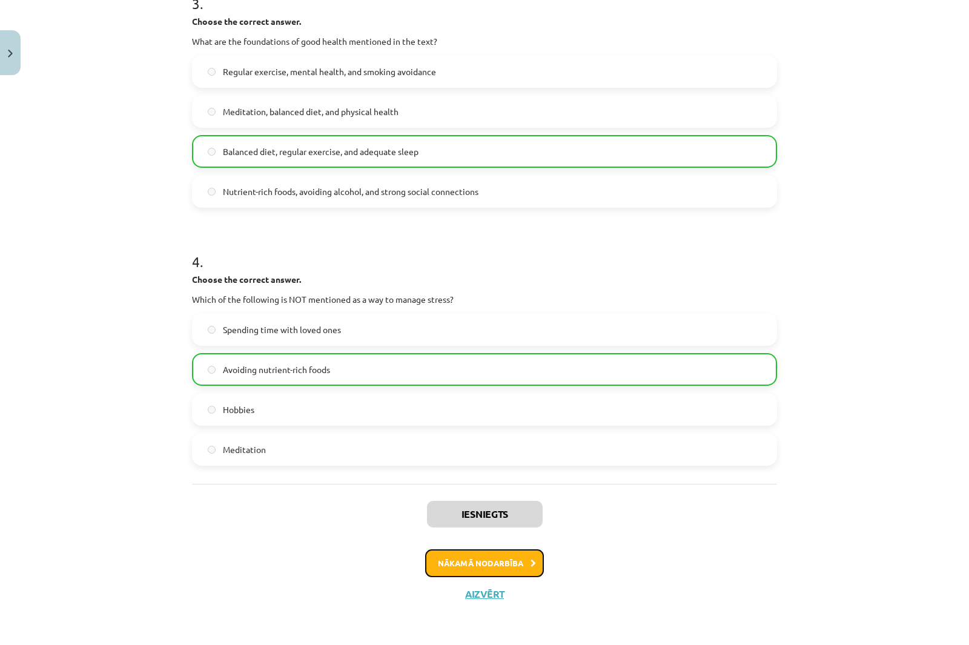
click at [509, 563] on button "Nākamā nodarbība" at bounding box center [484, 563] width 119 height 28
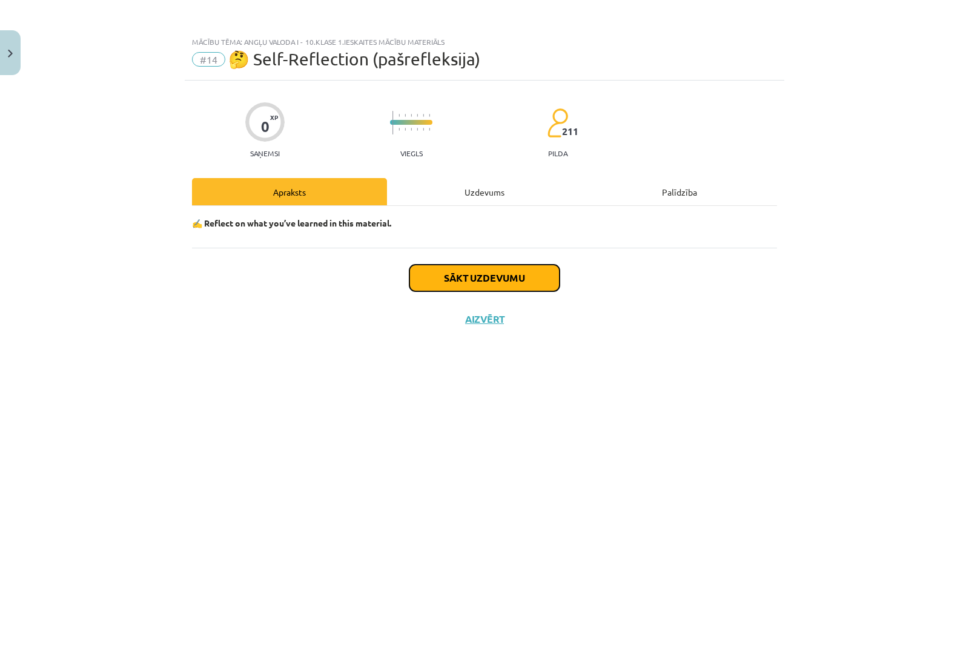
click at [426, 279] on button "Sākt uzdevumu" at bounding box center [484, 278] width 150 height 27
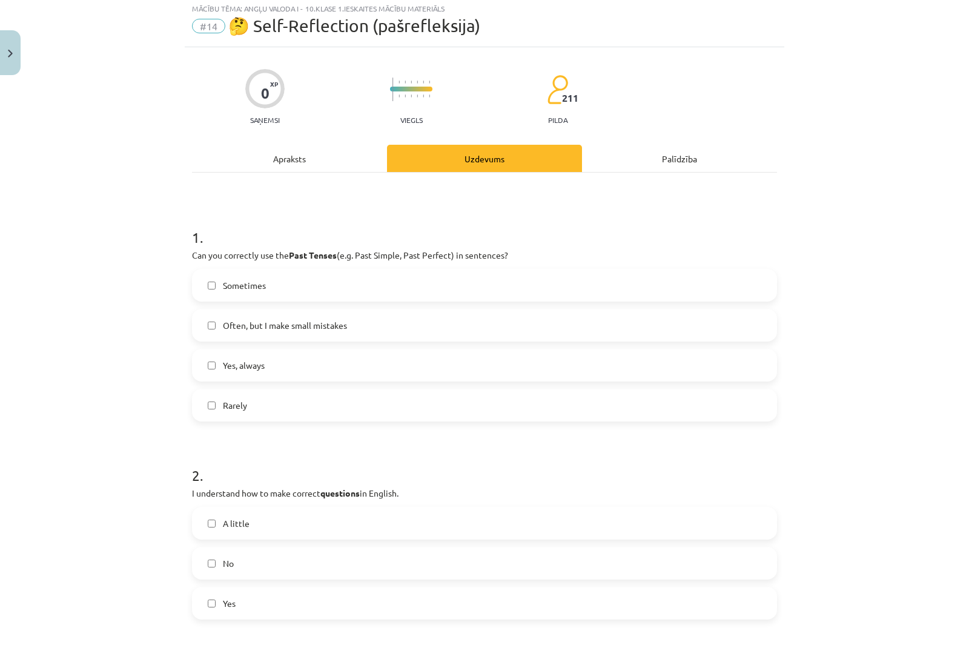
scroll to position [61, 0]
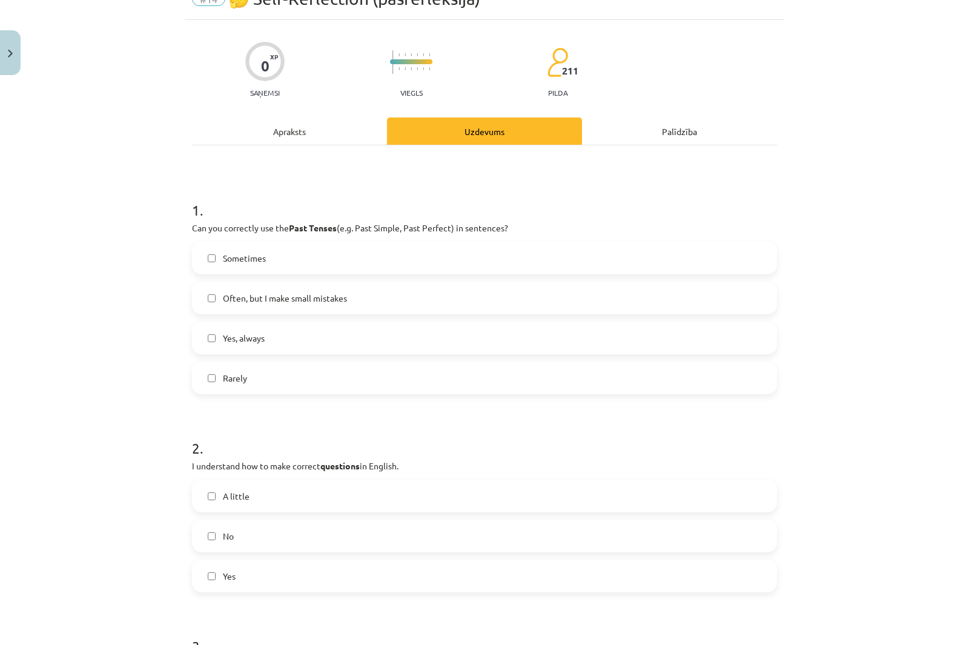
click at [267, 298] on span "Often, but I make small mistakes" at bounding box center [285, 298] width 124 height 13
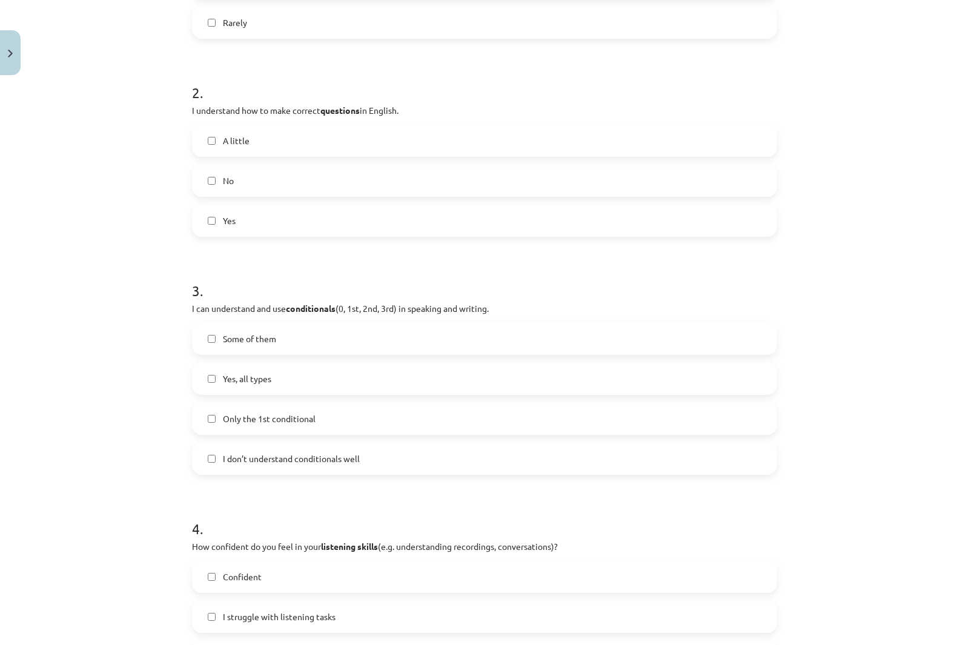
scroll to position [424, 0]
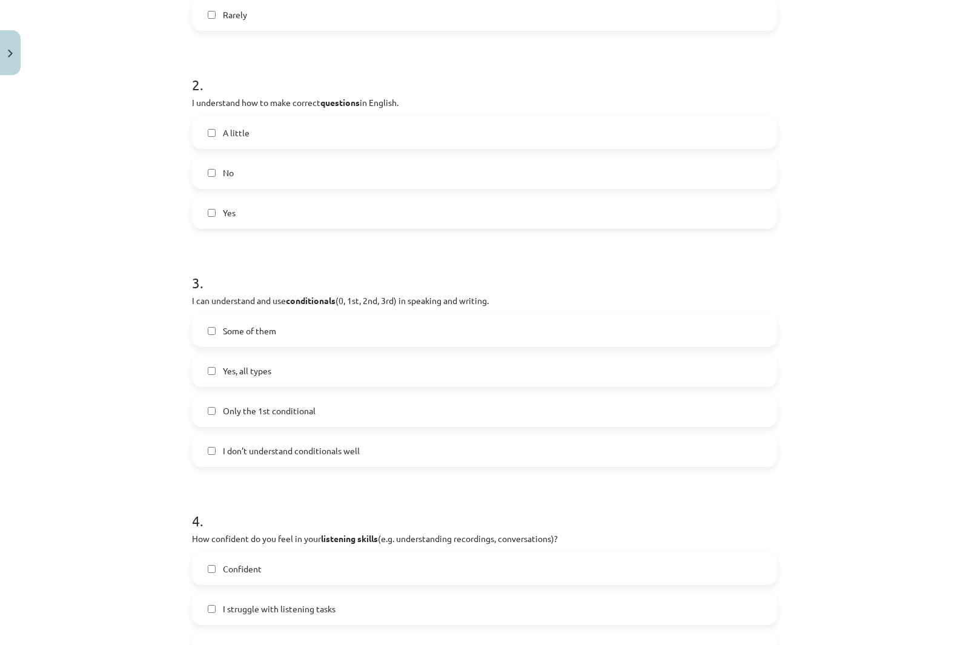
click at [234, 130] on span "A little" at bounding box center [236, 133] width 27 height 13
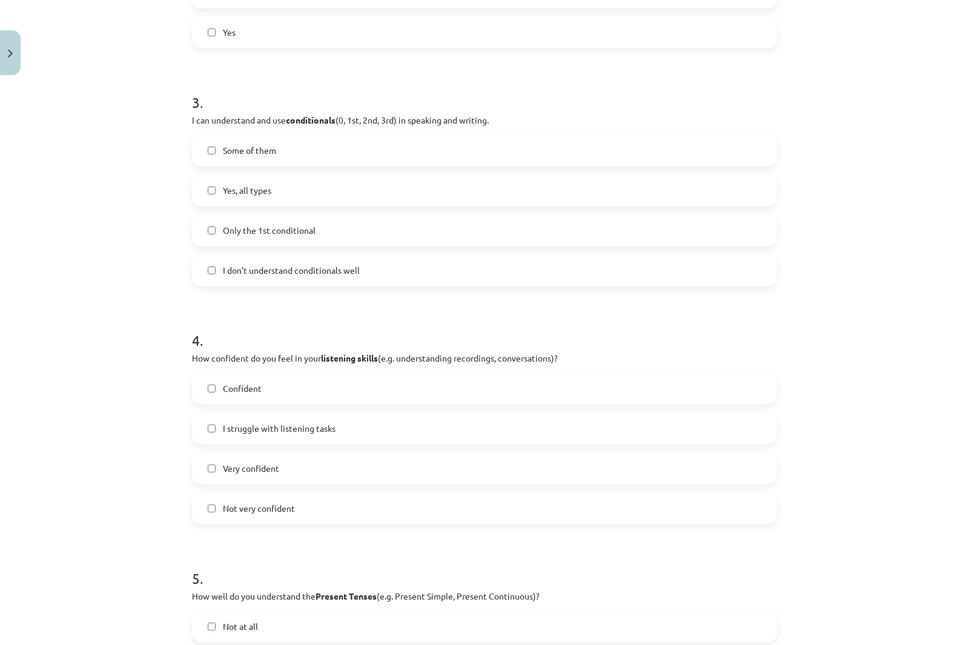
scroll to position [605, 0]
click at [240, 195] on span "Yes, all types" at bounding box center [247, 189] width 48 height 13
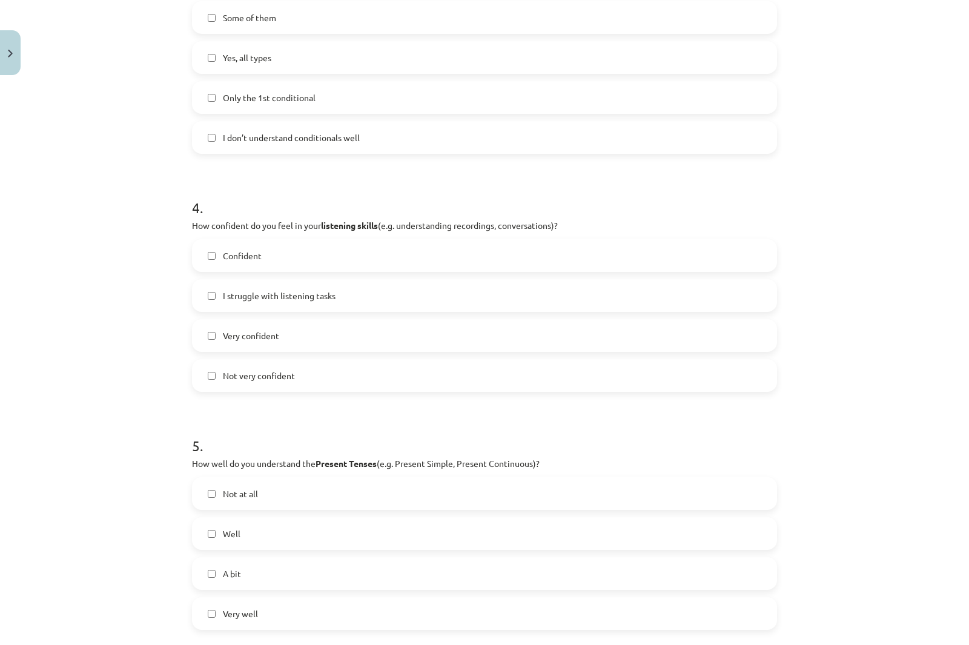
scroll to position [858, 0]
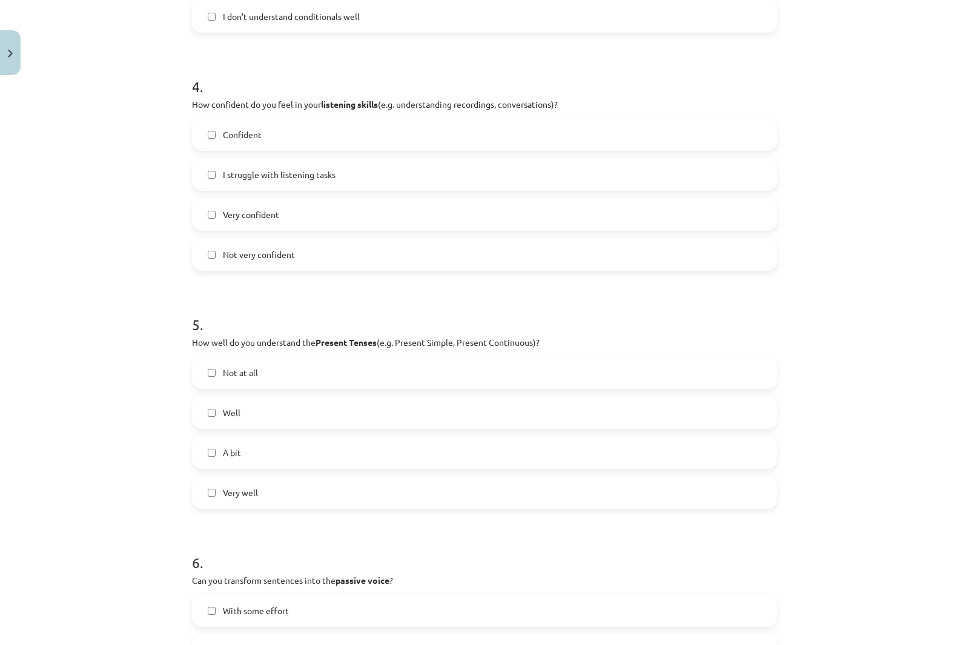
click at [229, 130] on span "Confident" at bounding box center [242, 134] width 39 height 13
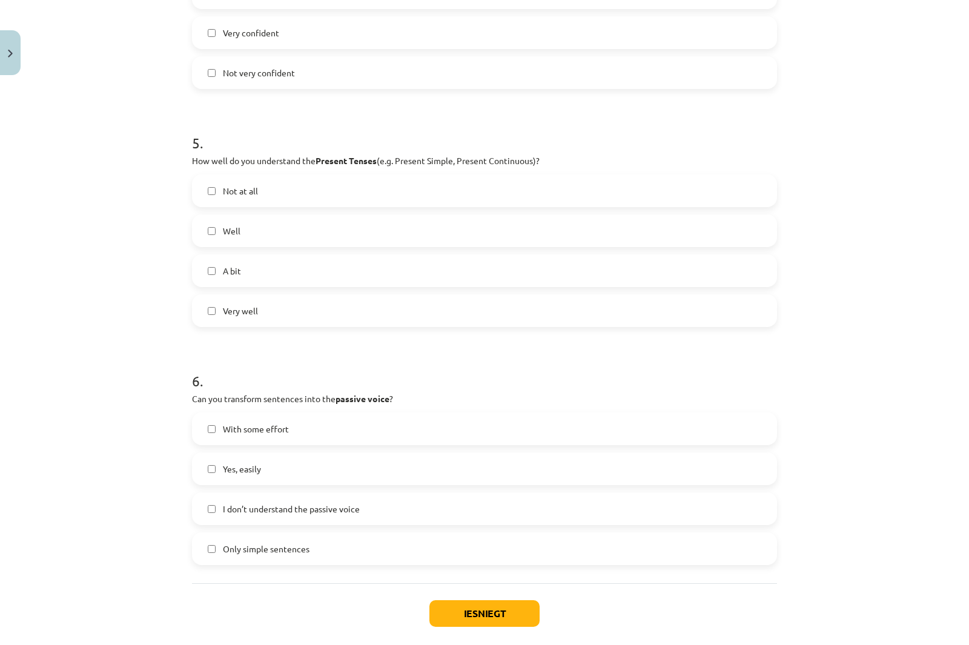
scroll to position [1100, 0]
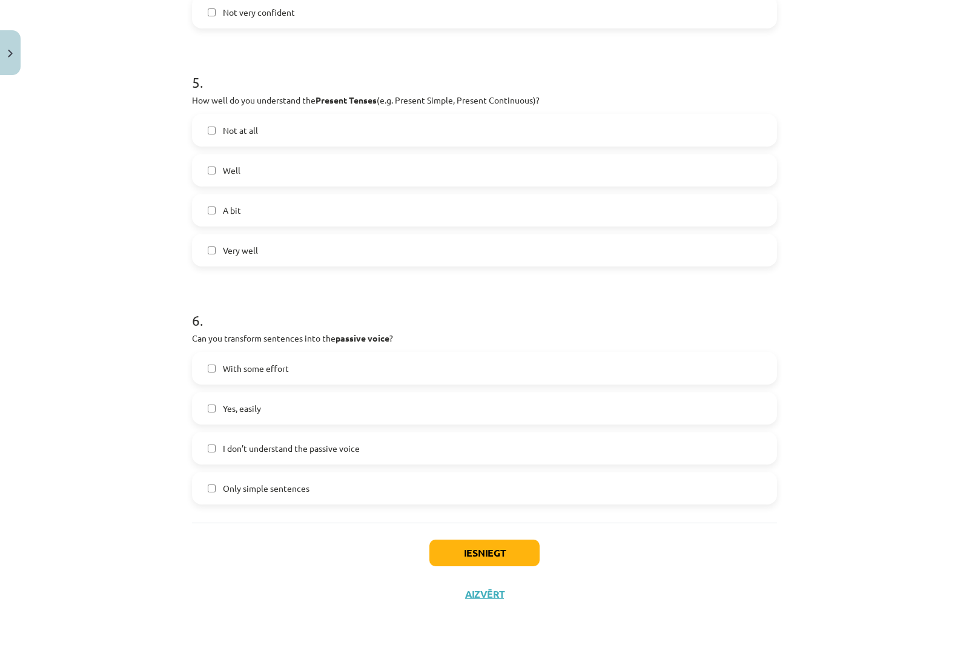
click at [216, 134] on label "Not at all" at bounding box center [484, 130] width 582 height 30
click at [223, 125] on span "Not at all" at bounding box center [240, 130] width 35 height 13
click at [228, 166] on span "Well" at bounding box center [232, 170] width 18 height 13
click at [314, 485] on label "Only simple sentences" at bounding box center [484, 488] width 582 height 30
click at [492, 557] on button "Iesniegt" at bounding box center [484, 552] width 110 height 27
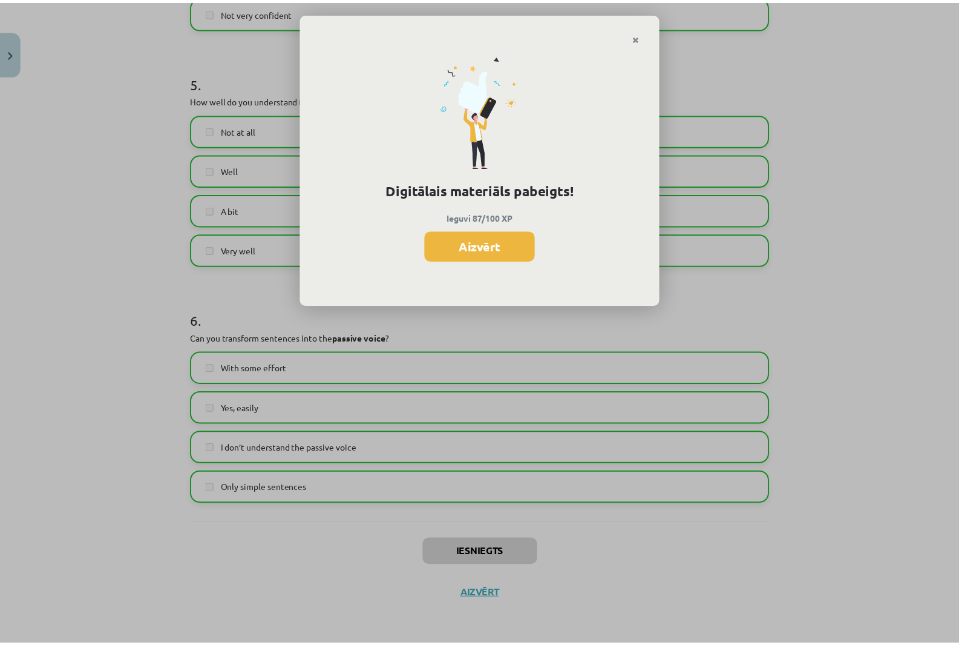
scroll to position [1212, 0]
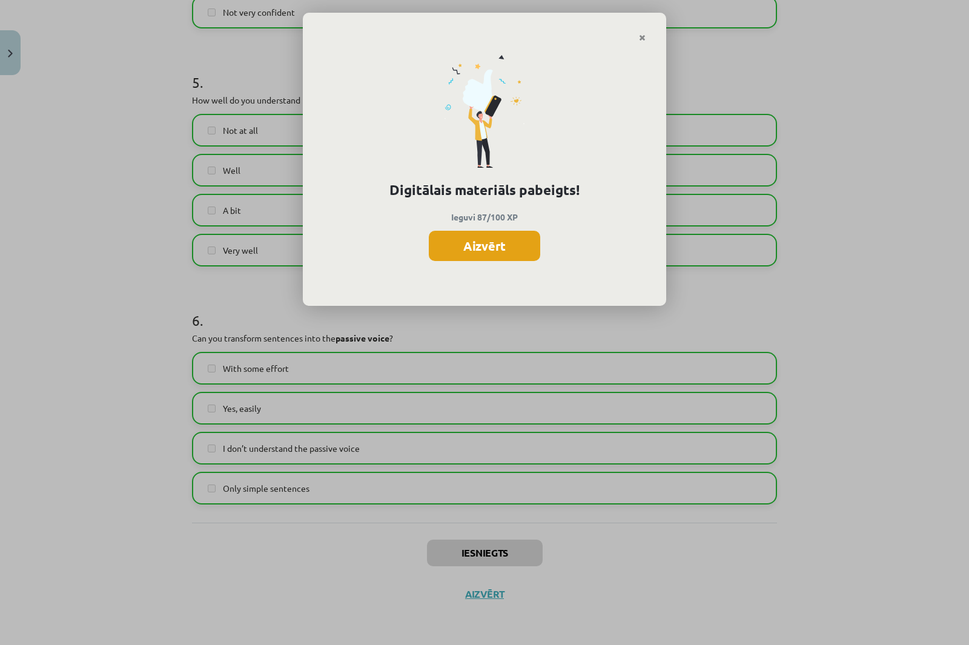
click at [450, 254] on button "Aizvērt" at bounding box center [484, 246] width 111 height 30
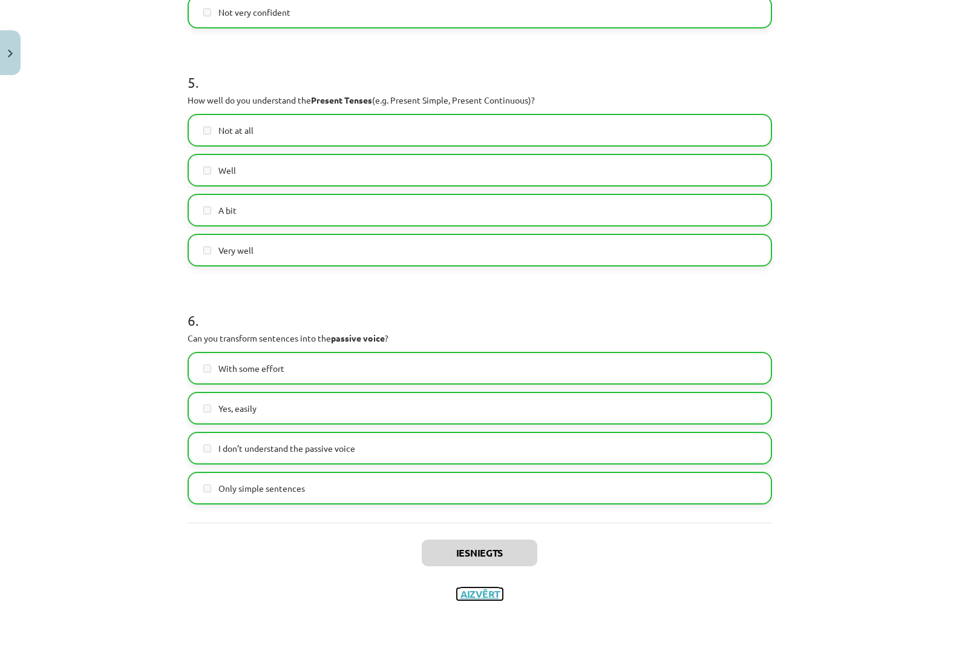
click at [470, 595] on button "Aizvērt" at bounding box center [480, 594] width 46 height 12
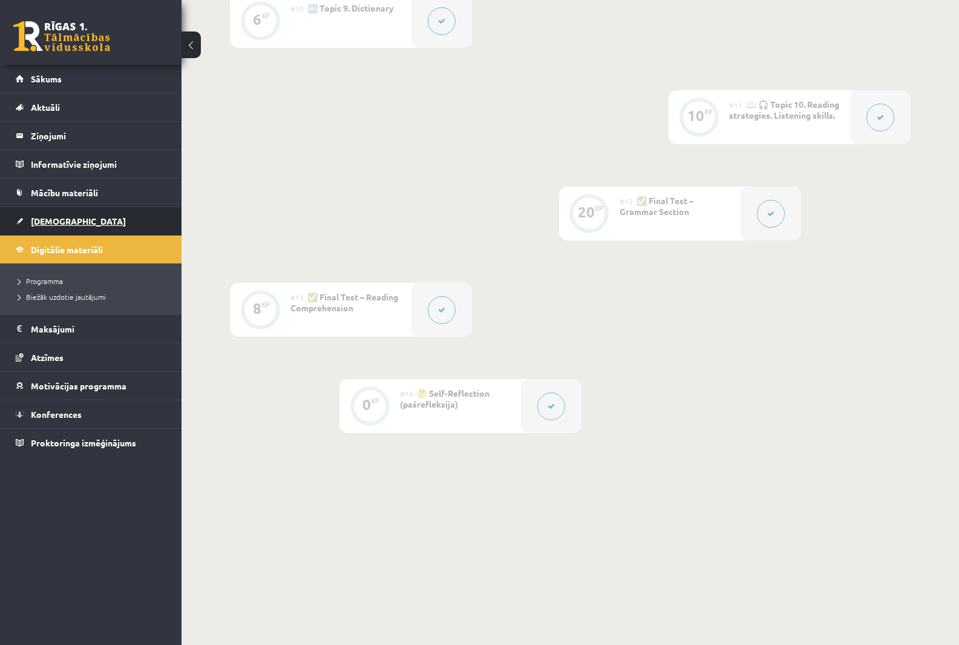
click at [64, 222] on span "[DEMOGRAPHIC_DATA]" at bounding box center [78, 220] width 95 height 11
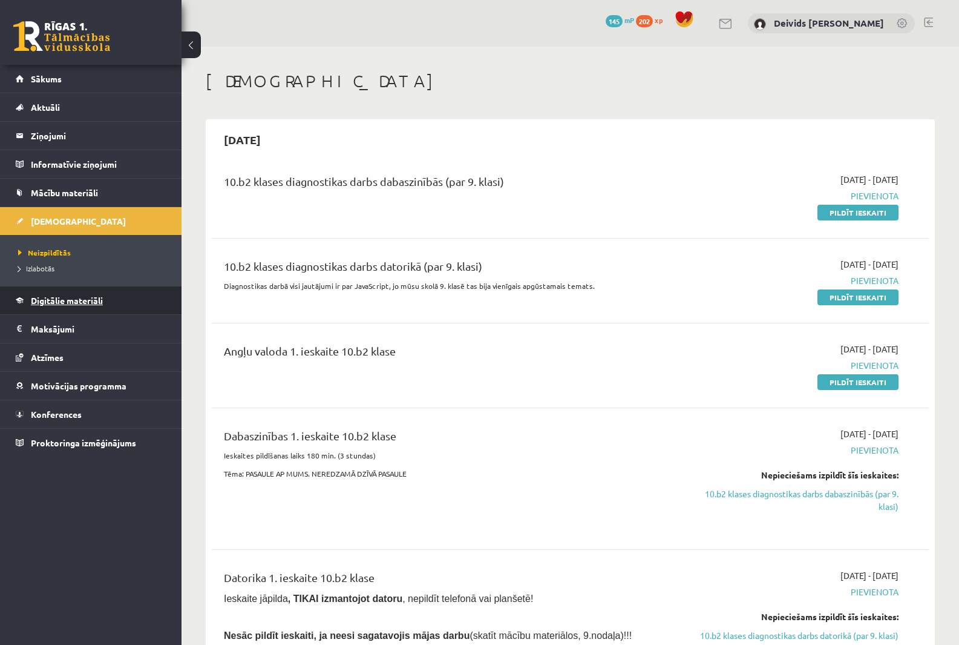
click at [73, 301] on span "Digitālie materiāli" at bounding box center [67, 300] width 72 height 11
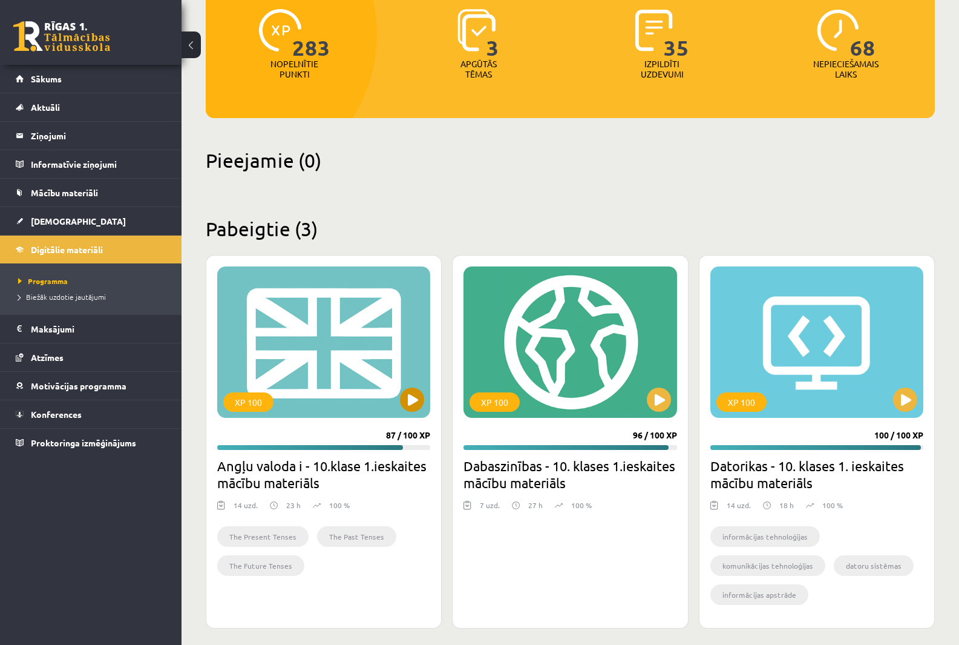
scroll to position [166, 0]
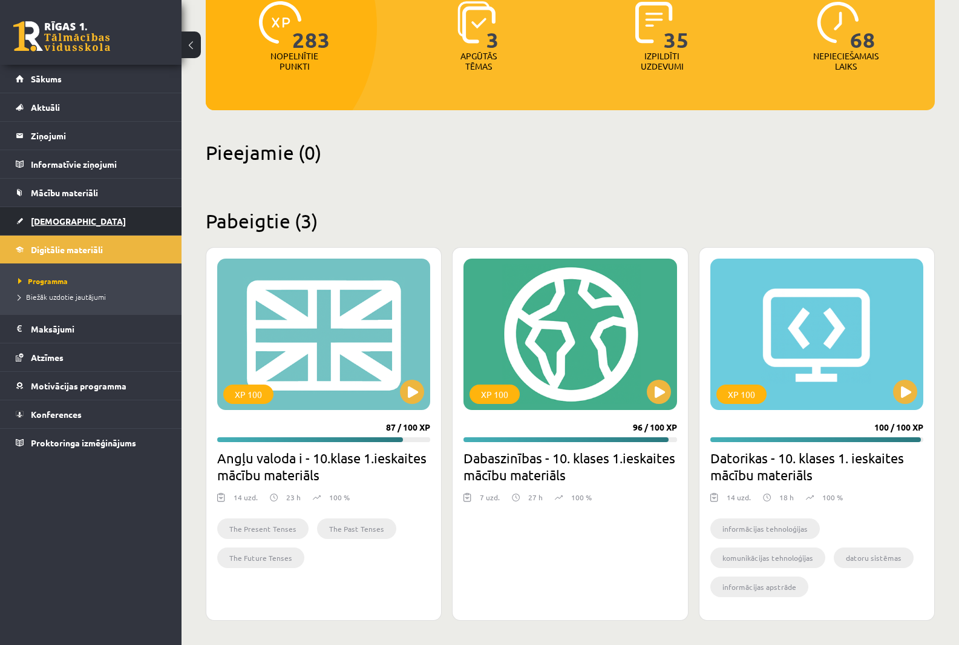
click at [65, 220] on span "[DEMOGRAPHIC_DATA]" at bounding box center [78, 220] width 95 height 11
